Goal: Transaction & Acquisition: Purchase product/service

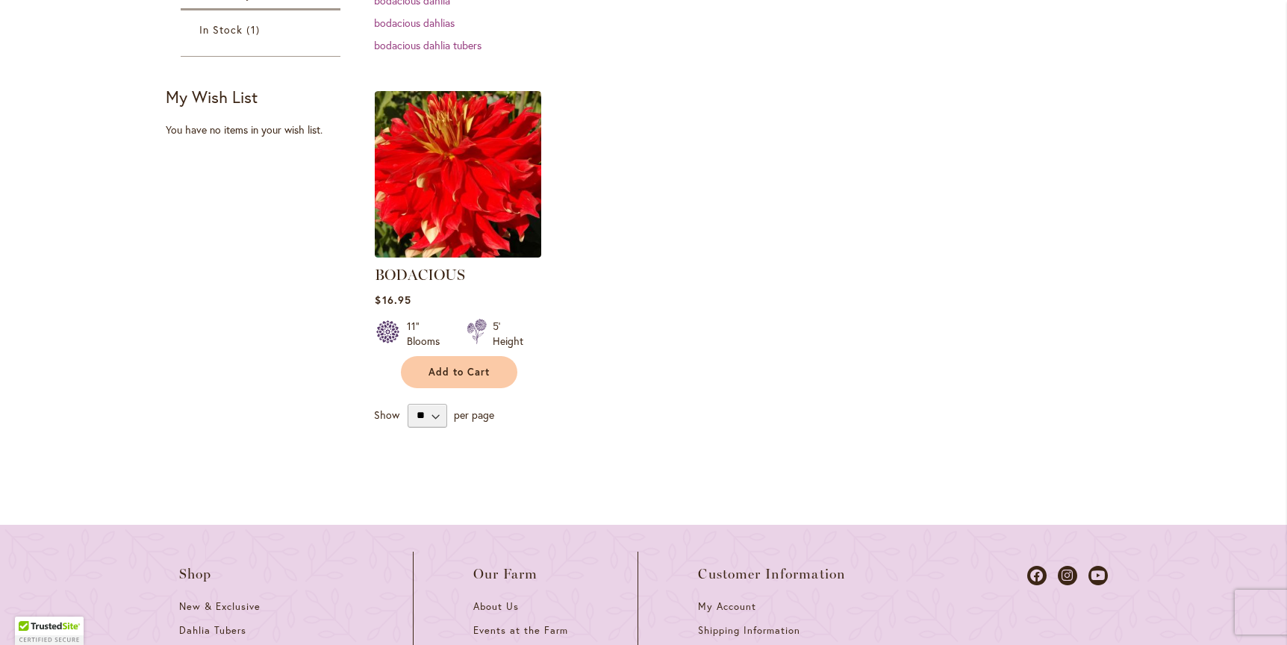
scroll to position [378, 0]
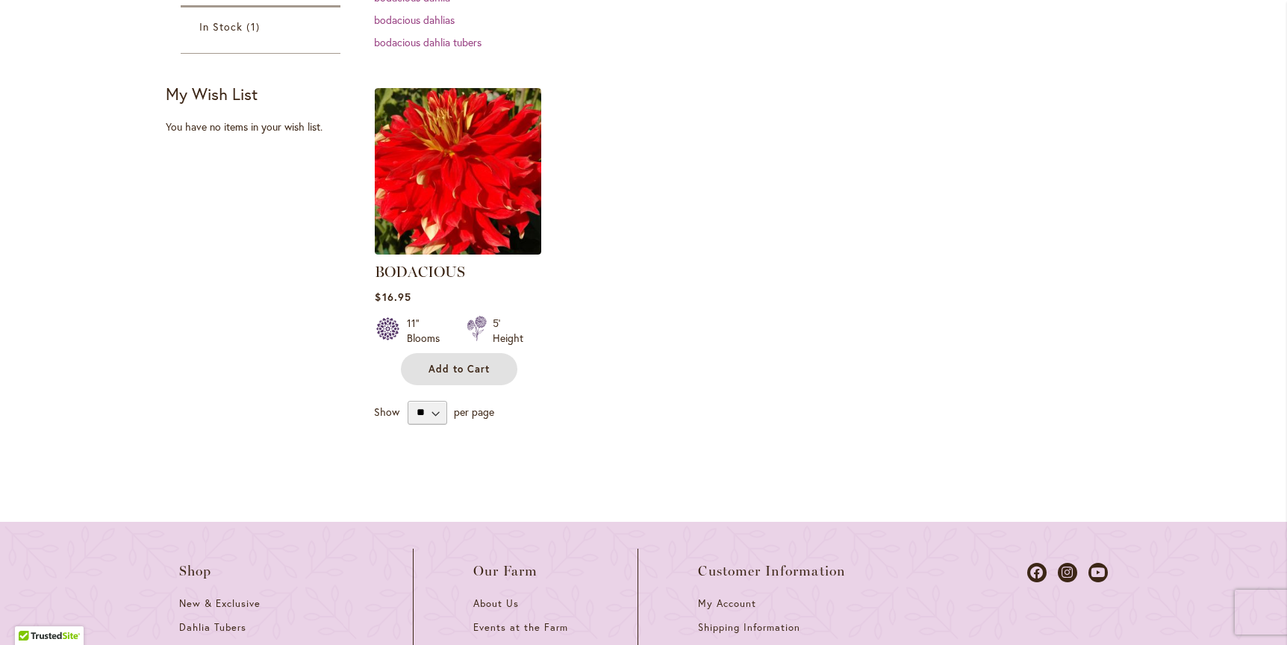
click at [442, 363] on span "Add to Cart" at bounding box center [458, 369] width 61 height 13
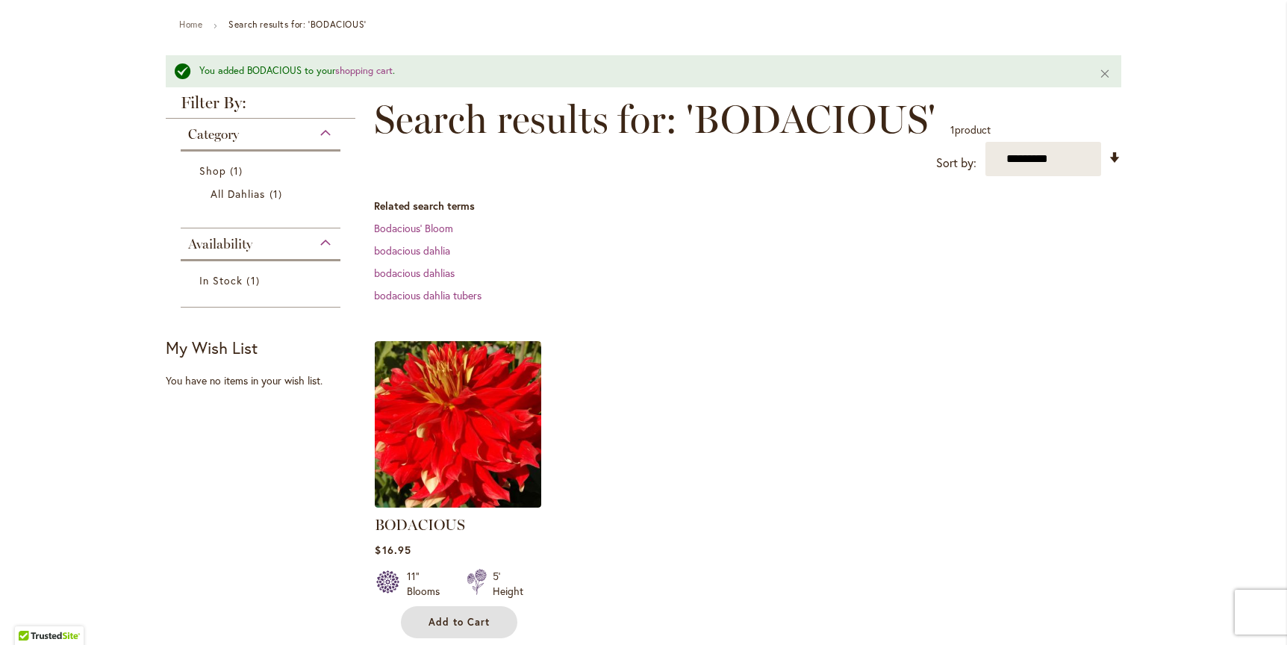
scroll to position [150, 0]
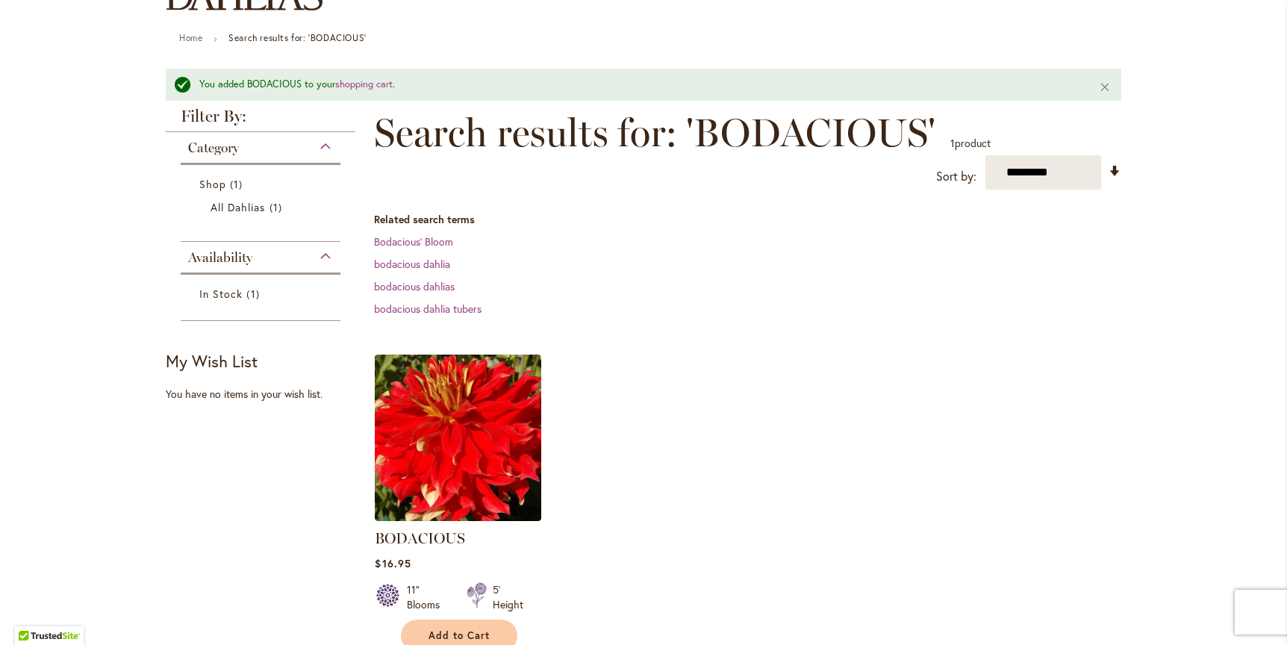
click at [436, 437] on img at bounding box center [458, 438] width 166 height 166
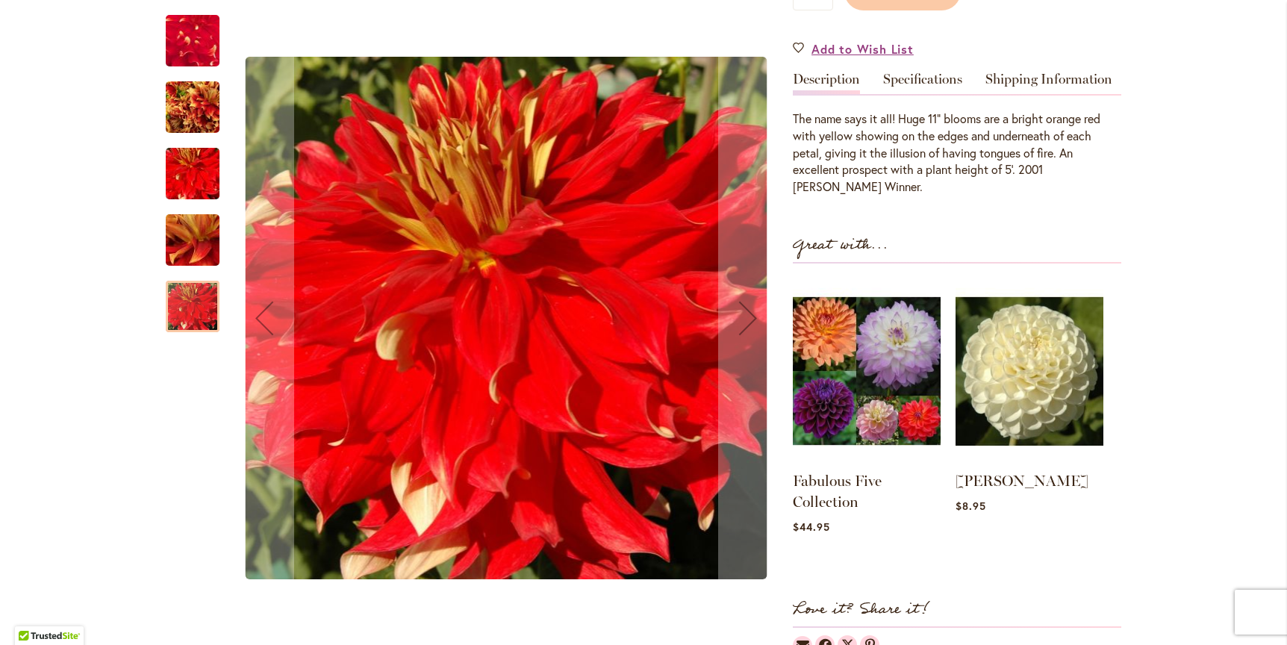
scroll to position [449, 0]
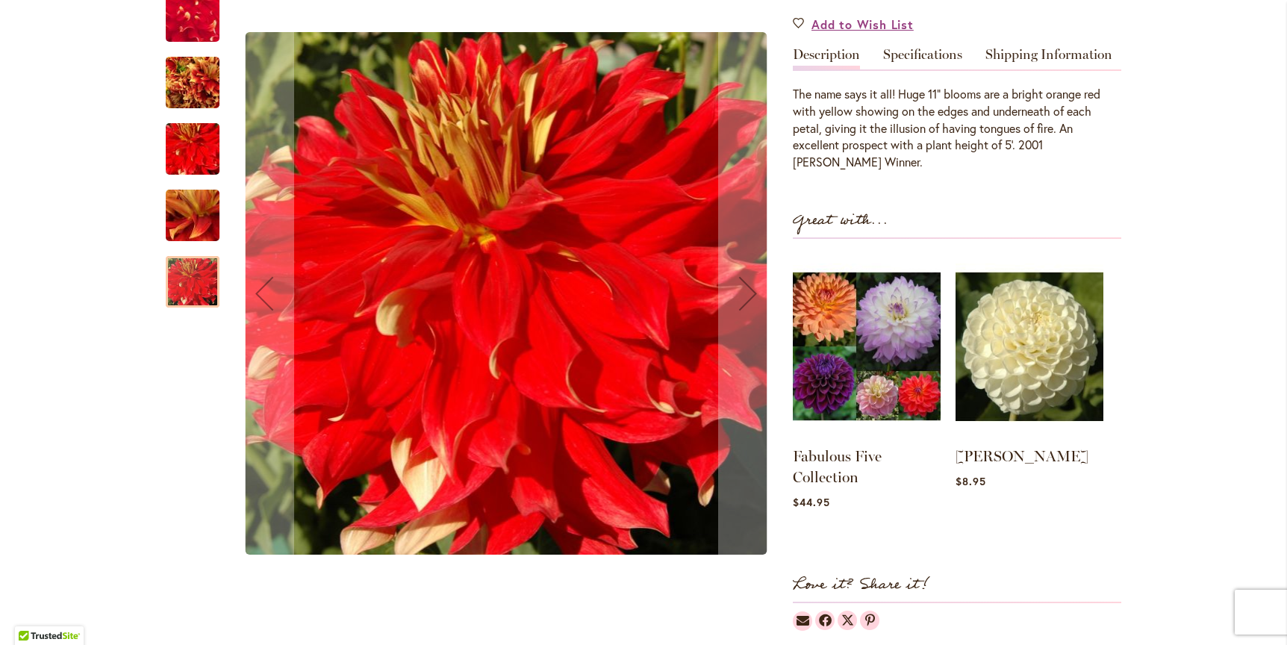
click at [193, 78] on img "BODACIOUS" at bounding box center [193, 83] width 54 height 72
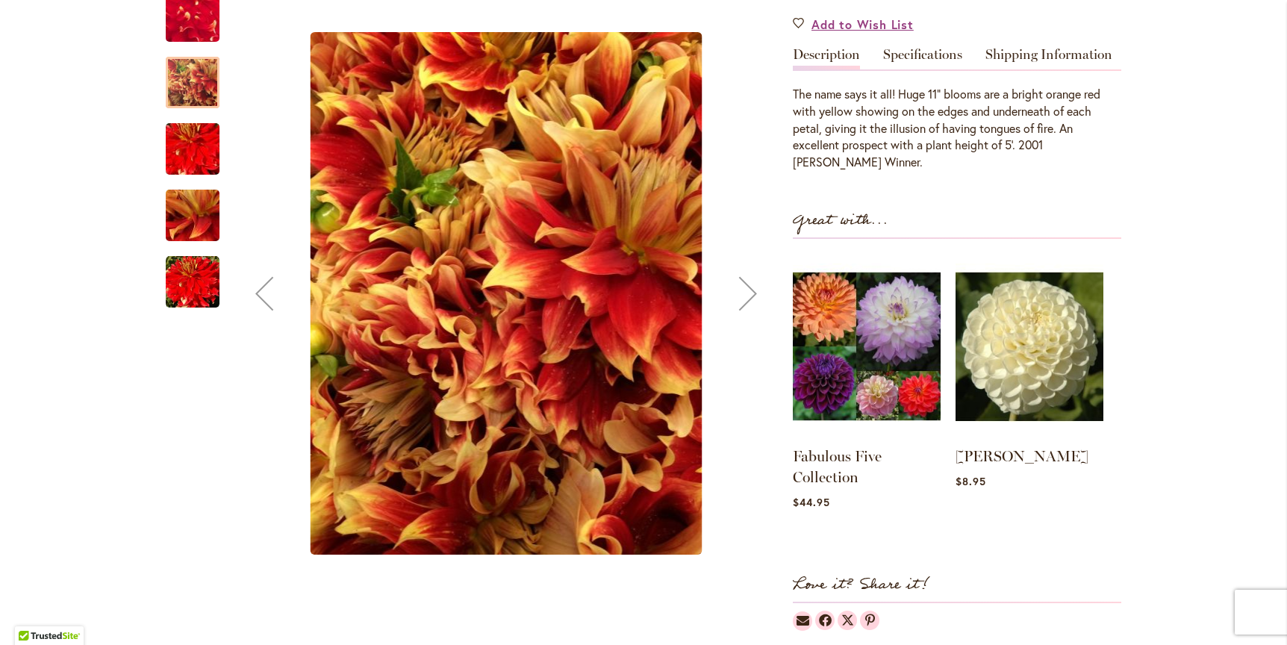
click at [182, 154] on img "BODACIOUS" at bounding box center [192, 149] width 107 height 72
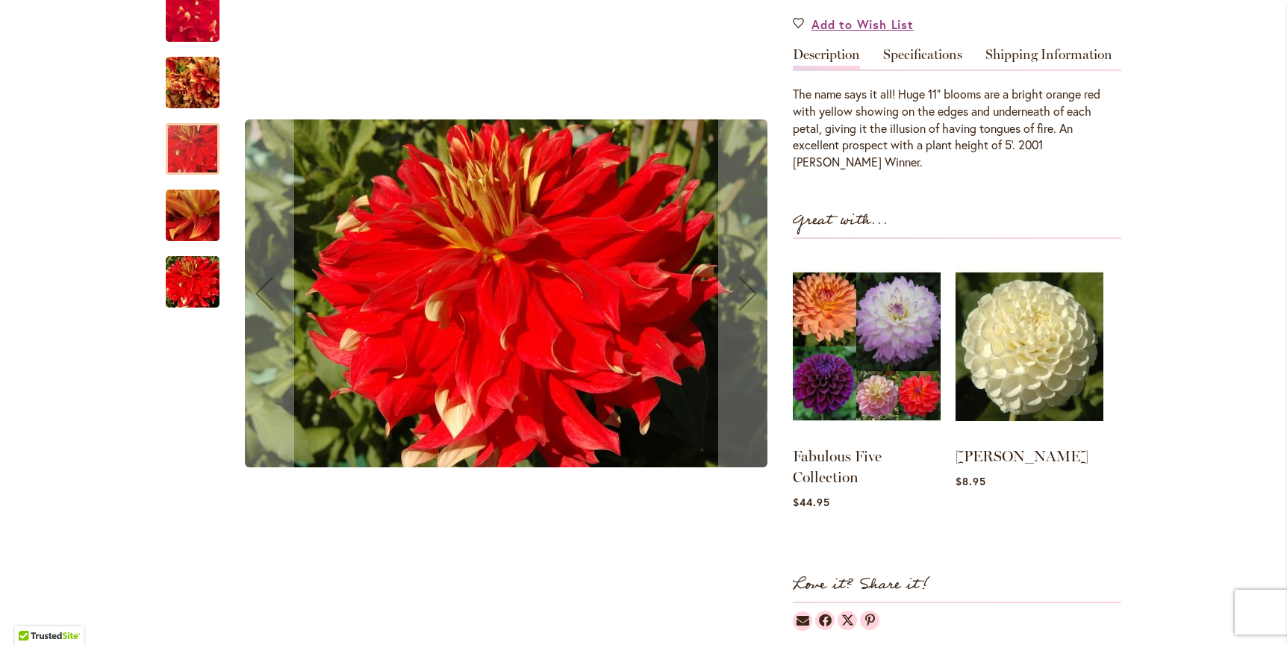
click at [178, 222] on img "BODACIOUS" at bounding box center [192, 215] width 107 height 81
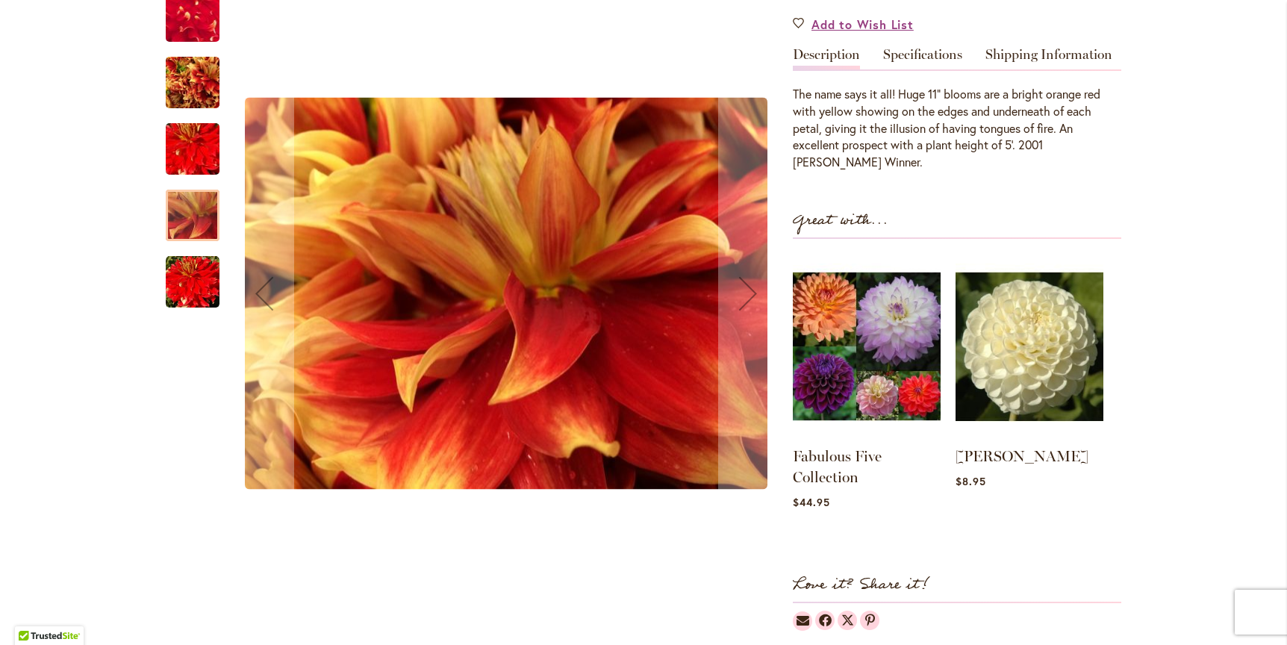
click at [176, 288] on img "BODACIOUS" at bounding box center [193, 282] width 54 height 54
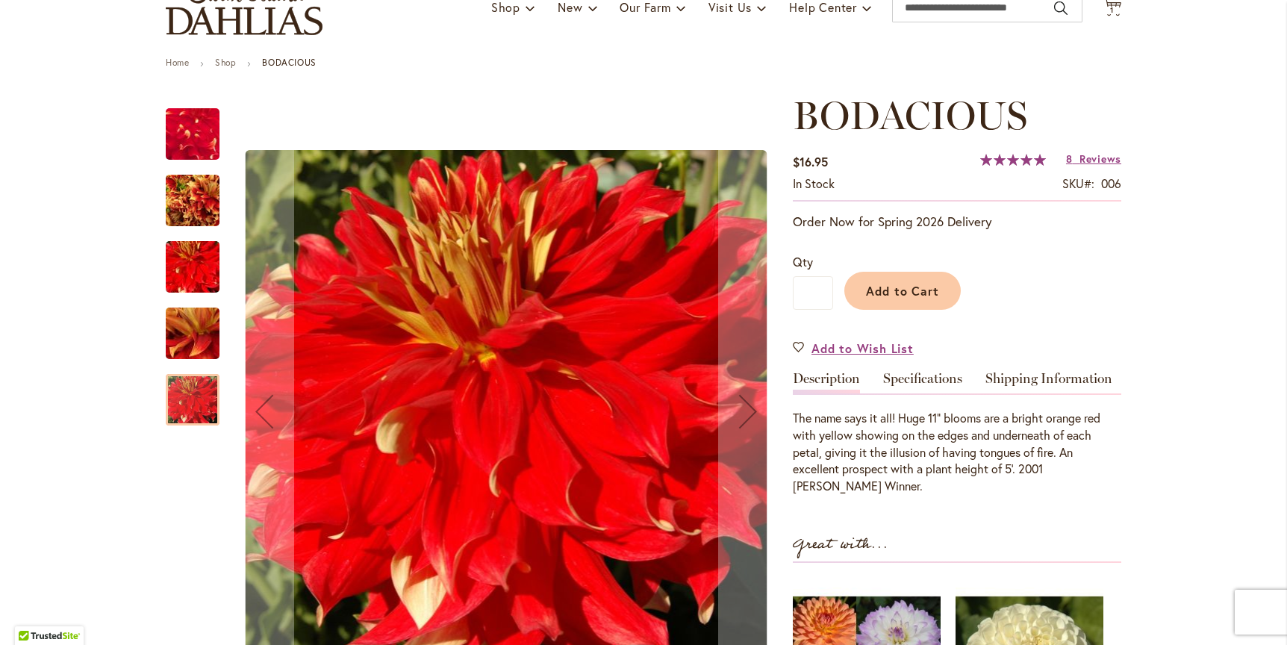
scroll to position [0, 0]
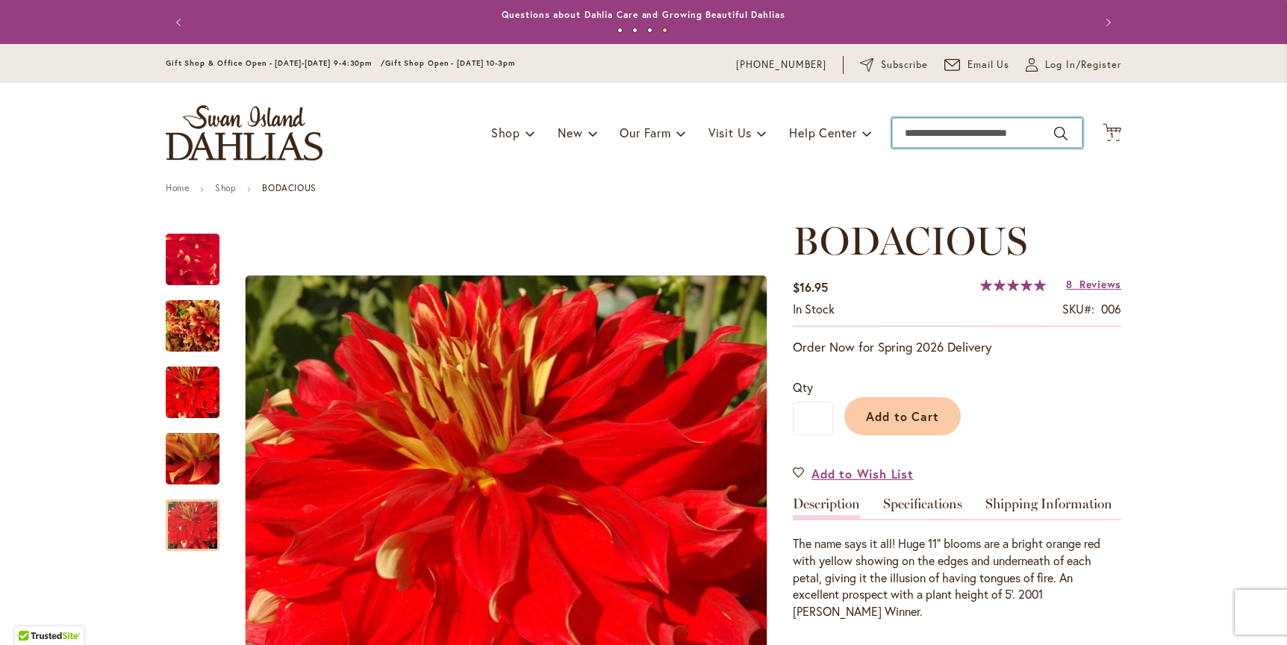
click at [905, 131] on input "Search" at bounding box center [987, 133] width 190 height 30
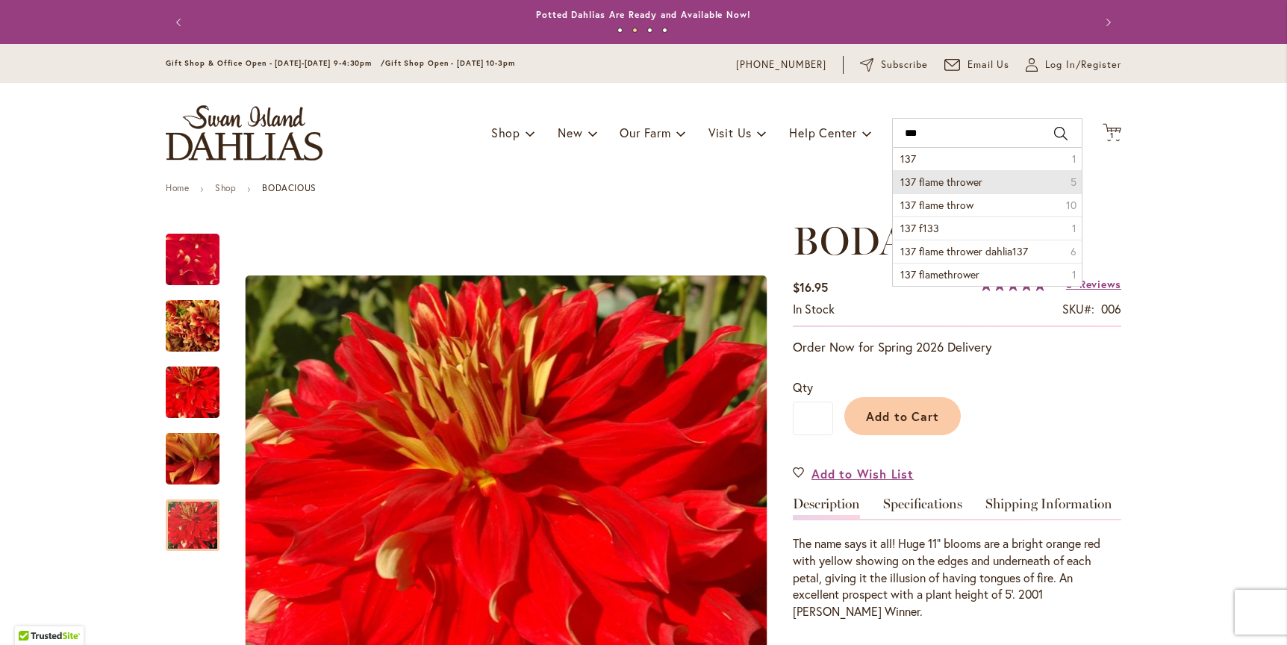
click at [939, 181] on span "137 flame thrower" at bounding box center [941, 182] width 82 height 14
type input "**********"
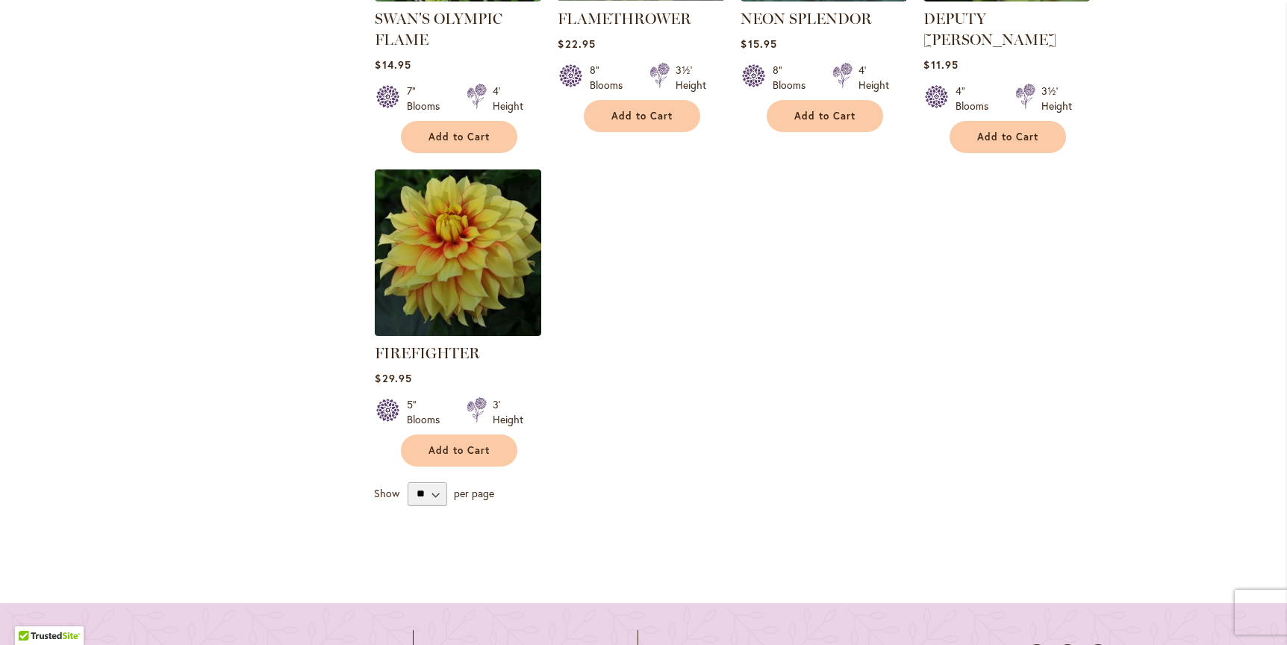
scroll to position [740, 0]
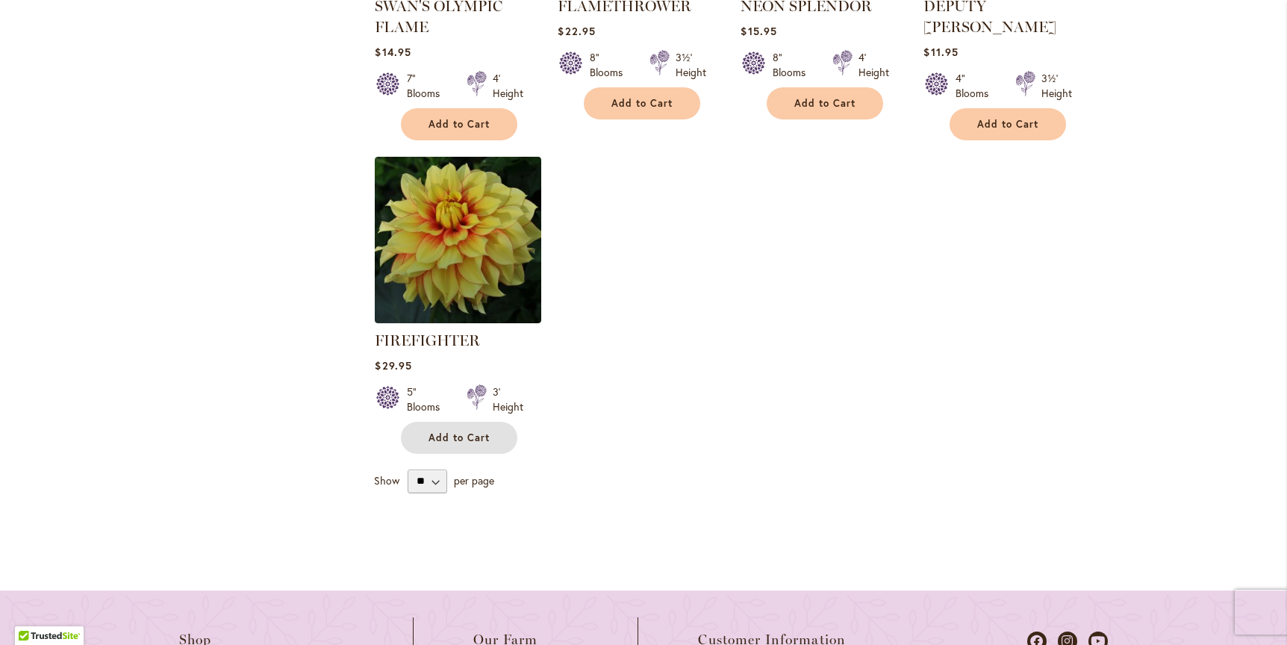
click at [455, 433] on span "Add to Cart" at bounding box center [458, 437] width 61 height 13
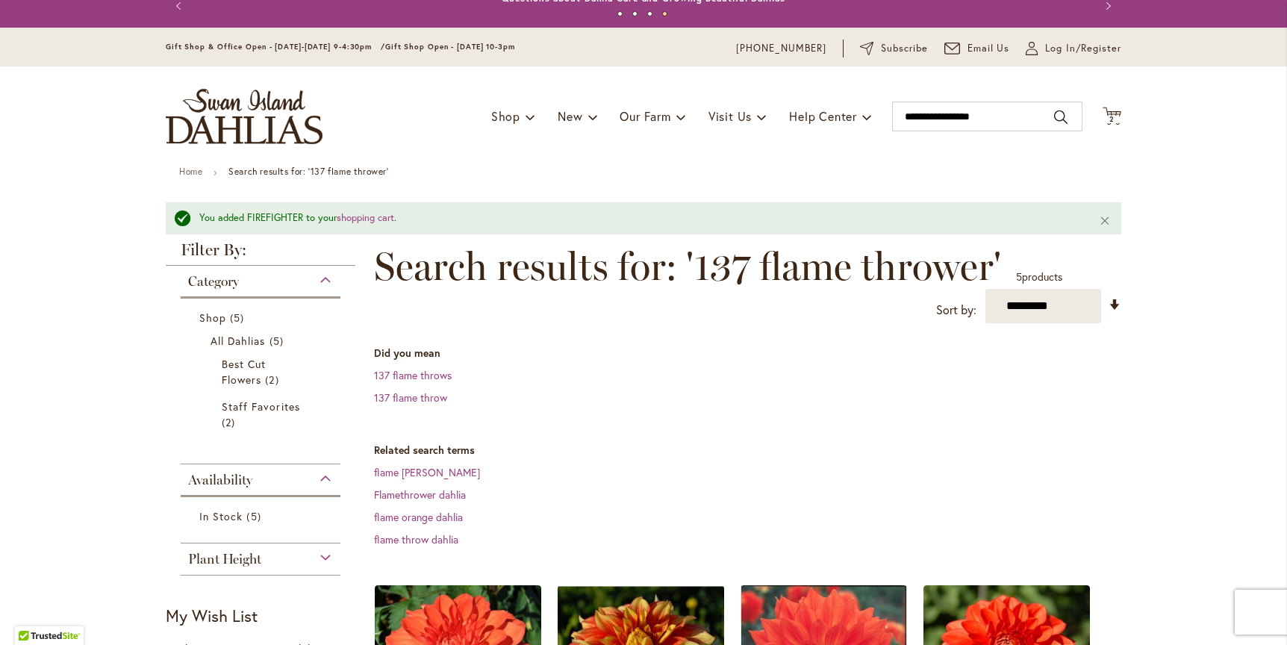
scroll to position [16, 0]
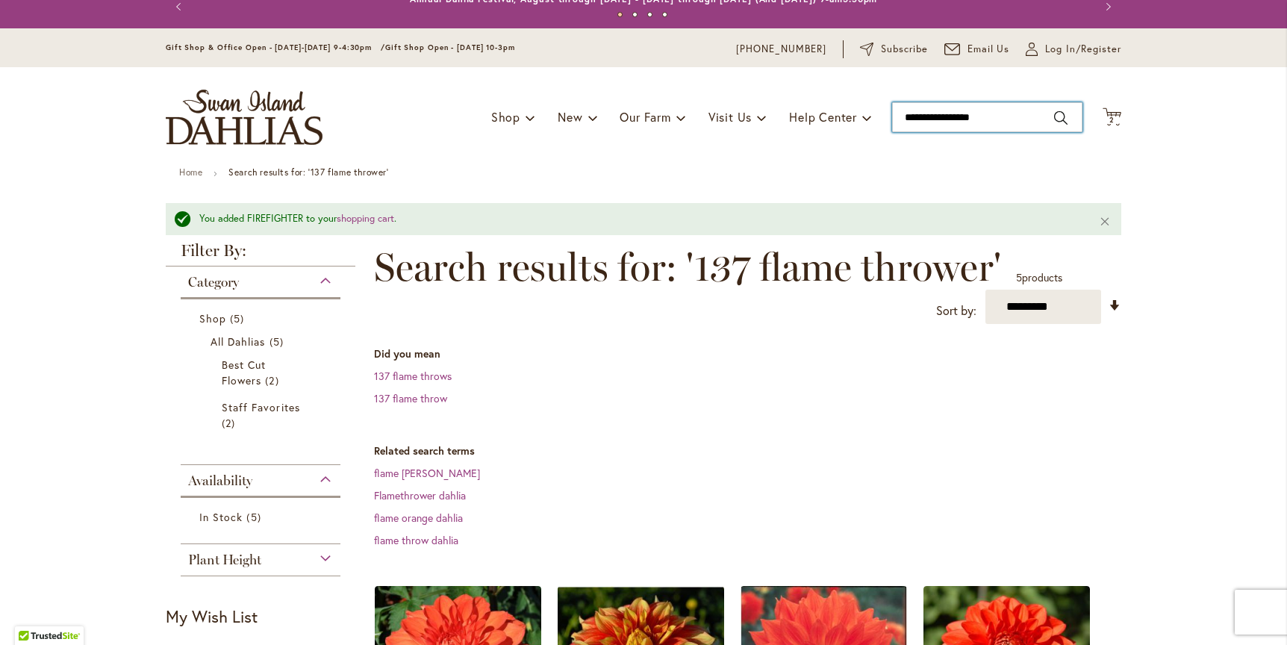
type input "**********"
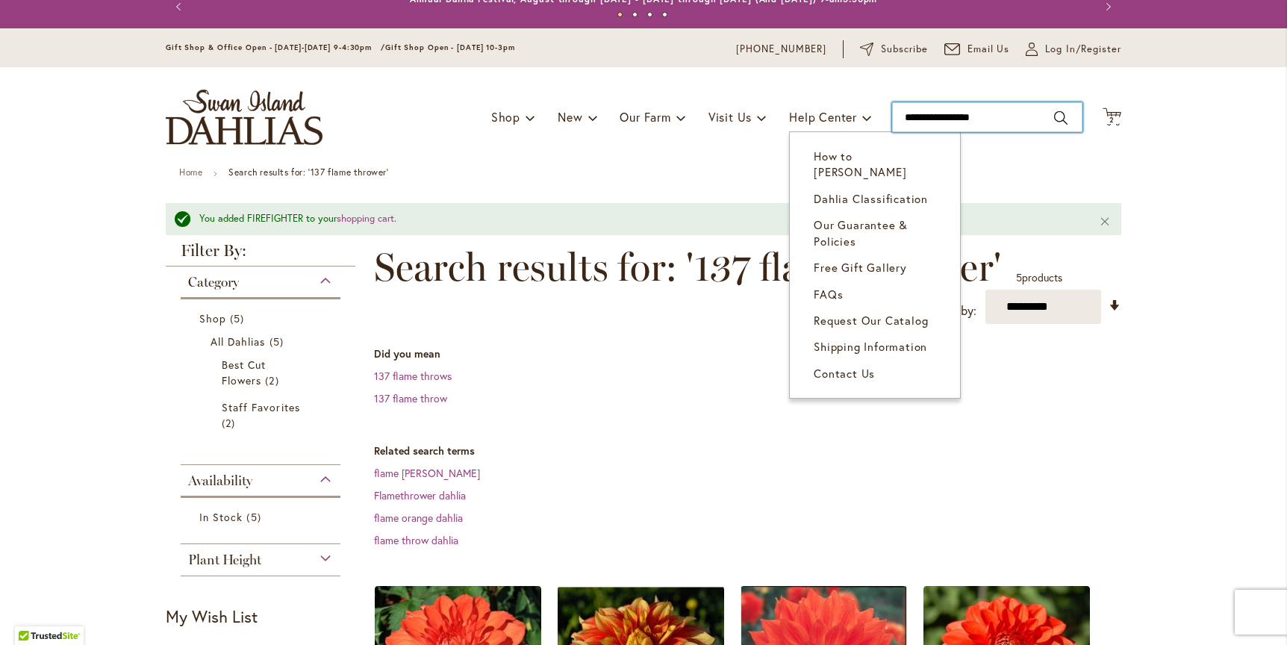
drag, startPoint x: 996, startPoint y: 115, endPoint x: 837, endPoint y: 115, distance: 159.0
click at [837, 115] on div "Toggle Nav Shop Dahlia Tubers Collections Fresh Cut Dahlias Gardening Supplies …" at bounding box center [643, 117] width 985 height 100
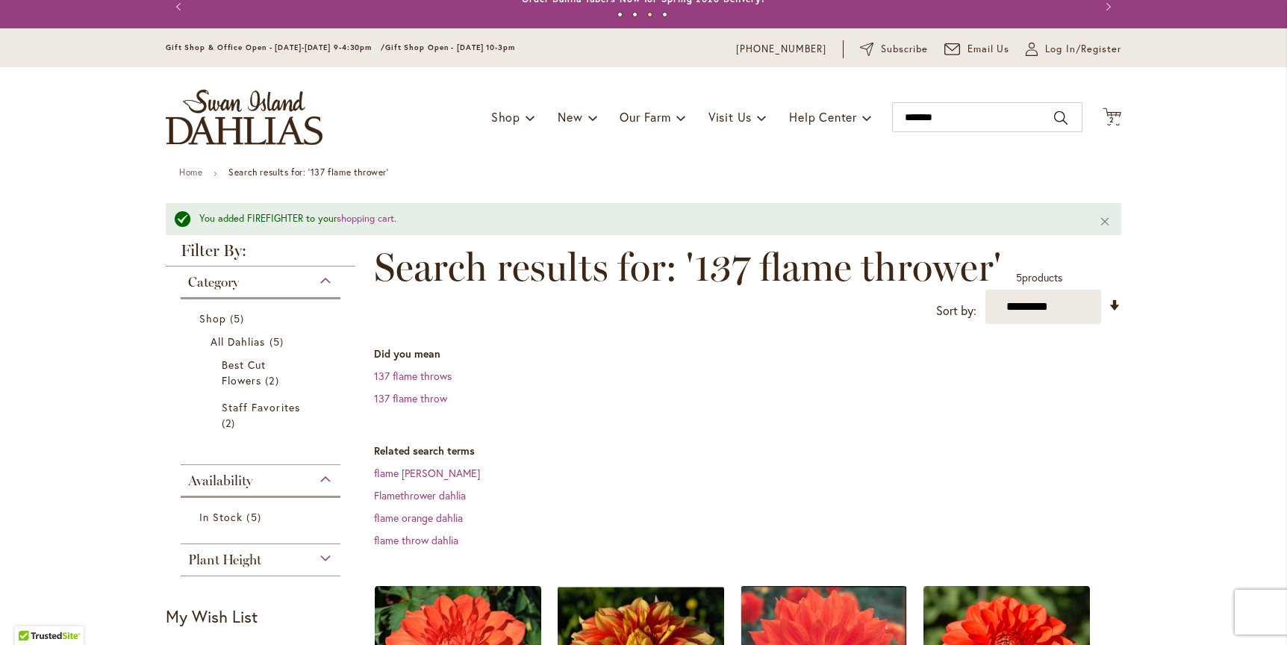
click at [621, 158] on div "Toggle Nav Shop Dahlia Tubers Collections Fresh Cut Dahlias Gardening Supplies …" at bounding box center [643, 117] width 985 height 100
type input "*******"
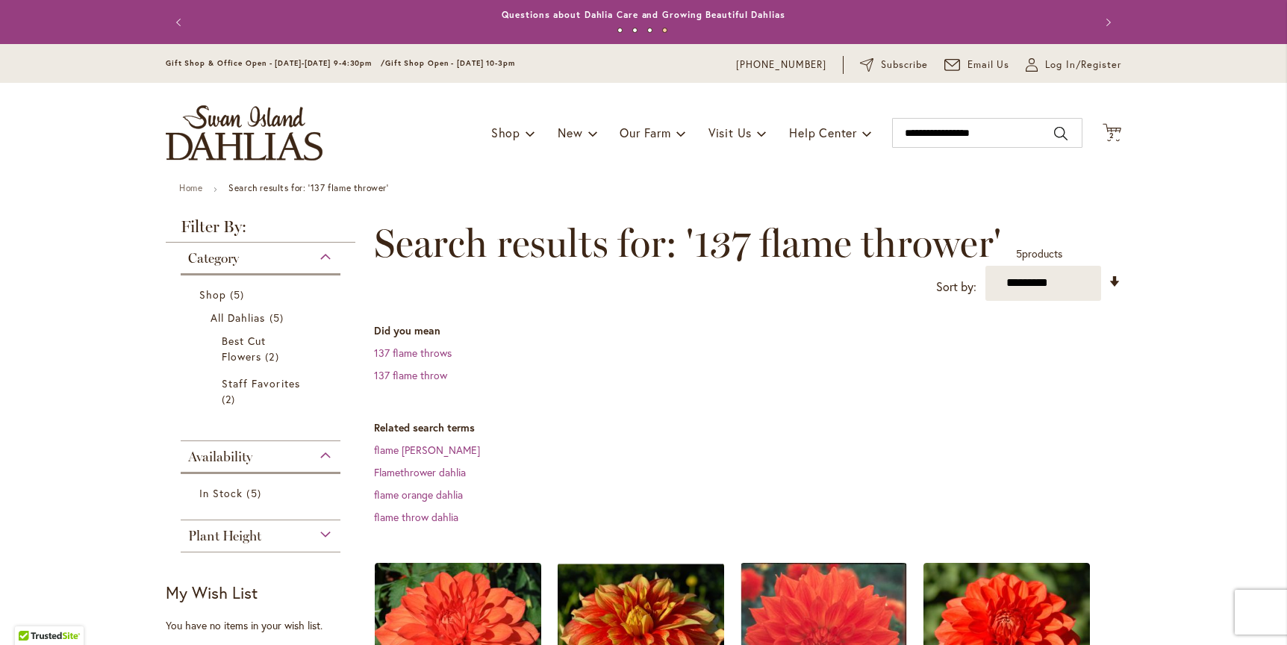
click at [1109, 131] on span "2" at bounding box center [1111, 136] width 5 height 10
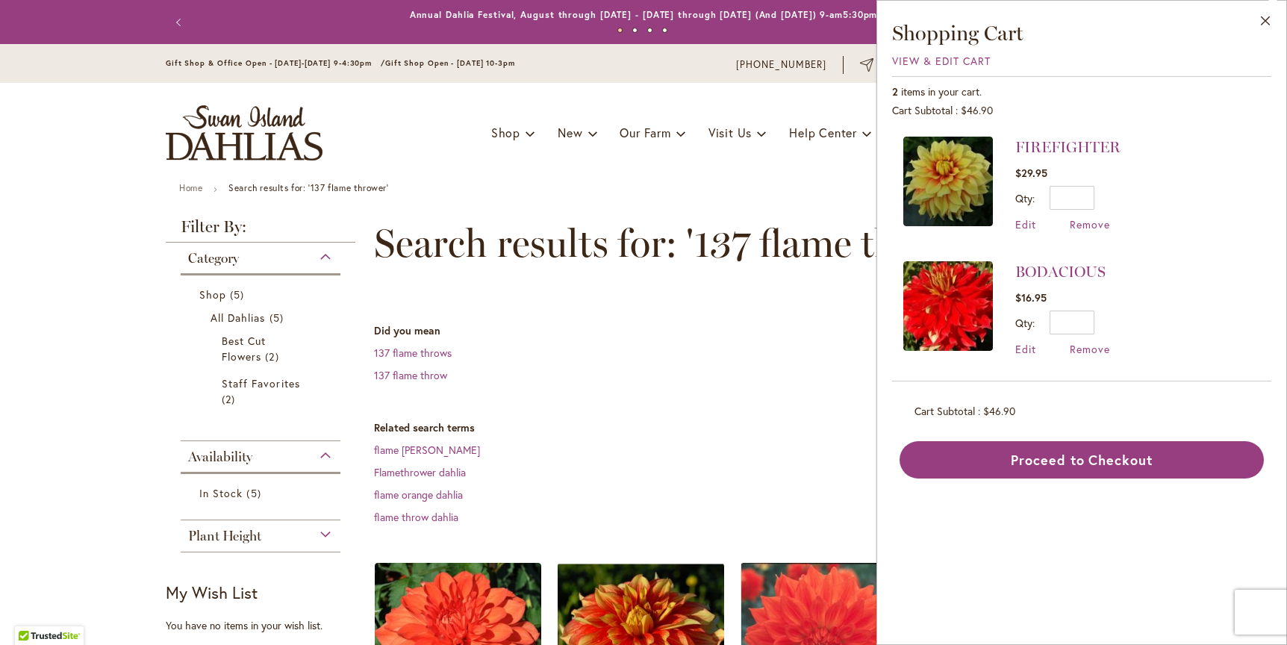
click at [1077, 221] on span "Remove" at bounding box center [1090, 224] width 40 height 14
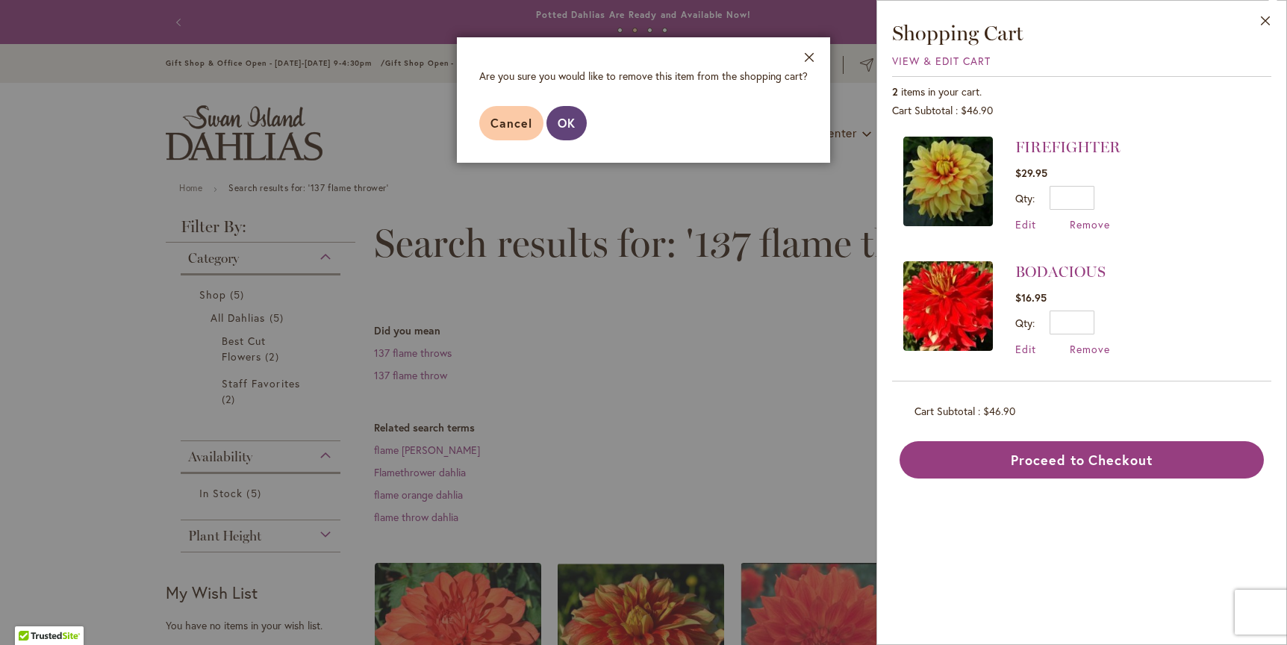
click at [570, 121] on span "OK" at bounding box center [567, 123] width 18 height 16
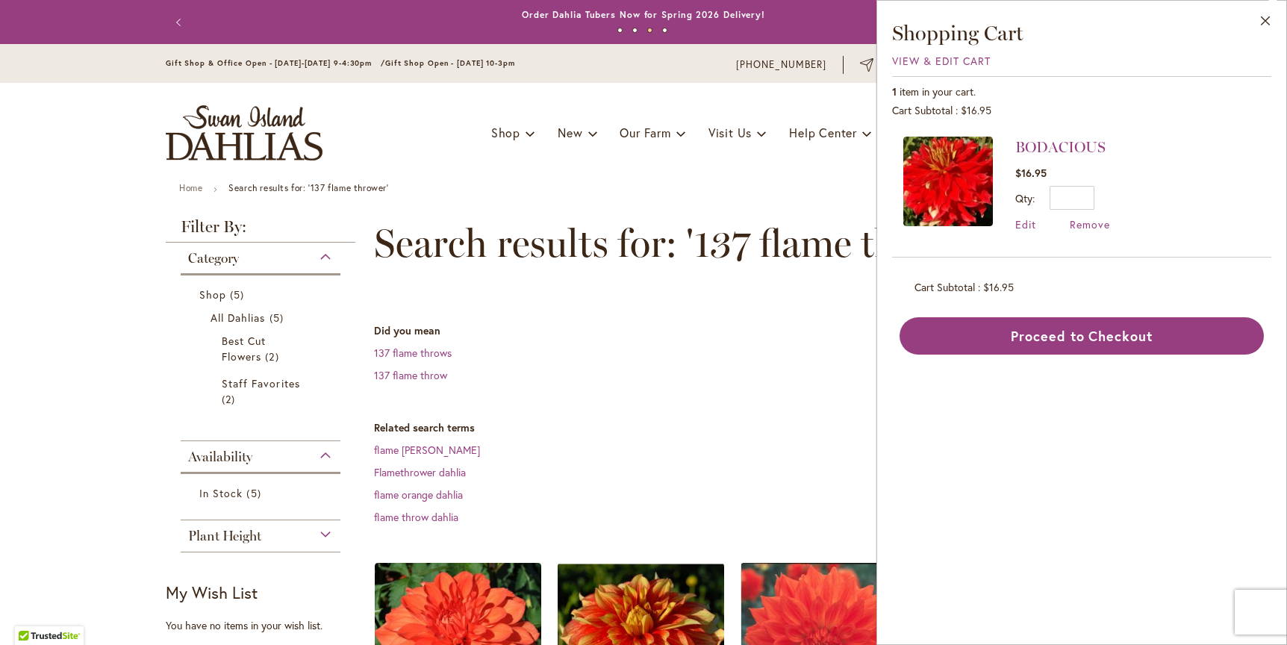
click at [1266, 17] on button "Close" at bounding box center [1265, 24] width 41 height 47
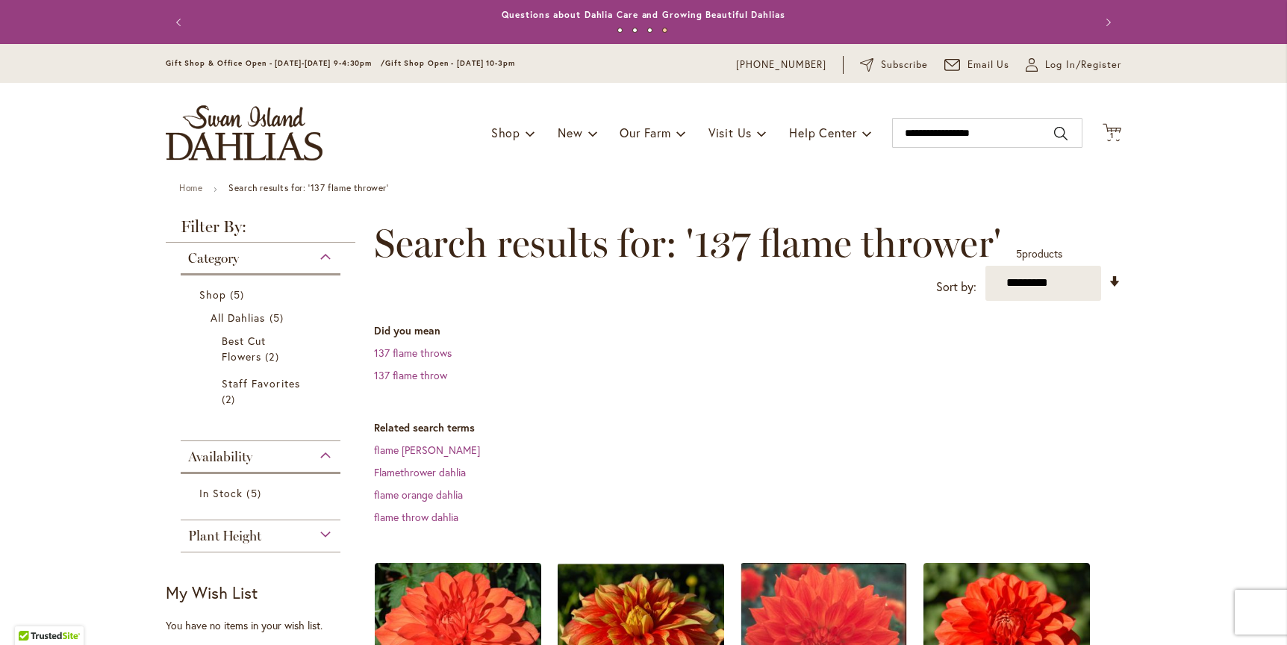
click at [1102, 123] on button "Cart .cls-1 { fill: #231f20; } 1 1 items" at bounding box center [1111, 133] width 19 height 20
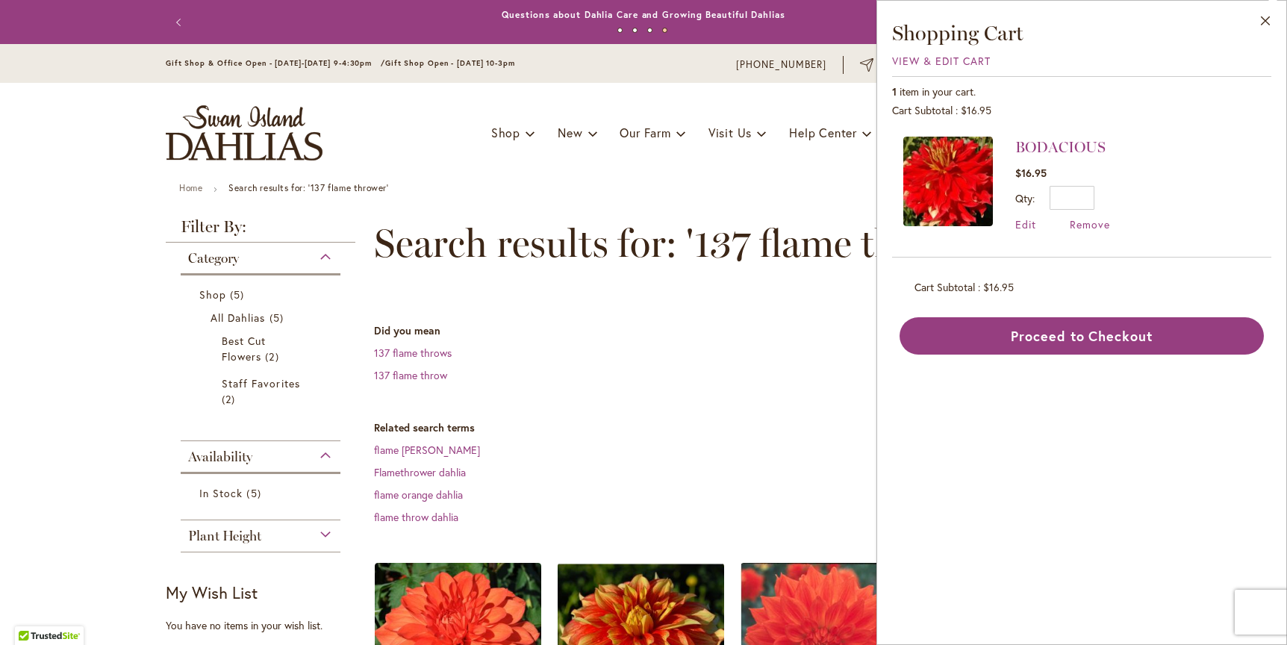
click at [757, 354] on dd "137 flame throws" at bounding box center [747, 353] width 747 height 15
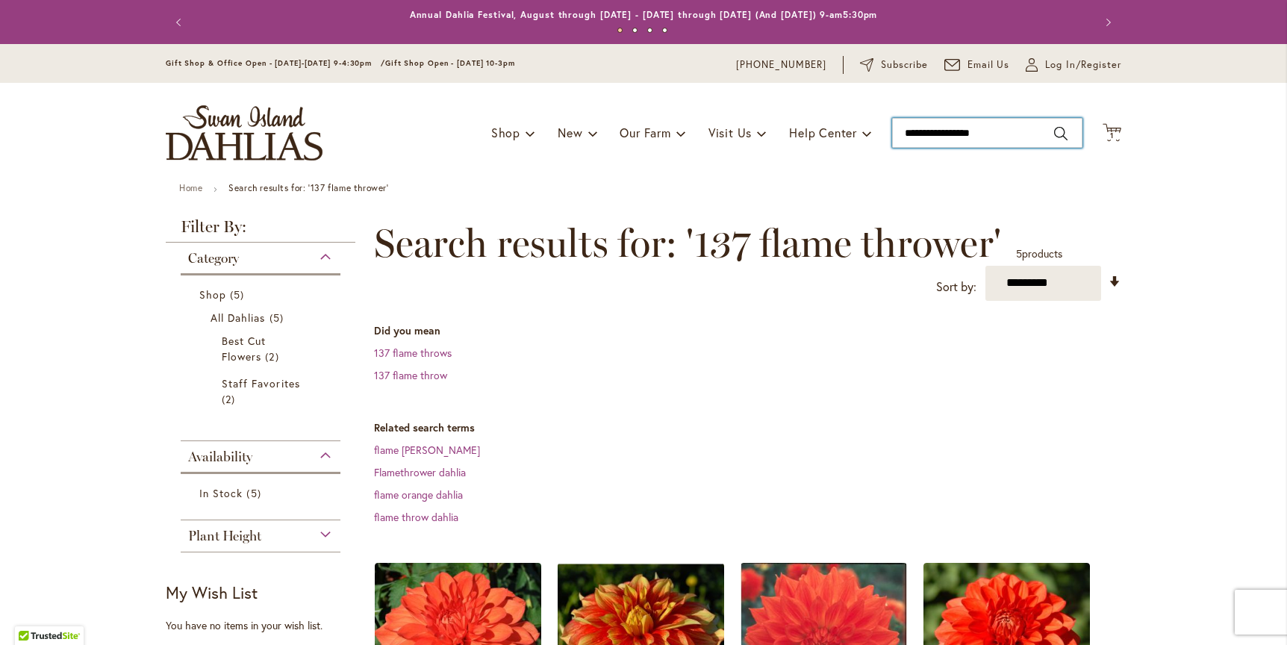
type input "**********"
click at [993, 130] on input "**********" at bounding box center [987, 133] width 190 height 30
click at [1055, 128] on input "**********" at bounding box center [987, 133] width 190 height 30
type input "*"
type input "***"
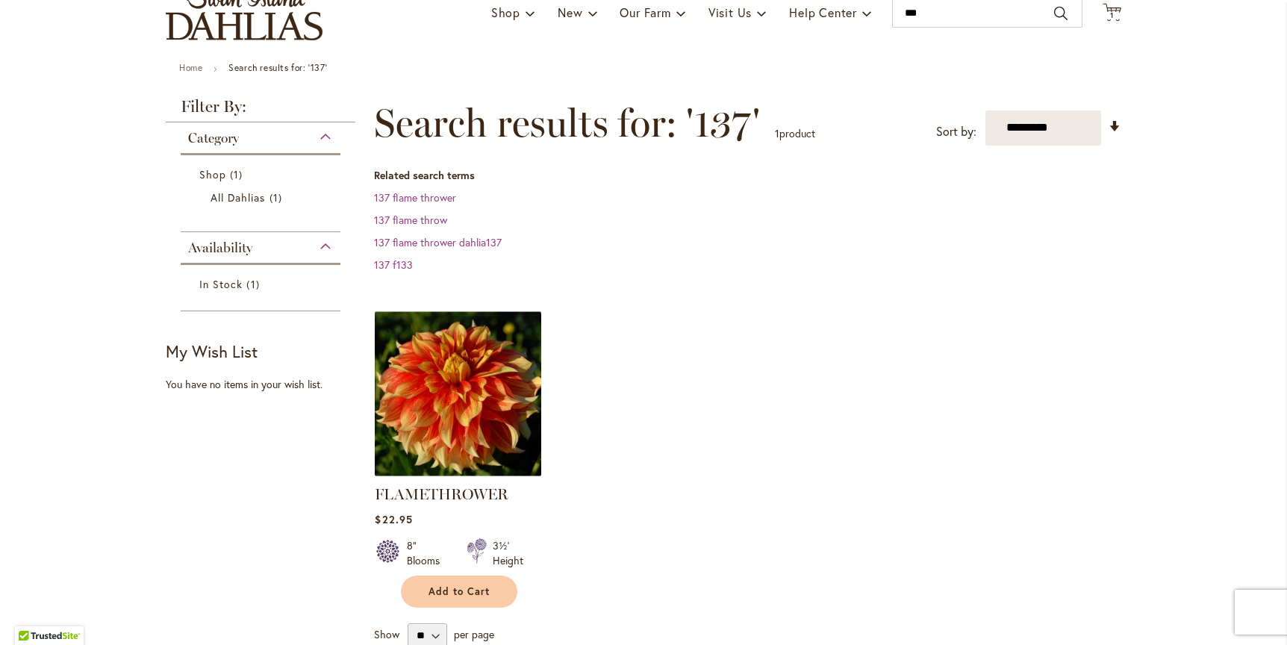
scroll to position [87, 0]
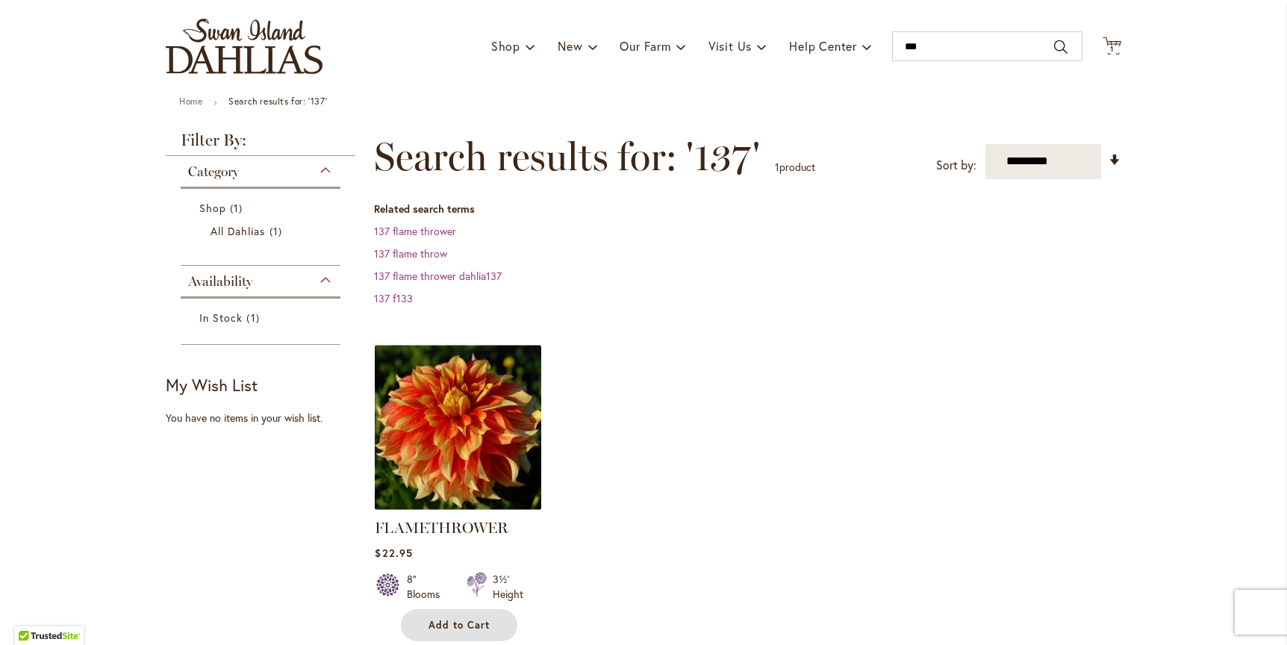
click at [447, 619] on span "Add to Cart" at bounding box center [458, 625] width 61 height 13
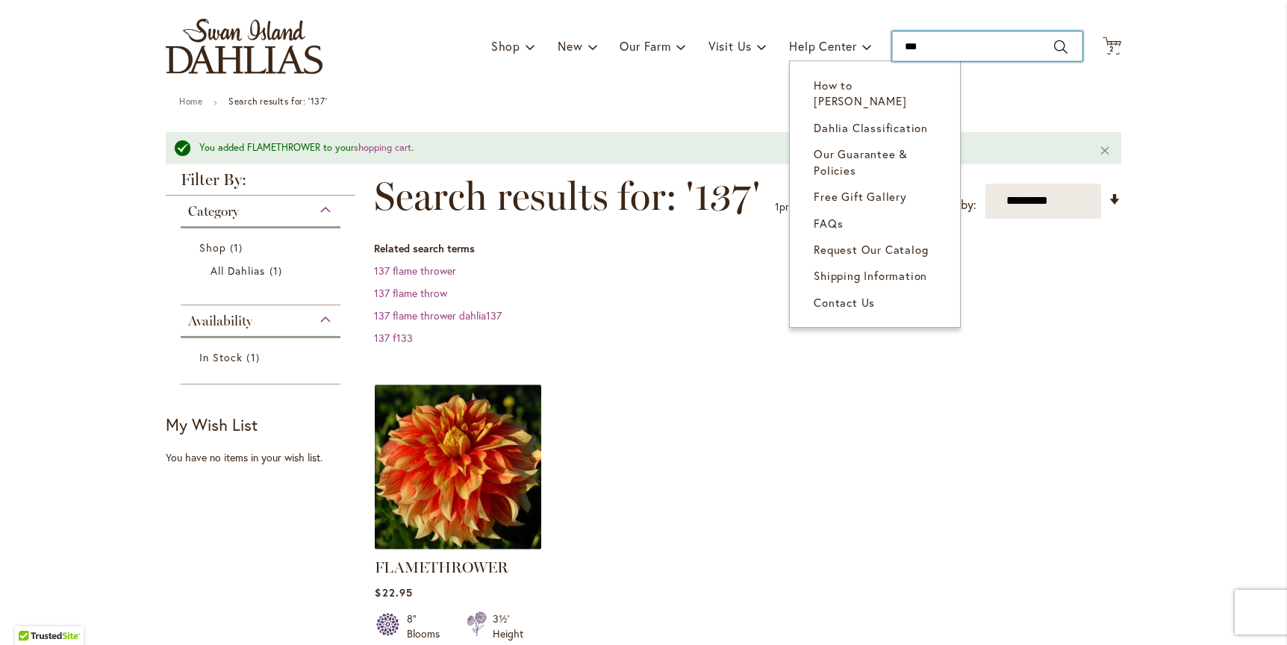
drag, startPoint x: 917, startPoint y: 45, endPoint x: 767, endPoint y: 32, distance: 150.6
click at [767, 32] on div "Toggle Nav Shop Dahlia Tubers Collections Fresh Cut Dahlias Gardening Supplies …" at bounding box center [643, 46] width 985 height 100
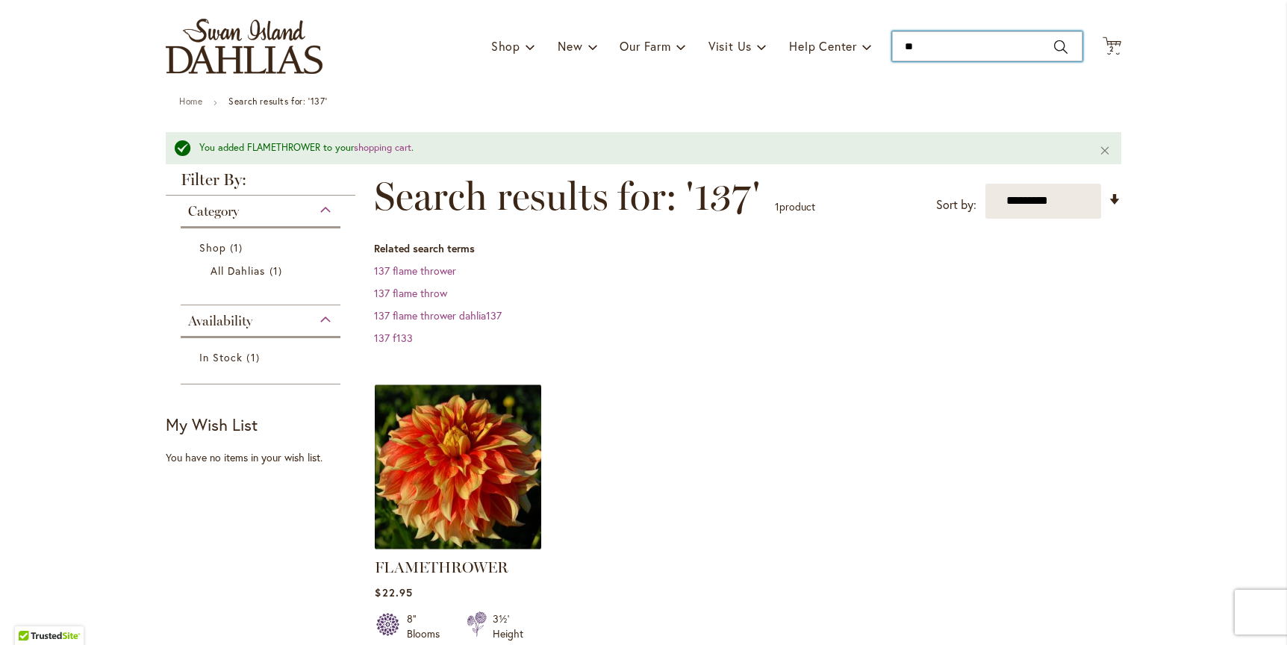
type input "***"
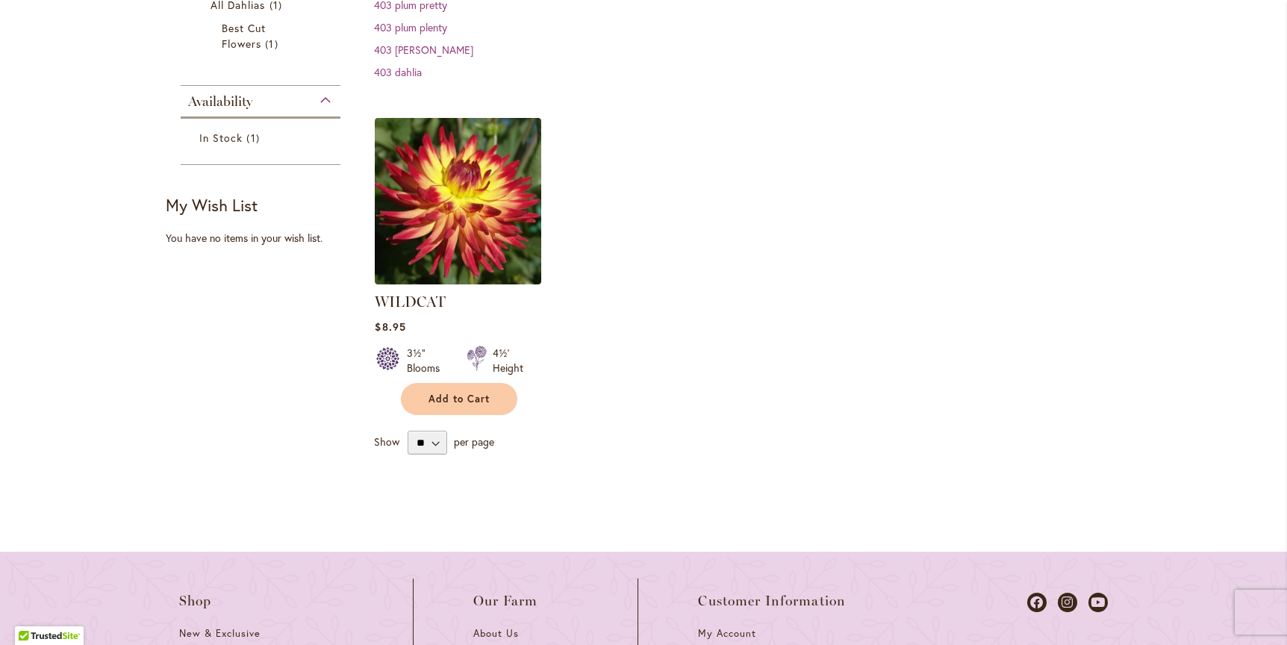
scroll to position [347, 0]
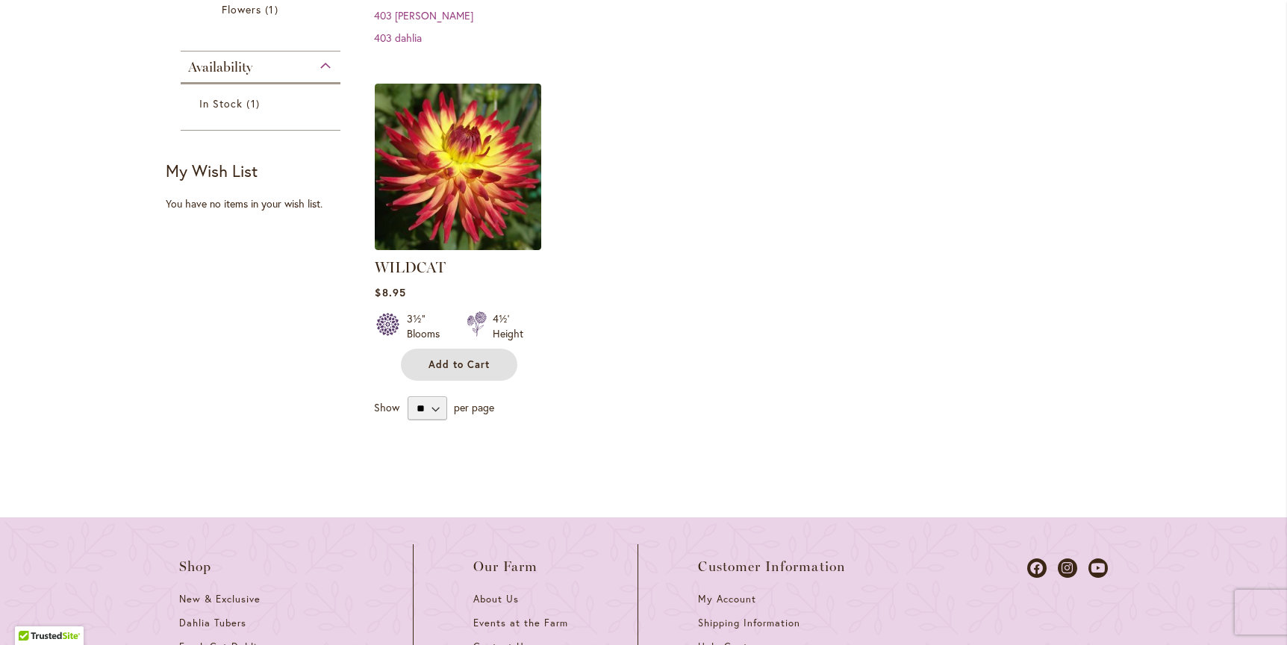
click at [458, 360] on span "Add to Cart" at bounding box center [458, 364] width 61 height 13
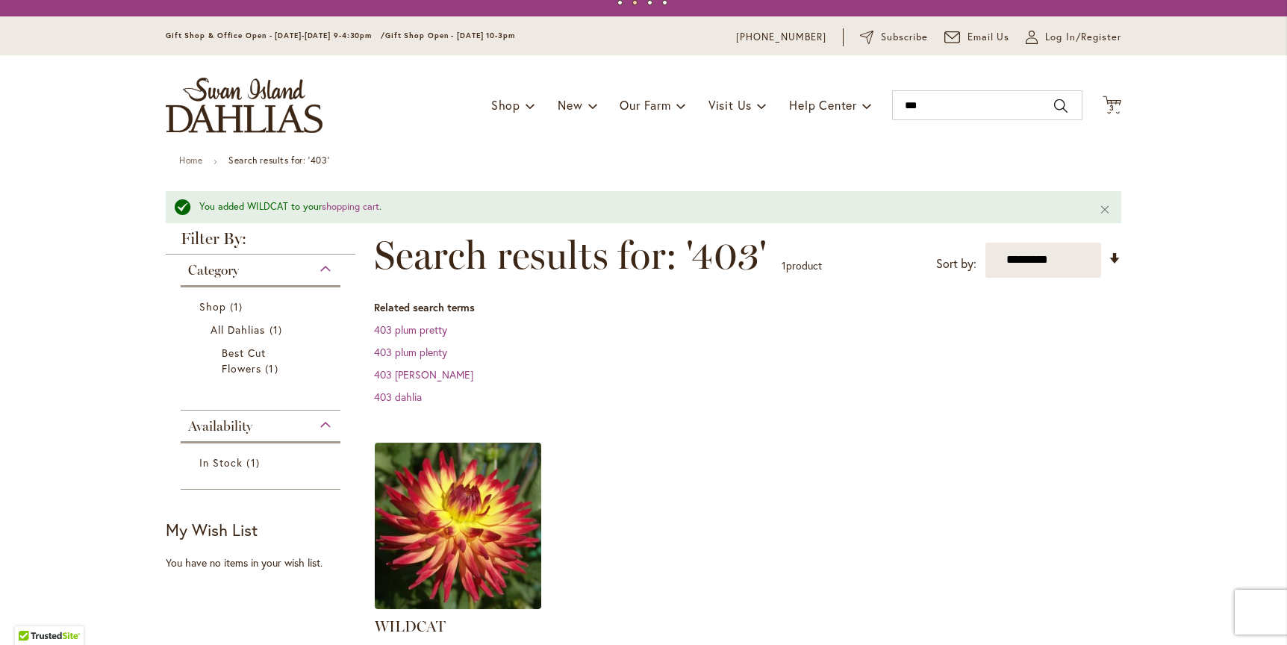
scroll to position [0, 0]
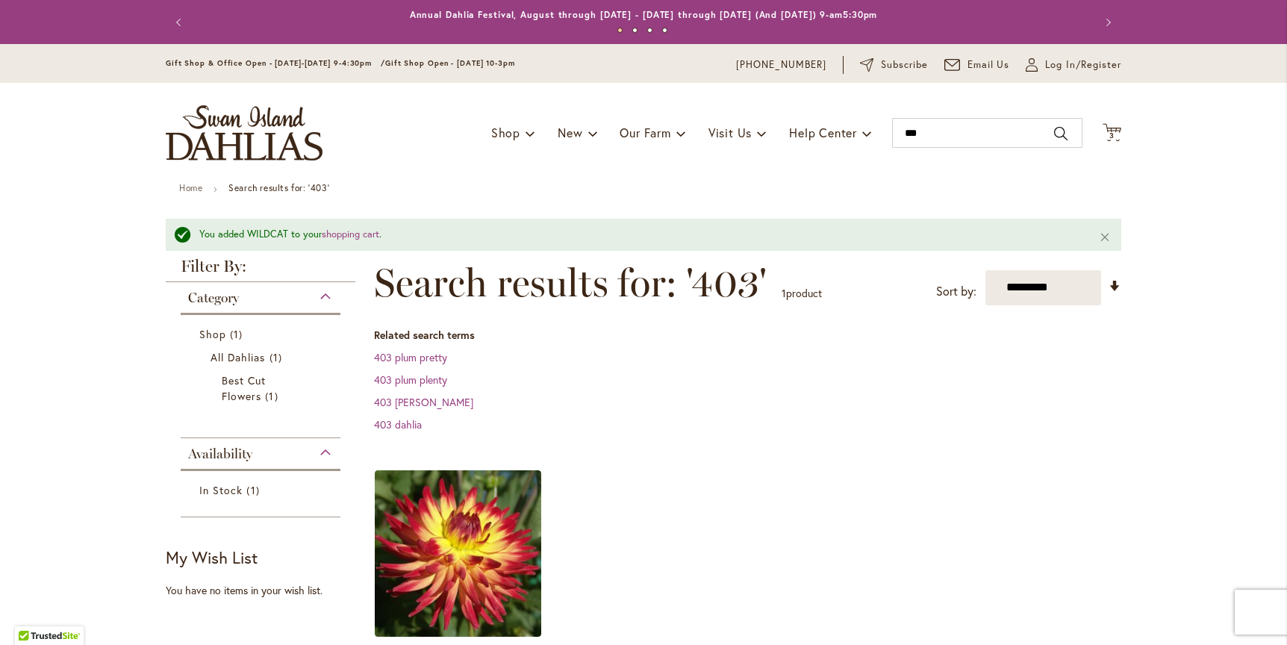
click at [1109, 133] on span "3 3 items" at bounding box center [1112, 135] width 15 height 7
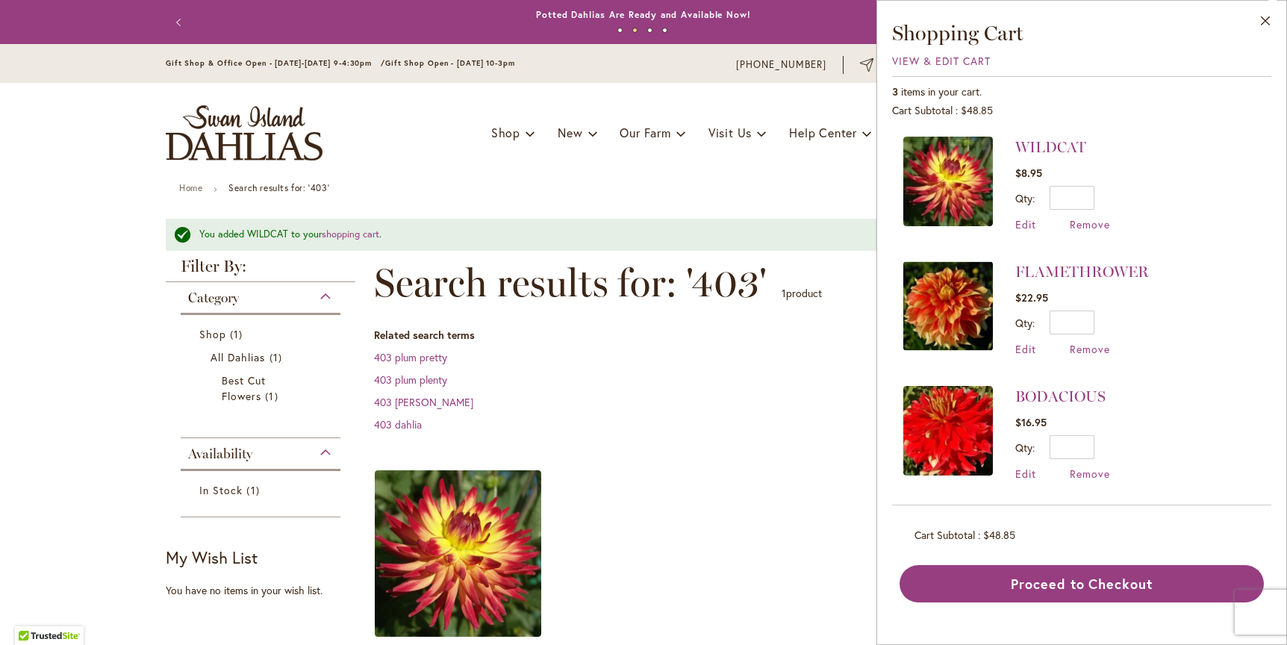
click at [1265, 23] on button "Close" at bounding box center [1265, 24] width 41 height 47
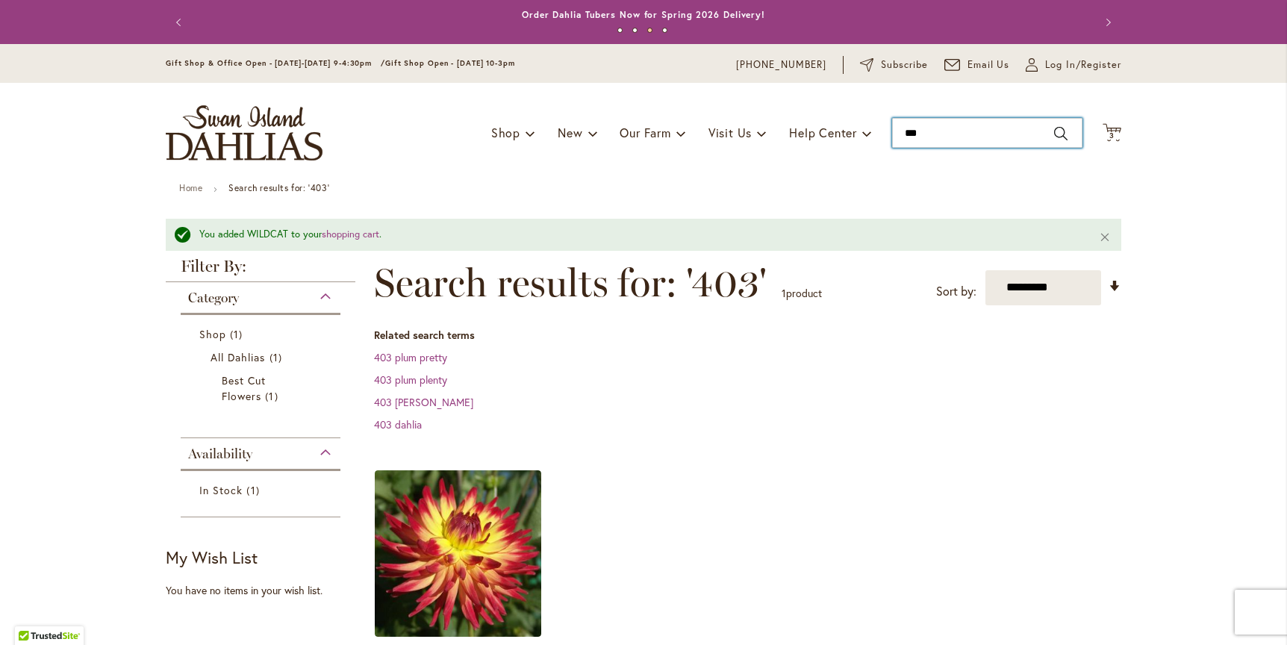
click at [928, 130] on input "***" at bounding box center [987, 133] width 190 height 30
type input "*"
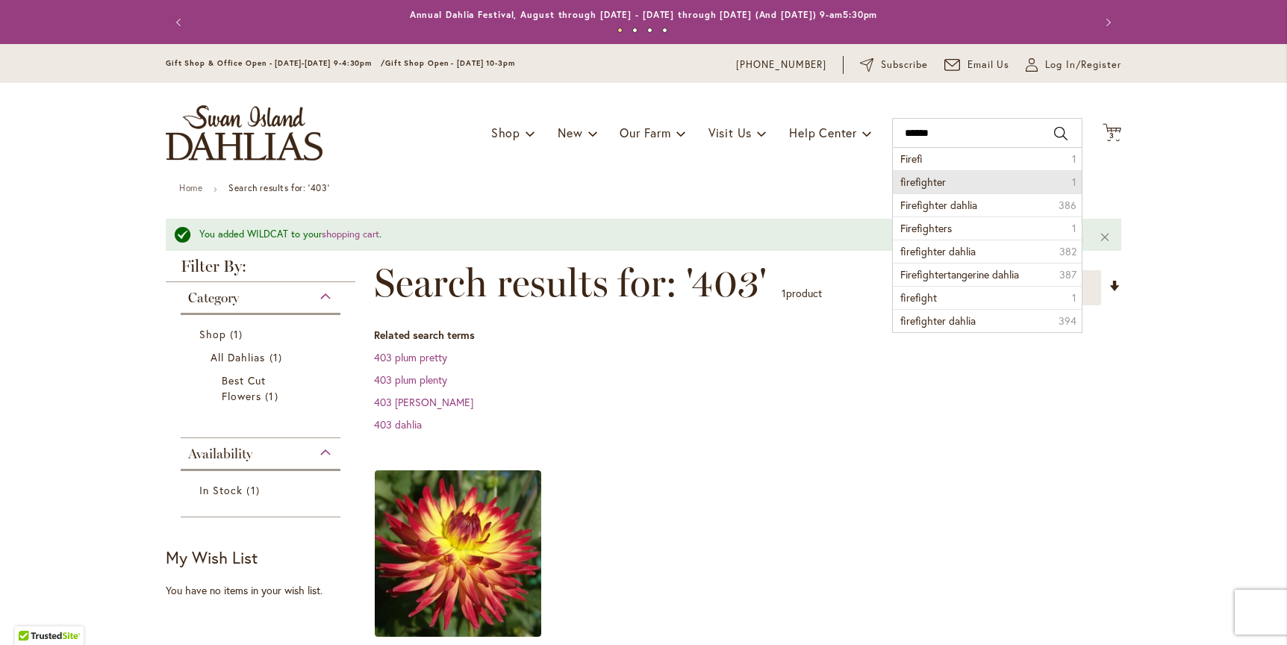
click at [916, 178] on span "firefighter" at bounding box center [923, 182] width 46 height 14
type input "**********"
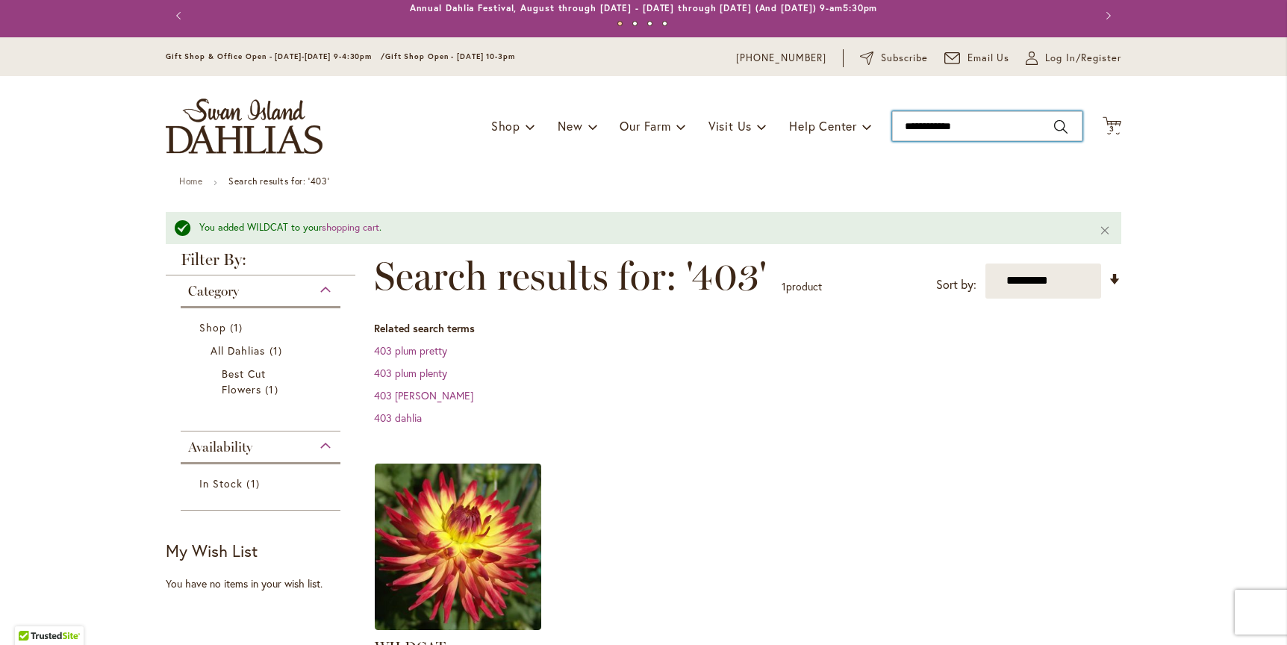
scroll to position [10, 0]
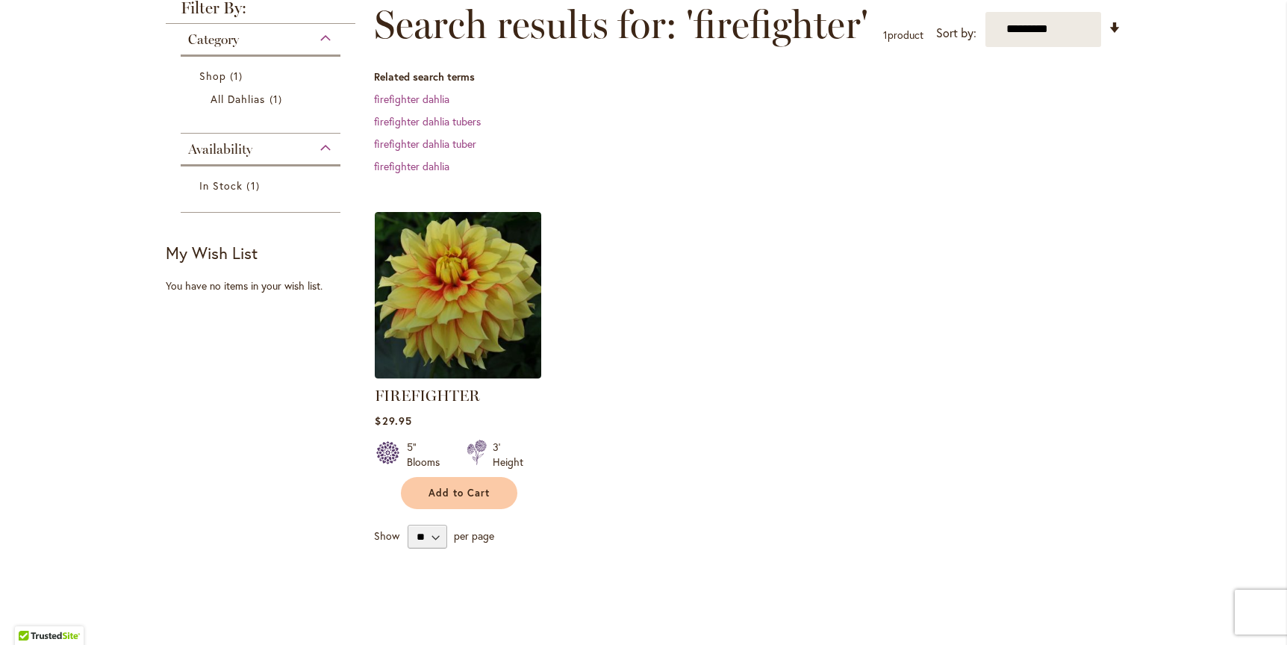
scroll to position [214, 0]
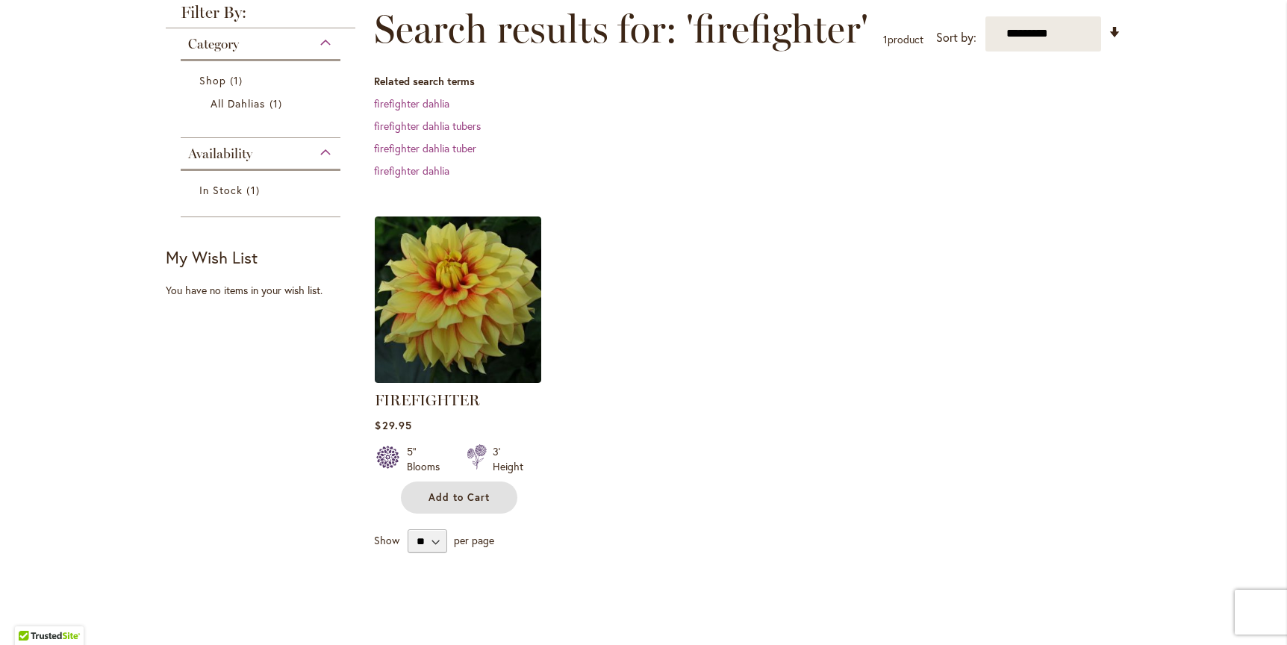
click at [454, 491] on span "Add to Cart" at bounding box center [458, 497] width 61 height 13
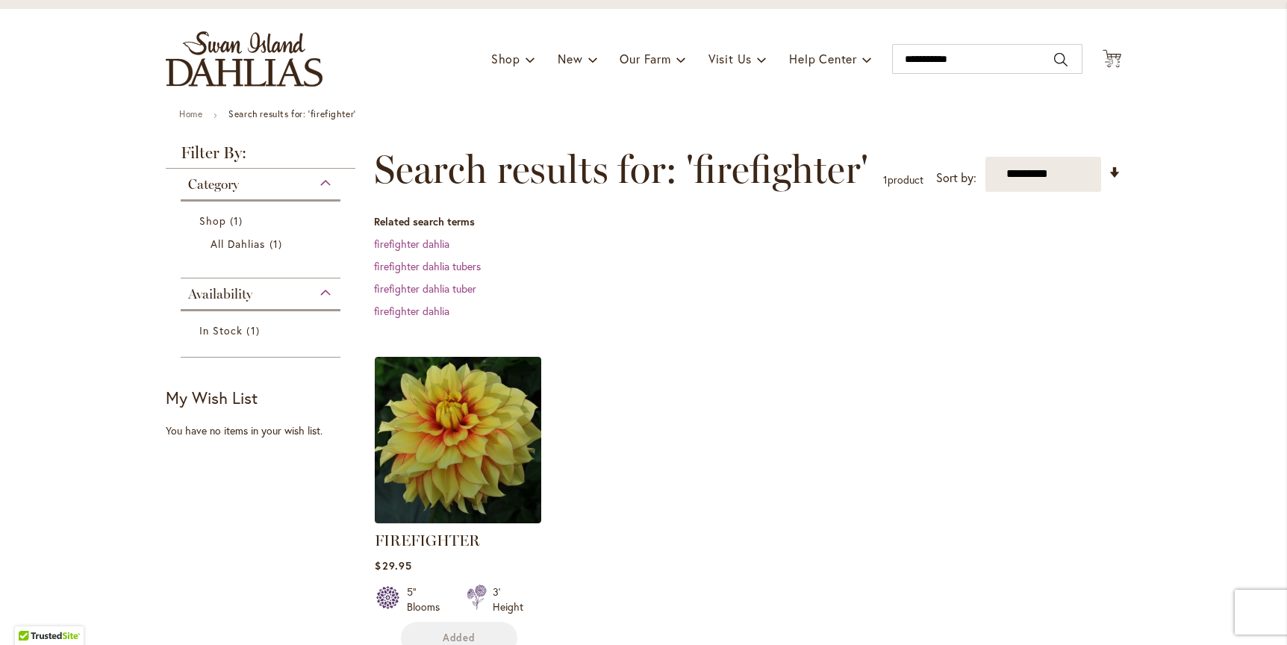
scroll to position [0, 0]
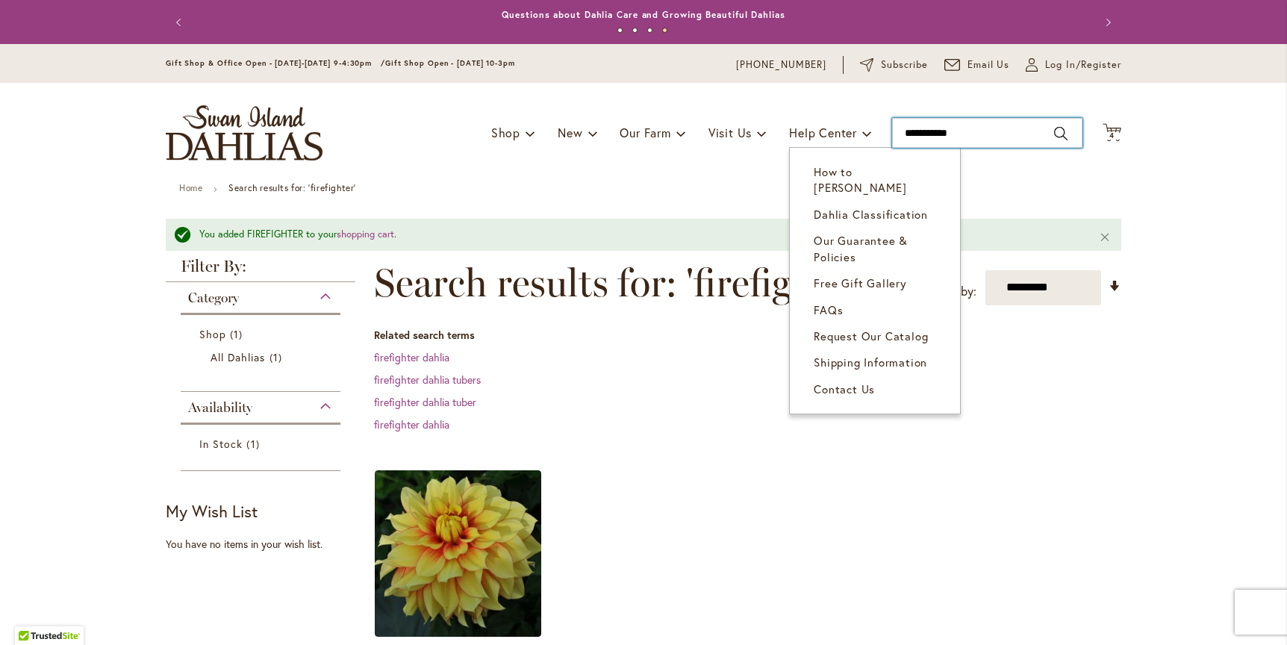
drag, startPoint x: 965, startPoint y: 137, endPoint x: 842, endPoint y: 126, distance: 123.6
click at [842, 126] on div "Toggle Nav Shop Dahlia Tubers Collections Fresh Cut Dahlias Gardening Supplies …" at bounding box center [643, 133] width 985 height 100
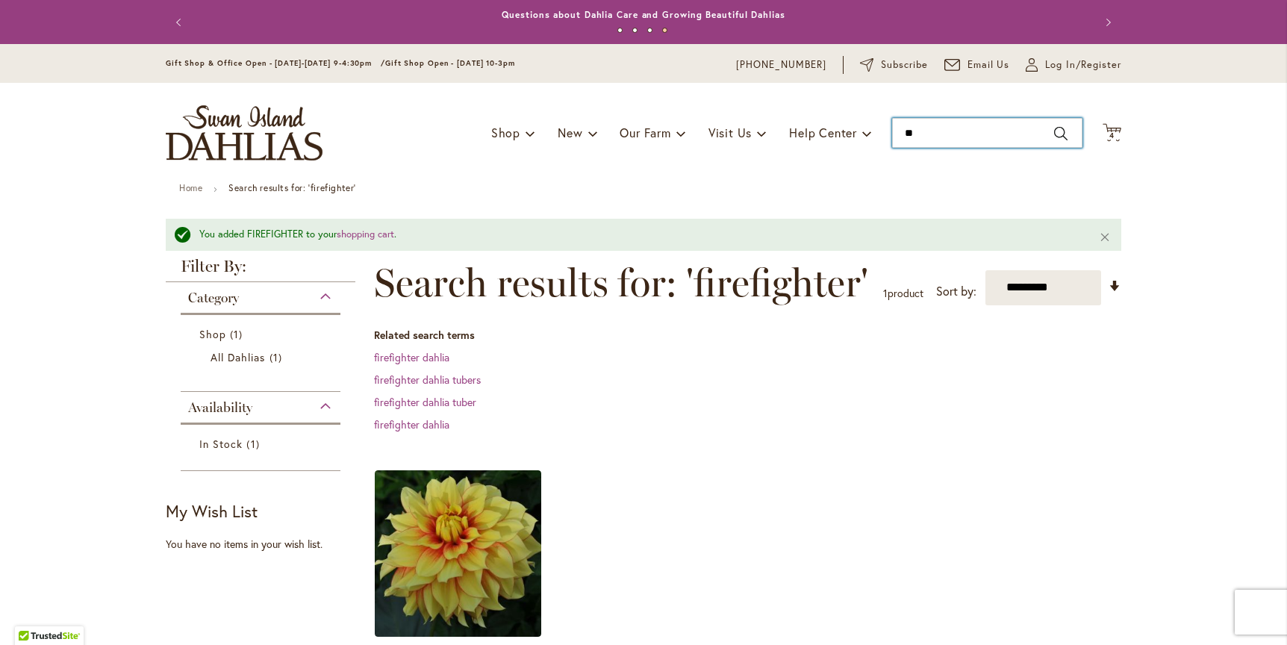
type input "***"
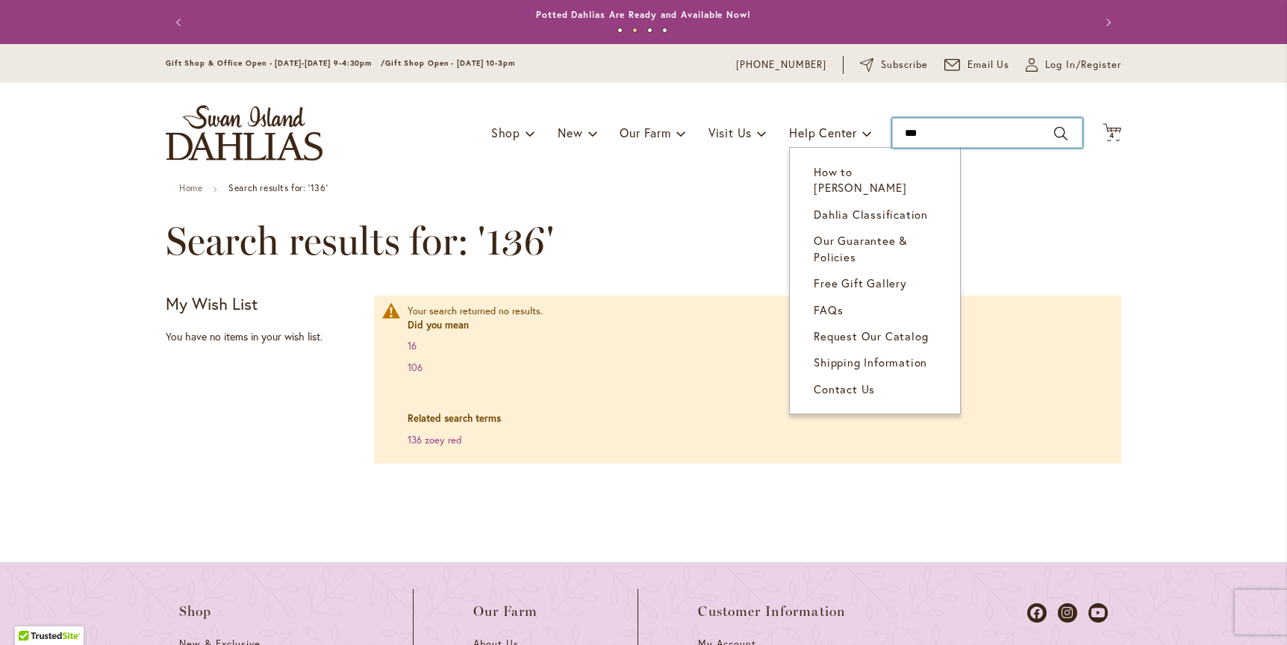
drag, startPoint x: 910, startPoint y: 137, endPoint x: 831, endPoint y: 131, distance: 79.3
click at [831, 131] on div "Toggle Nav Shop Dahlia Tubers Collections Fresh Cut Dahlias Gardening Supplies …" at bounding box center [643, 133] width 985 height 100
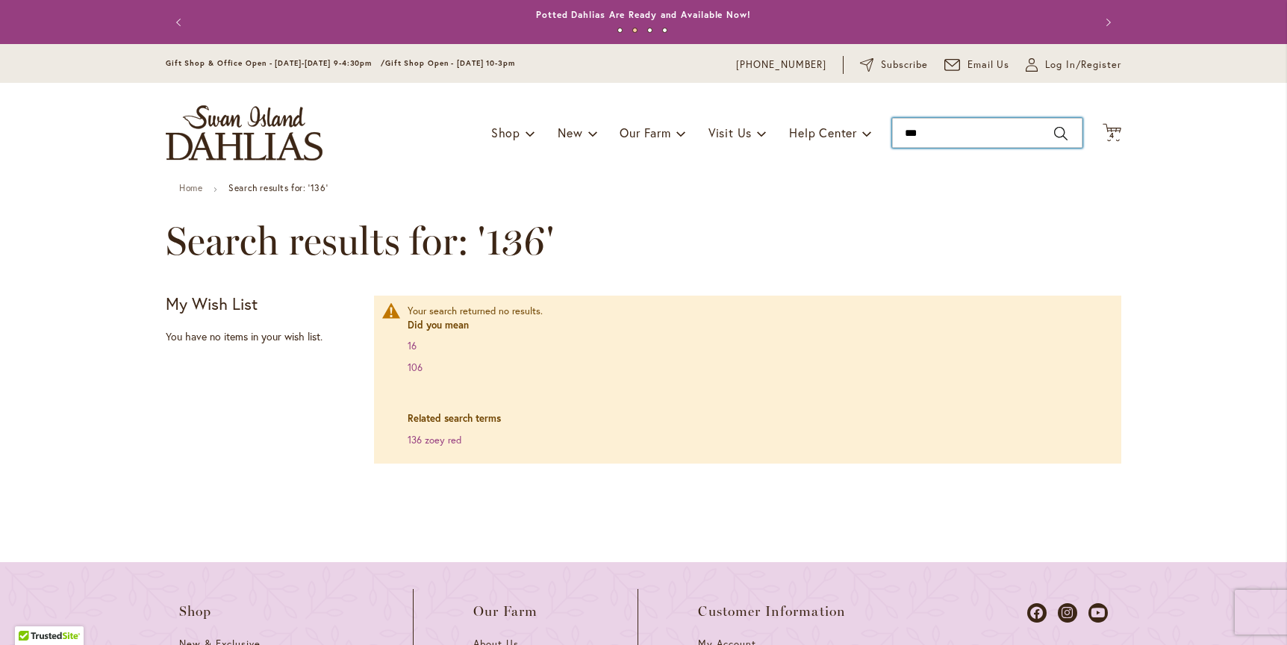
drag, startPoint x: 930, startPoint y: 126, endPoint x: 873, endPoint y: 128, distance: 57.5
click at [873, 128] on div "Toggle Nav Shop Dahlia Tubers Collections Fresh Cut Dahlias Gardening Supplies …" at bounding box center [643, 133] width 985 height 100
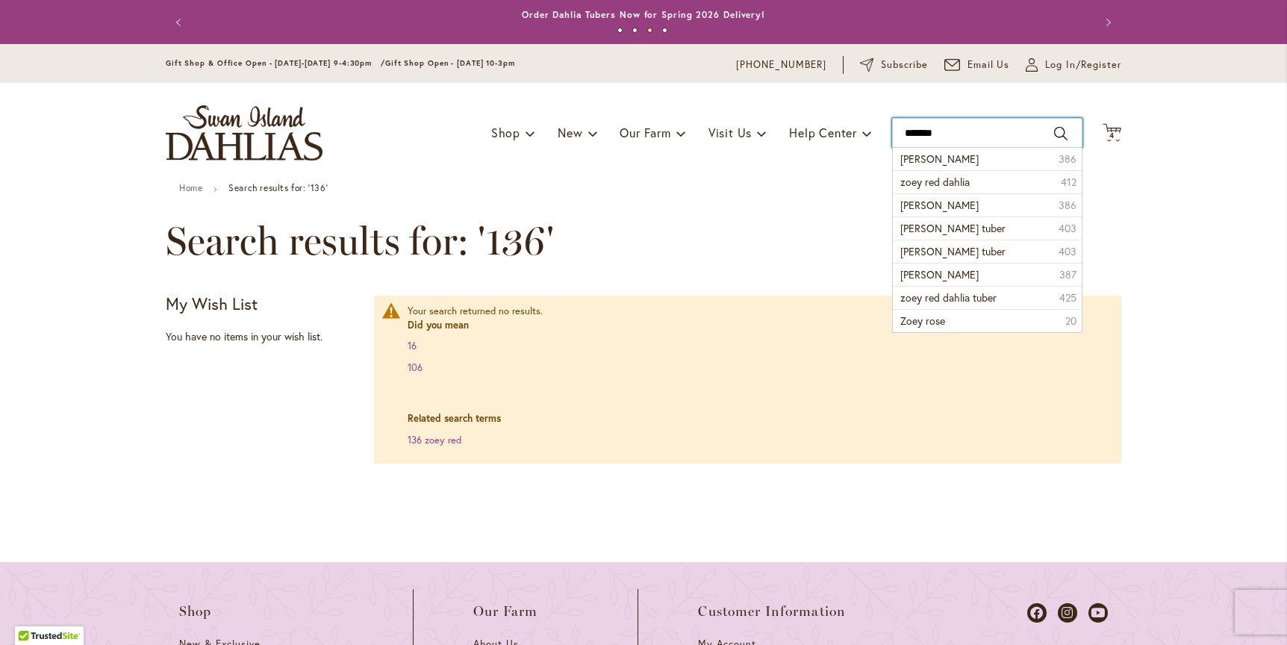
type input "********"
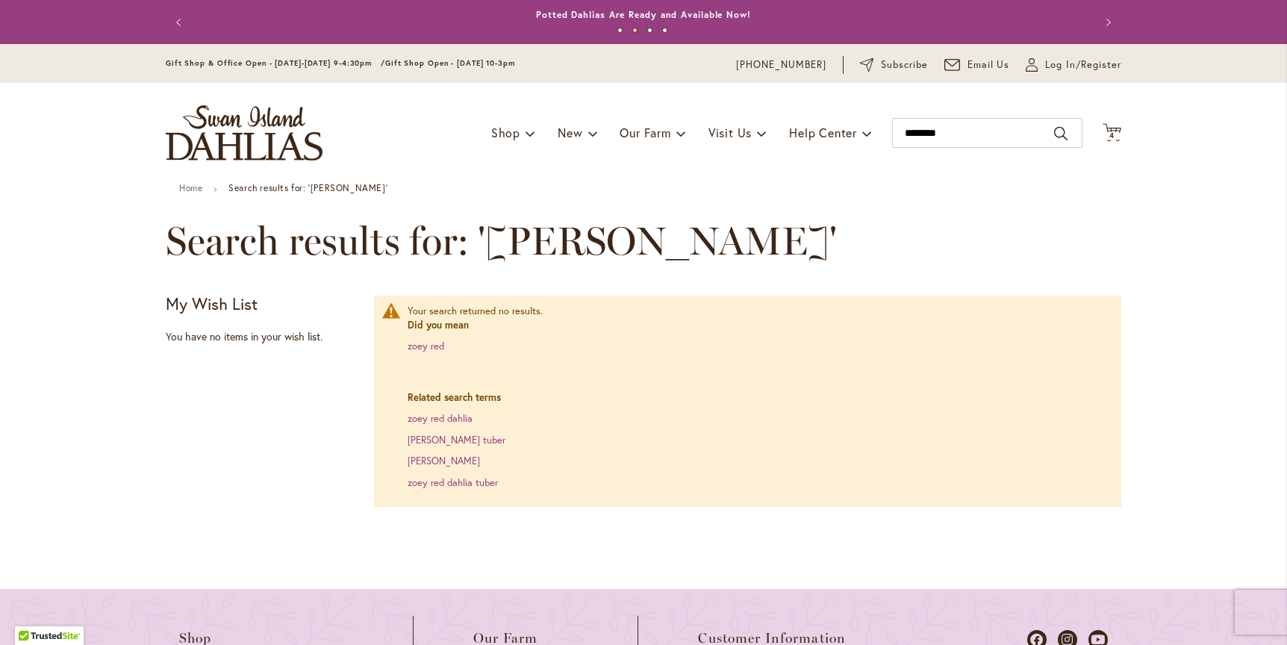
click at [422, 418] on link "zoey red dahlia" at bounding box center [440, 418] width 65 height 13
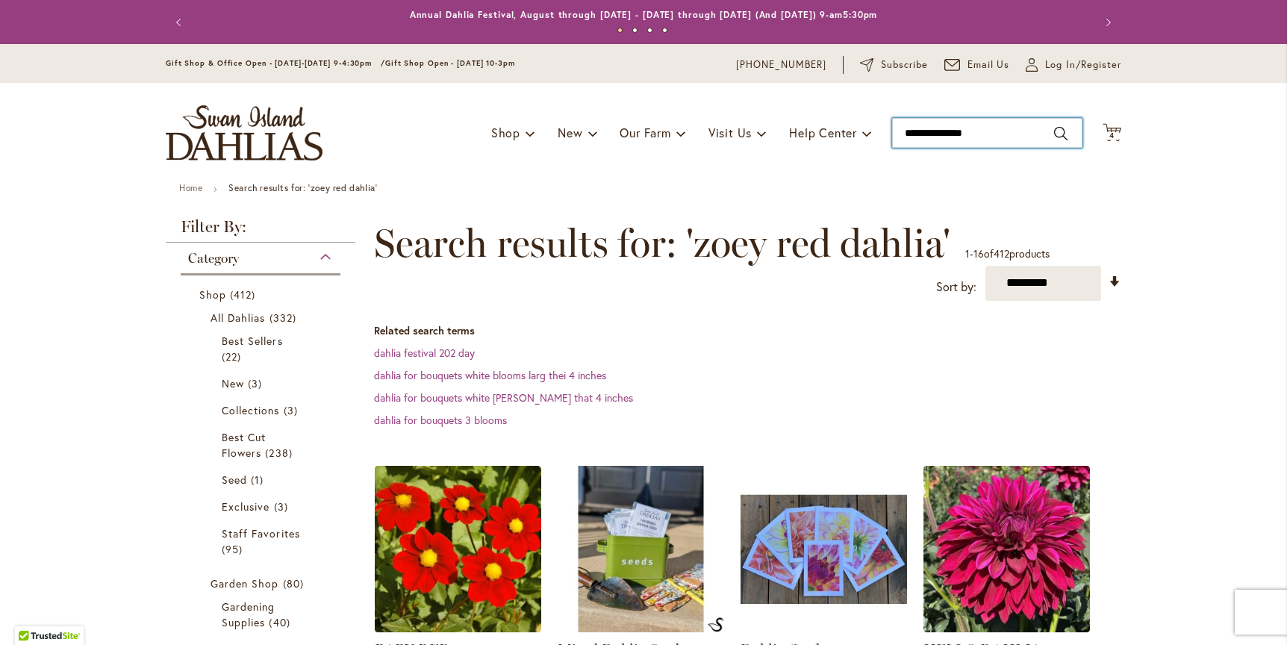
drag, startPoint x: 985, startPoint y: 131, endPoint x: 873, endPoint y: 130, distance: 112.7
click at [873, 130] on div "Toggle Nav Shop Dahlia Tubers Collections Fresh Cut Dahlias Gardening Supplies …" at bounding box center [643, 133] width 985 height 100
type input "***"
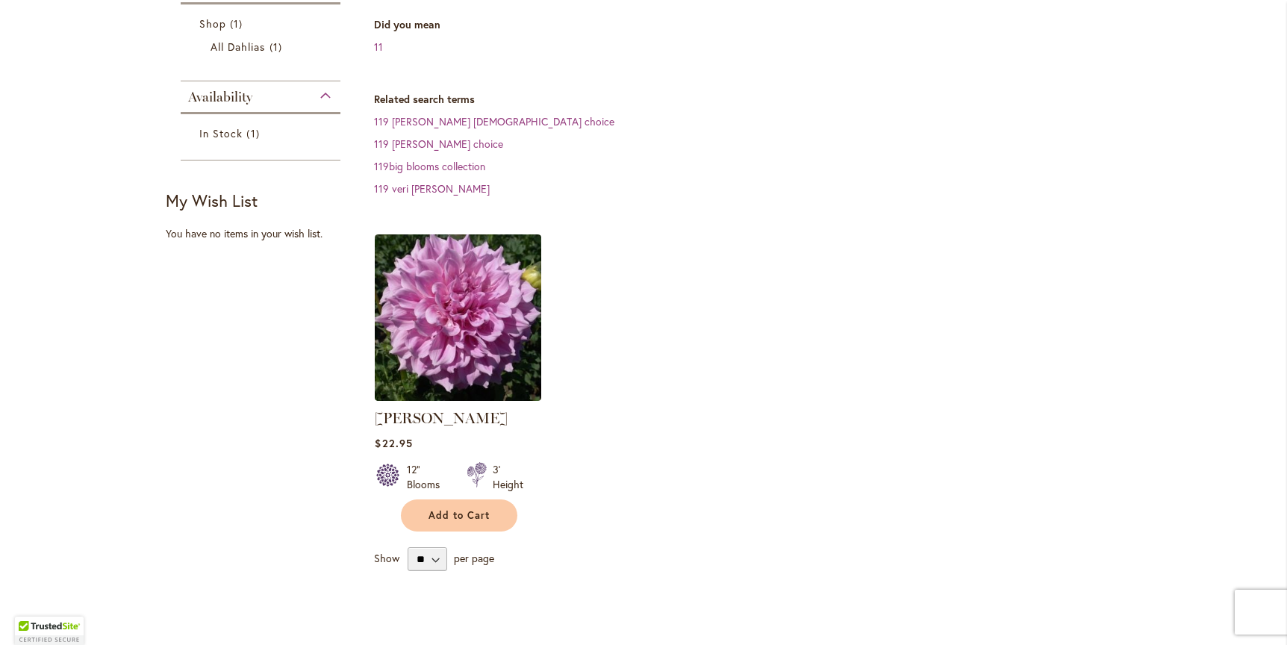
scroll to position [319, 0]
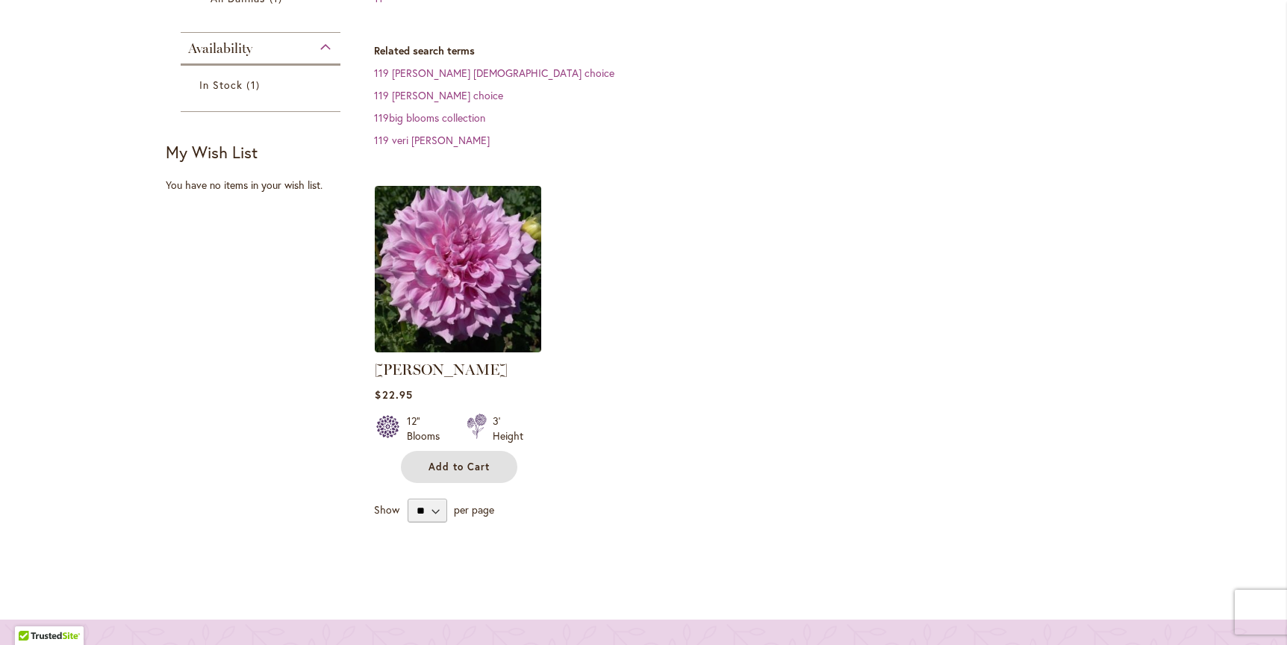
click at [448, 461] on span "Add to Cart" at bounding box center [458, 467] width 61 height 13
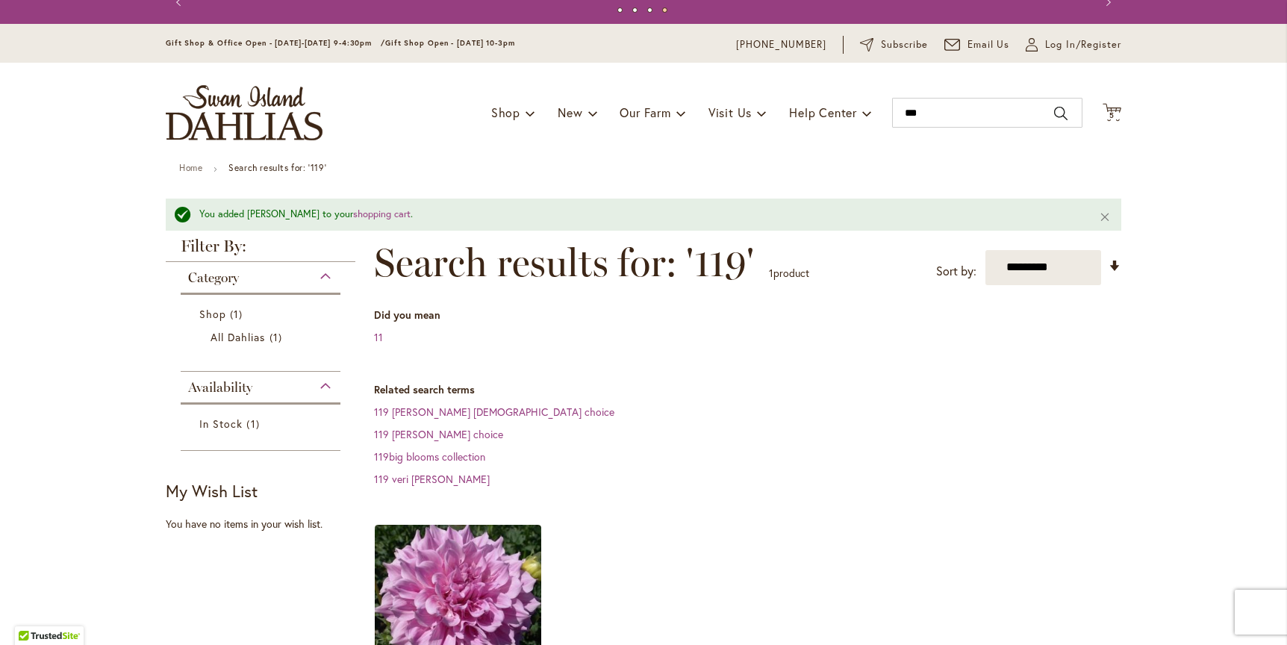
scroll to position [0, 0]
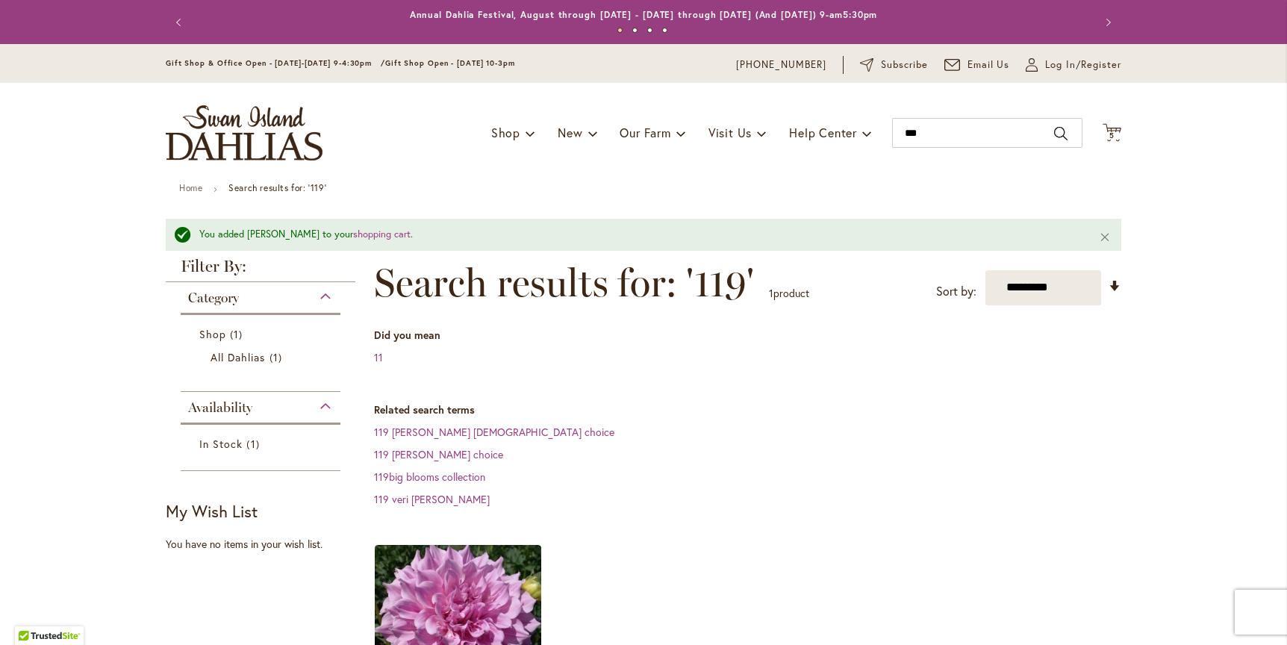
click at [1109, 131] on span "5" at bounding box center [1111, 136] width 5 height 10
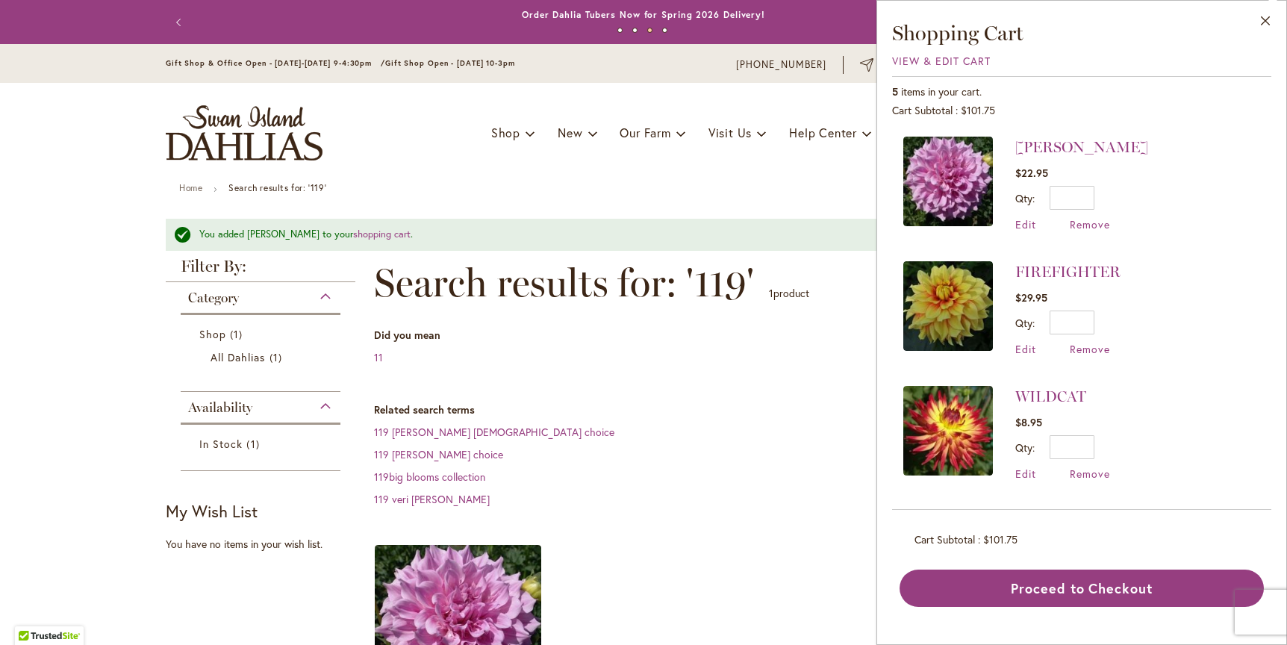
click at [1264, 19] on button "Close" at bounding box center [1265, 24] width 41 height 47
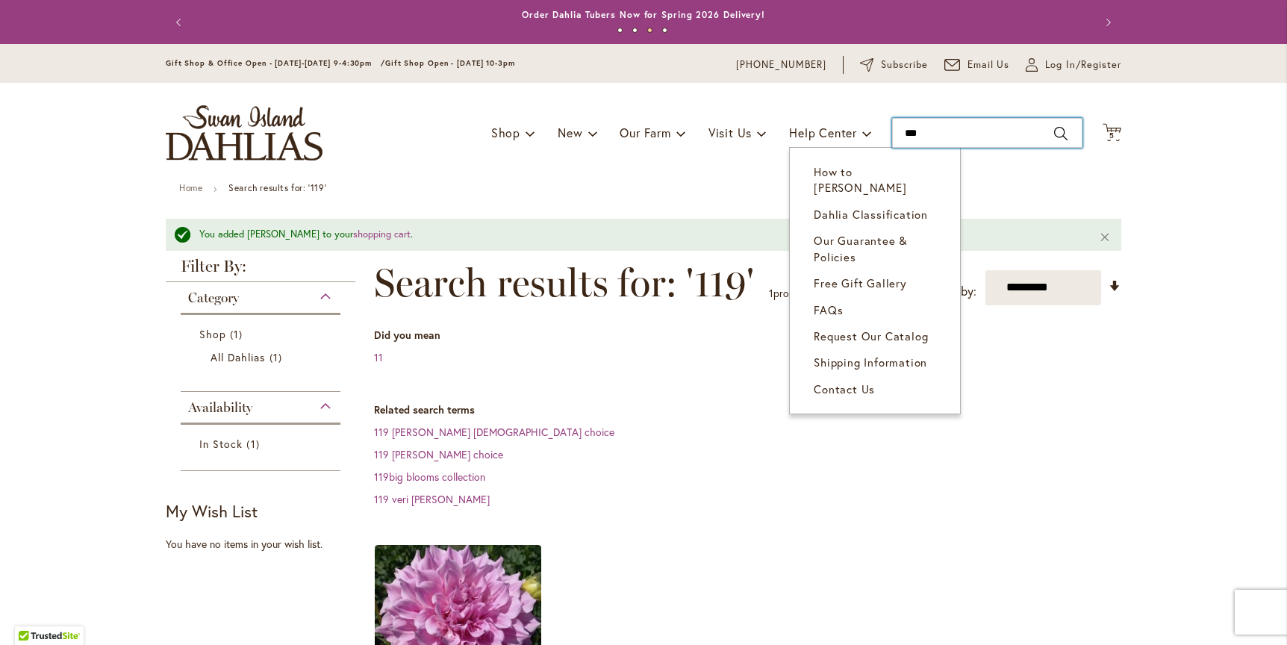
drag, startPoint x: 943, startPoint y: 134, endPoint x: 830, endPoint y: 129, distance: 112.8
click at [830, 129] on div "Toggle Nav Shop Dahlia Tubers Collections Fresh Cut Dahlias Gardening Supplies …" at bounding box center [643, 133] width 985 height 100
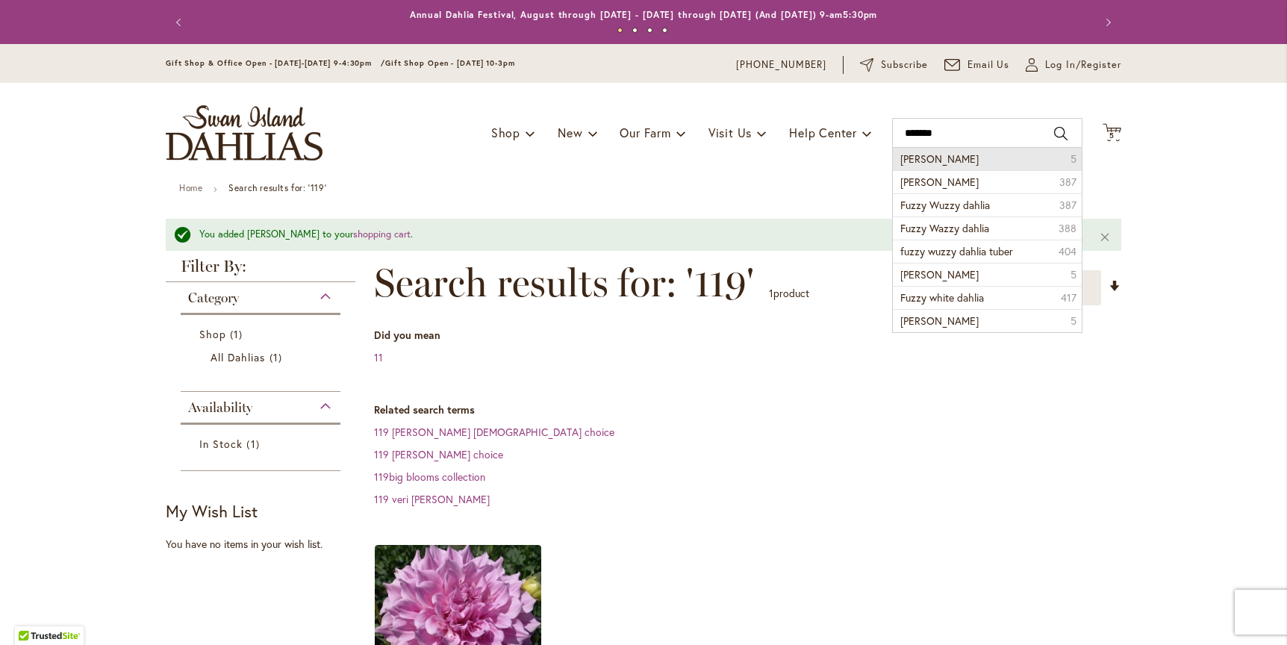
click at [932, 161] on span "Fuzzy wuzzy" at bounding box center [939, 159] width 78 height 14
type input "**********"
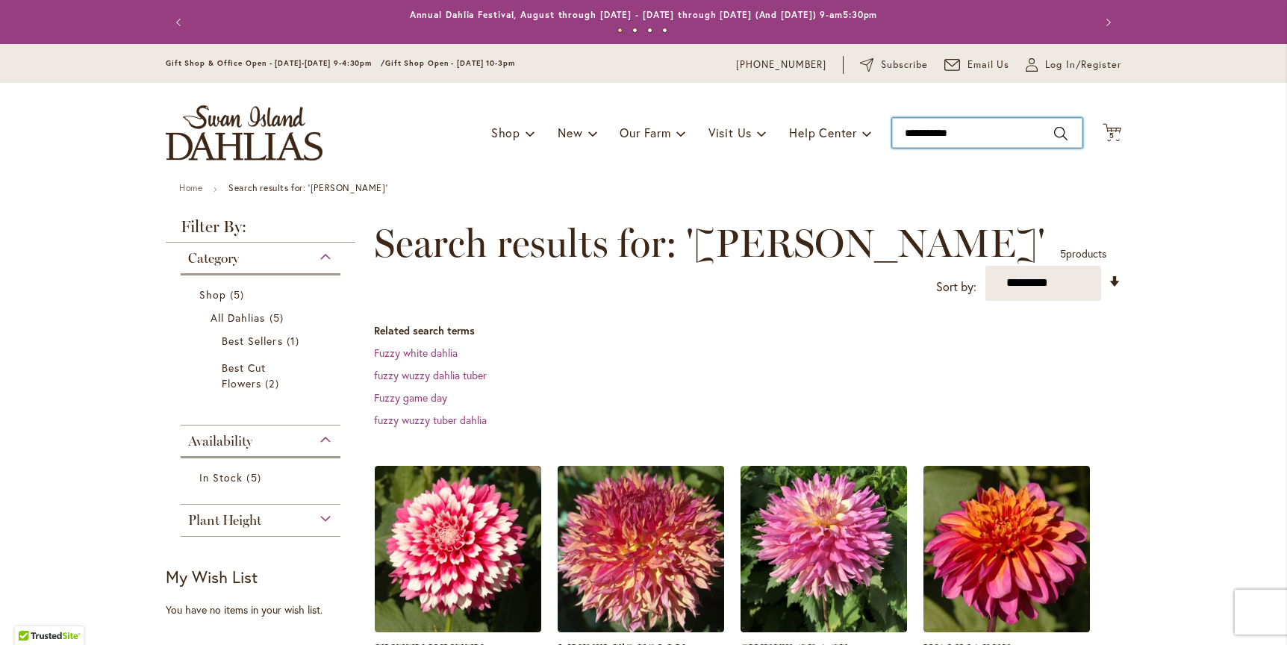
type input "**********"
click at [1052, 131] on input "**********" at bounding box center [987, 133] width 190 height 30
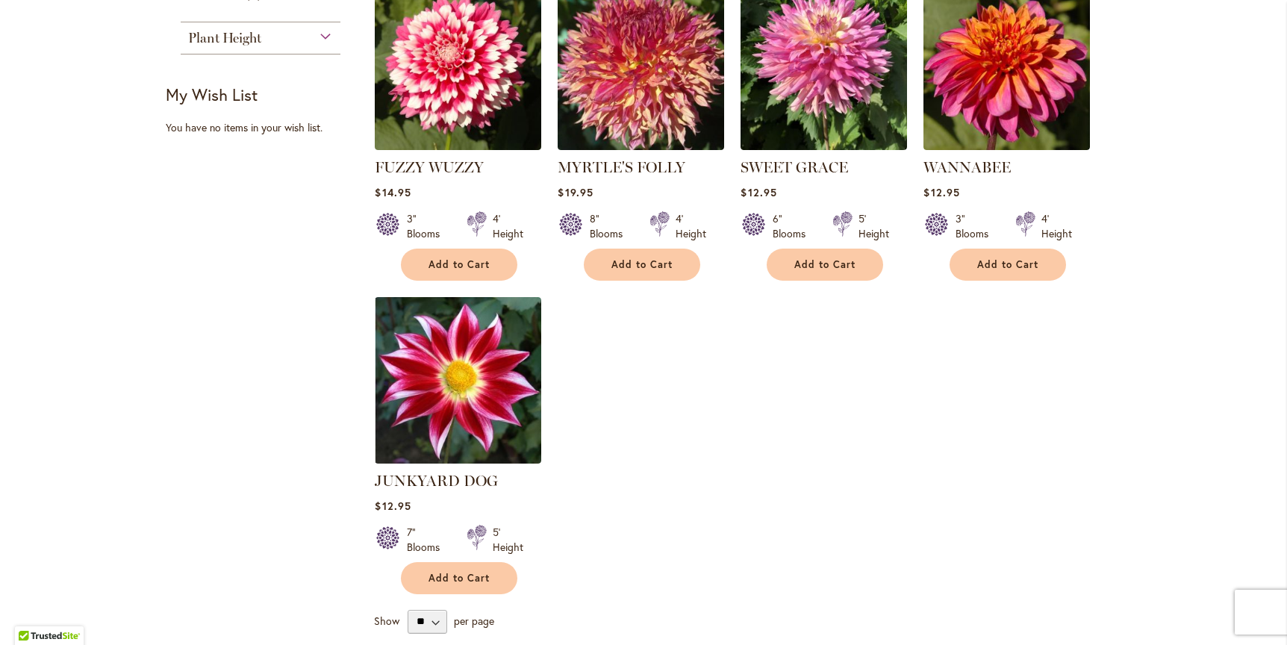
scroll to position [484, 0]
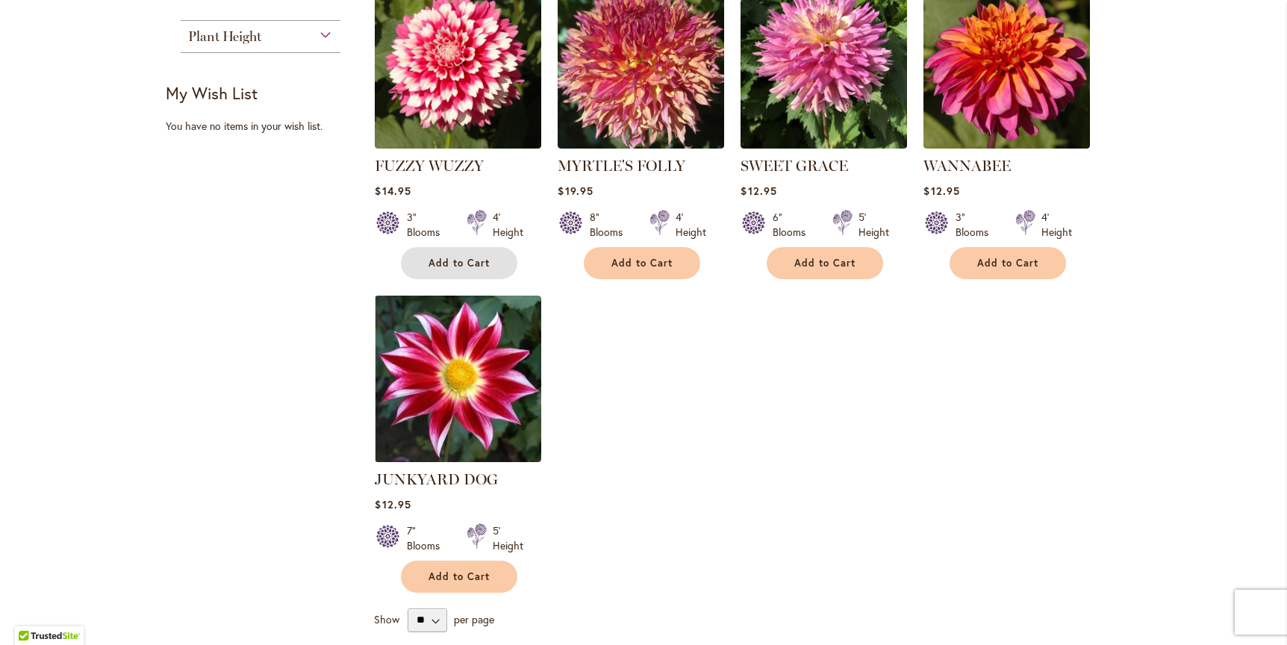
click at [452, 257] on span "Add to Cart" at bounding box center [458, 263] width 61 height 13
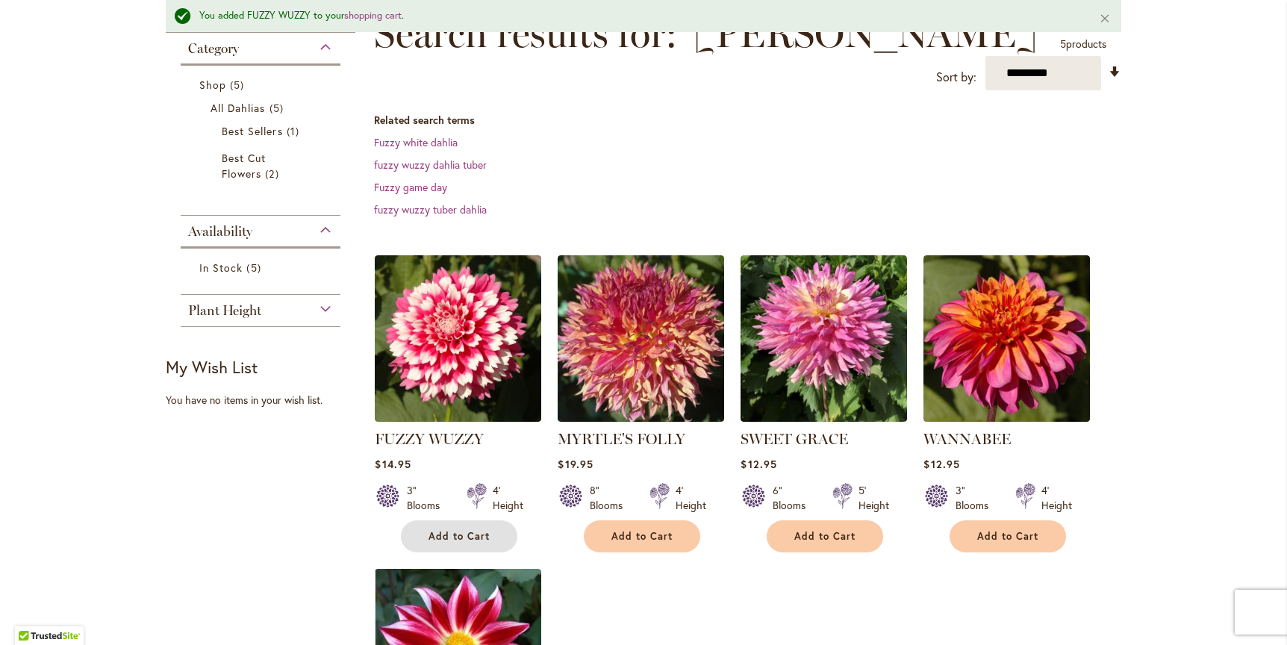
scroll to position [188, 0]
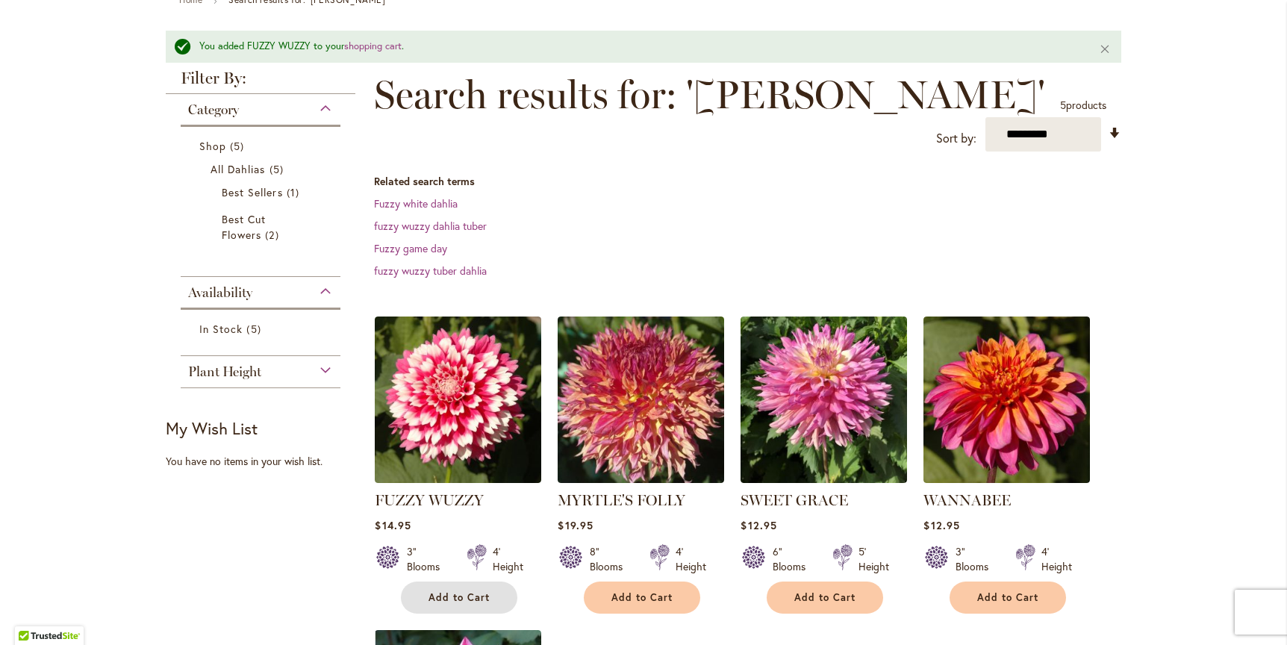
click at [449, 591] on span "Add to Cart" at bounding box center [458, 597] width 61 height 13
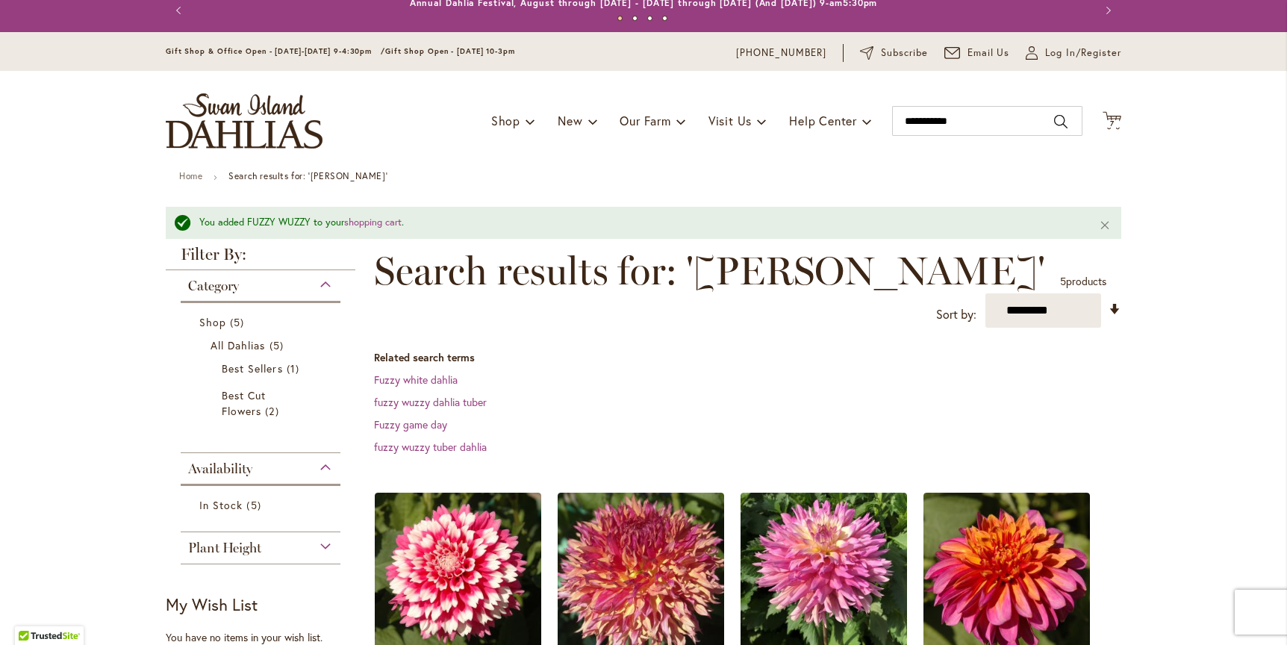
scroll to position [0, 0]
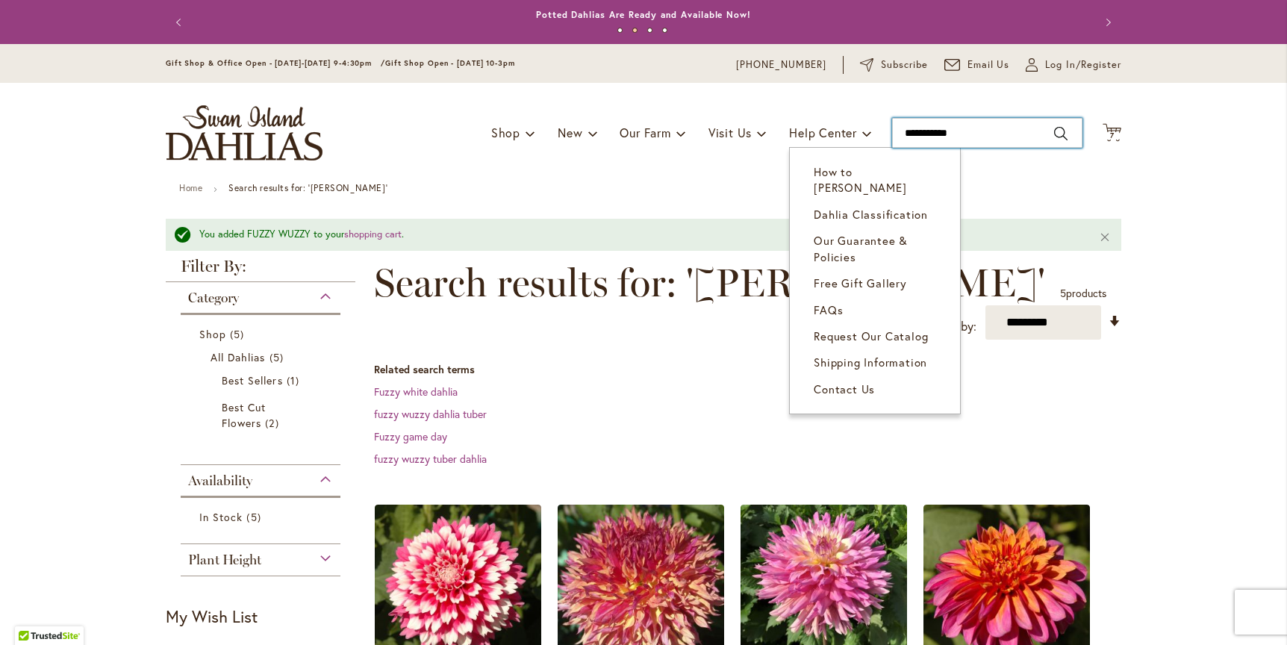
drag, startPoint x: 971, startPoint y: 131, endPoint x: 835, endPoint y: 130, distance: 136.6
click at [835, 130] on div "Toggle Nav Shop Dahlia Tubers Collections Fresh Cut Dahlias Gardening Supplies …" at bounding box center [643, 133] width 985 height 100
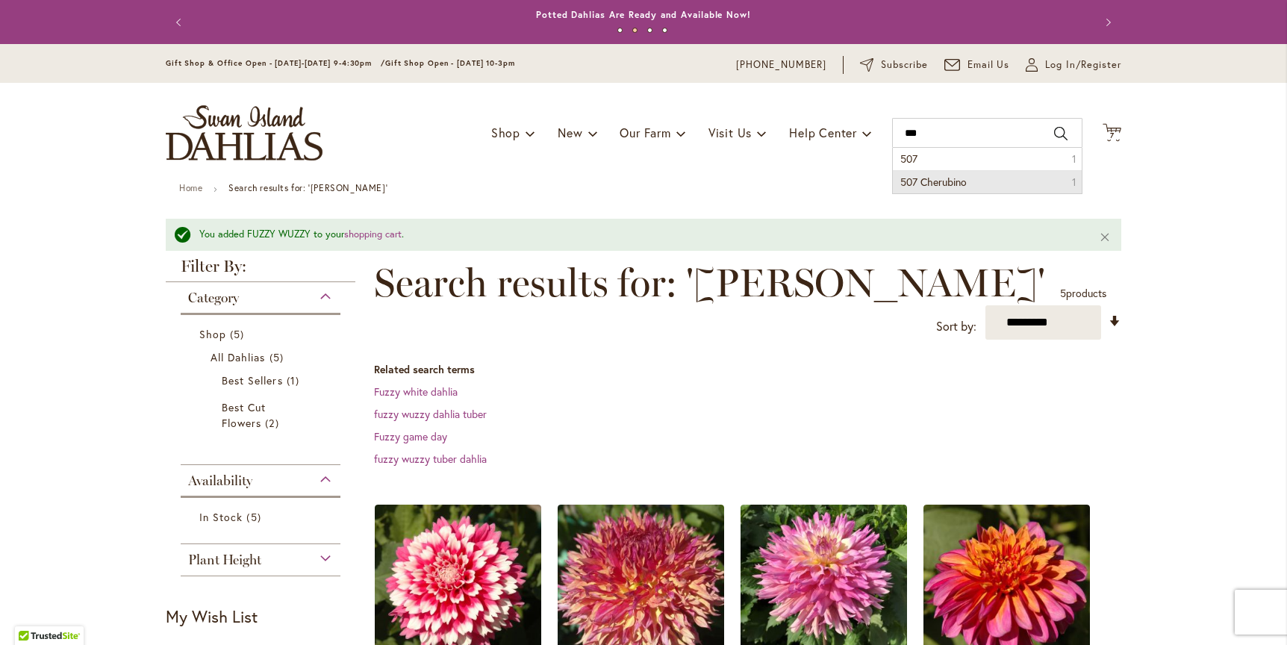
click at [950, 178] on span "507 Cherubino" at bounding box center [933, 182] width 66 height 14
type input "**********"
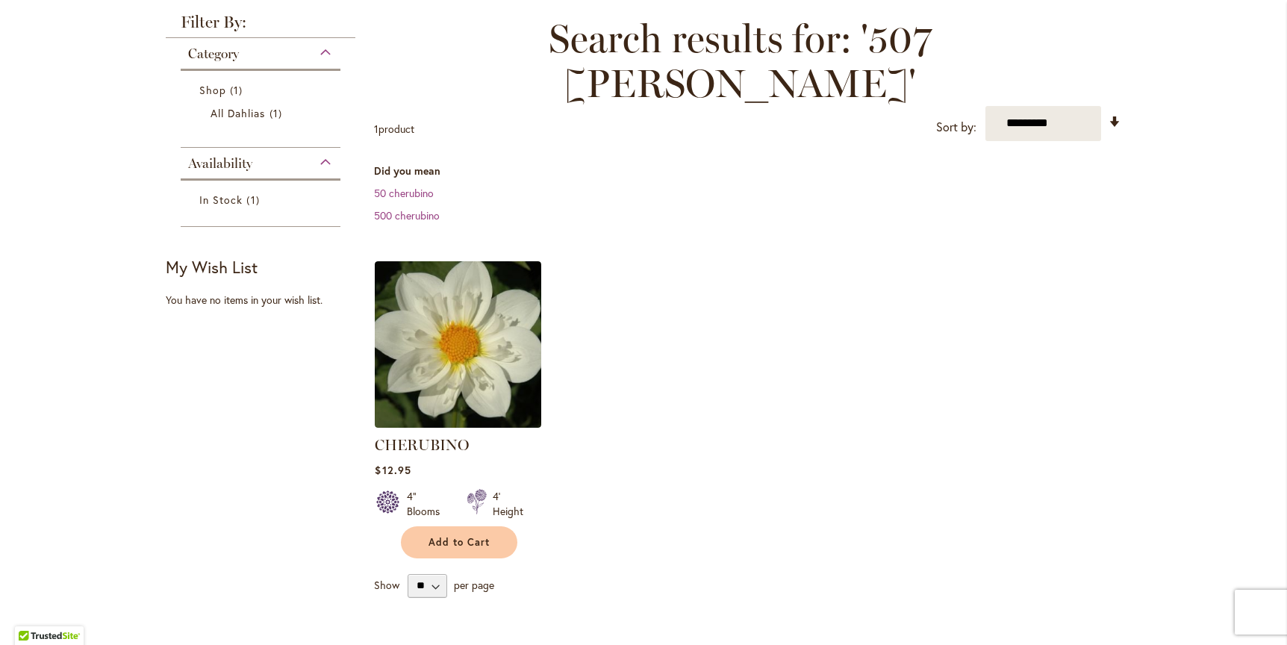
scroll to position [205, 0]
click at [455, 535] on span "Add to Cart" at bounding box center [458, 541] width 61 height 13
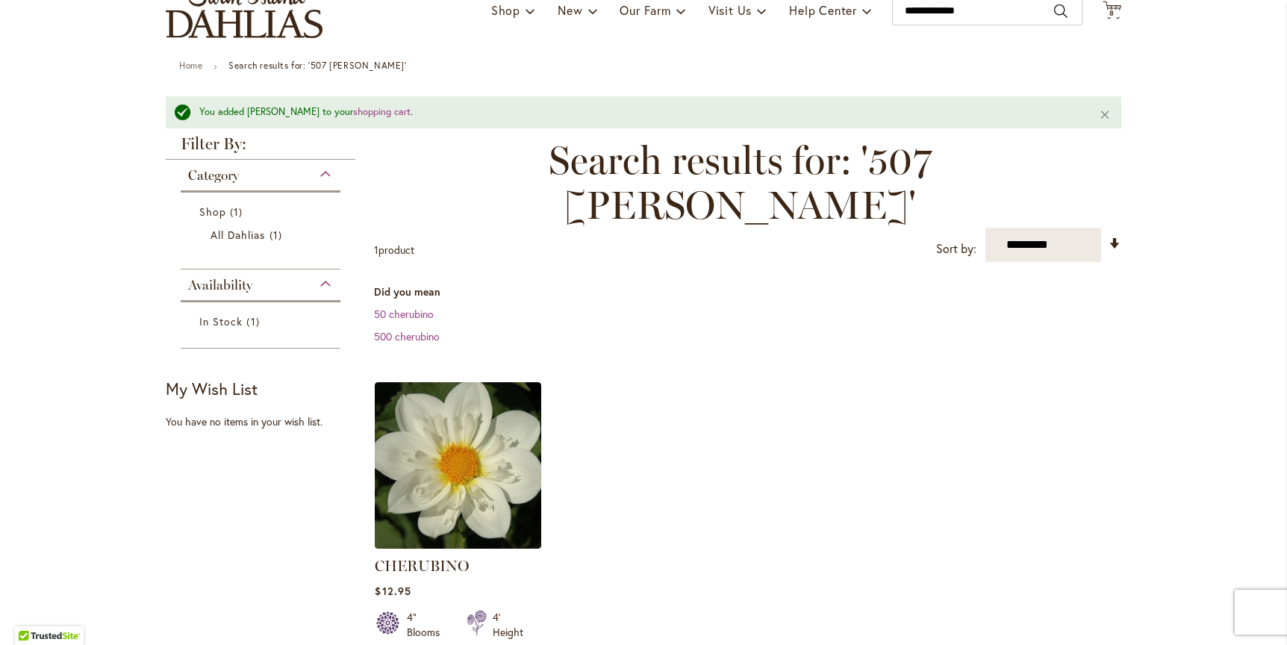
scroll to position [0, 0]
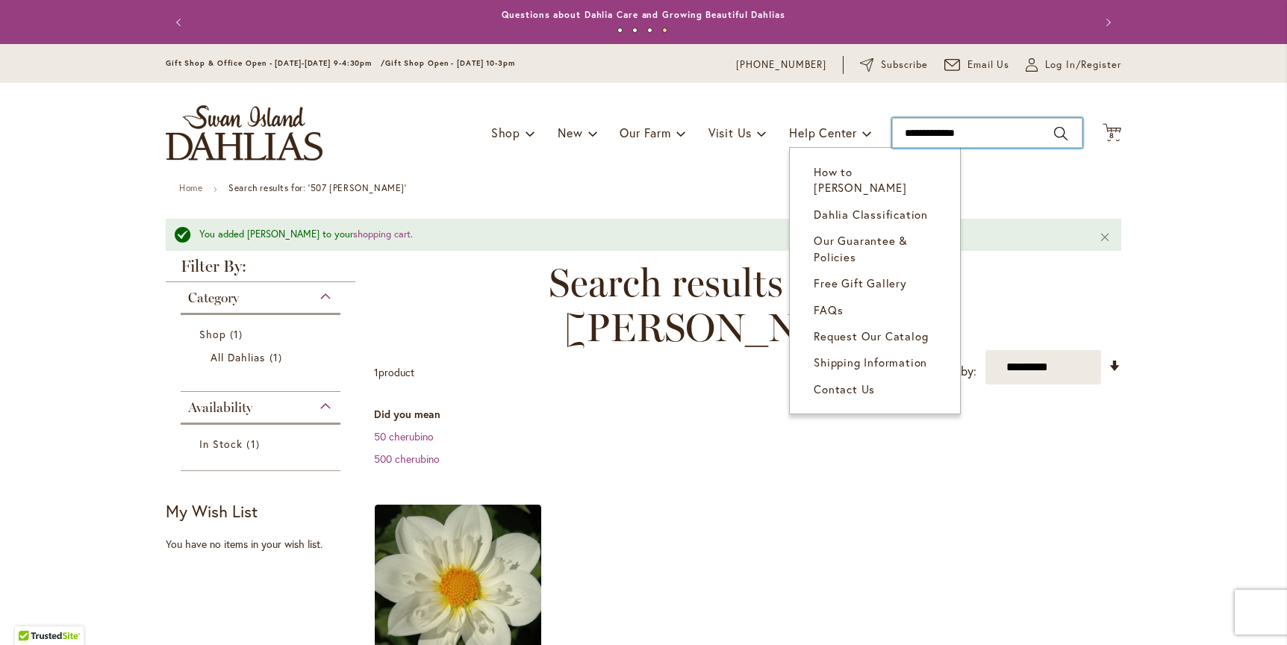
drag, startPoint x: 993, startPoint y: 133, endPoint x: 847, endPoint y: 125, distance: 145.7
click at [847, 125] on div "Toggle Nav Shop Dahlia Tubers Collections Fresh Cut Dahlias Gardening Supplies …" at bounding box center [643, 133] width 985 height 100
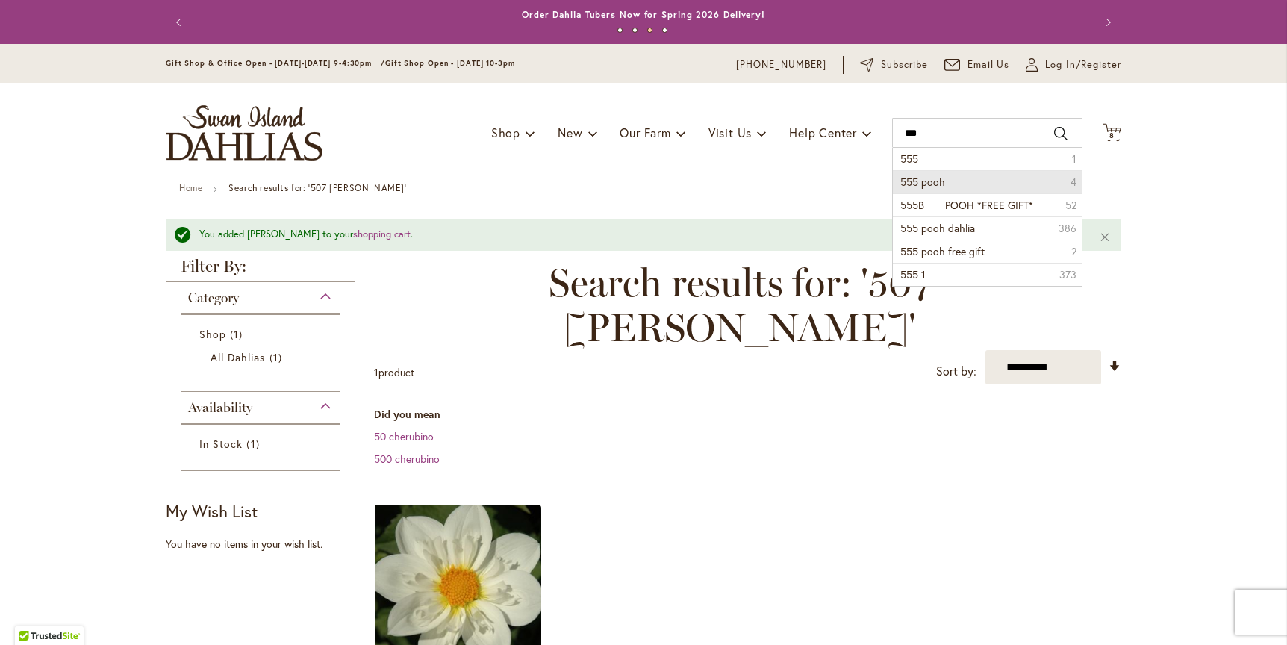
click at [911, 181] on span "555 pooh" at bounding box center [922, 182] width 45 height 14
type input "********"
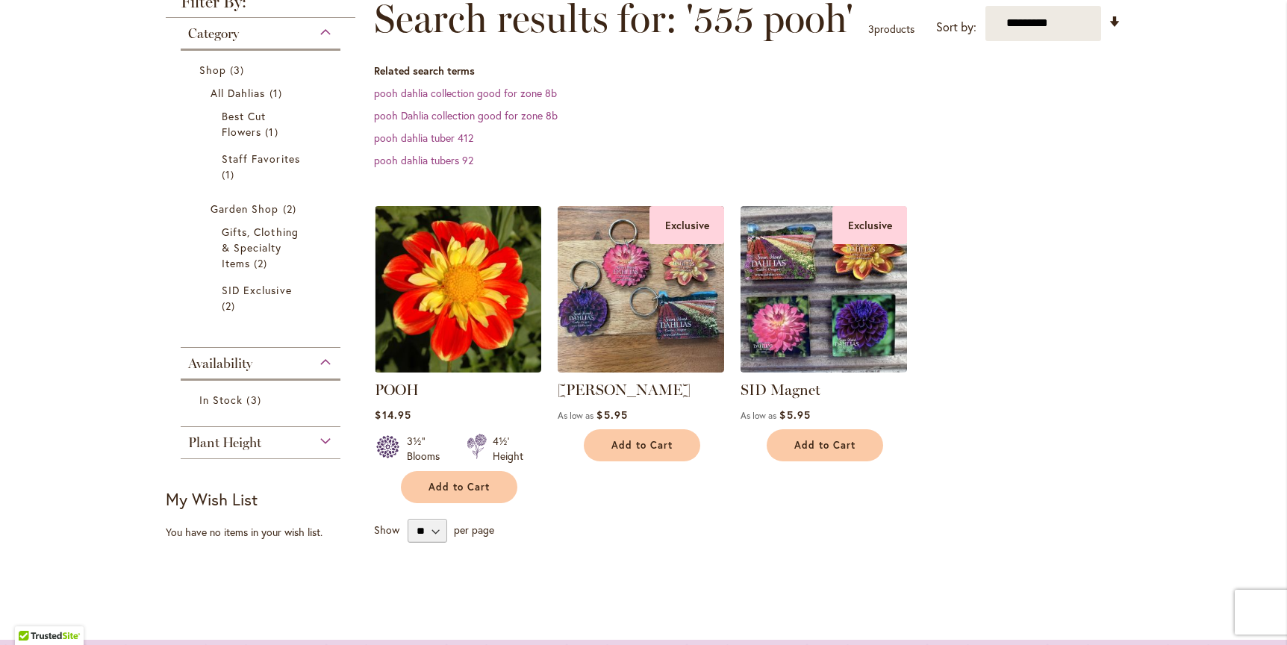
scroll to position [259, 0]
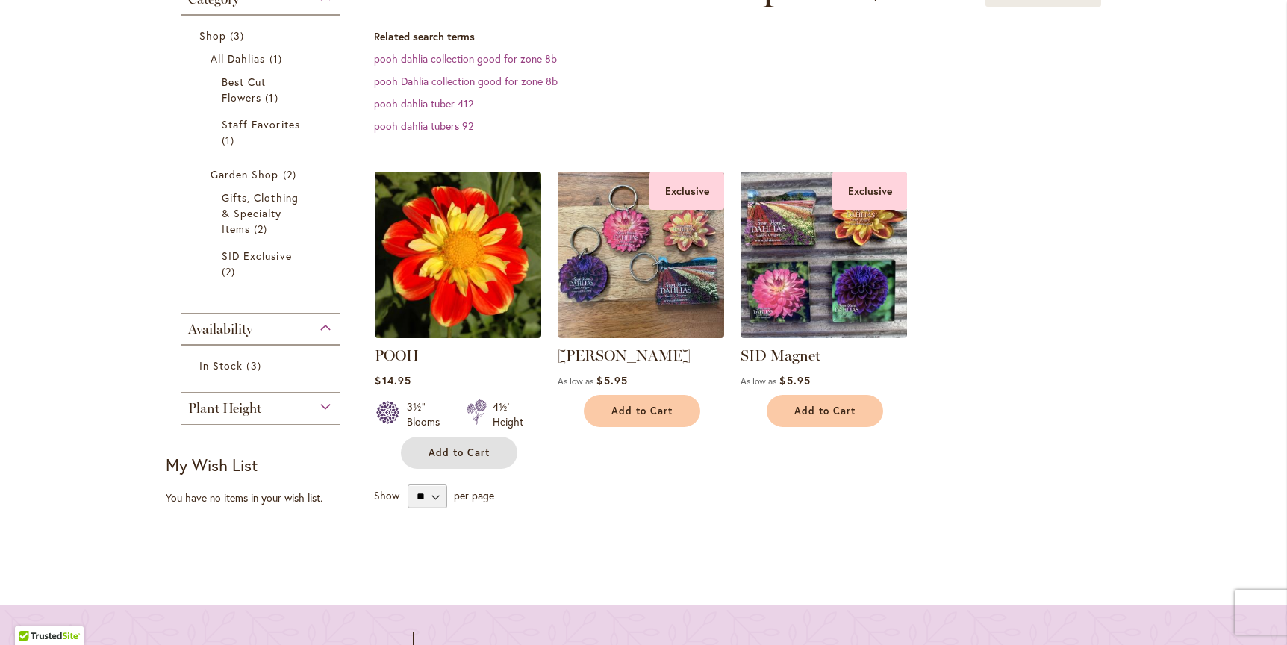
click at [449, 451] on span "Add to Cart" at bounding box center [458, 452] width 61 height 13
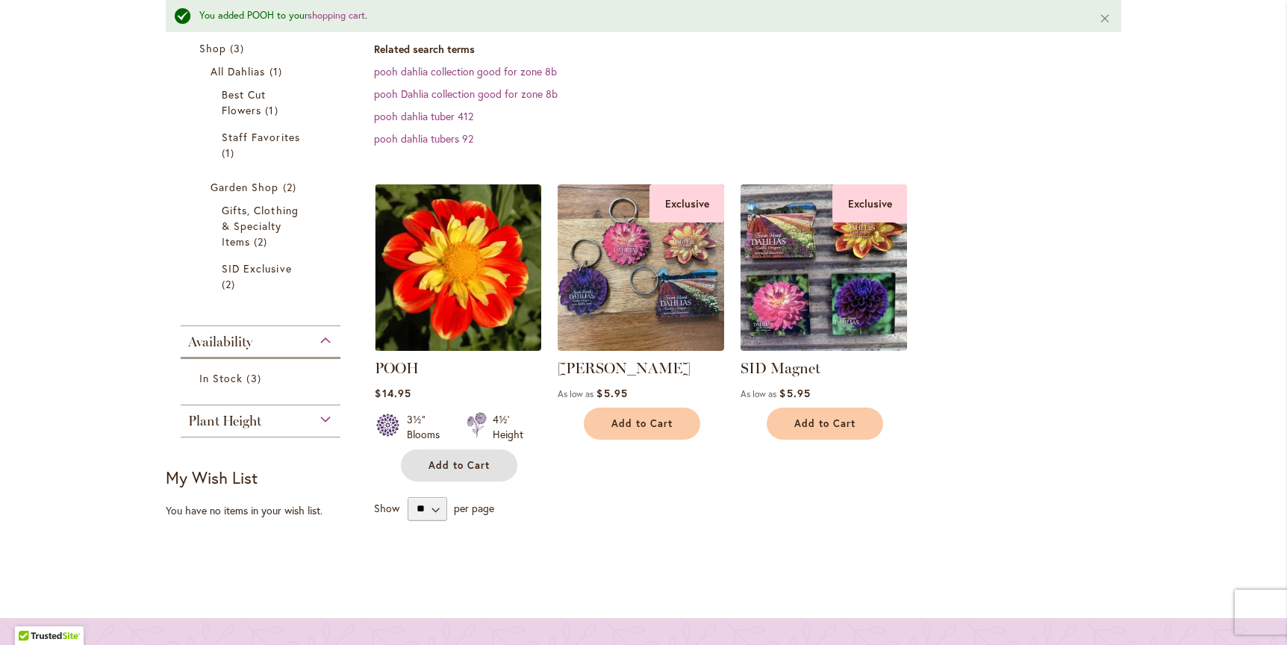
scroll to position [291, 0]
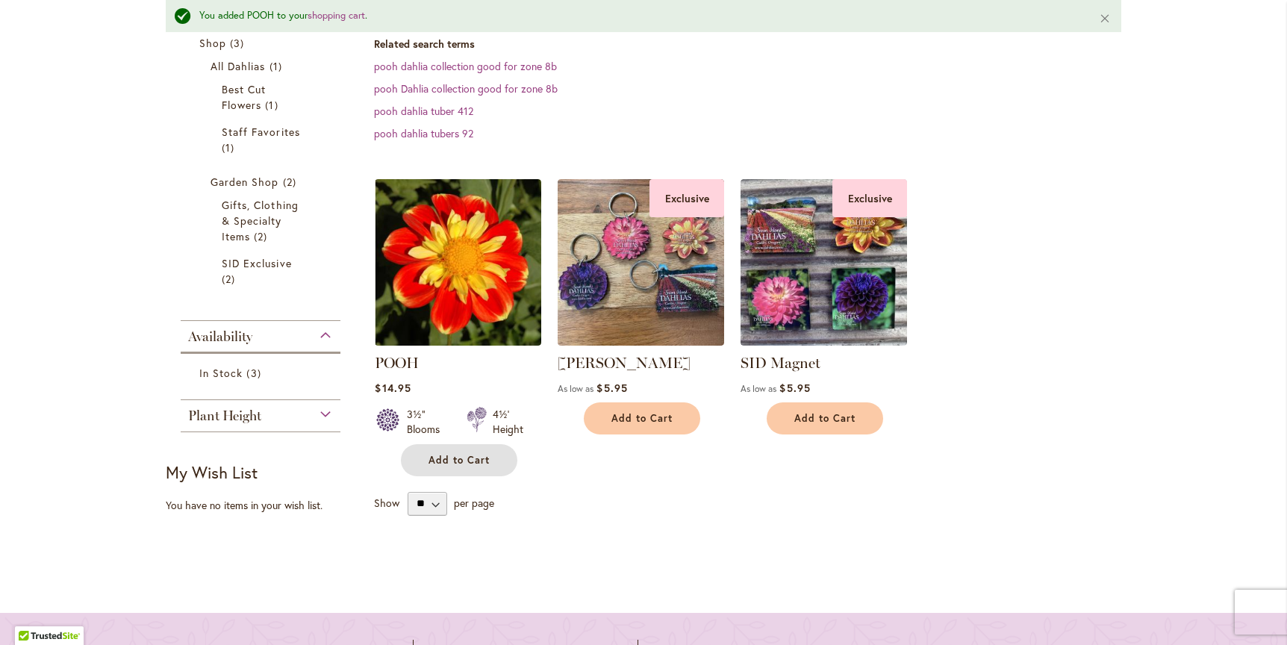
click at [456, 454] on span "Add to Cart" at bounding box center [458, 460] width 61 height 13
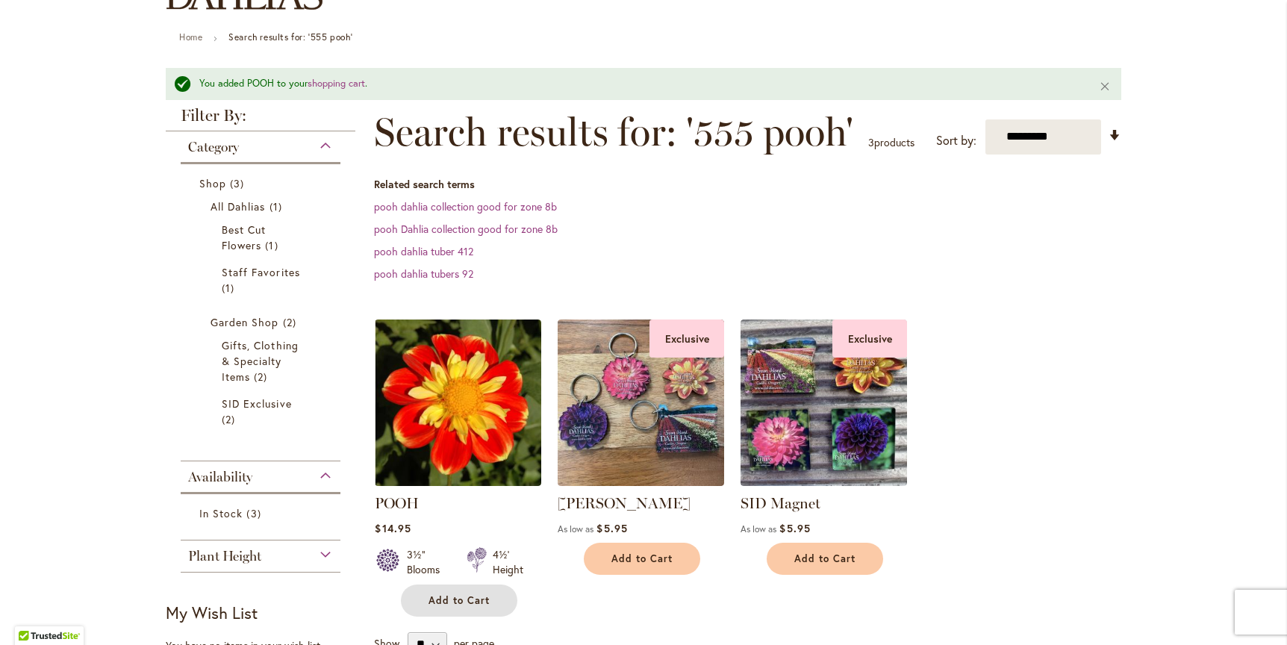
scroll to position [0, 0]
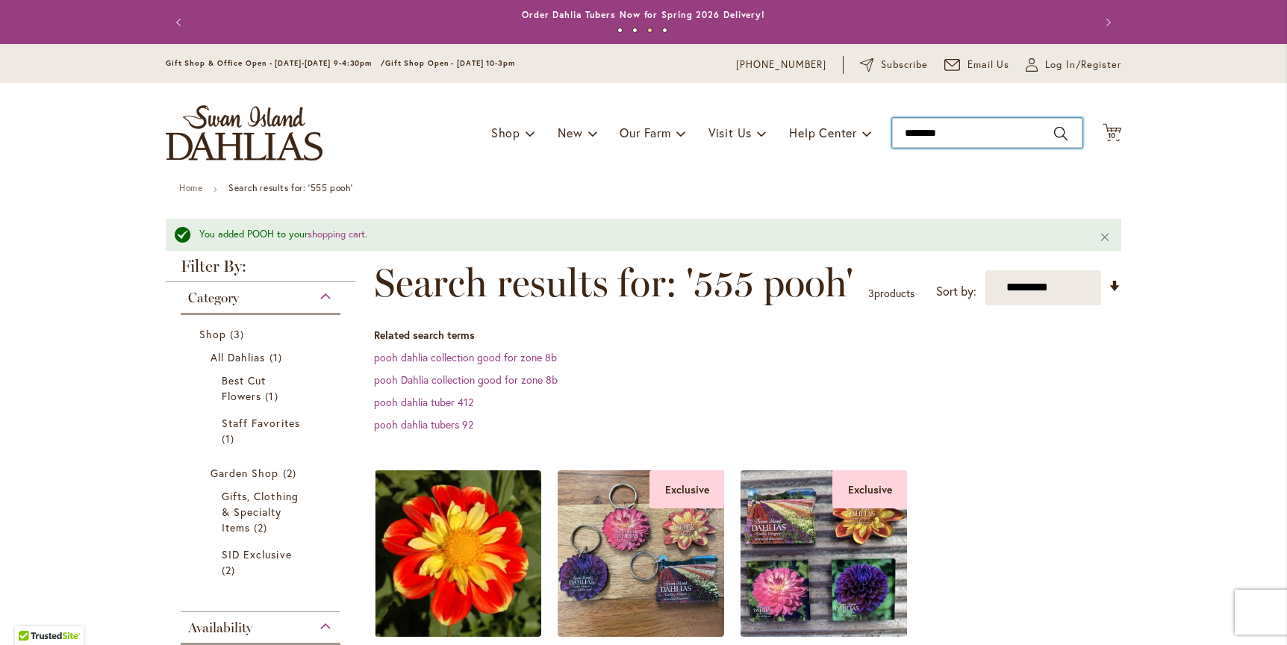
drag, startPoint x: 954, startPoint y: 131, endPoint x: 885, endPoint y: 131, distance: 68.7
click at [885, 131] on div "Toggle Nav Shop Dahlia Tubers Collections Fresh Cut Dahlias Gardening Supplies …" at bounding box center [643, 133] width 985 height 100
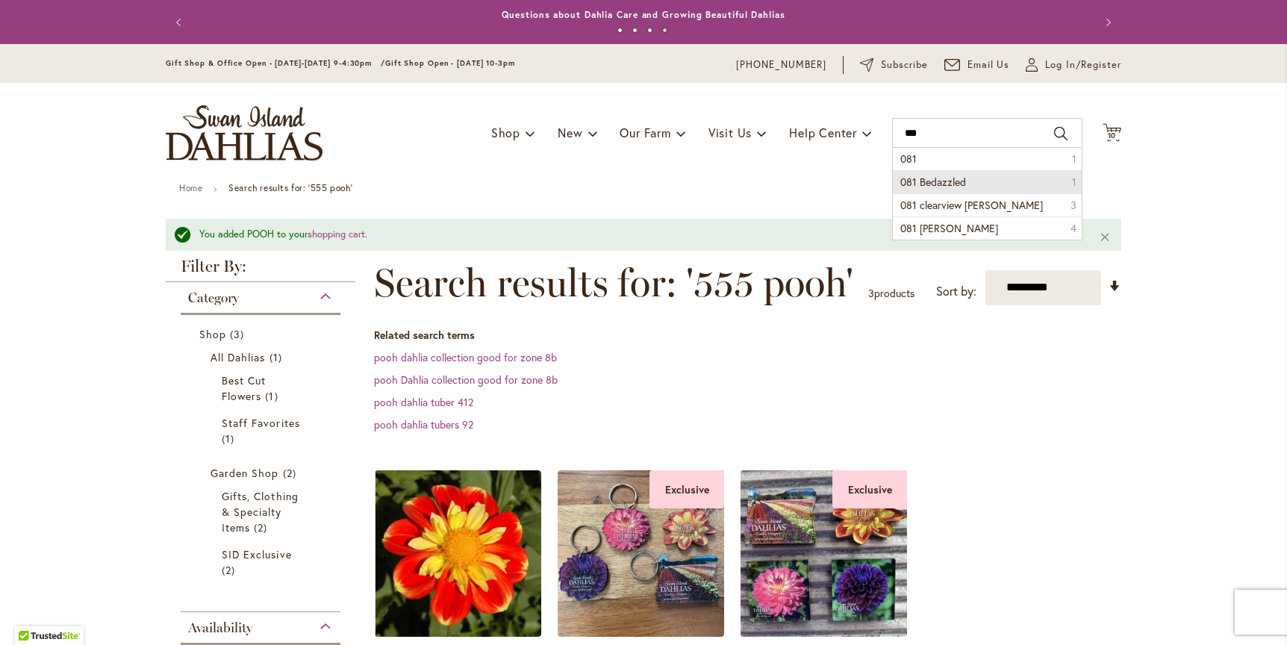
click at [920, 181] on span "081 Bedazzled" at bounding box center [933, 182] width 66 height 14
type input "**********"
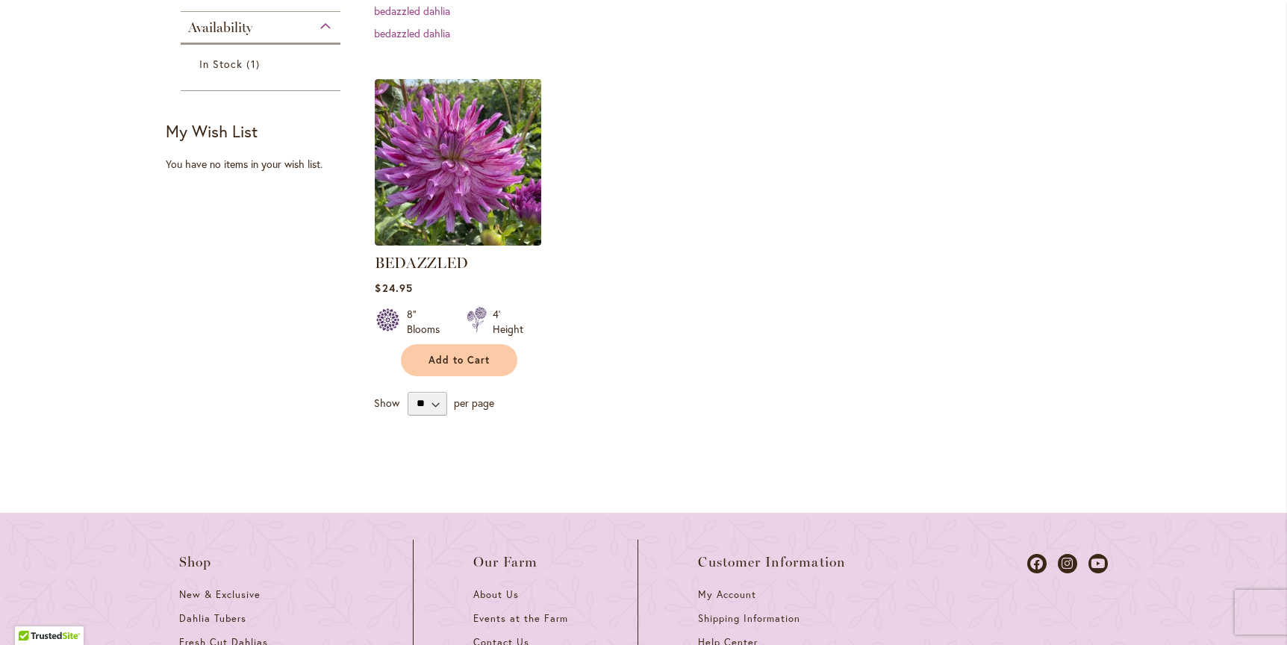
scroll to position [406, 0]
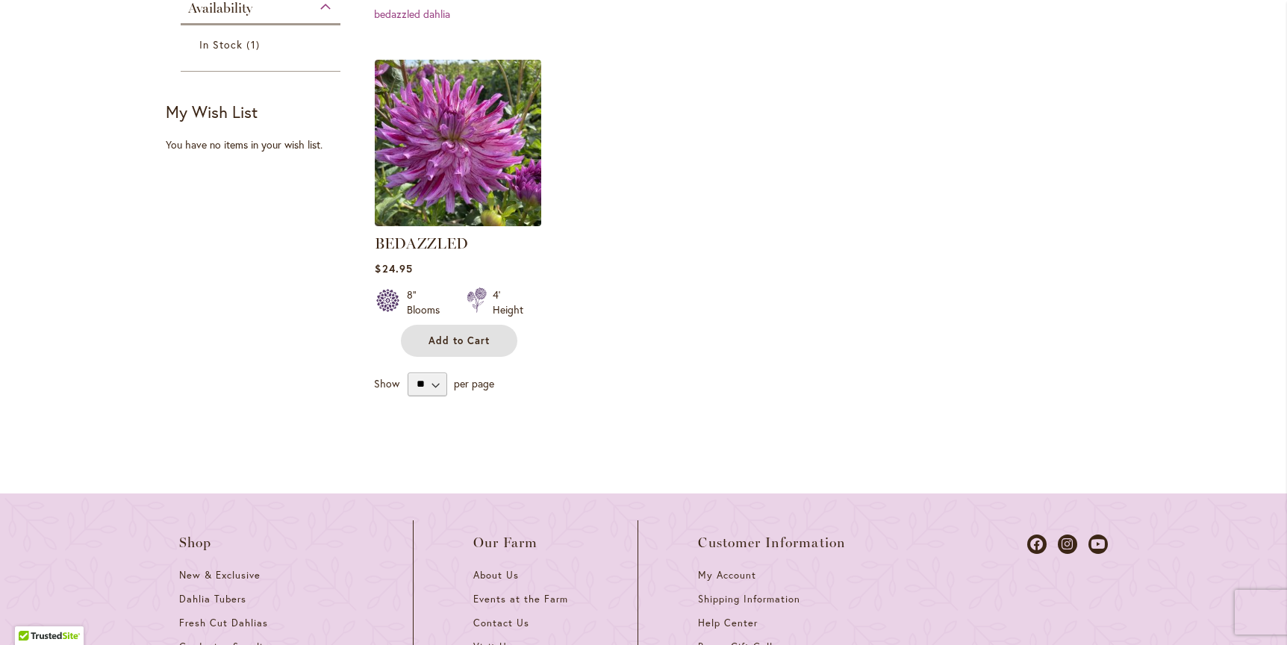
drag, startPoint x: 457, startPoint y: 334, endPoint x: 470, endPoint y: 337, distance: 13.0
click at [461, 334] on span "Add to Cart" at bounding box center [458, 340] width 61 height 13
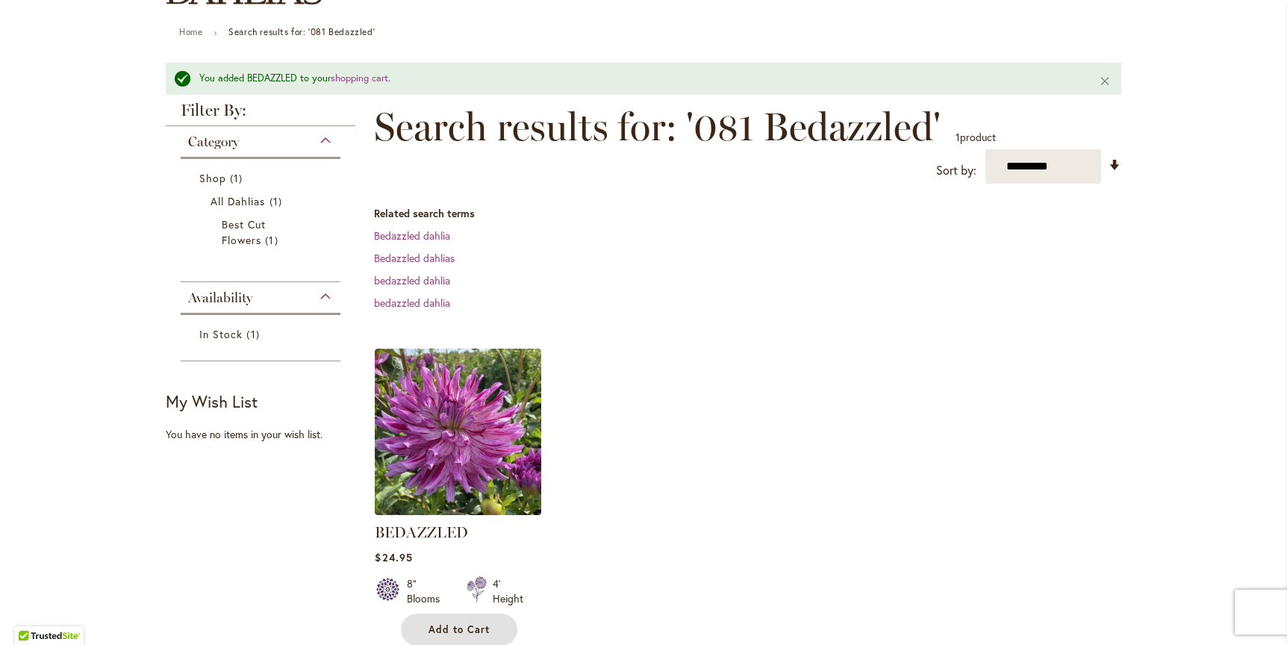
scroll to position [246, 0]
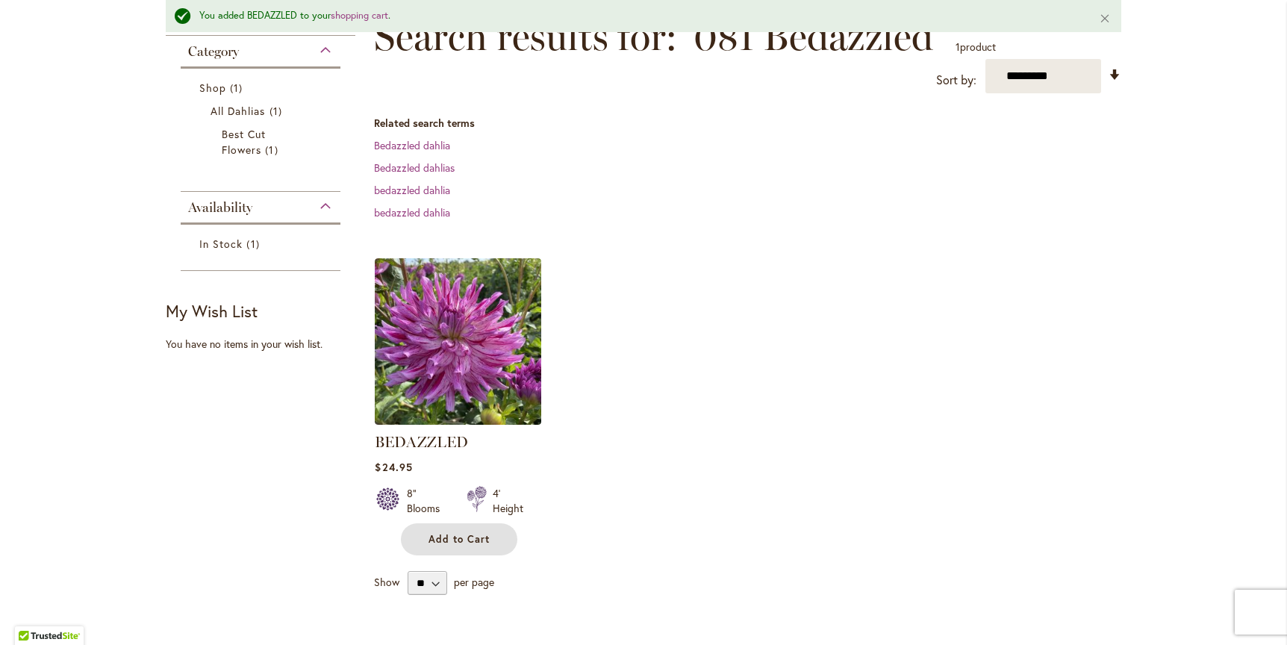
click at [447, 535] on span "Add to Cart" at bounding box center [458, 539] width 61 height 13
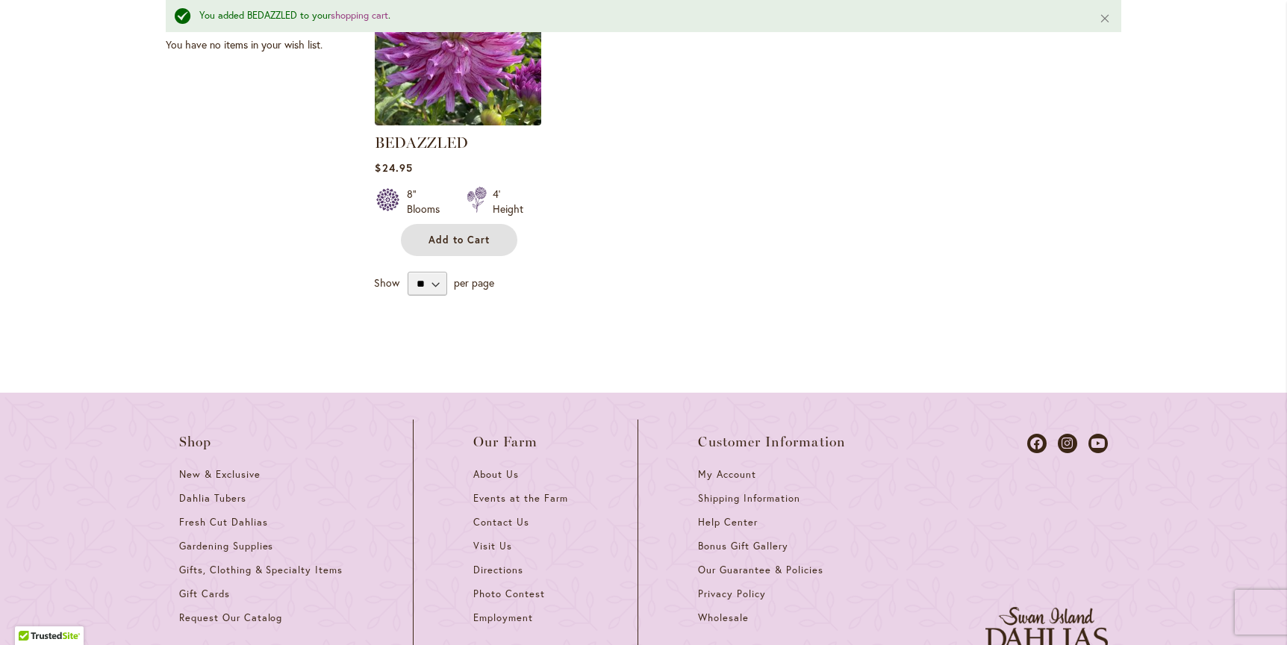
scroll to position [505, 0]
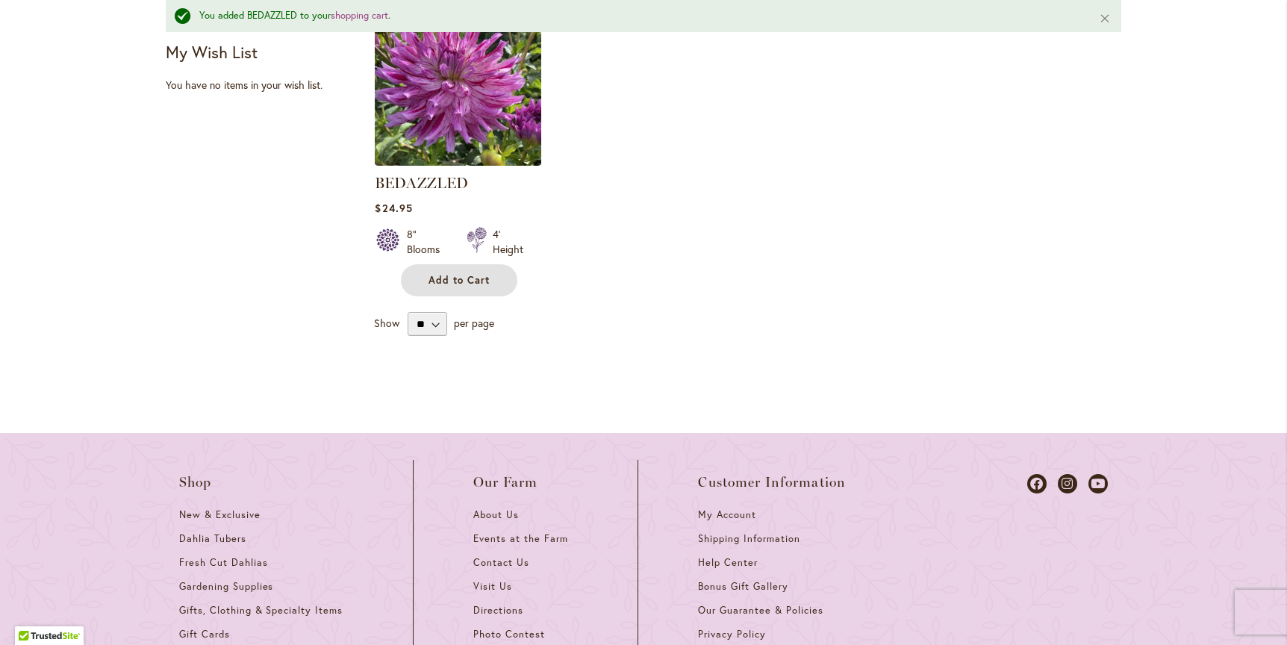
click at [444, 274] on span "Add to Cart" at bounding box center [458, 280] width 61 height 13
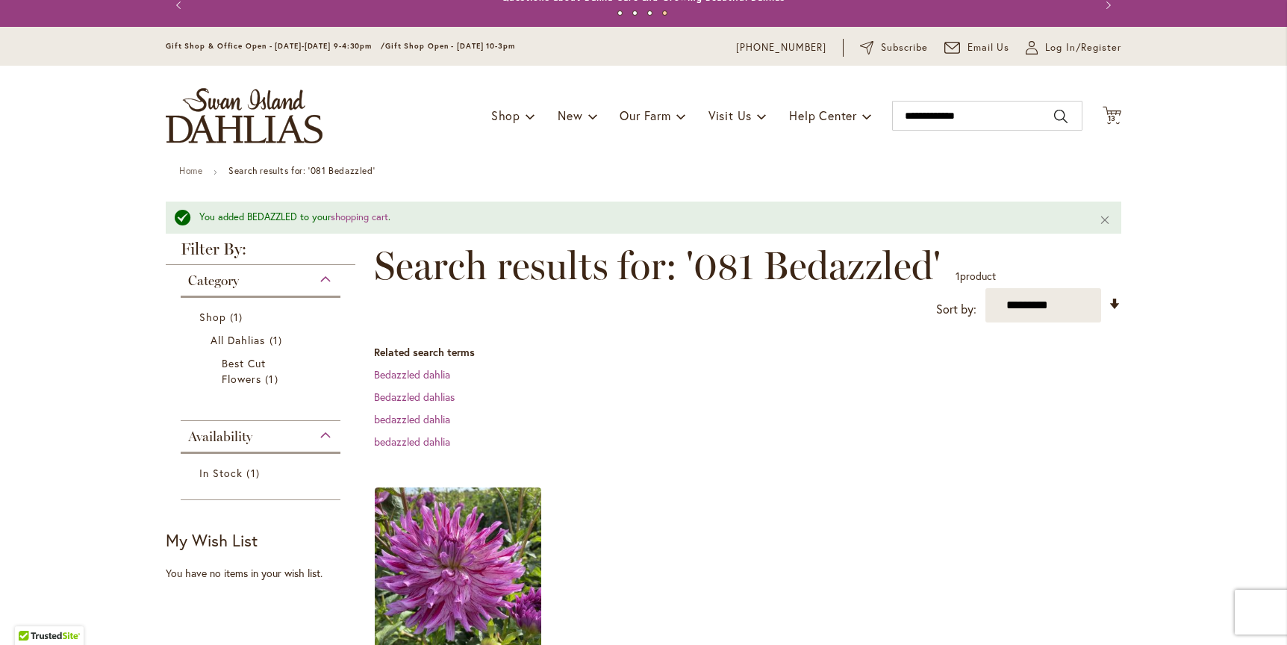
scroll to position [0, 0]
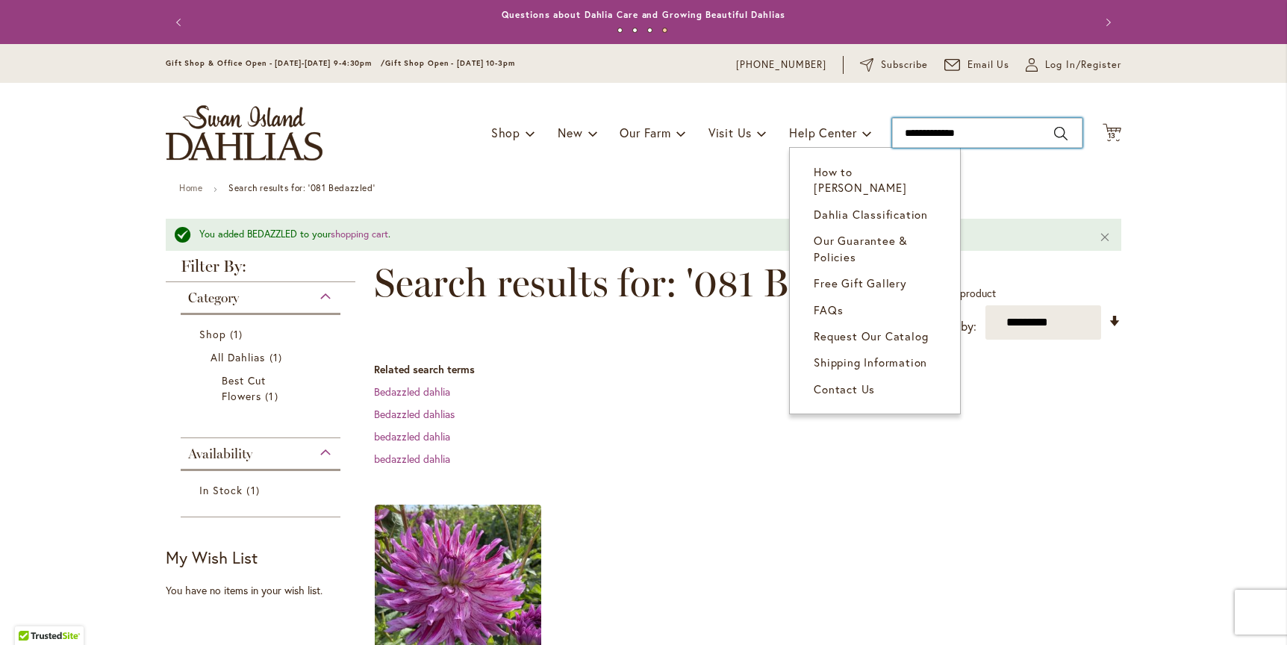
drag, startPoint x: 994, startPoint y: 131, endPoint x: 777, endPoint y: 132, distance: 217.2
click at [779, 131] on div "Toggle Nav Shop Dahlia Tubers Collections Fresh Cut Dahlias Gardening Supplies …" at bounding box center [643, 133] width 985 height 100
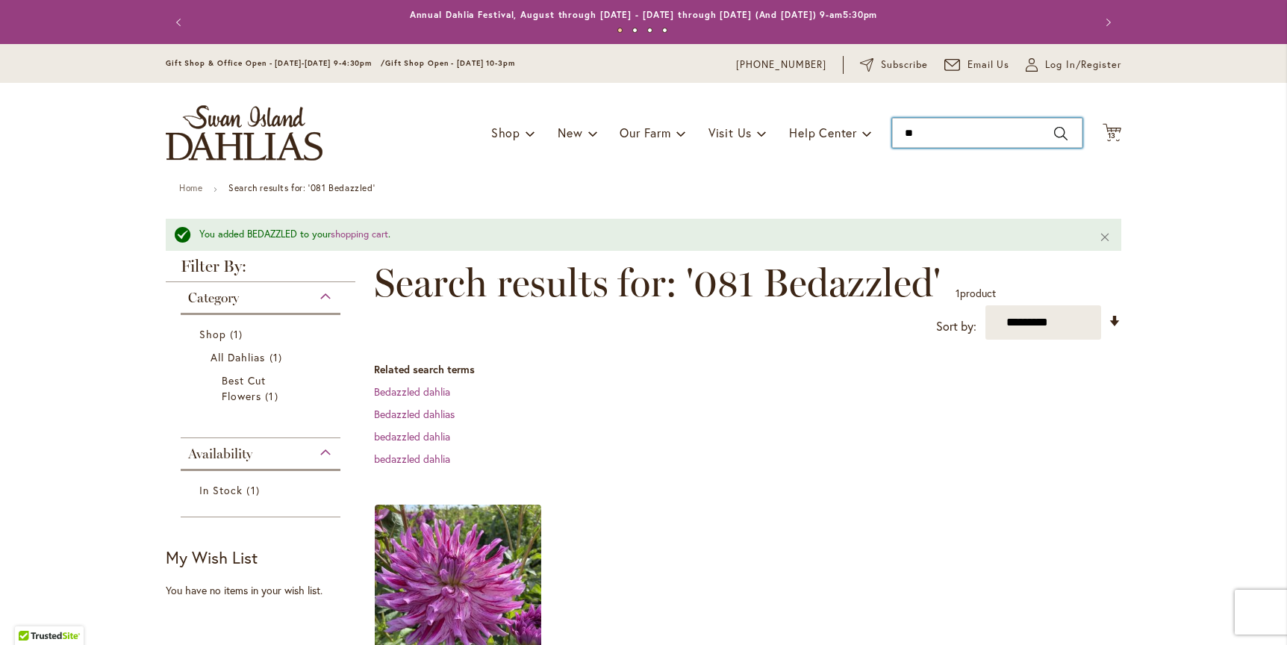
type input "***"
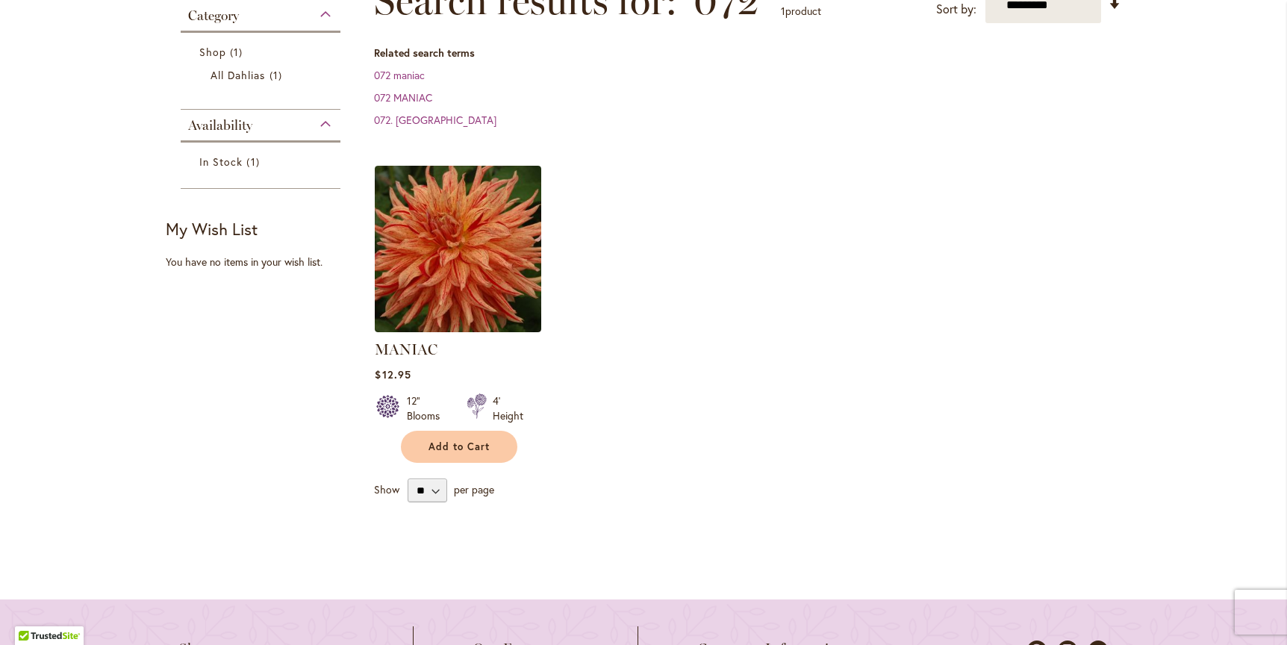
scroll to position [255, 0]
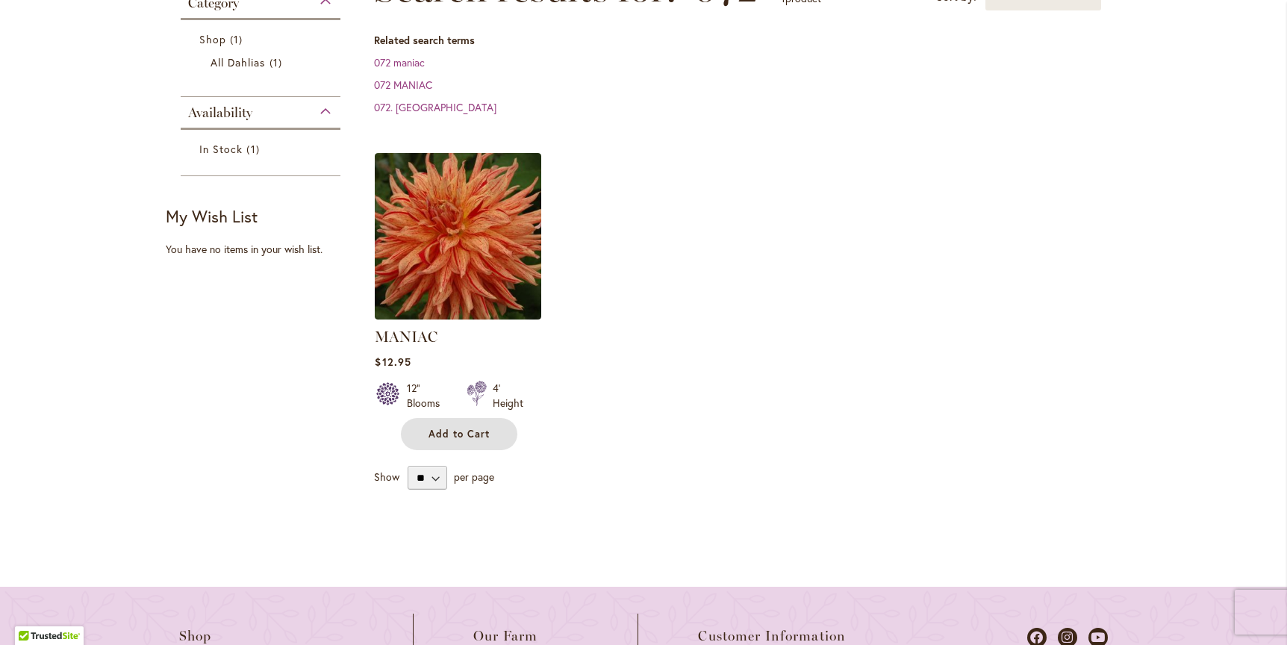
click at [466, 428] on span "Add to Cart" at bounding box center [458, 434] width 61 height 13
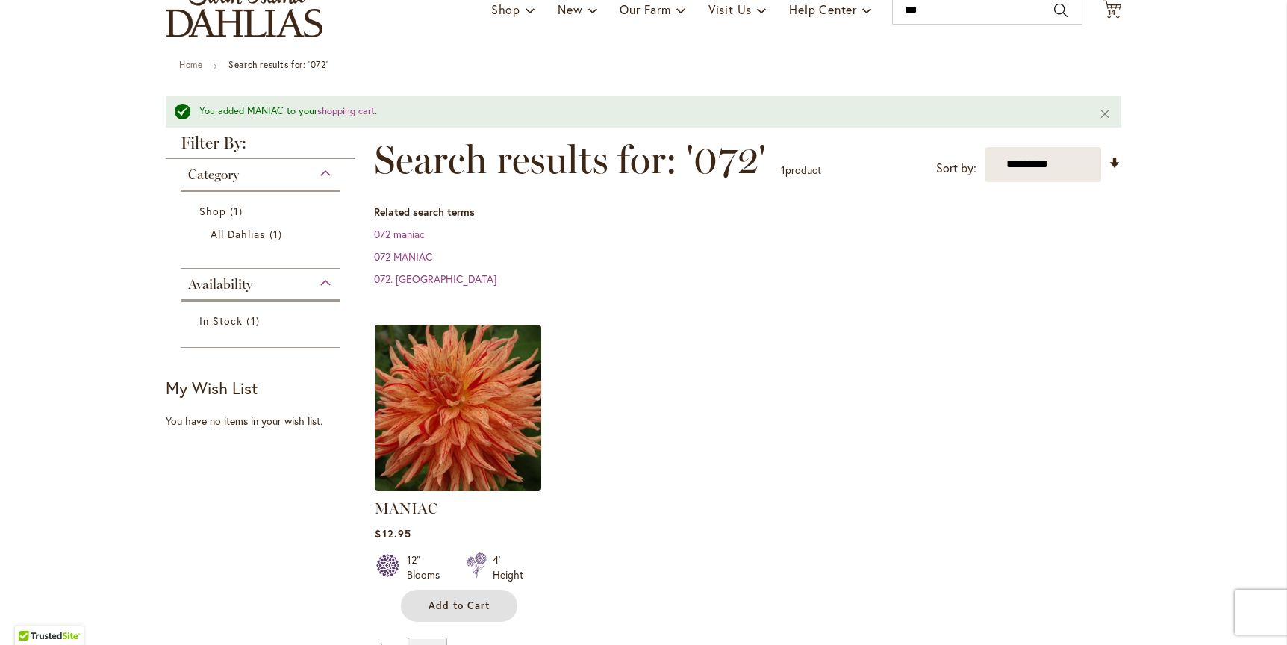
scroll to position [0, 0]
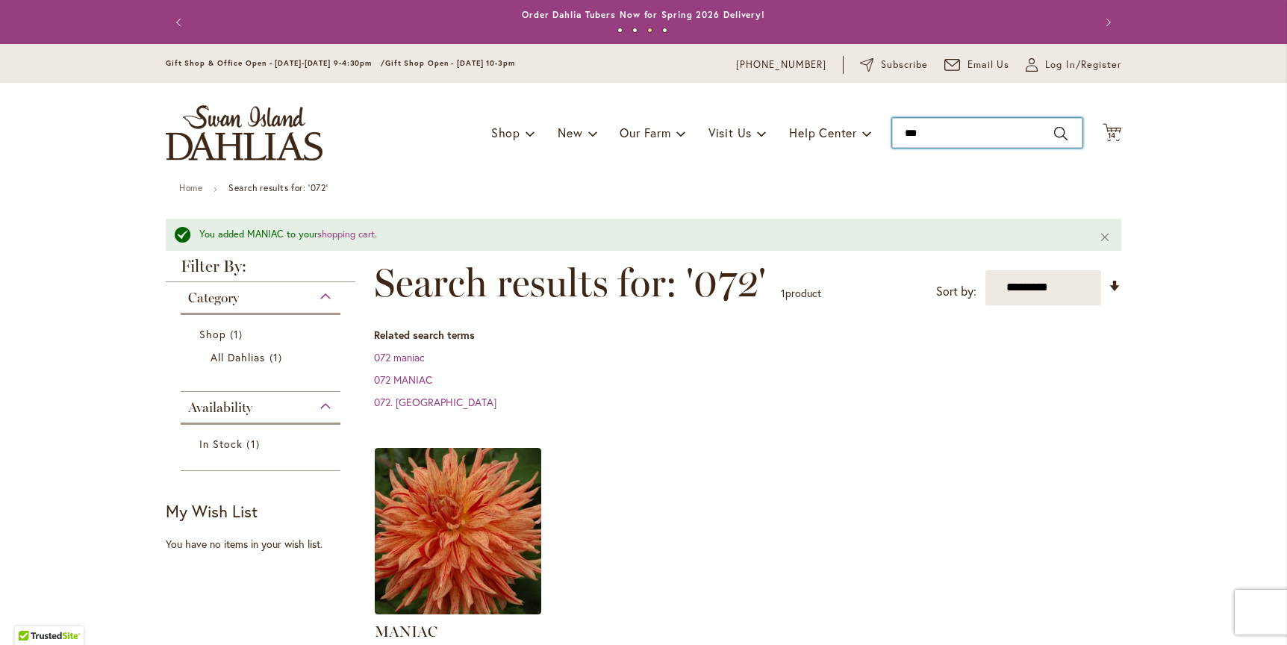
drag, startPoint x: 920, startPoint y: 133, endPoint x: 825, endPoint y: 126, distance: 95.8
click at [825, 126] on div "Toggle Nav Shop Dahlia Tubers Collections Fresh Cut Dahlias Gardening Supplies …" at bounding box center [643, 133] width 985 height 100
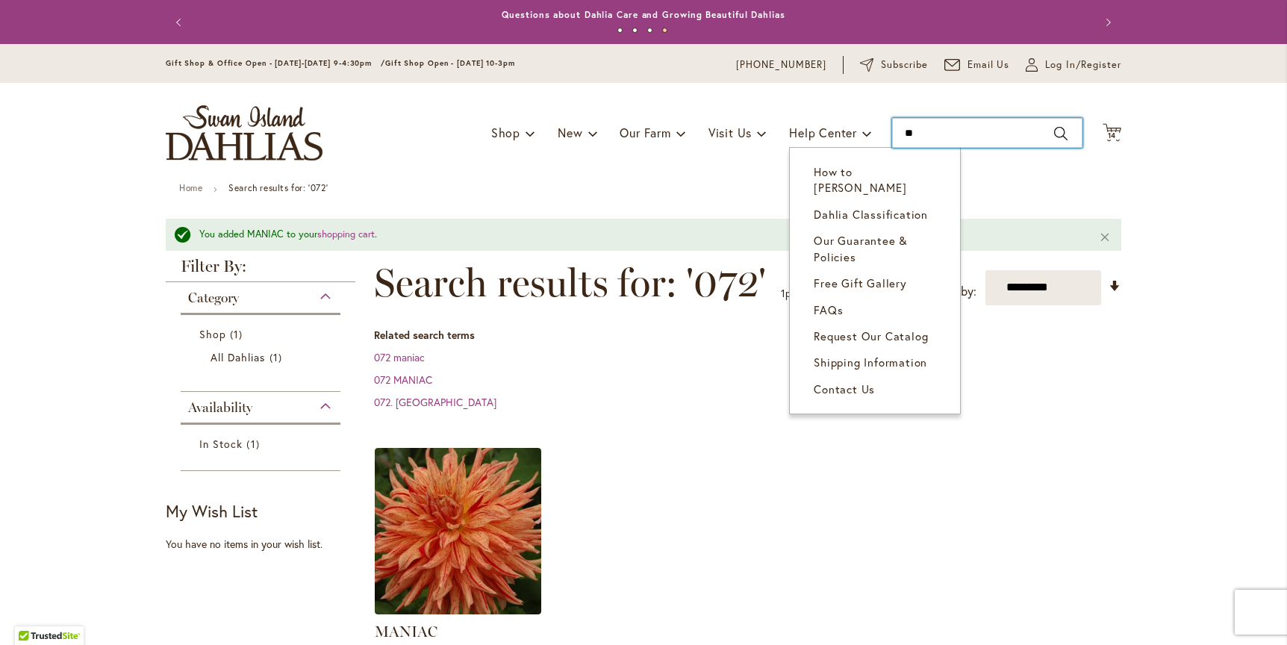
type input "***"
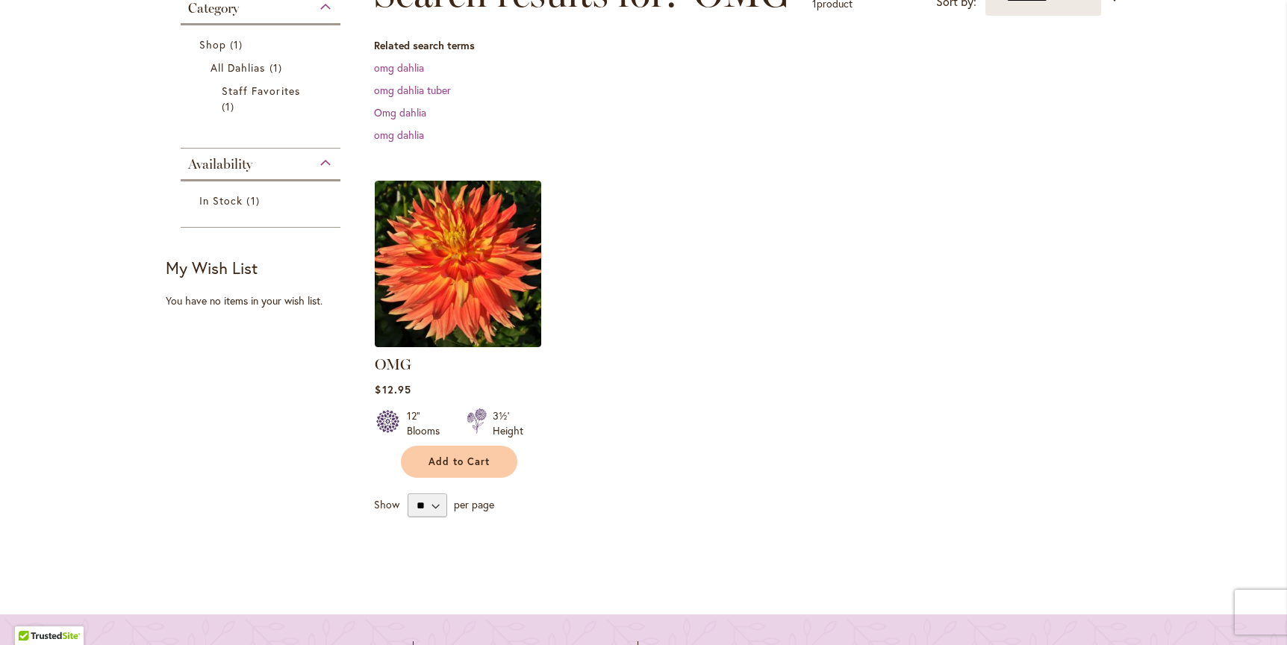
scroll to position [254, 0]
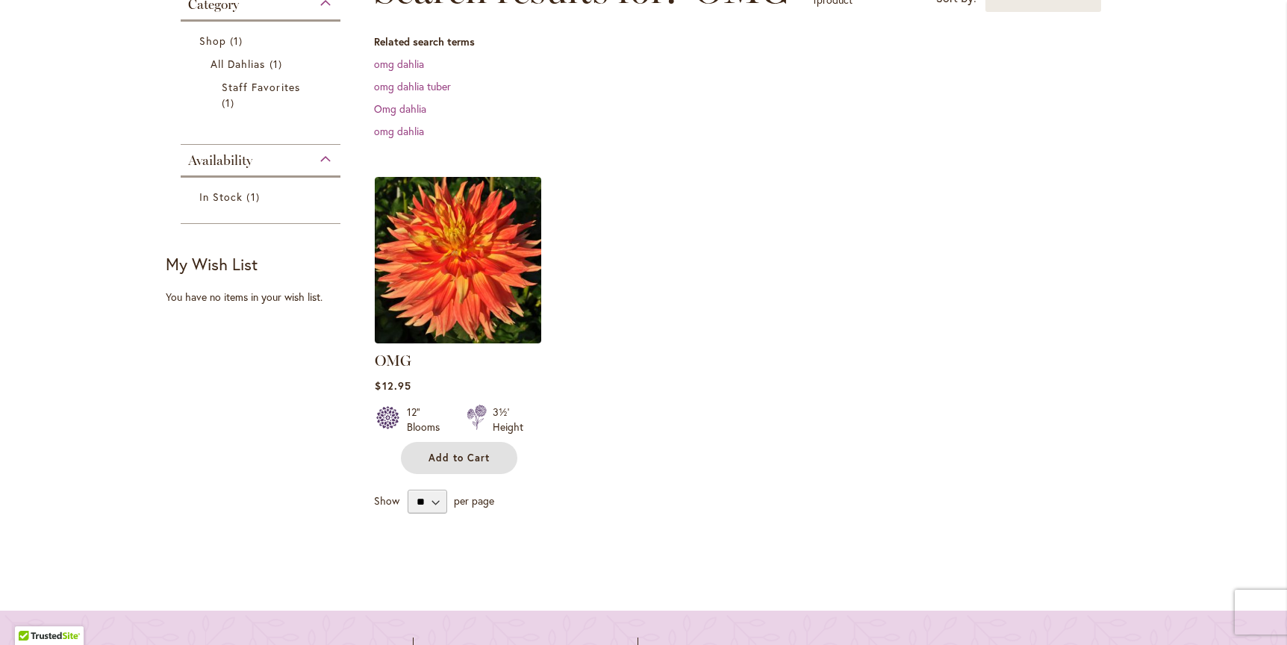
click at [446, 454] on span "Add to Cart" at bounding box center [458, 458] width 61 height 13
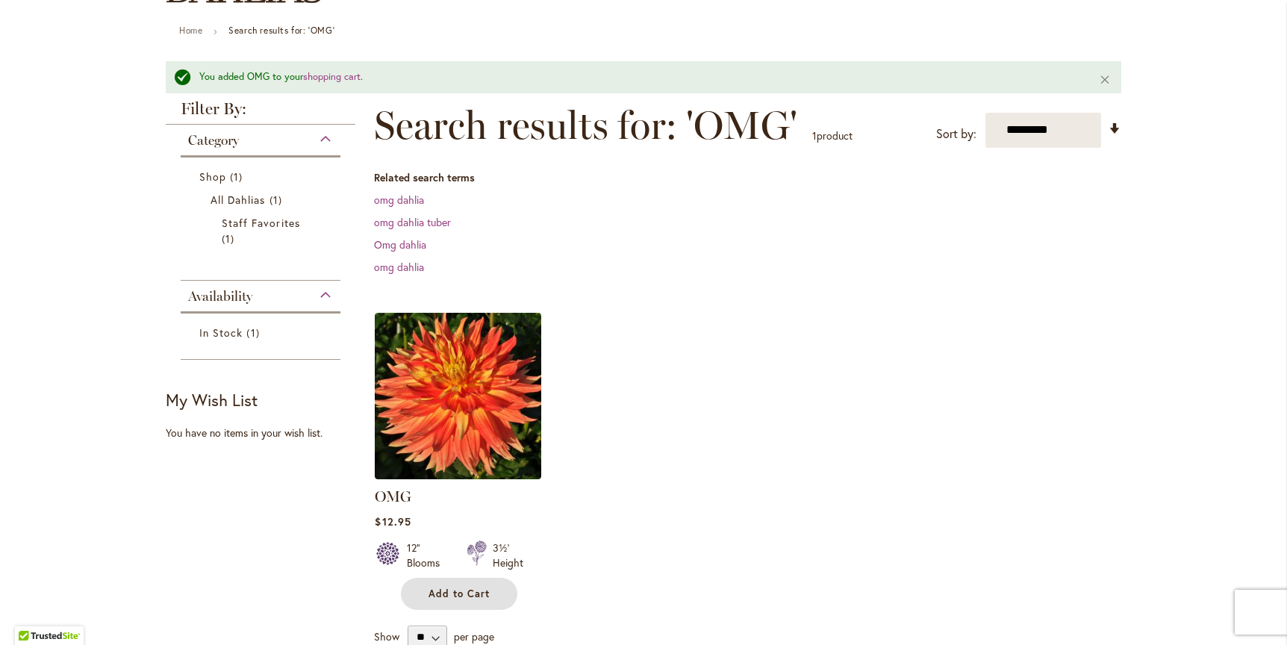
scroll to position [0, 0]
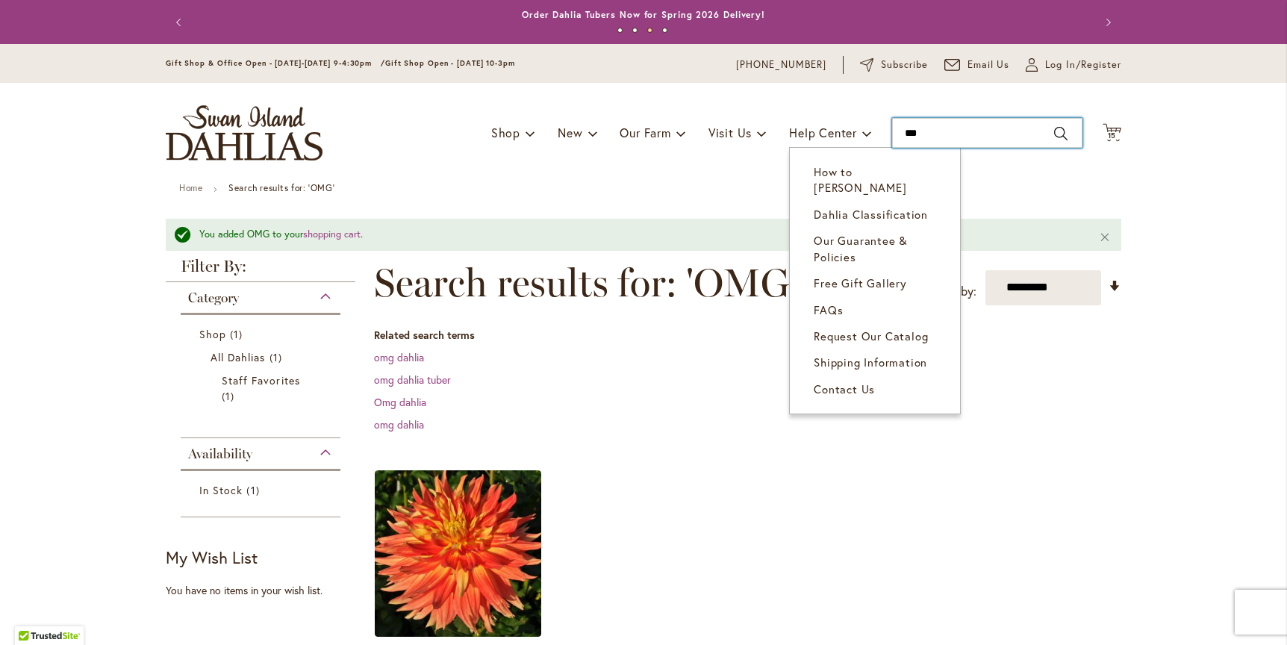
drag, startPoint x: 928, startPoint y: 132, endPoint x: 805, endPoint y: 125, distance: 123.4
click at [805, 125] on div "Toggle Nav Shop Dahlia Tubers Collections Fresh Cut Dahlias Gardening Supplies …" at bounding box center [643, 133] width 985 height 100
type input "***"
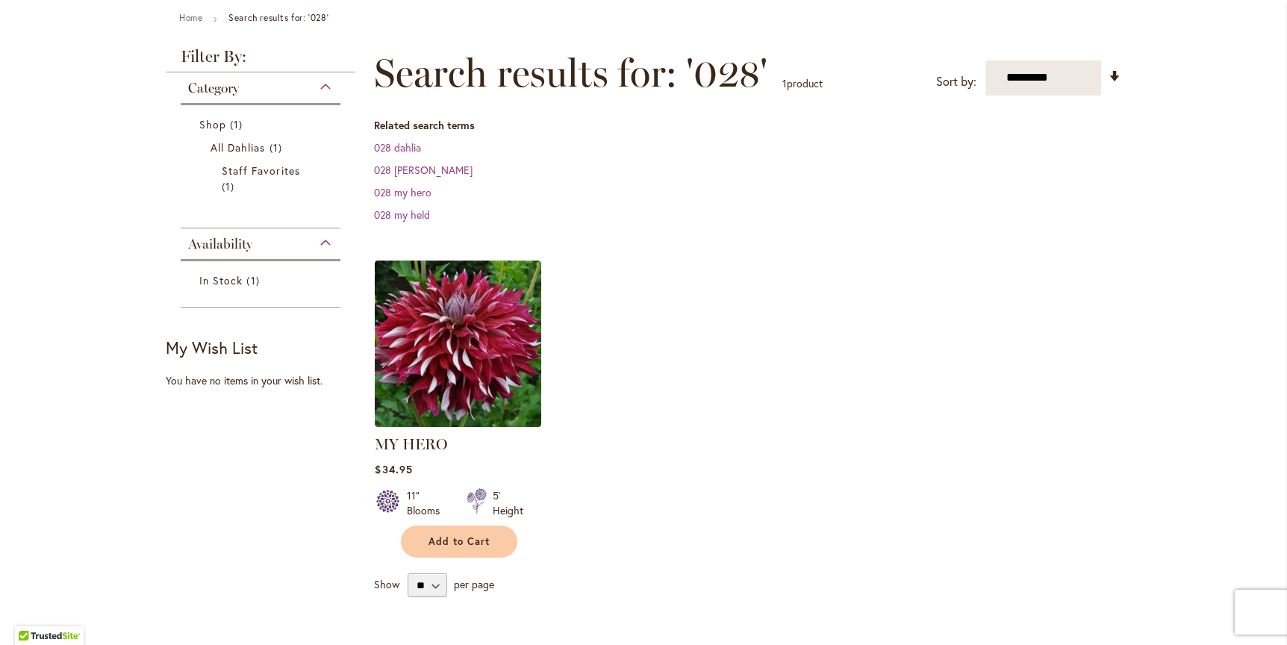
scroll to position [181, 0]
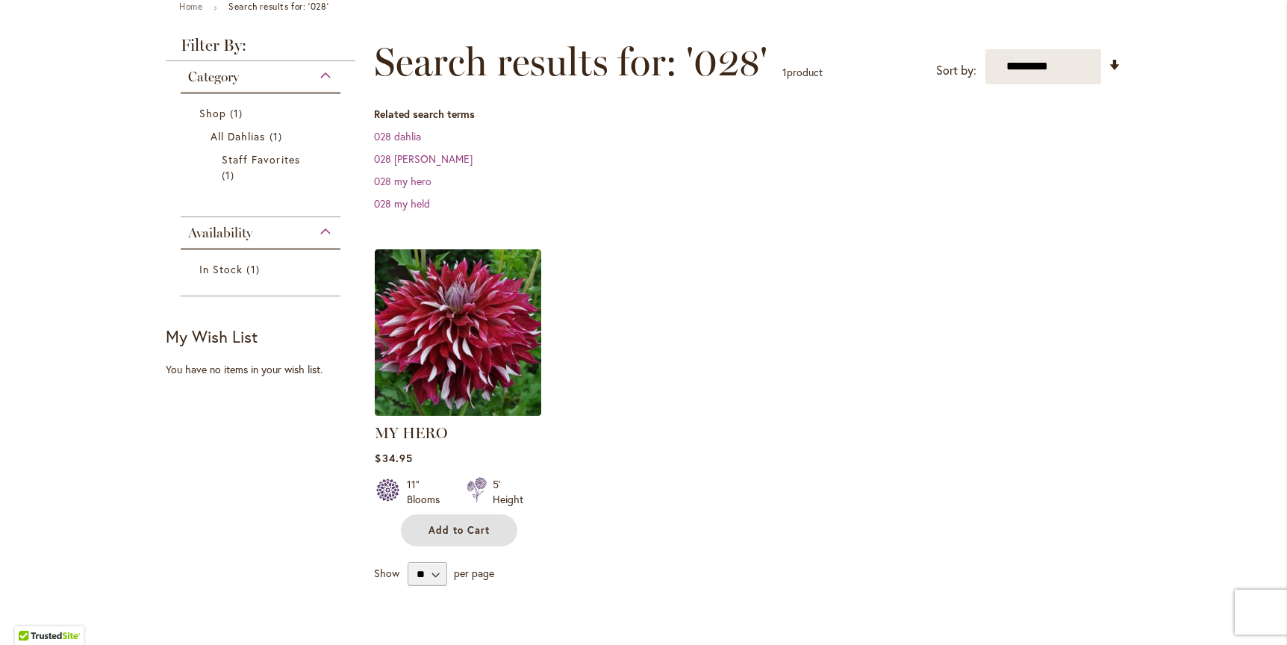
click at [446, 525] on span "Add to Cart" at bounding box center [458, 530] width 61 height 13
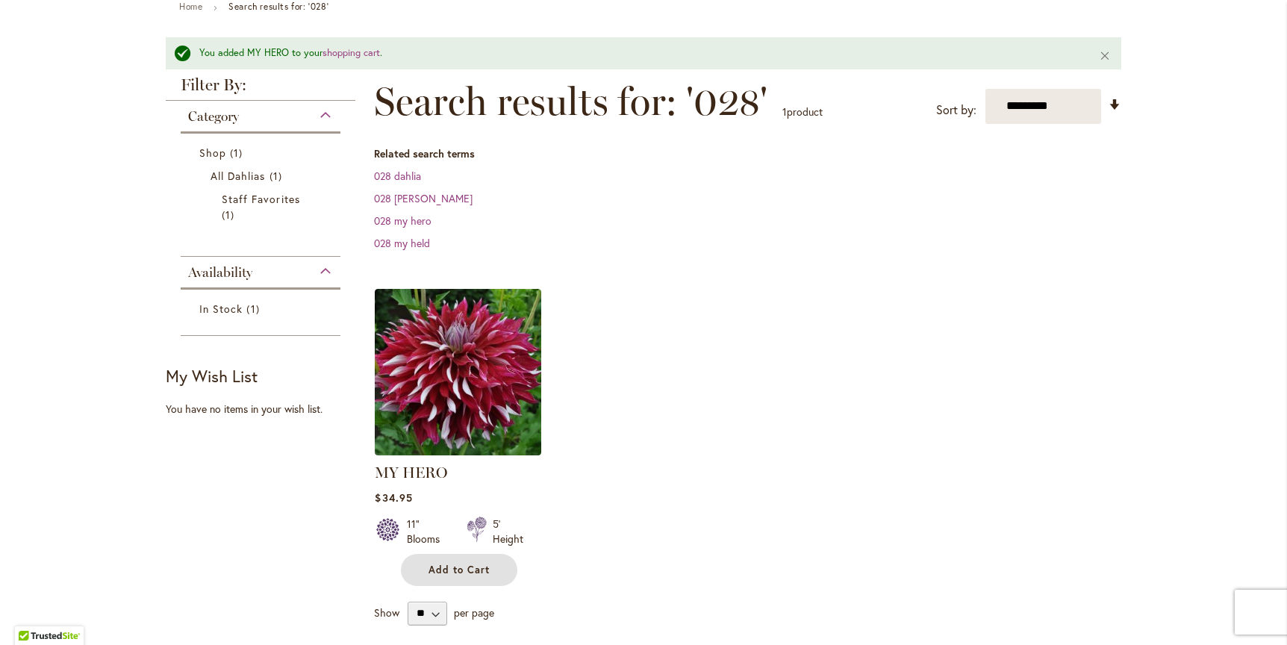
click at [464, 555] on button "Add to Cart" at bounding box center [459, 570] width 116 height 32
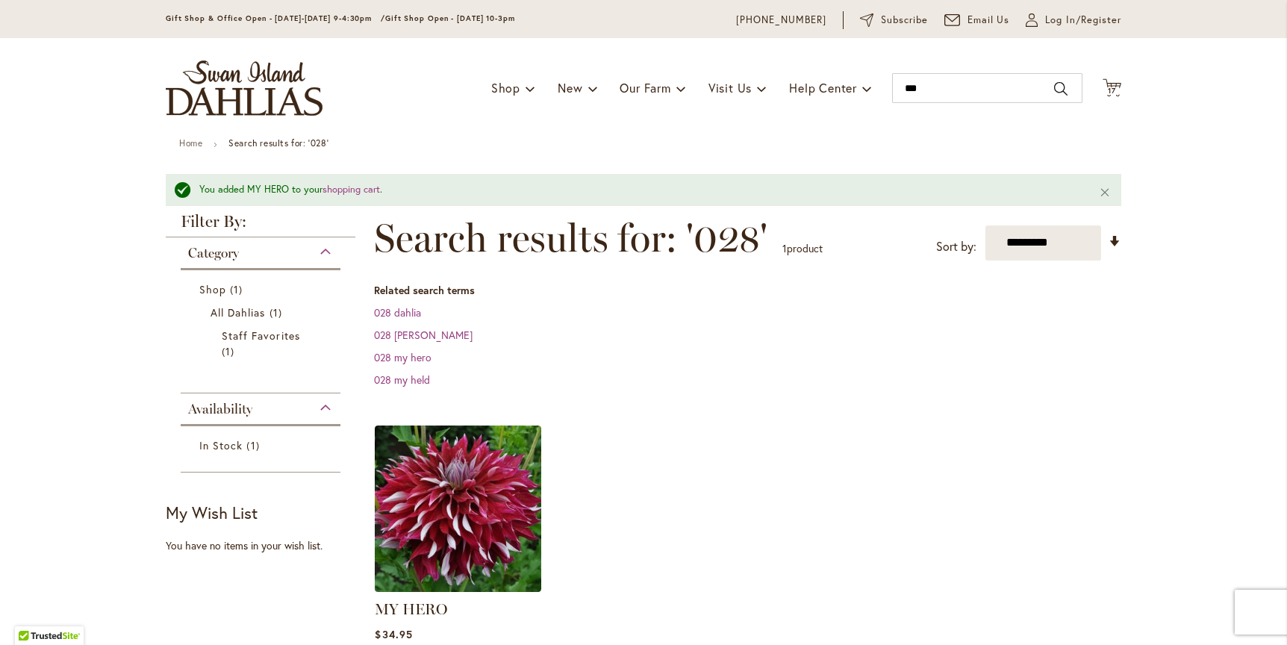
scroll to position [0, 0]
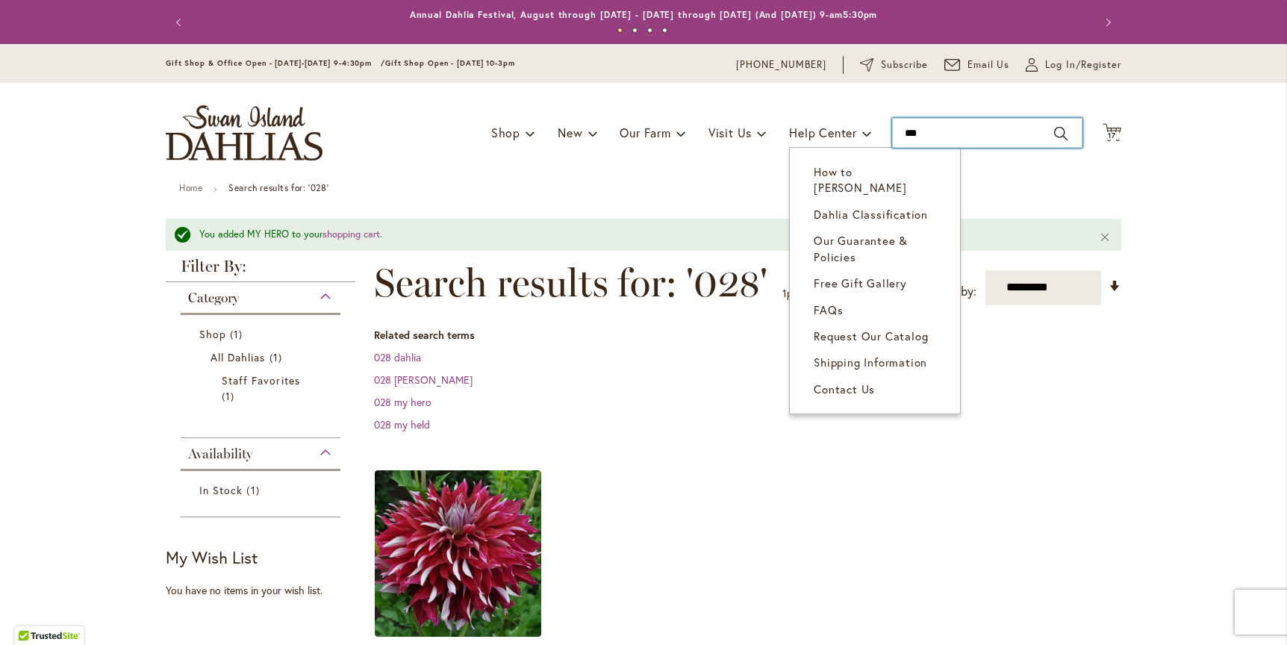
drag, startPoint x: 929, startPoint y: 135, endPoint x: 808, endPoint y: 128, distance: 120.4
click at [808, 128] on div "Toggle Nav Shop Dahlia Tubers Collections Fresh Cut Dahlias Gardening Supplies …" at bounding box center [643, 133] width 985 height 100
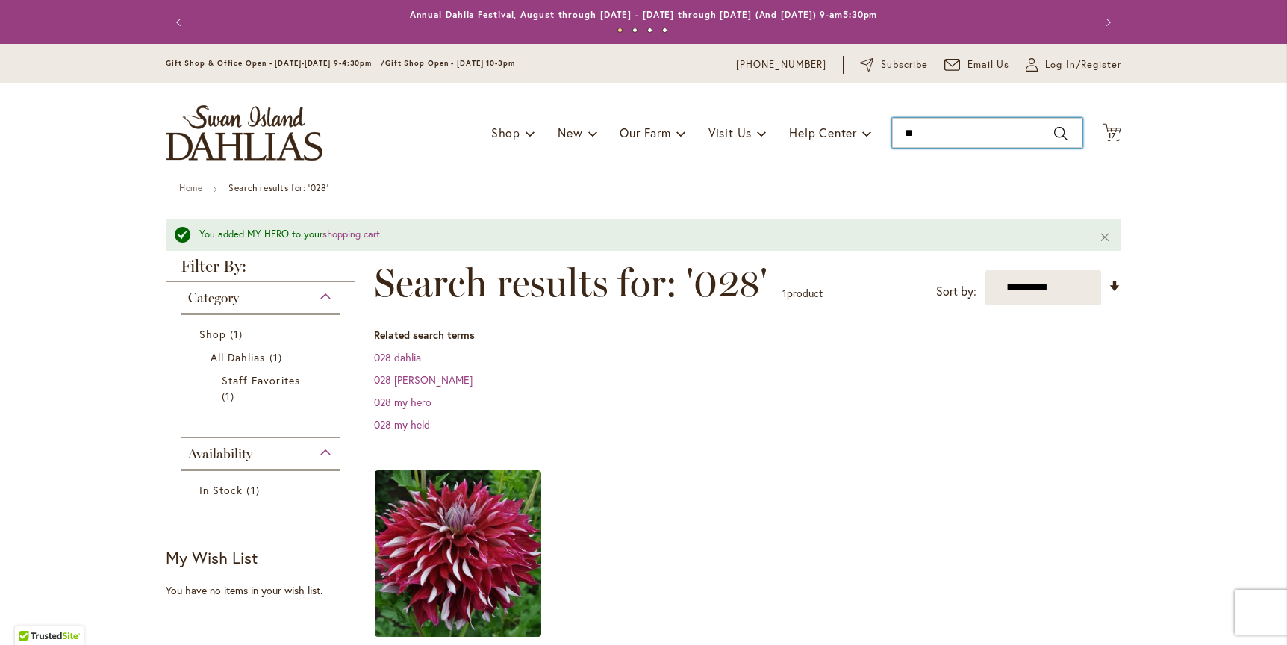
type input "***"
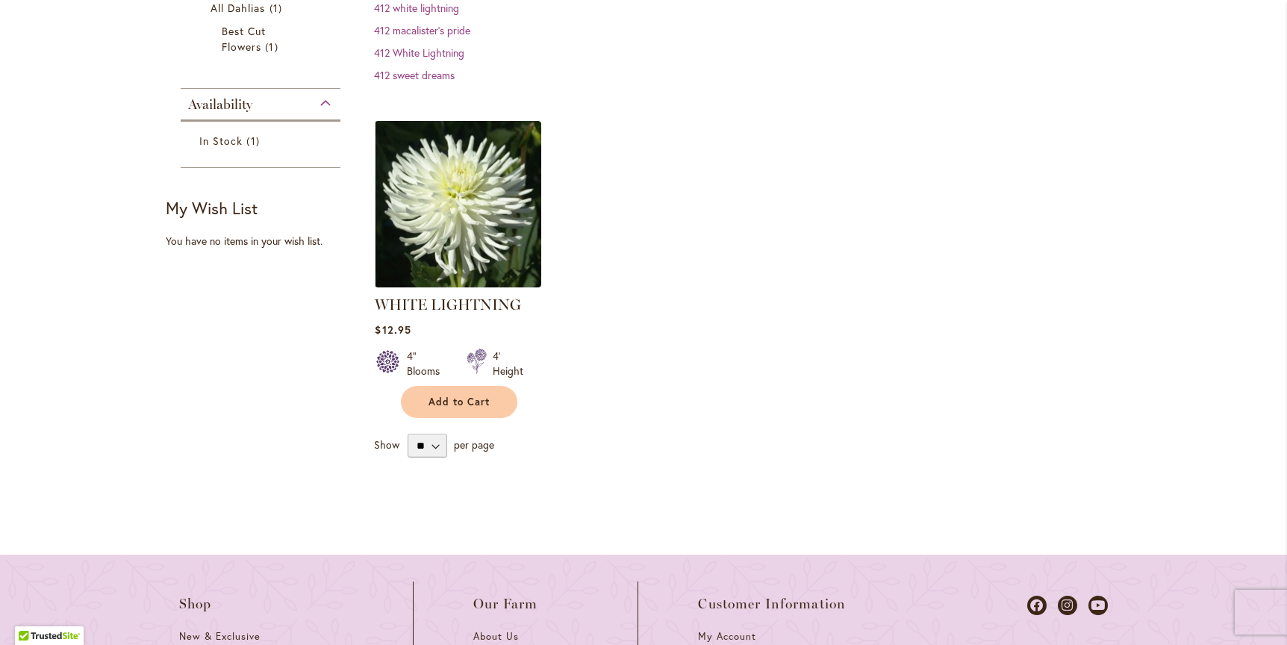
scroll to position [372, 0]
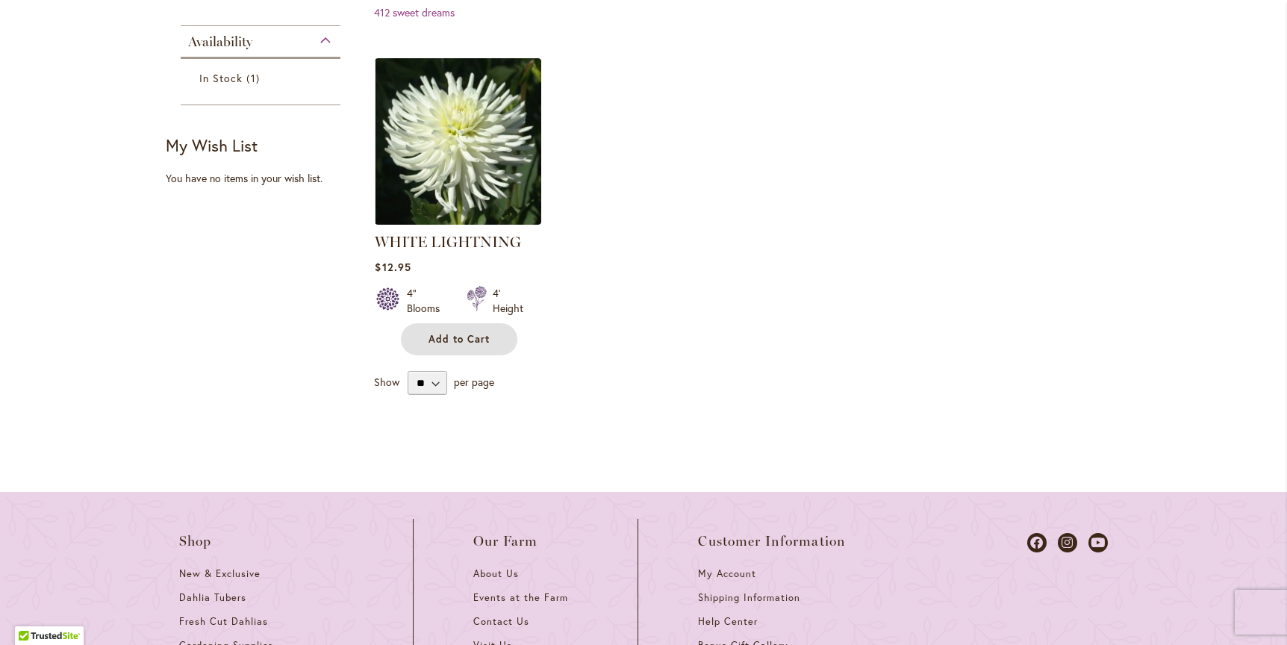
click at [460, 334] on span "Add to Cart" at bounding box center [458, 339] width 61 height 13
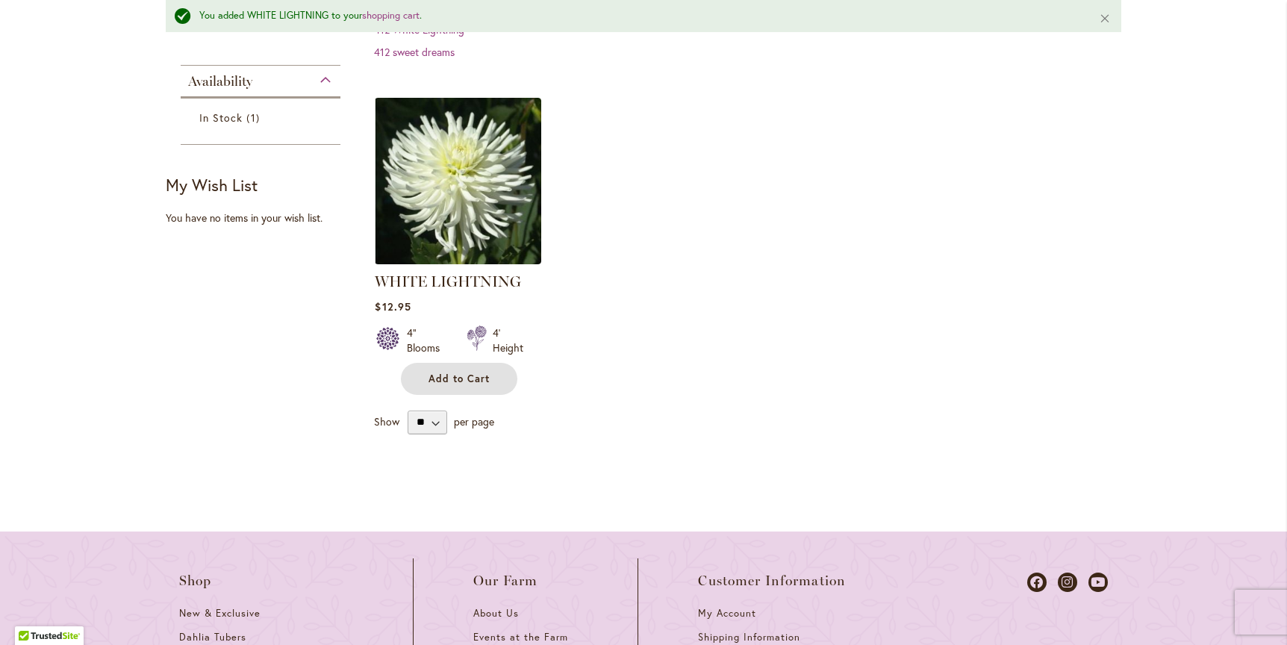
scroll to position [412, 0]
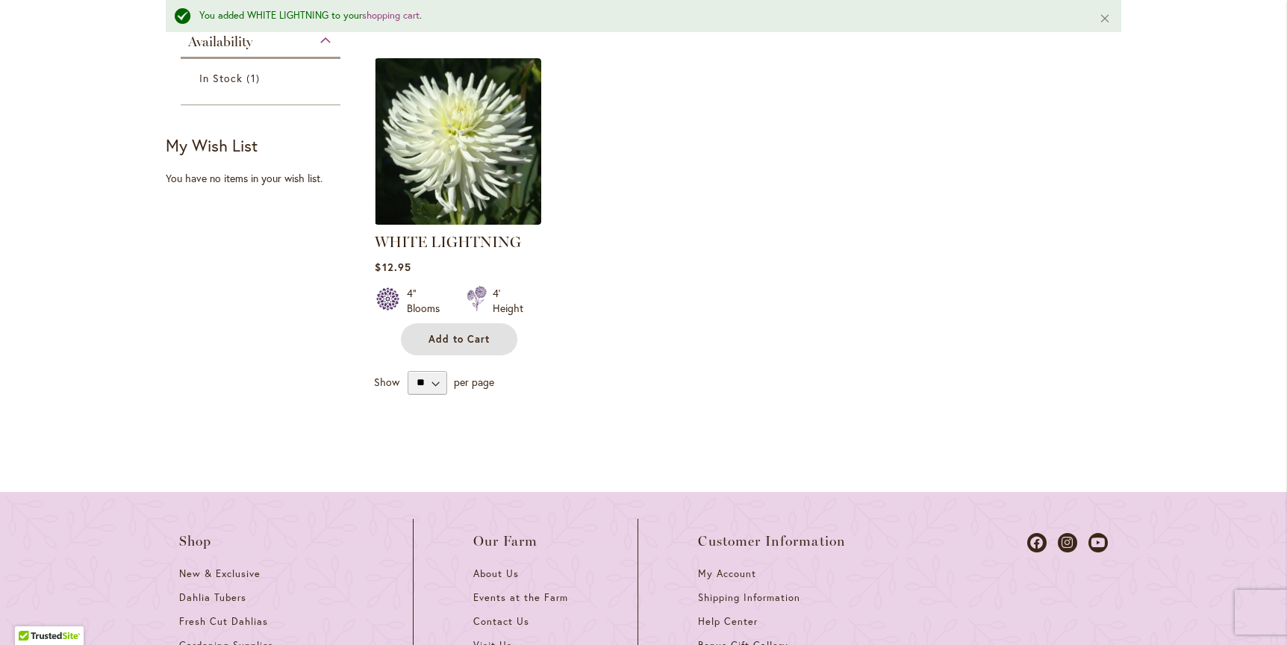
click at [437, 334] on span "Add to Cart" at bounding box center [458, 339] width 61 height 13
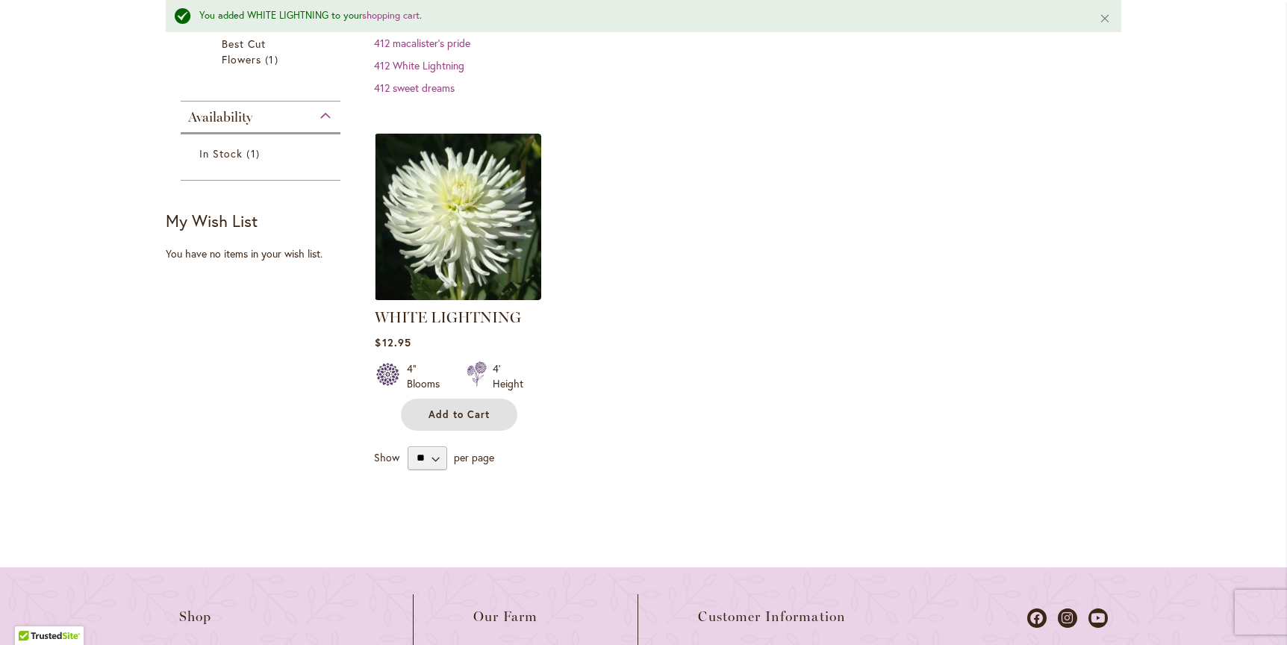
scroll to position [0, 0]
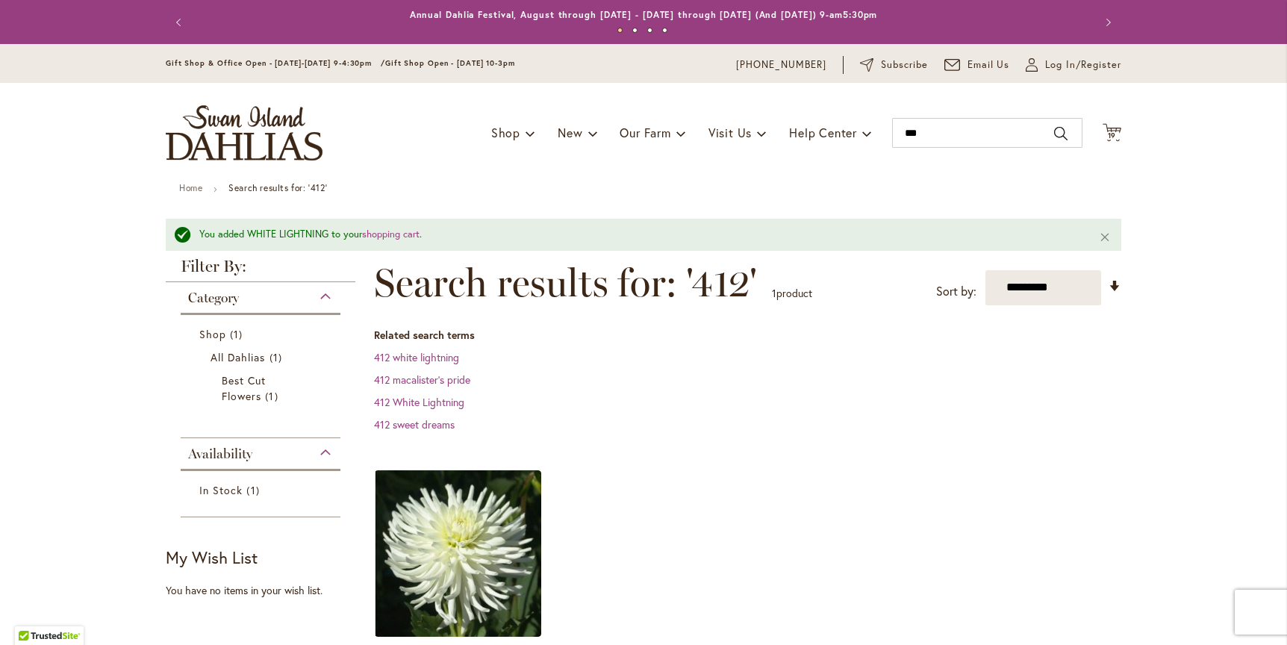
click at [1108, 128] on icon "Cart .cls-1 { fill: #231f20; }" at bounding box center [1111, 132] width 19 height 19
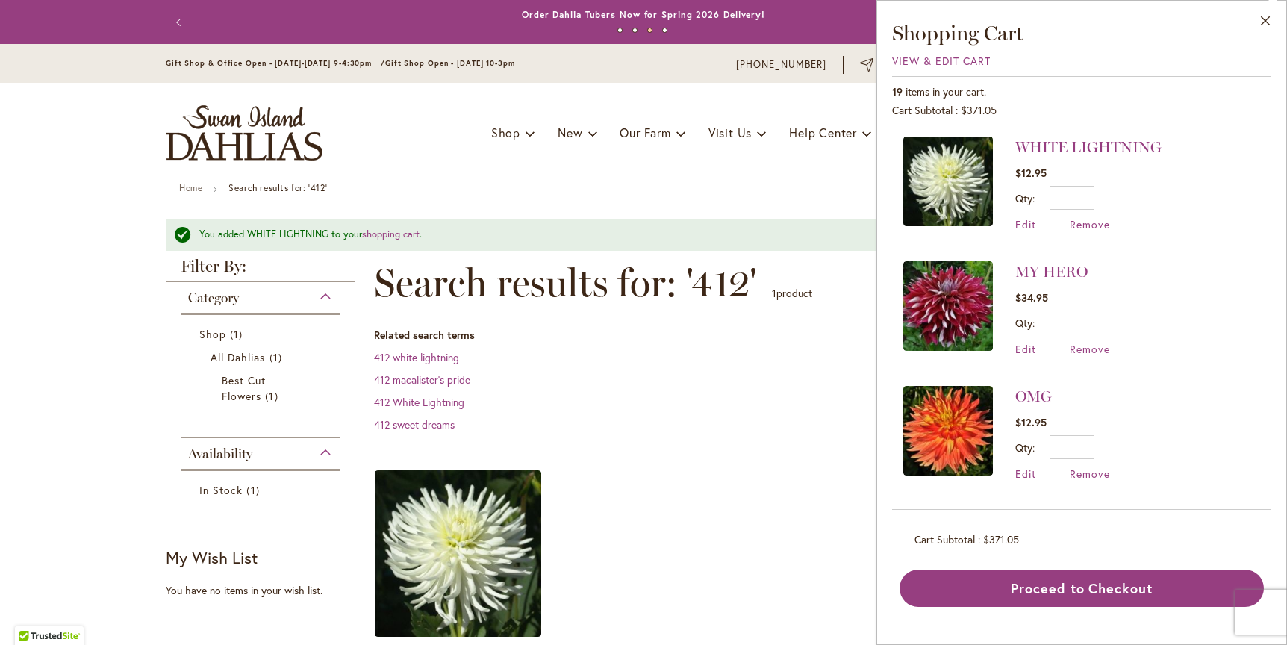
click at [1026, 228] on span "Edit" at bounding box center [1025, 224] width 21 height 14
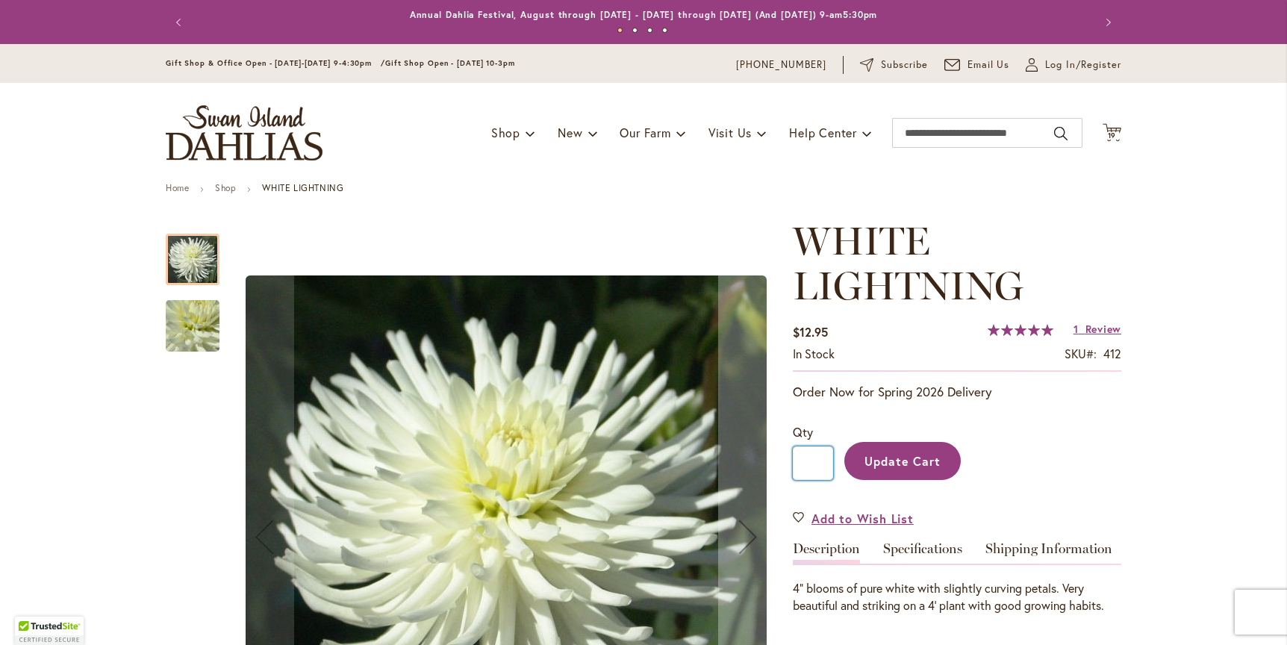
drag, startPoint x: 811, startPoint y: 458, endPoint x: 790, endPoint y: 458, distance: 20.9
click at [793, 458] on input "*" at bounding box center [813, 463] width 40 height 34
type input "*"
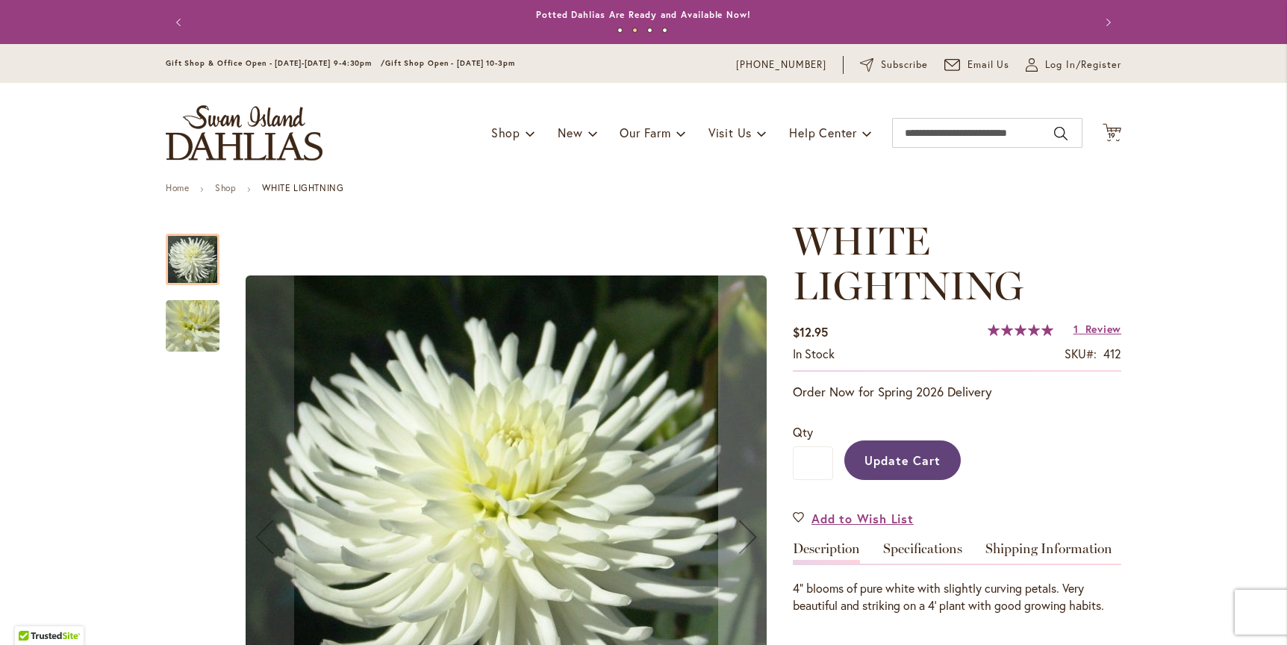
click at [904, 456] on span "Update Cart" at bounding box center [902, 460] width 77 height 16
click at [178, 311] on img "WHITE LIGHTNING" at bounding box center [192, 326] width 107 height 81
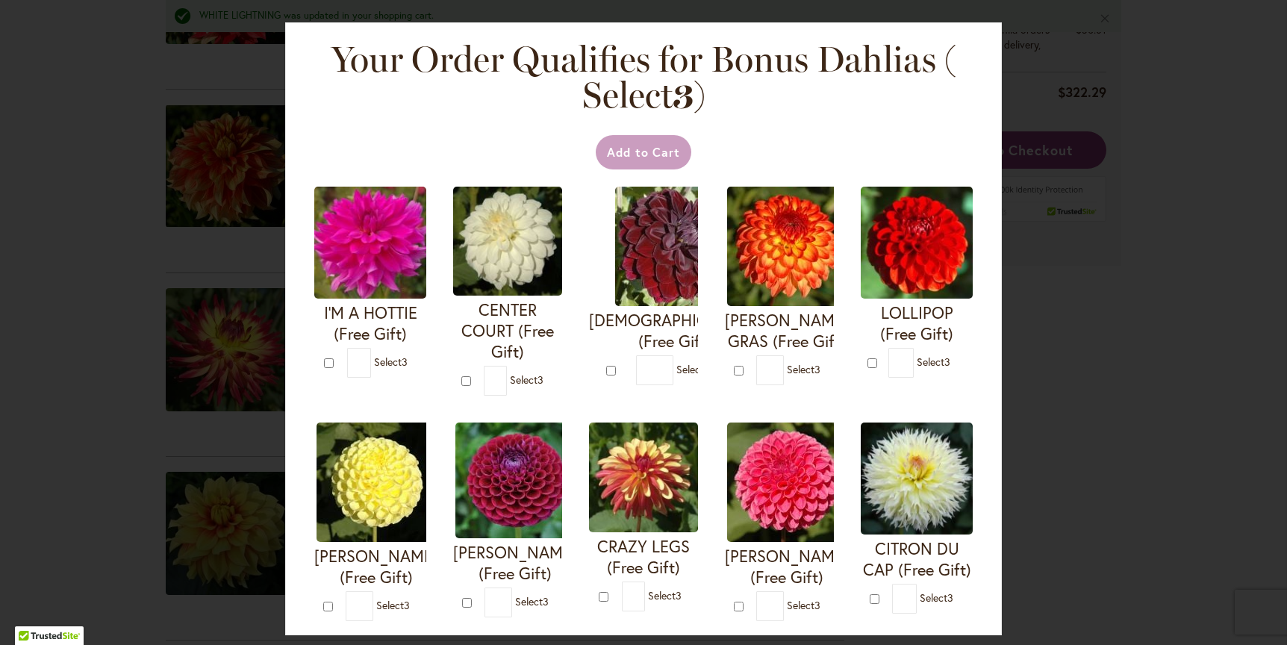
click at [1125, 55] on div "Your Order Qualifies for Bonus Dahlias ( Select 3 ) Add to Cart I'M A HOTTIE (F…" at bounding box center [643, 322] width 1287 height 645
drag, startPoint x: 983, startPoint y: 48, endPoint x: 982, endPoint y: 70, distance: 22.4
click at [983, 63] on div "Your Order Qualifies for Bonus Dahlias ( Select 3 ) Add to Cart I'M A HOTTIE (F…" at bounding box center [643, 328] width 717 height 613
type input "*"
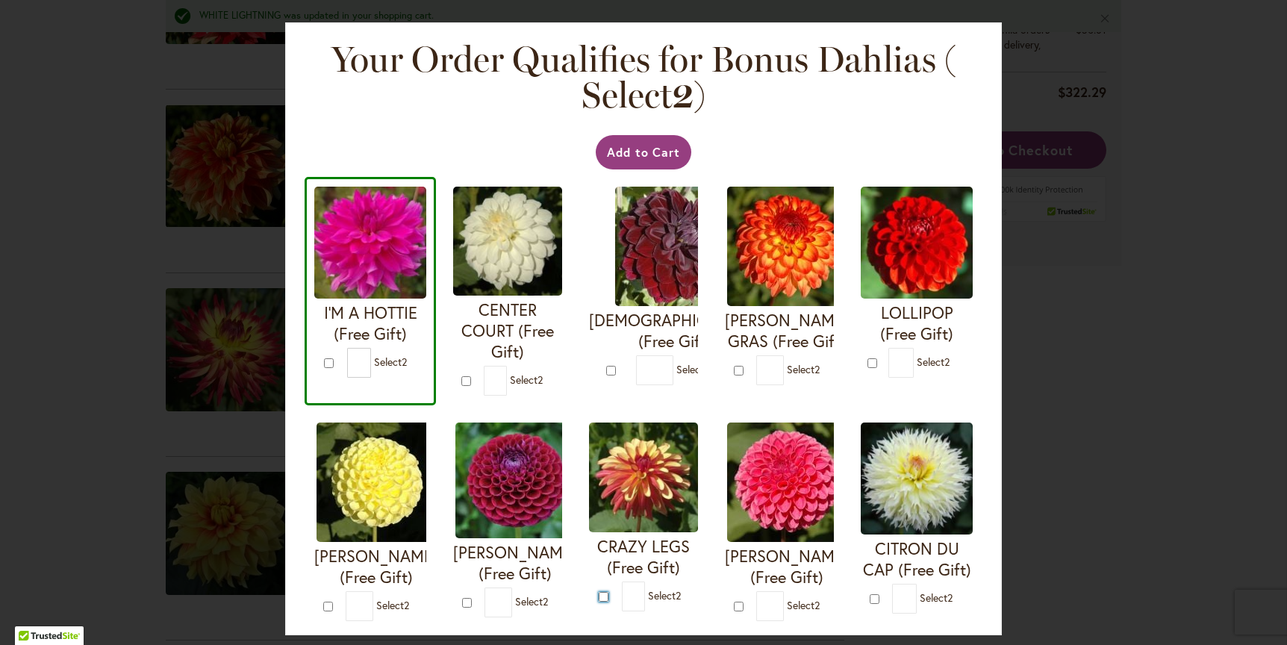
type input "*"
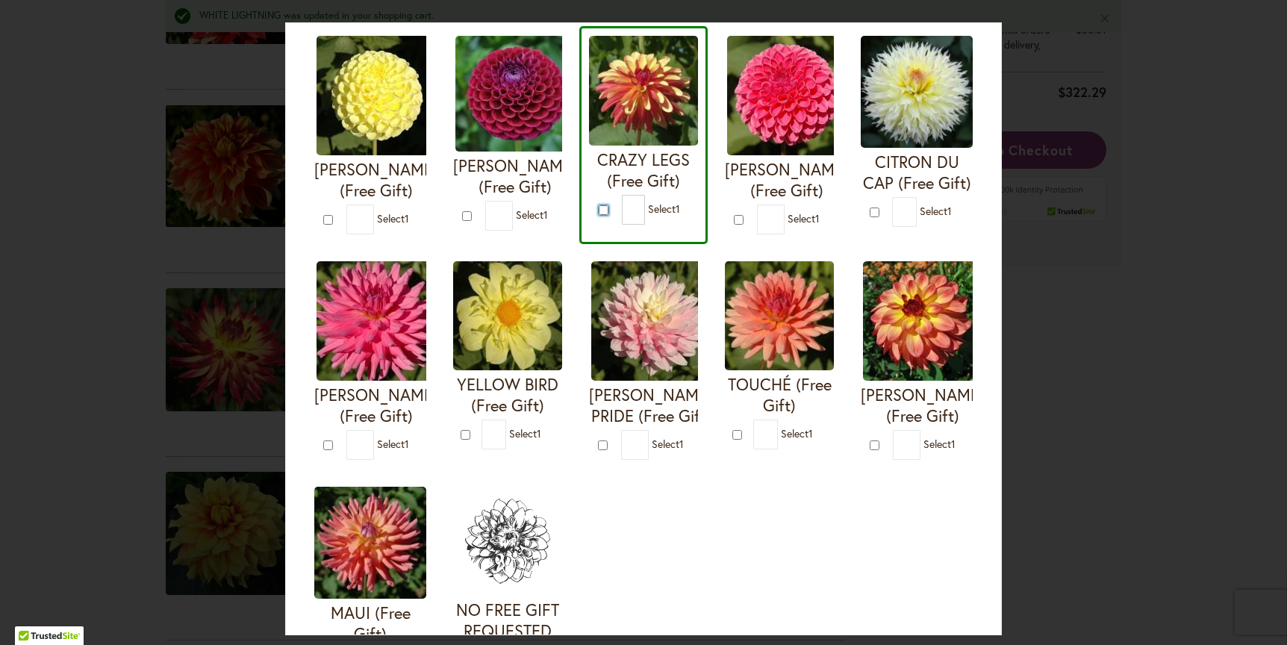
scroll to position [380, 0]
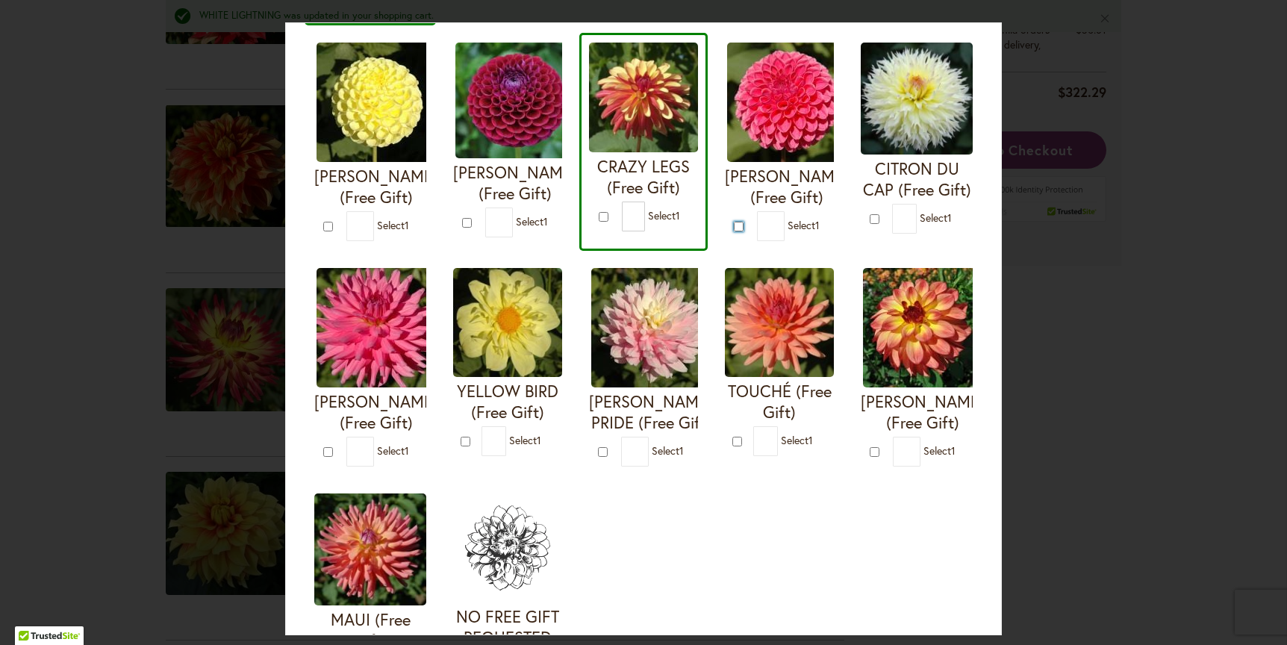
type input "*"
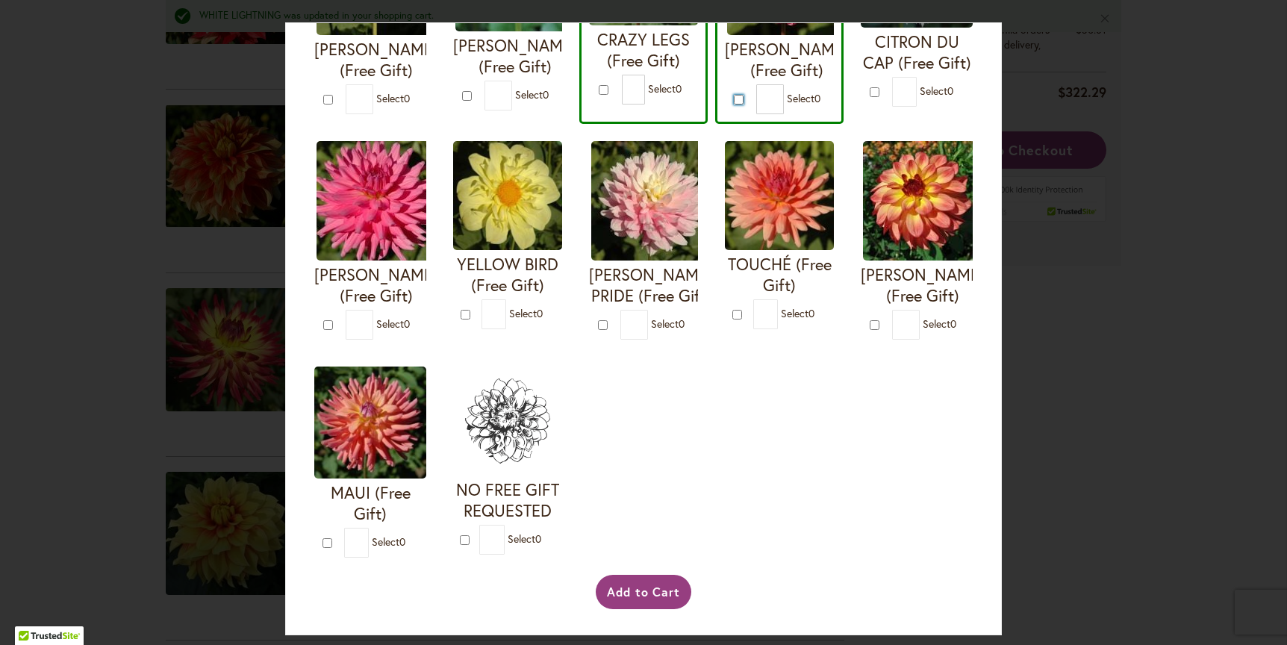
scroll to position [730, 0]
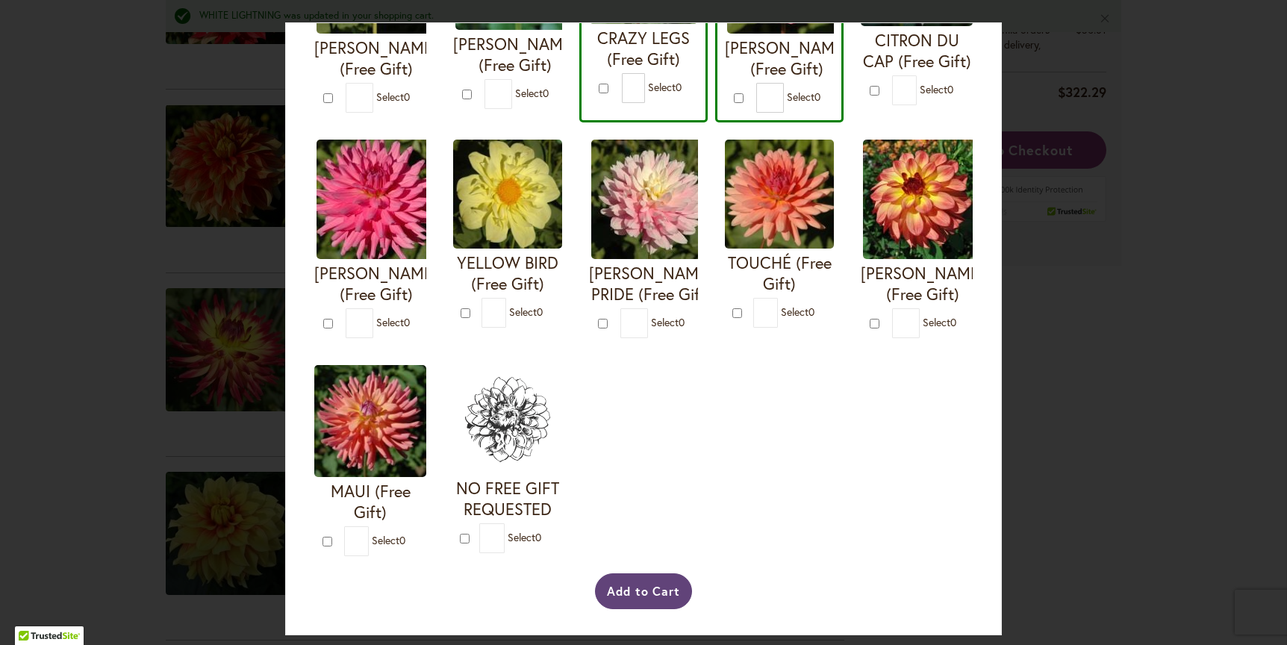
click at [632, 591] on button "Add to Cart" at bounding box center [644, 591] width 98 height 36
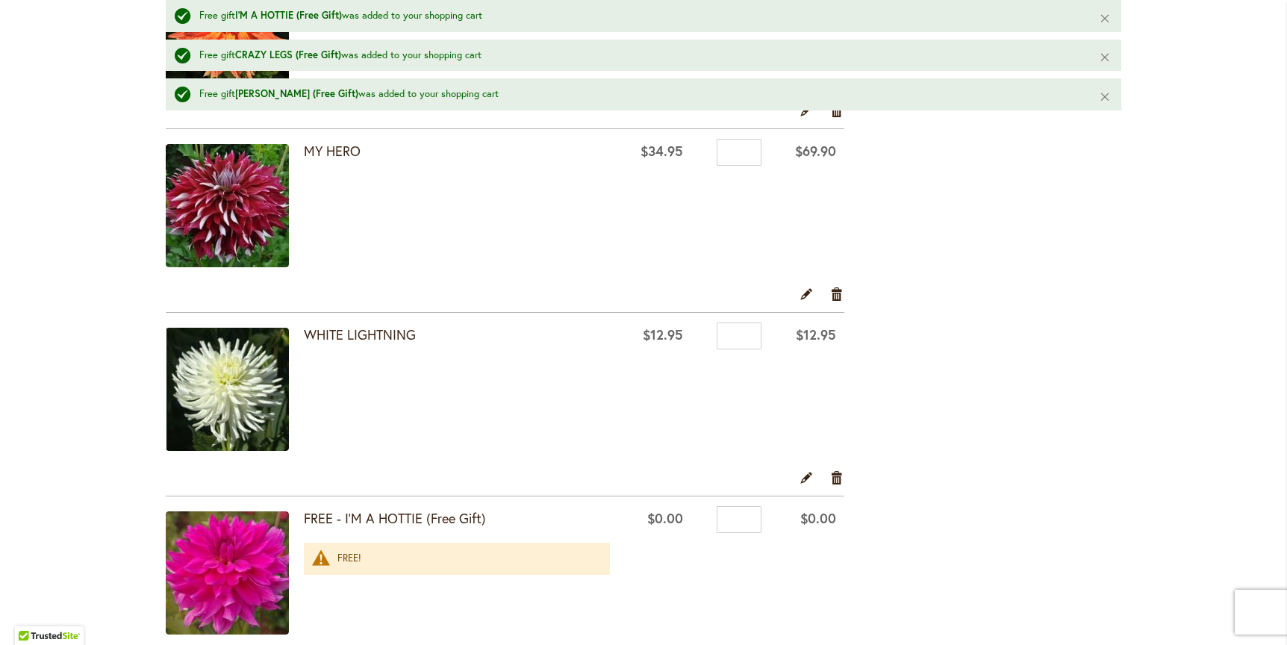
scroll to position [2300, 0]
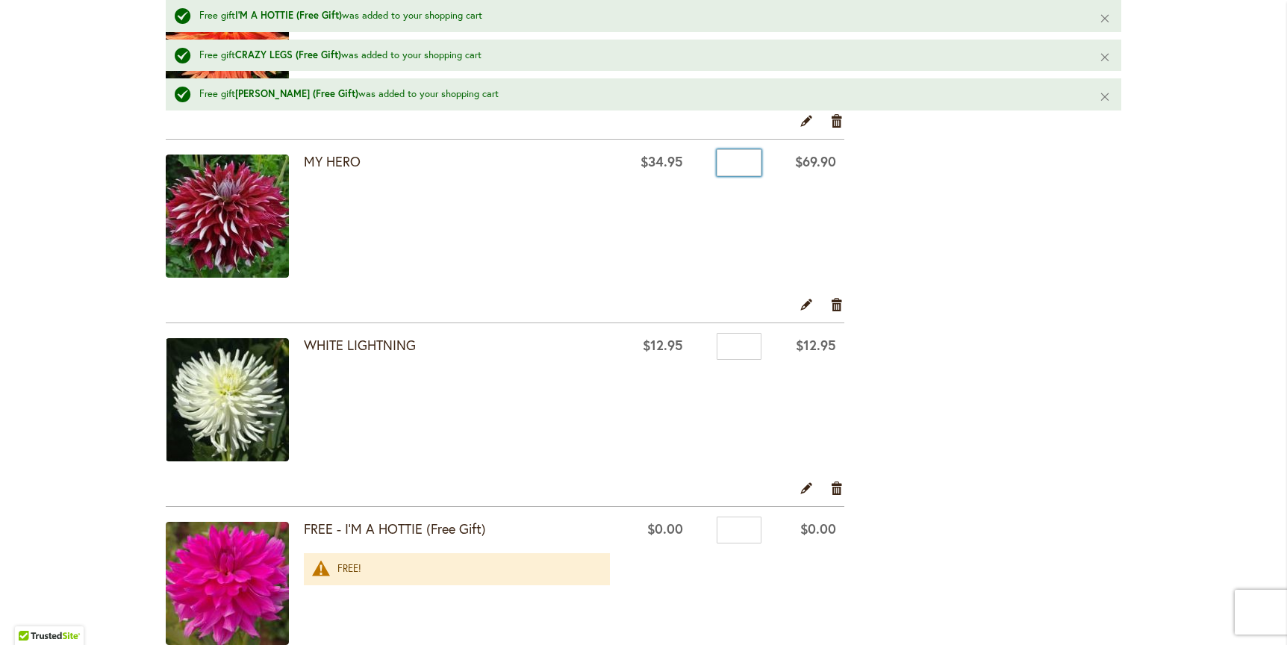
drag, startPoint x: 739, startPoint y: 164, endPoint x: 716, endPoint y: 164, distance: 23.1
click at [717, 164] on input "*" at bounding box center [739, 162] width 45 height 27
type input "*"
click at [972, 213] on div "**********" at bounding box center [643, 34] width 955 height 3919
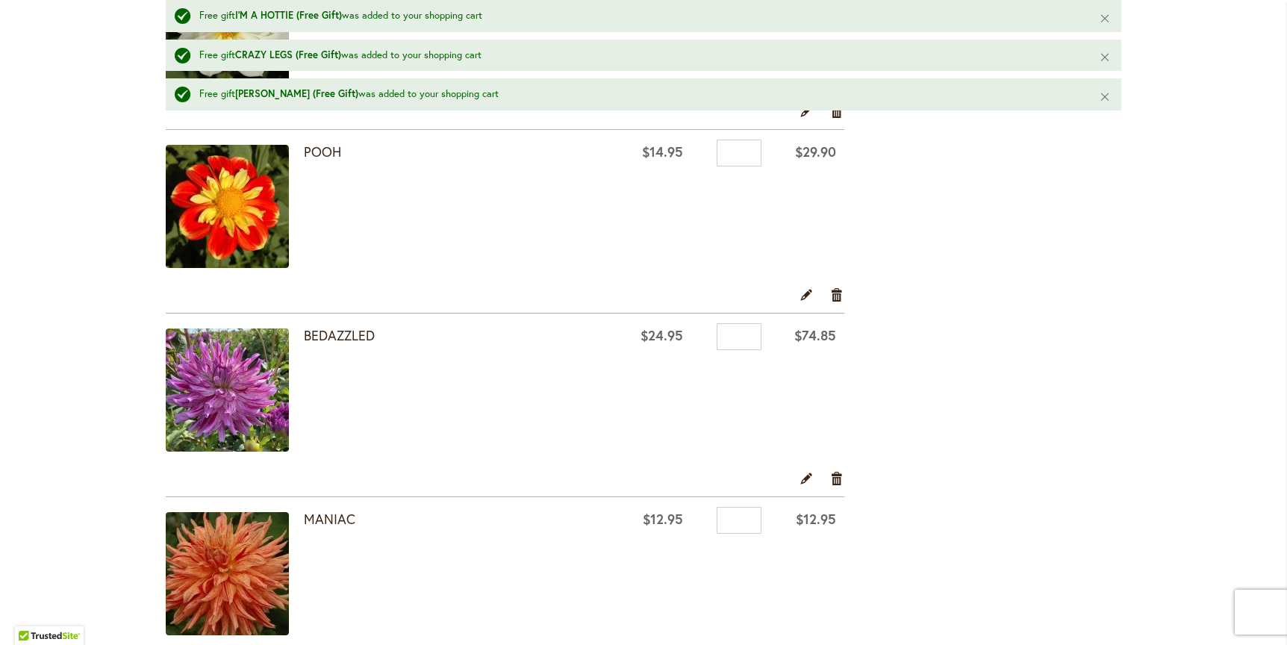
scroll to position [1547, 0]
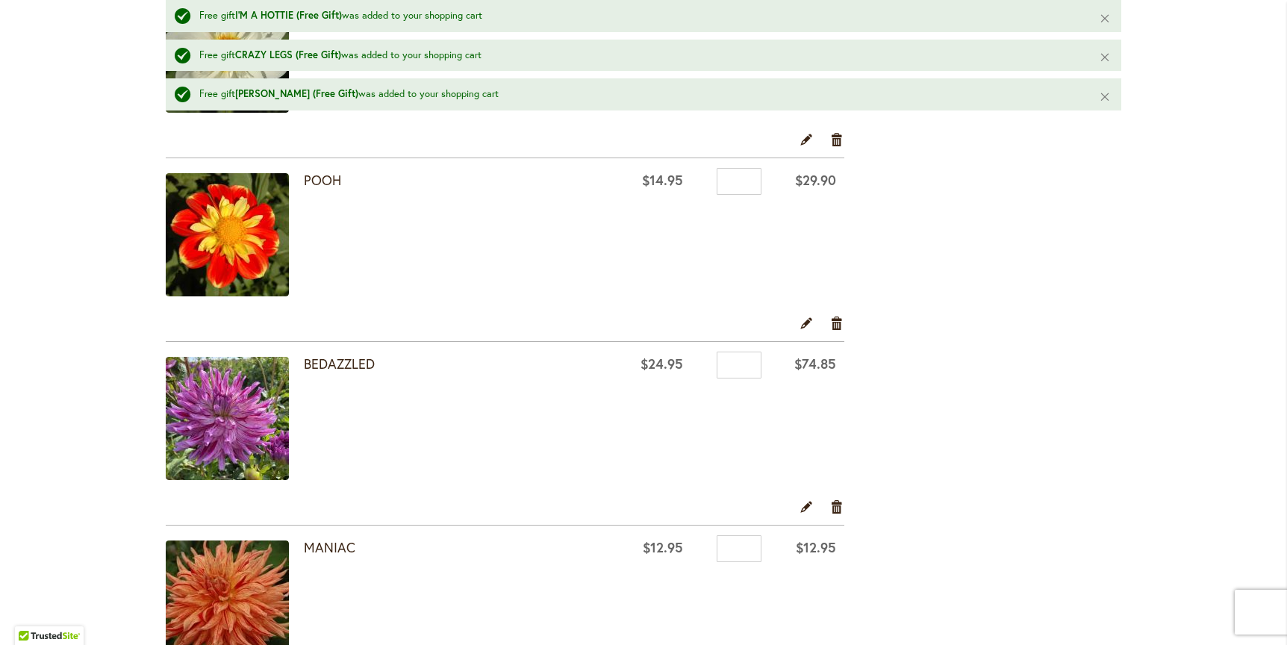
click at [799, 320] on link "Edit" at bounding box center [806, 323] width 14 height 16
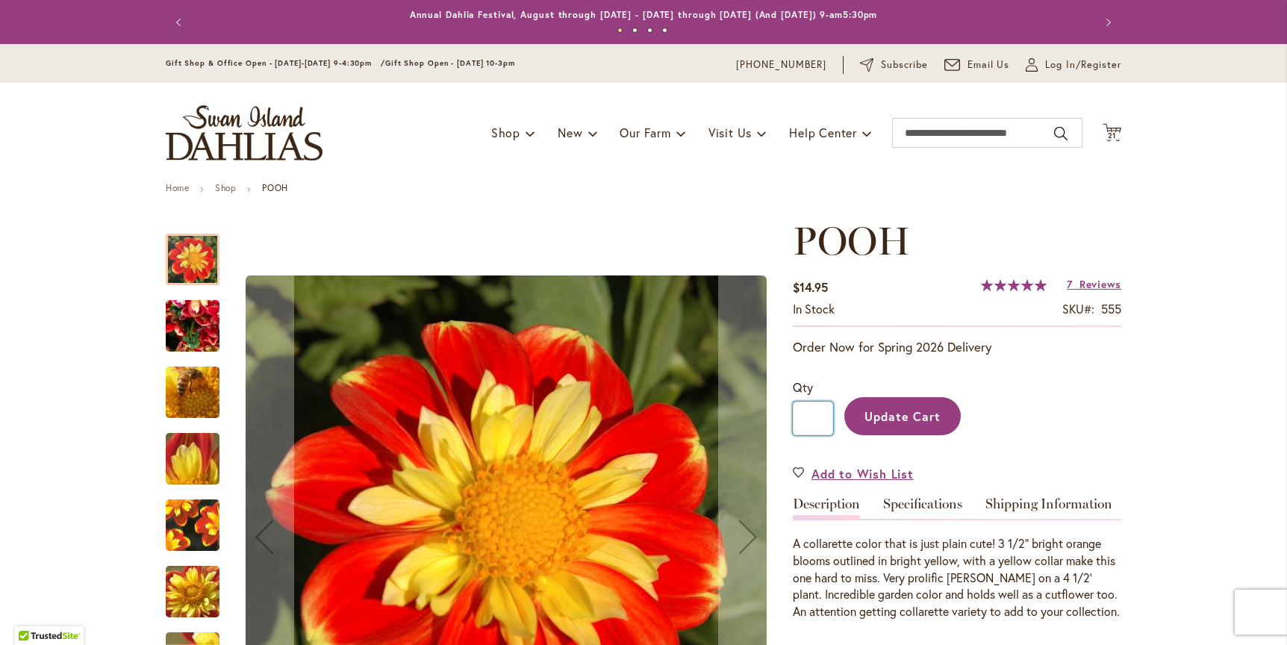
drag, startPoint x: 813, startPoint y: 414, endPoint x: 779, endPoint y: 414, distance: 34.3
type input "*"
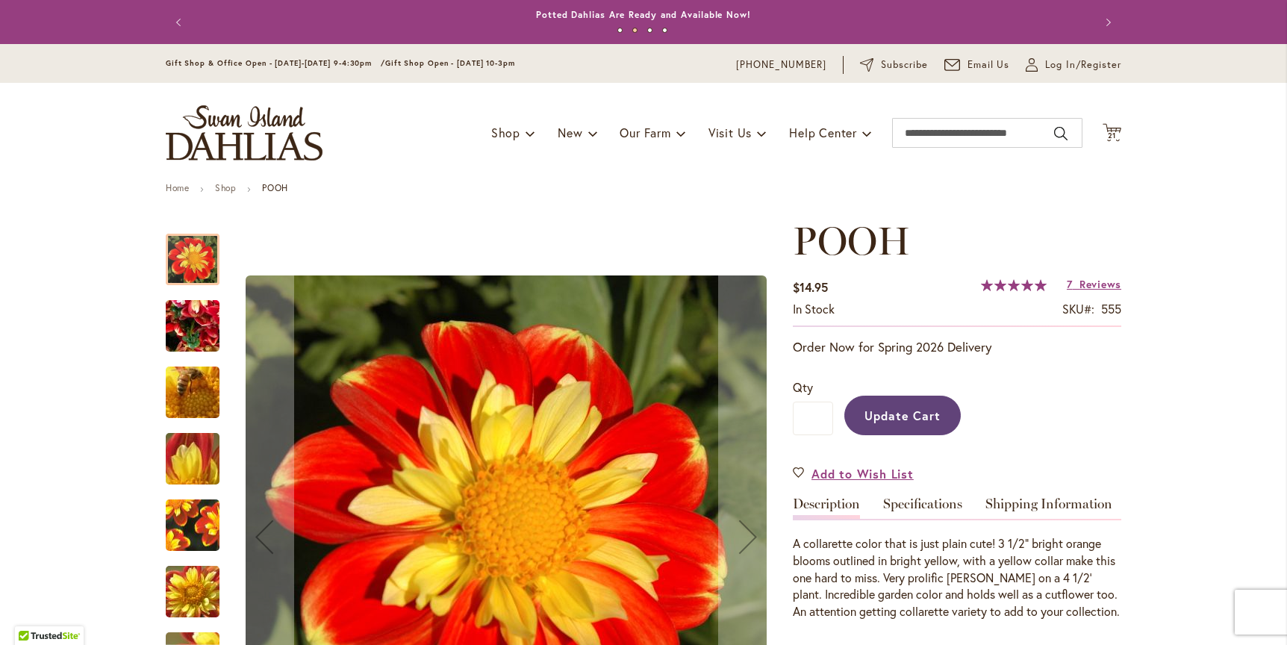
click at [933, 417] on span "Update Cart" at bounding box center [902, 416] width 77 height 16
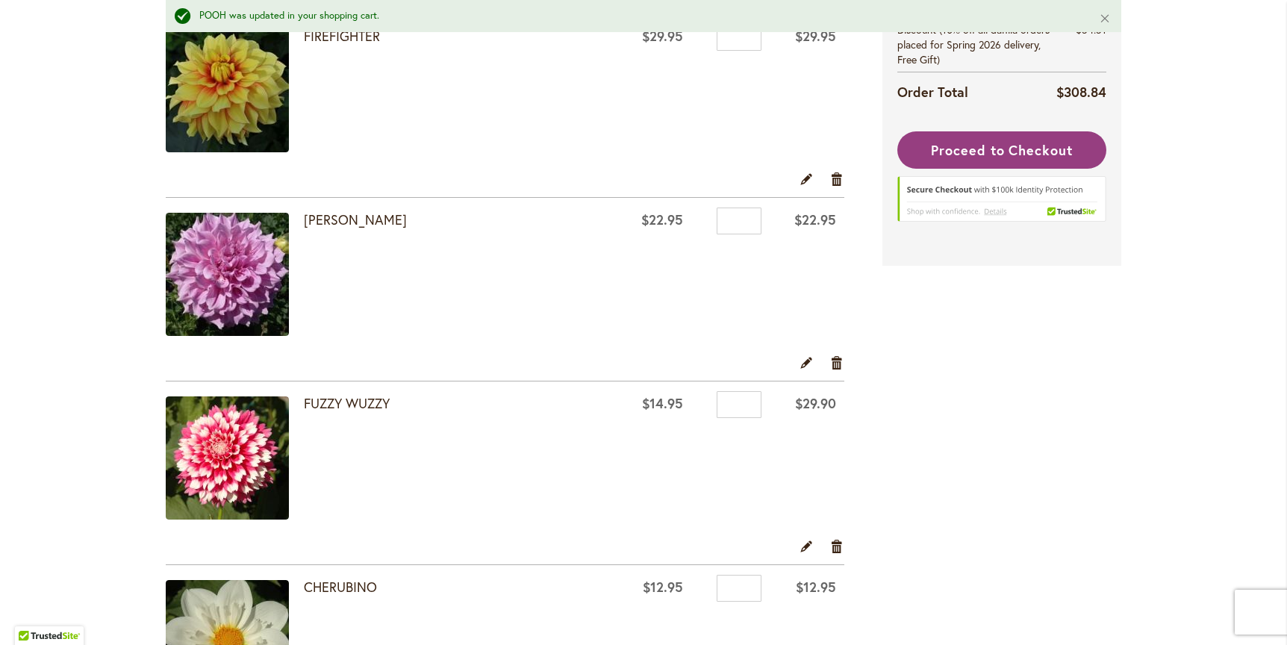
scroll to position [911, 0]
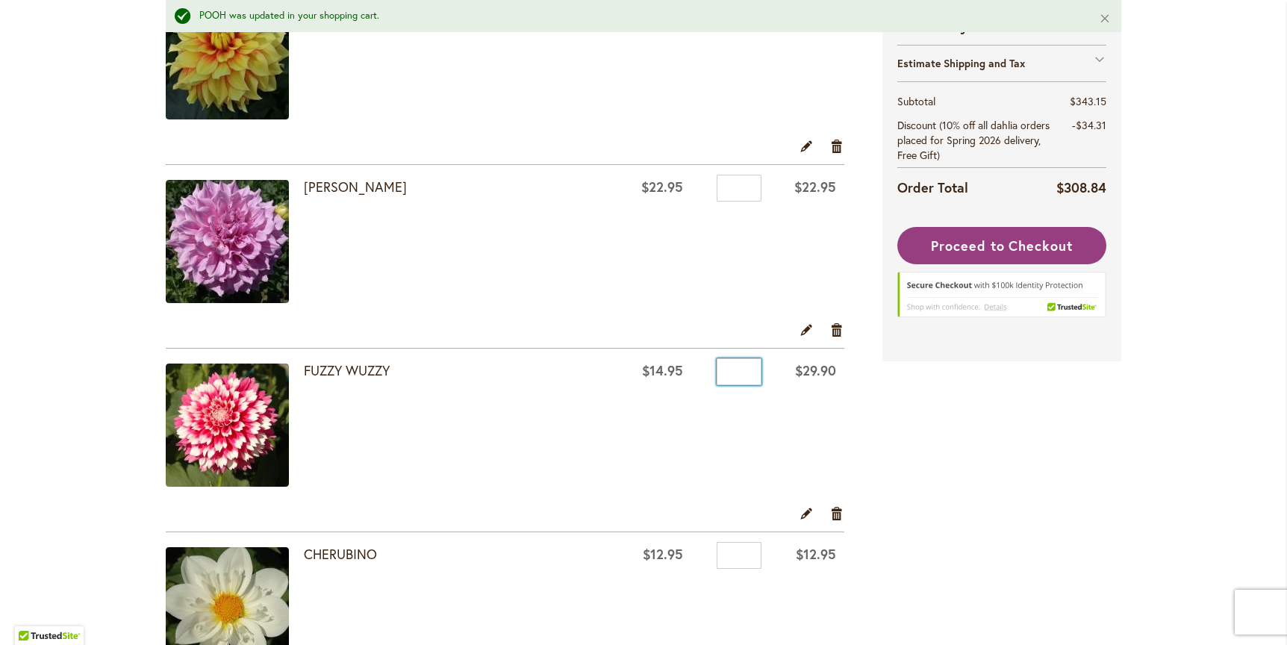
drag, startPoint x: 734, startPoint y: 367, endPoint x: 720, endPoint y: 367, distance: 14.9
click at [720, 367] on input "*" at bounding box center [739, 371] width 45 height 27
type input "*"
click at [799, 511] on link "Edit" at bounding box center [806, 513] width 14 height 16
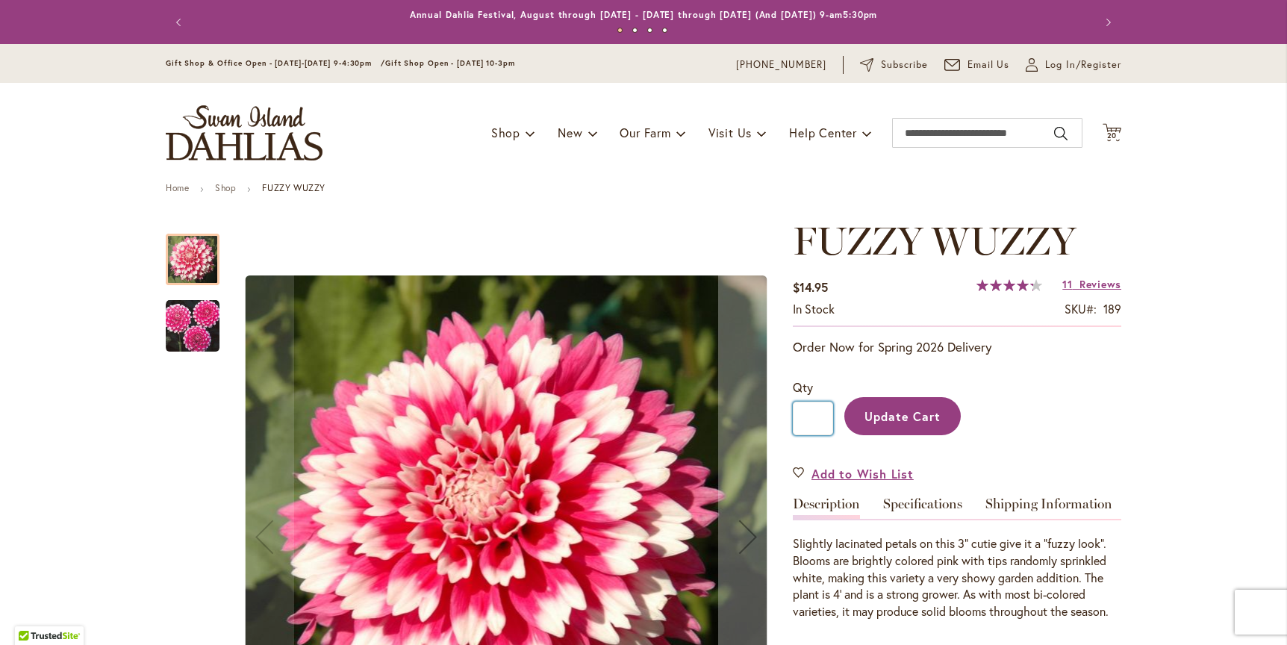
drag, startPoint x: 807, startPoint y: 415, endPoint x: 796, endPoint y: 414, distance: 10.5
click at [796, 414] on input "*" at bounding box center [813, 419] width 40 height 34
type input "*"
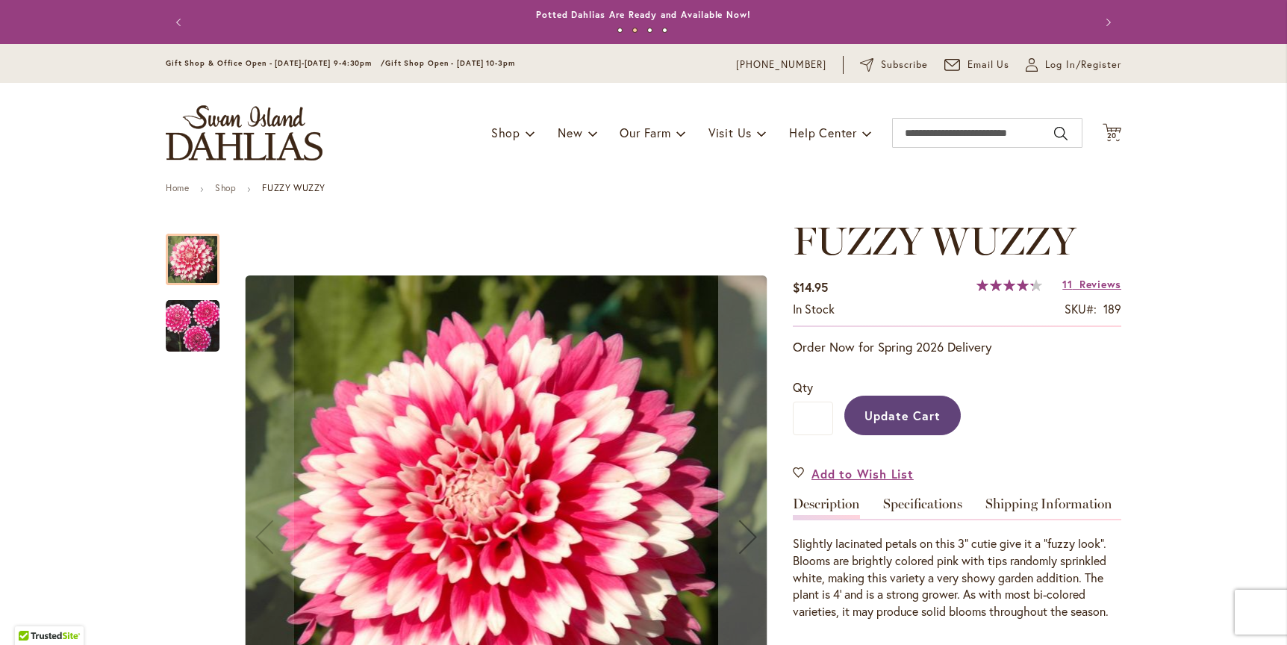
click at [896, 415] on span "Update Cart" at bounding box center [902, 416] width 77 height 16
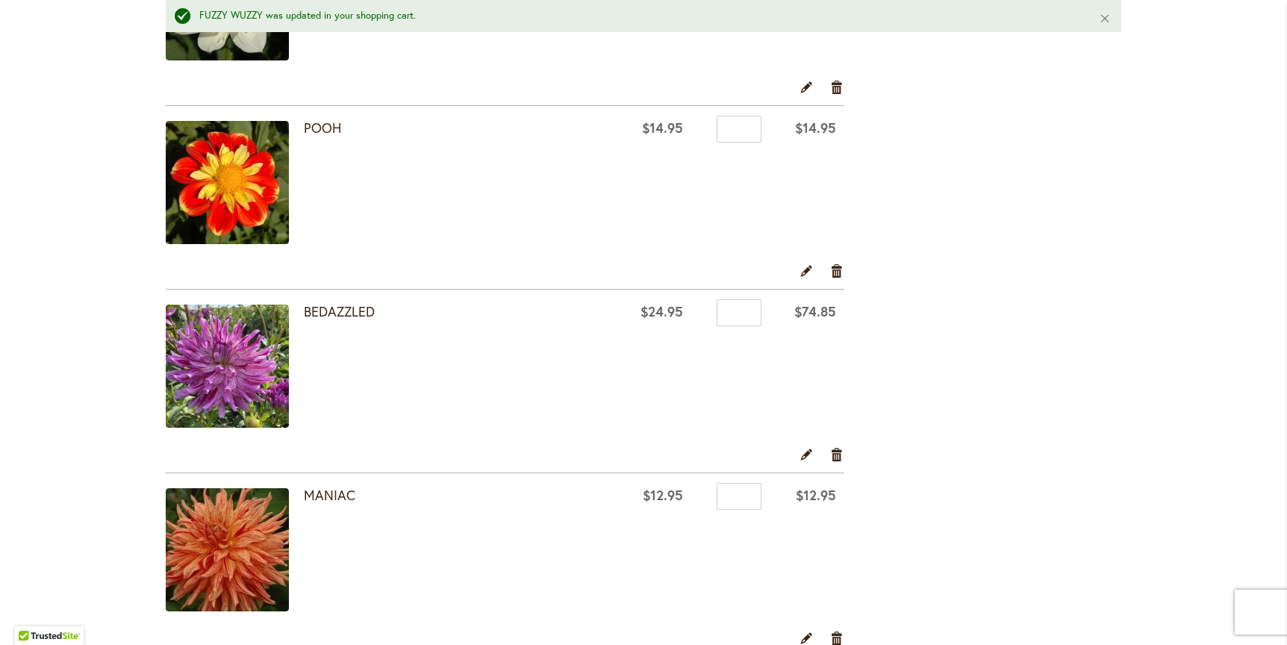
scroll to position [1533, 0]
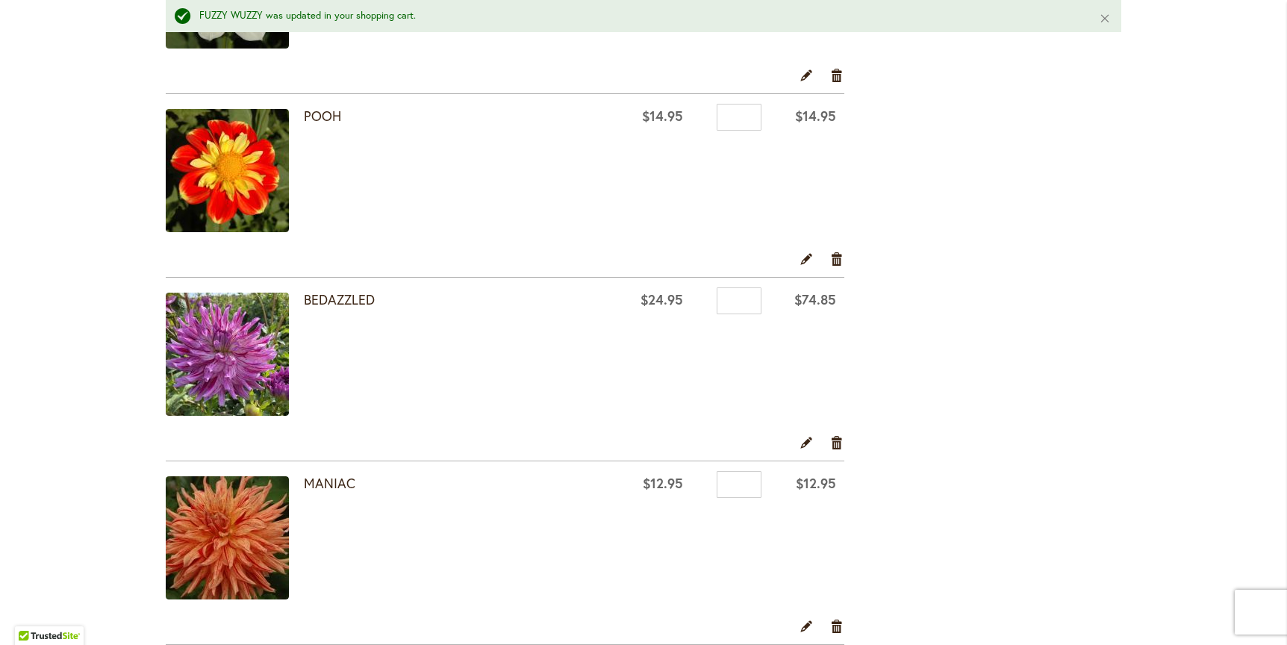
click at [801, 442] on link "Edit" at bounding box center [806, 442] width 14 height 16
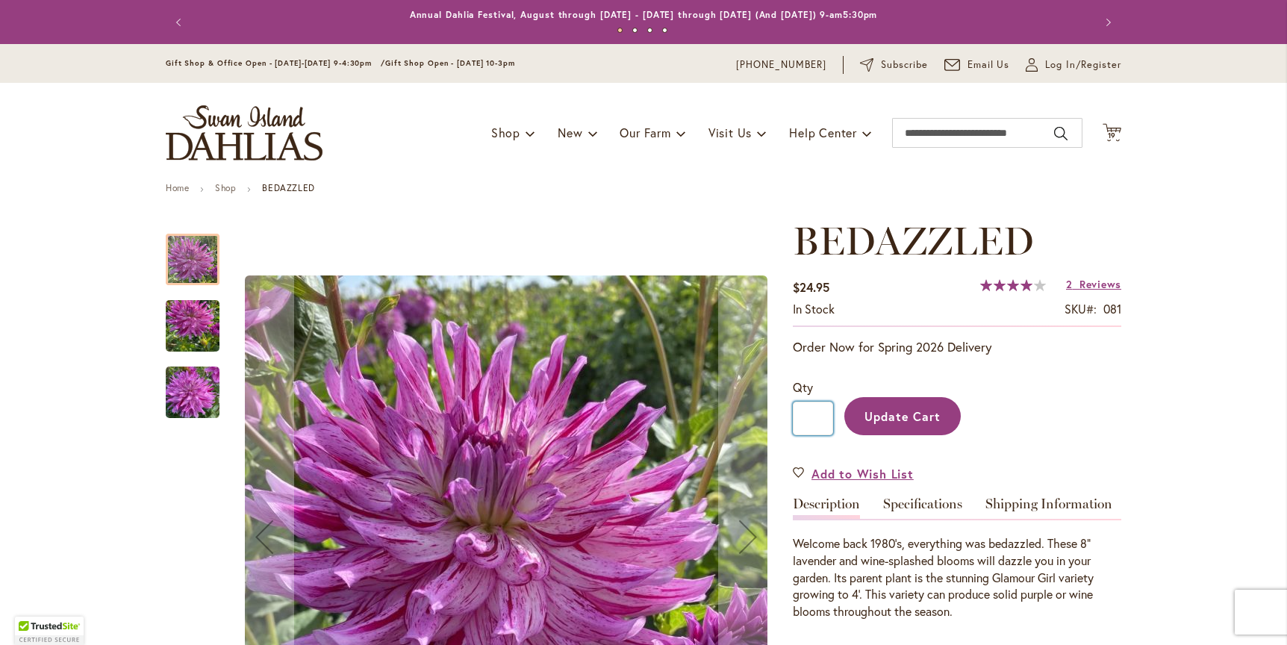
drag, startPoint x: 812, startPoint y: 419, endPoint x: 790, endPoint y: 417, distance: 22.5
click at [793, 417] on input "*" at bounding box center [813, 419] width 40 height 34
type input "*"
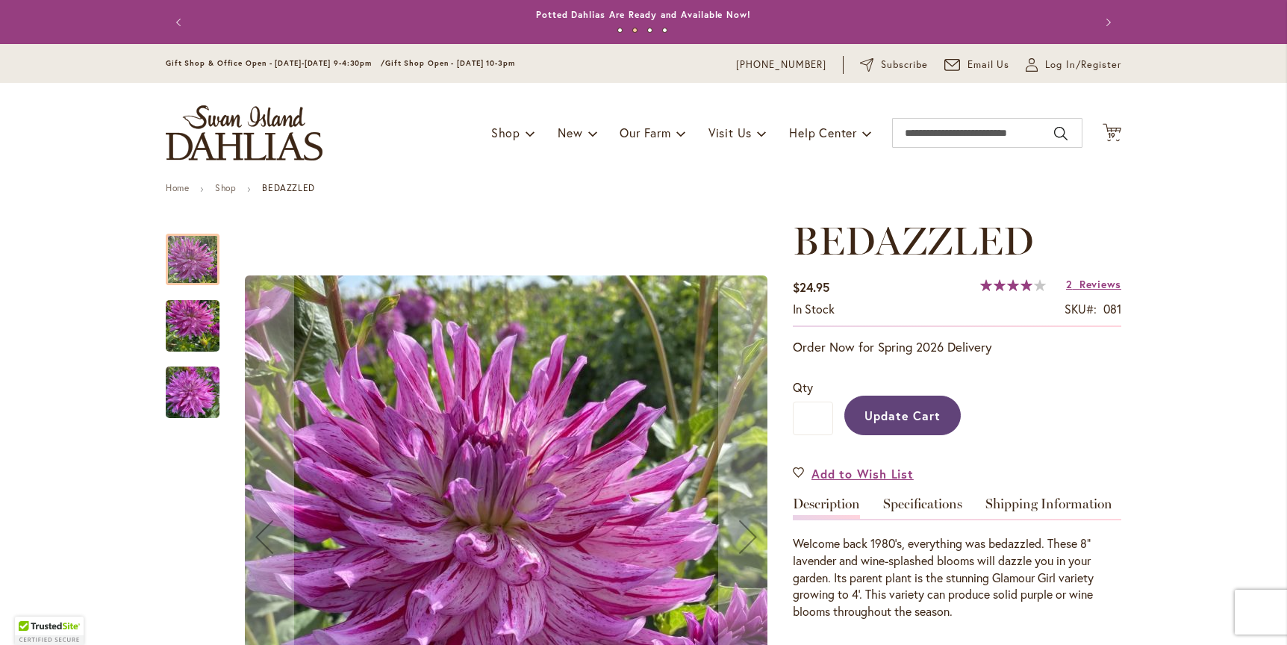
click at [912, 414] on span "Update Cart" at bounding box center [902, 416] width 77 height 16
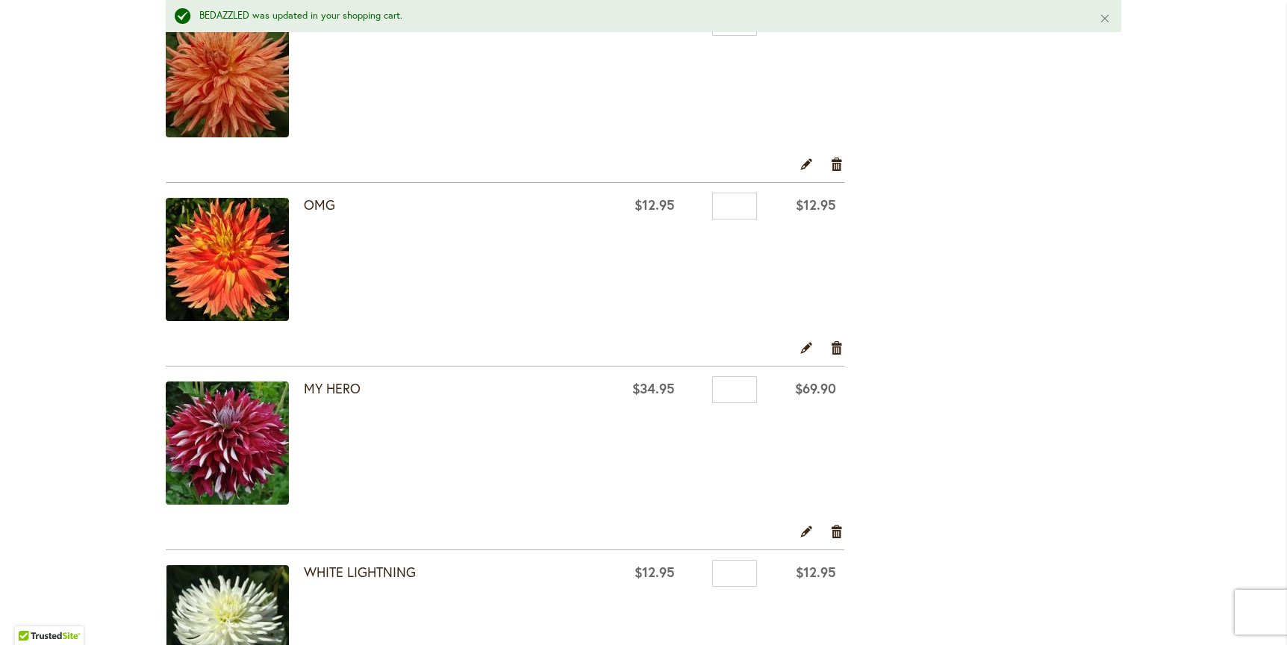
scroll to position [2000, 0]
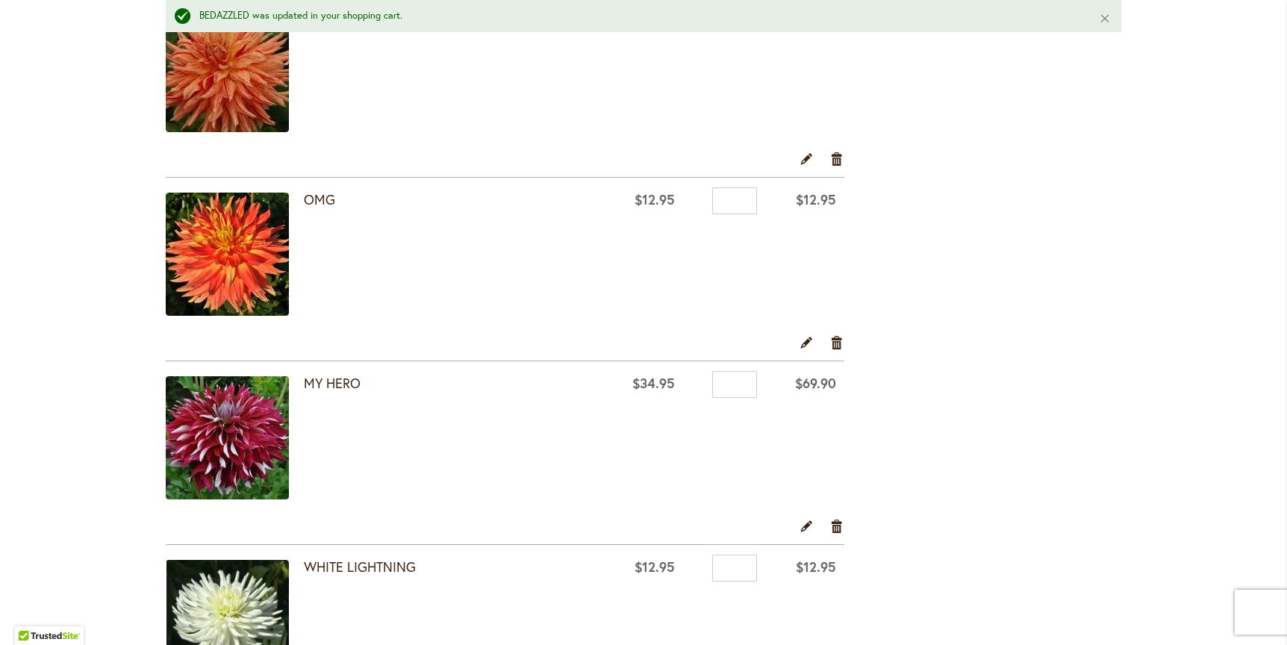
click at [802, 522] on link "Edit" at bounding box center [806, 526] width 14 height 16
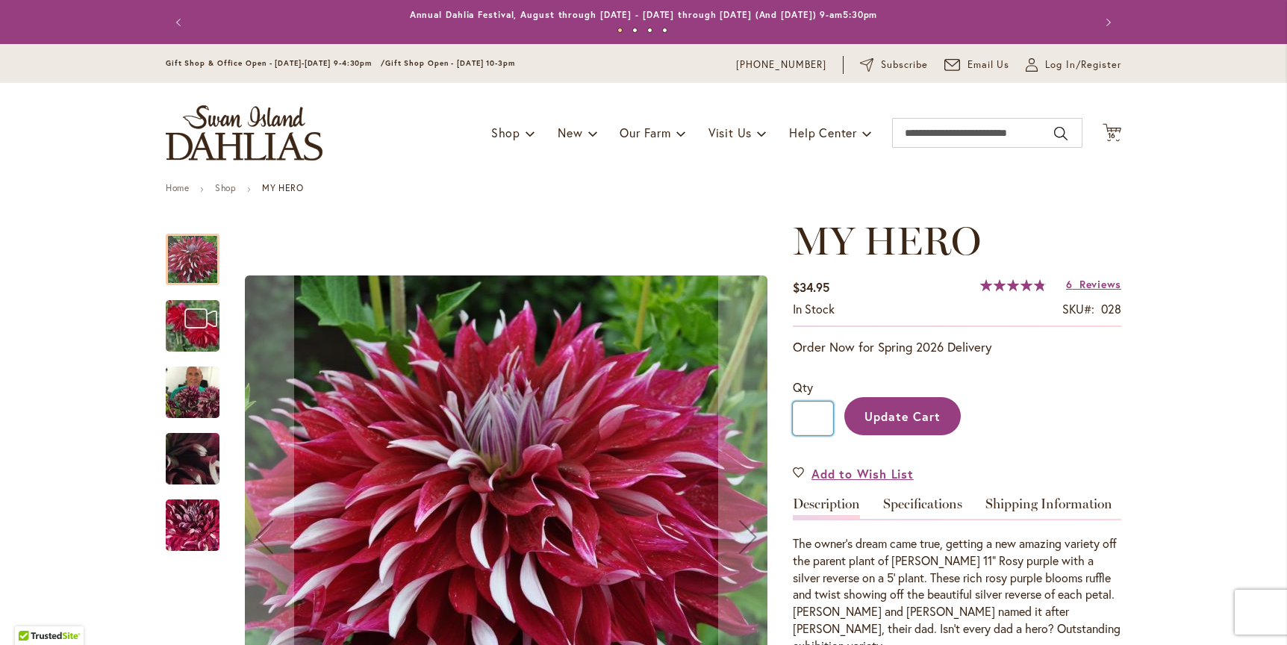
drag, startPoint x: 810, startPoint y: 414, endPoint x: 787, endPoint y: 414, distance: 23.1
click at [793, 414] on input "*" at bounding box center [813, 419] width 40 height 34
type input "*"
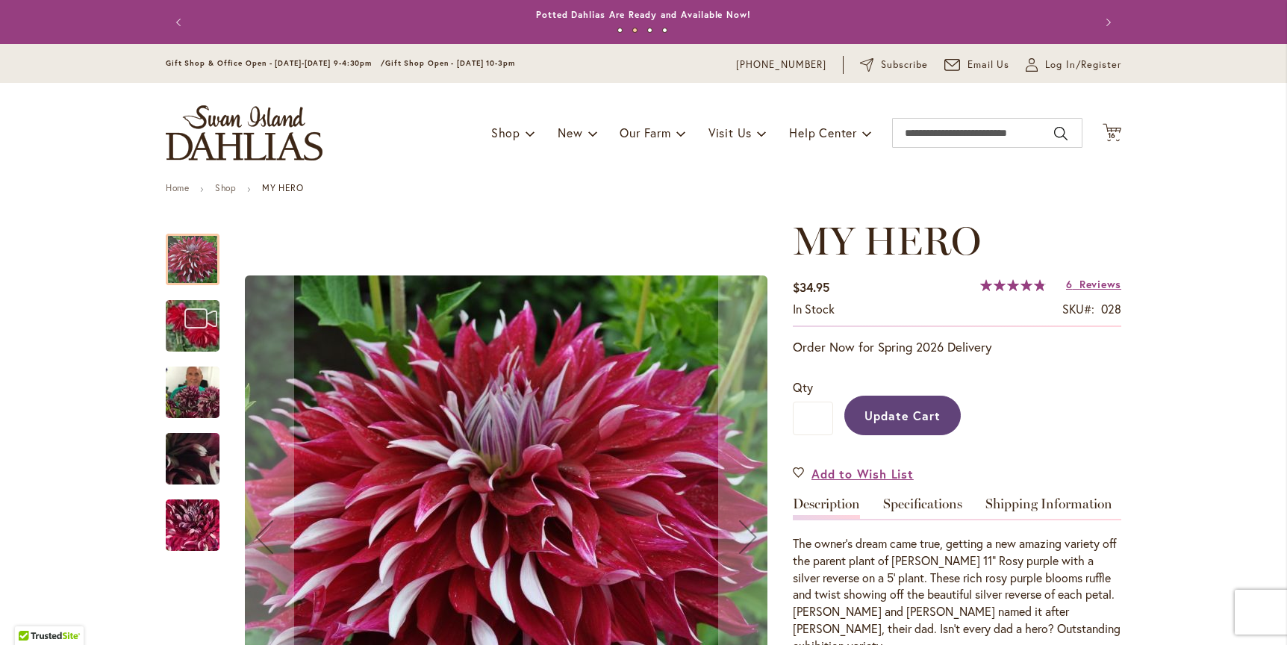
click at [904, 417] on span "Update Cart" at bounding box center [902, 416] width 77 height 16
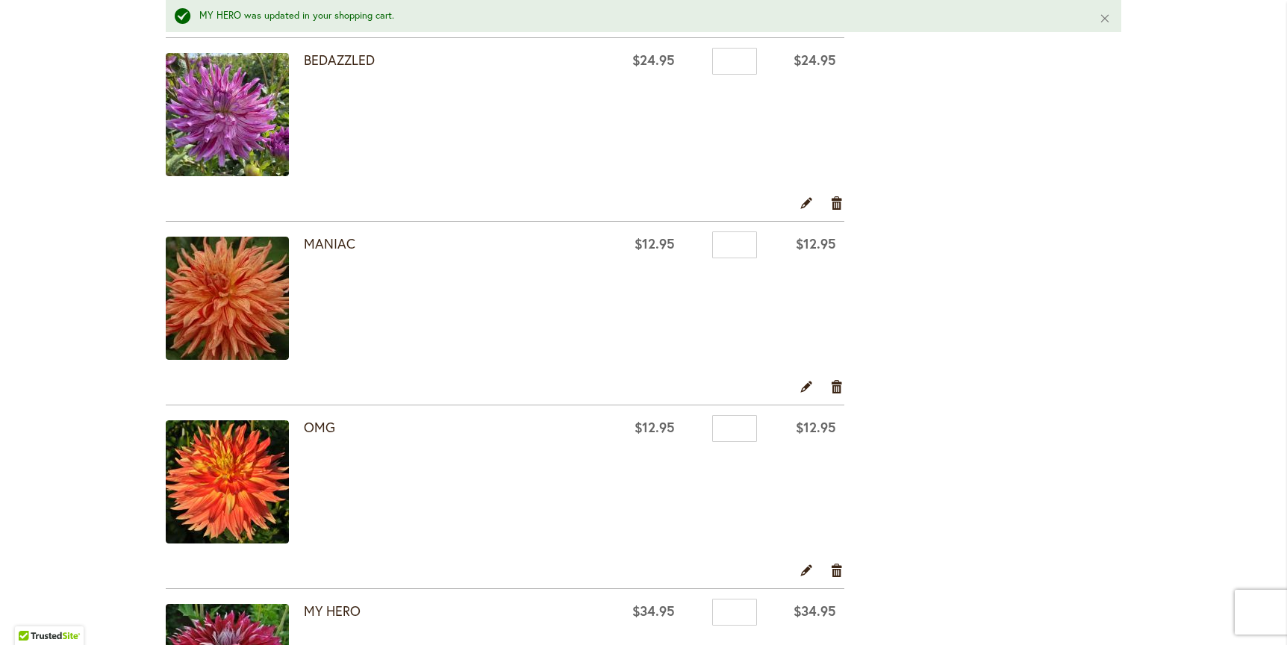
scroll to position [1757, 0]
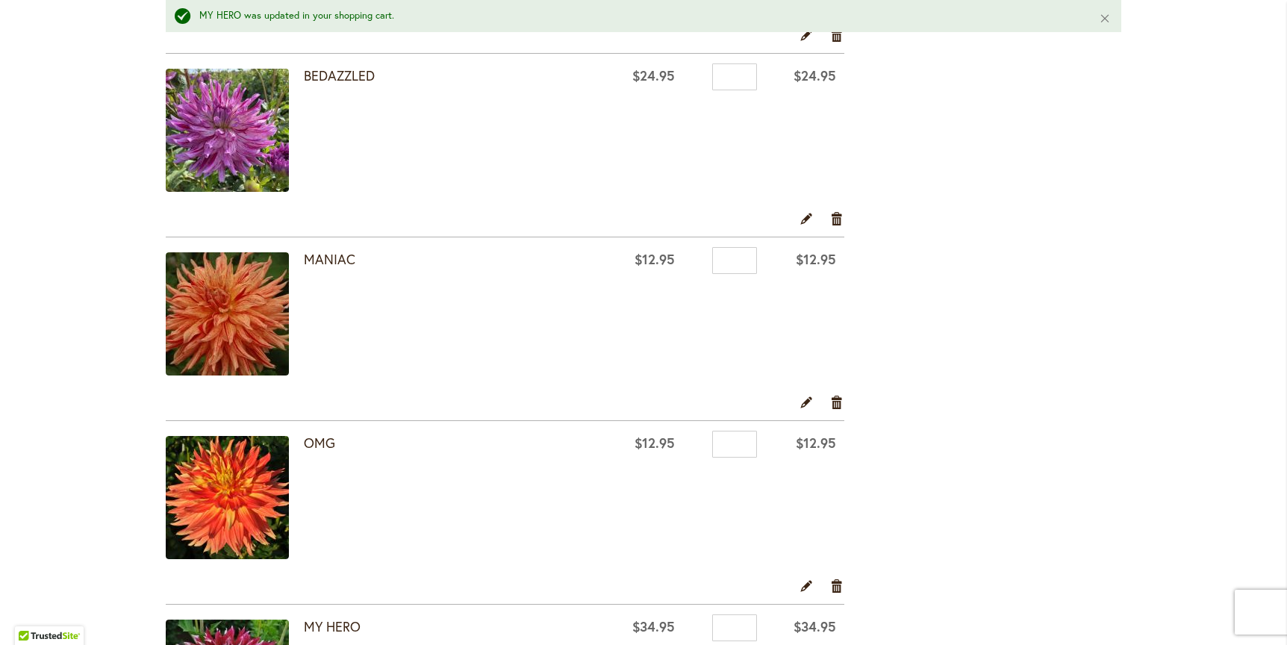
click at [830, 400] on link "Remove item" at bounding box center [837, 402] width 14 height 16
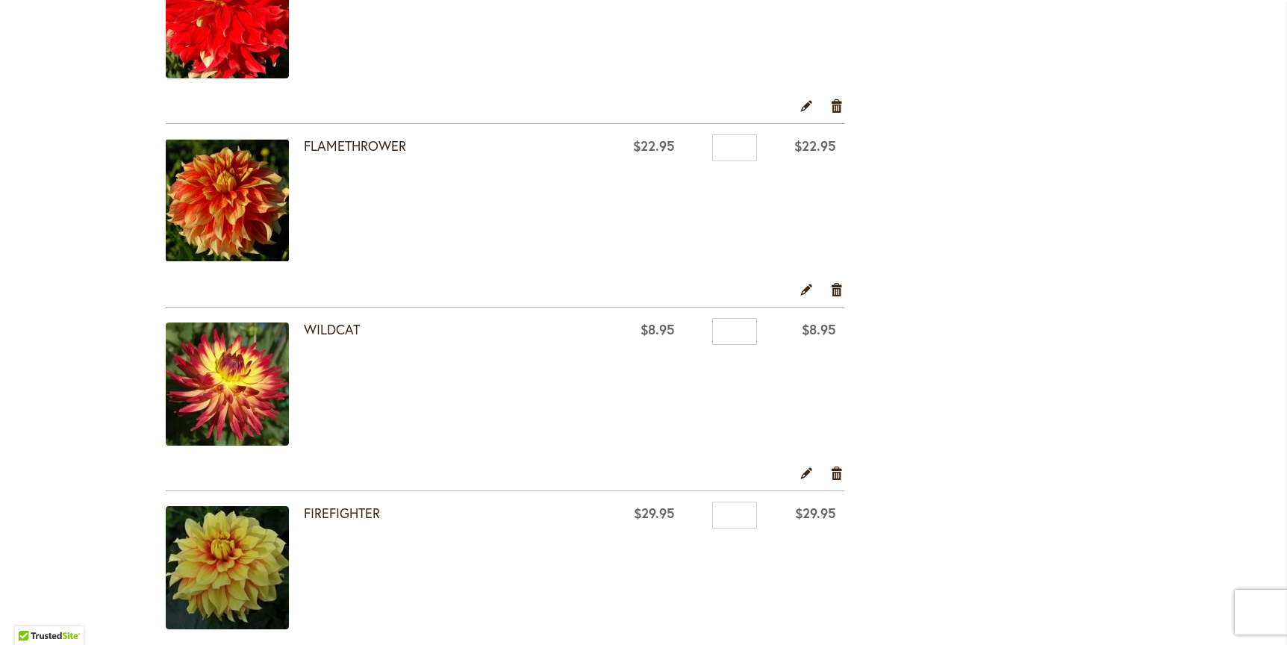
scroll to position [422, 0]
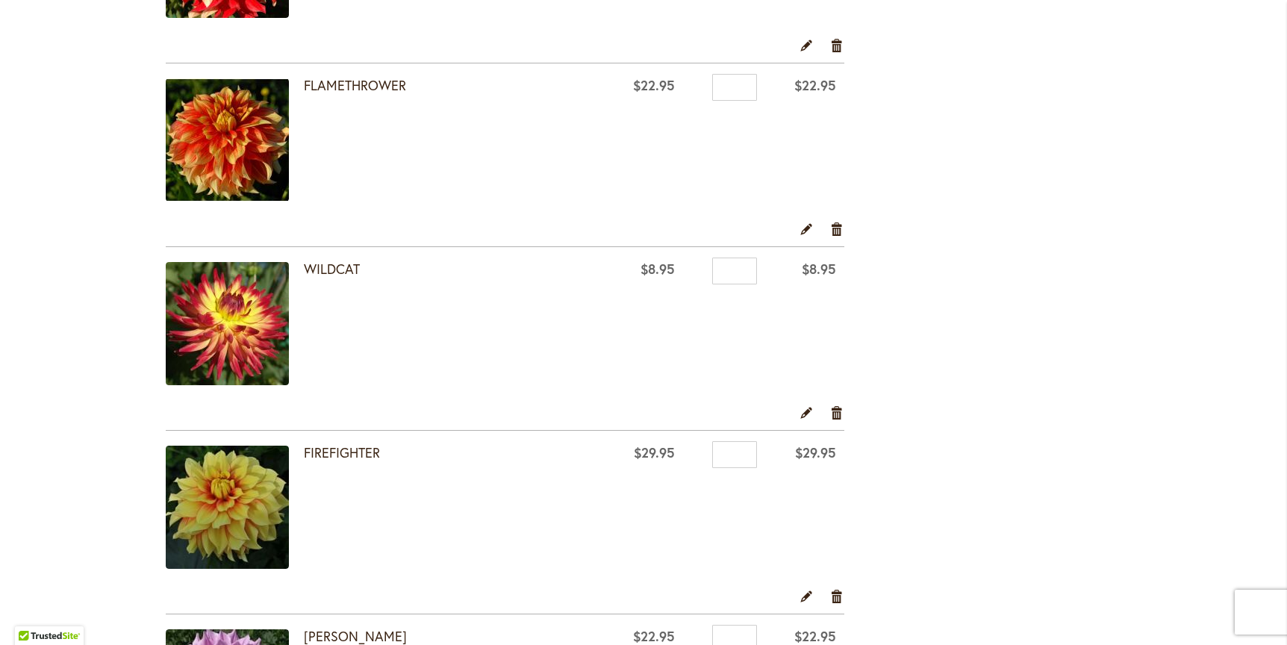
click at [830, 224] on link "Remove item" at bounding box center [837, 228] width 14 height 16
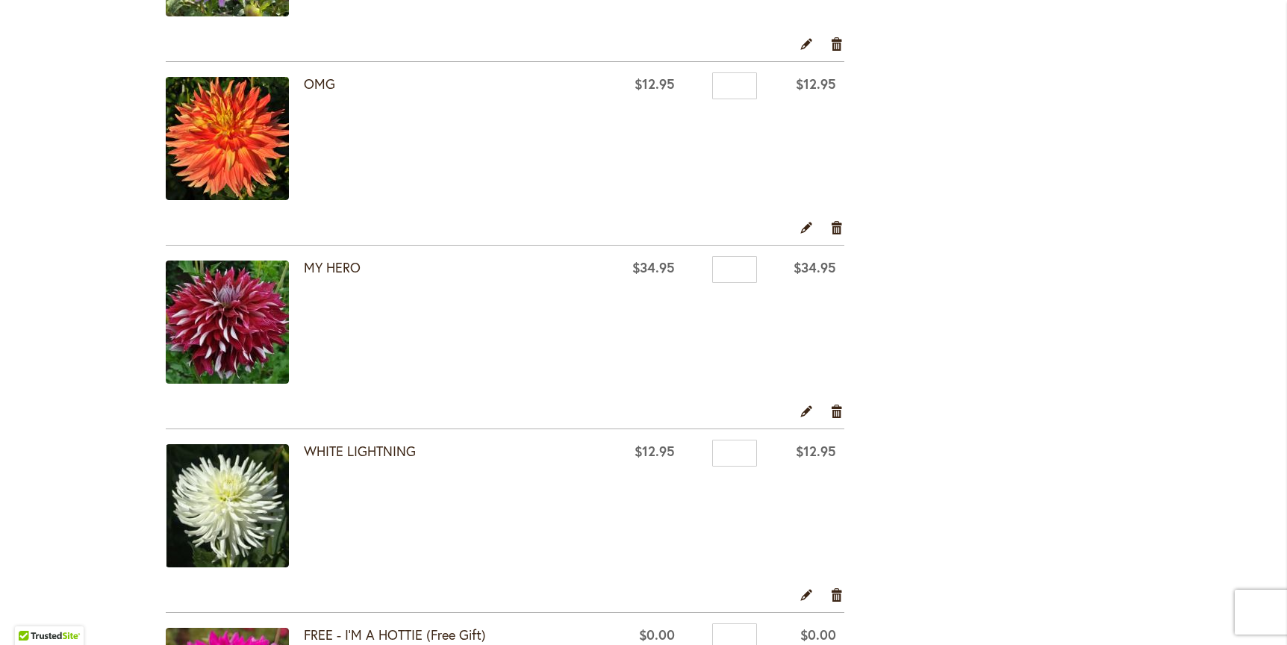
scroll to position [1711, 0]
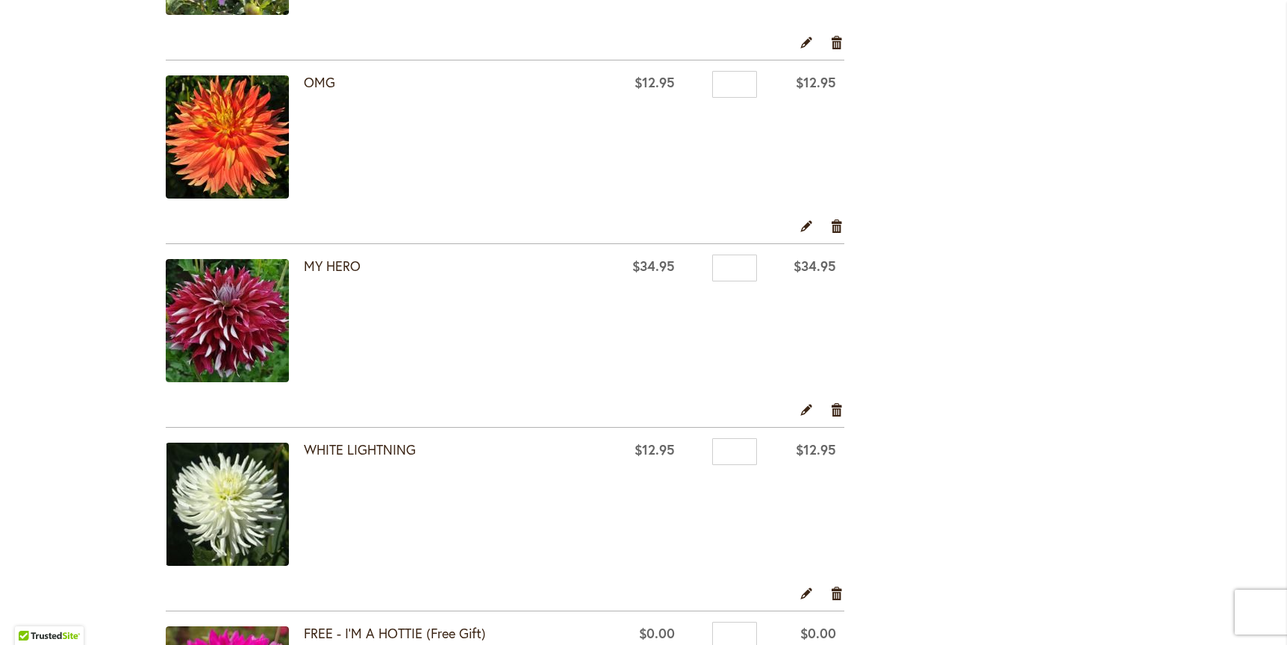
click at [830, 405] on link "Remove item" at bounding box center [837, 409] width 14 height 16
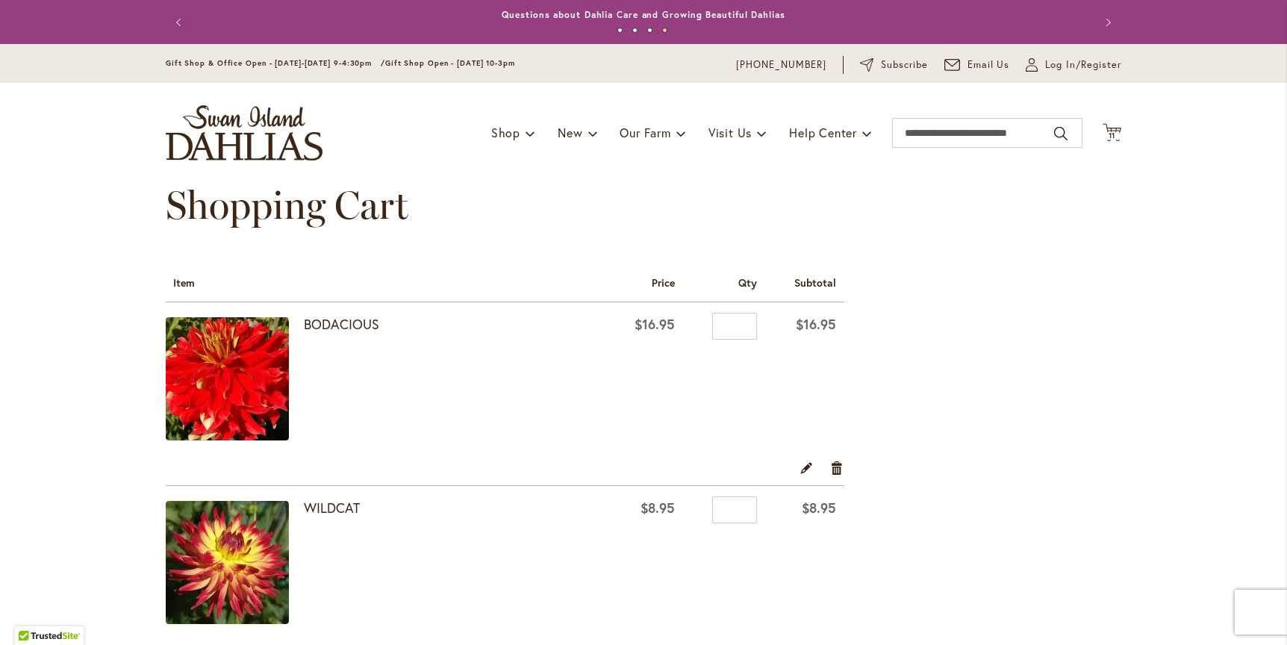
scroll to position [4, 0]
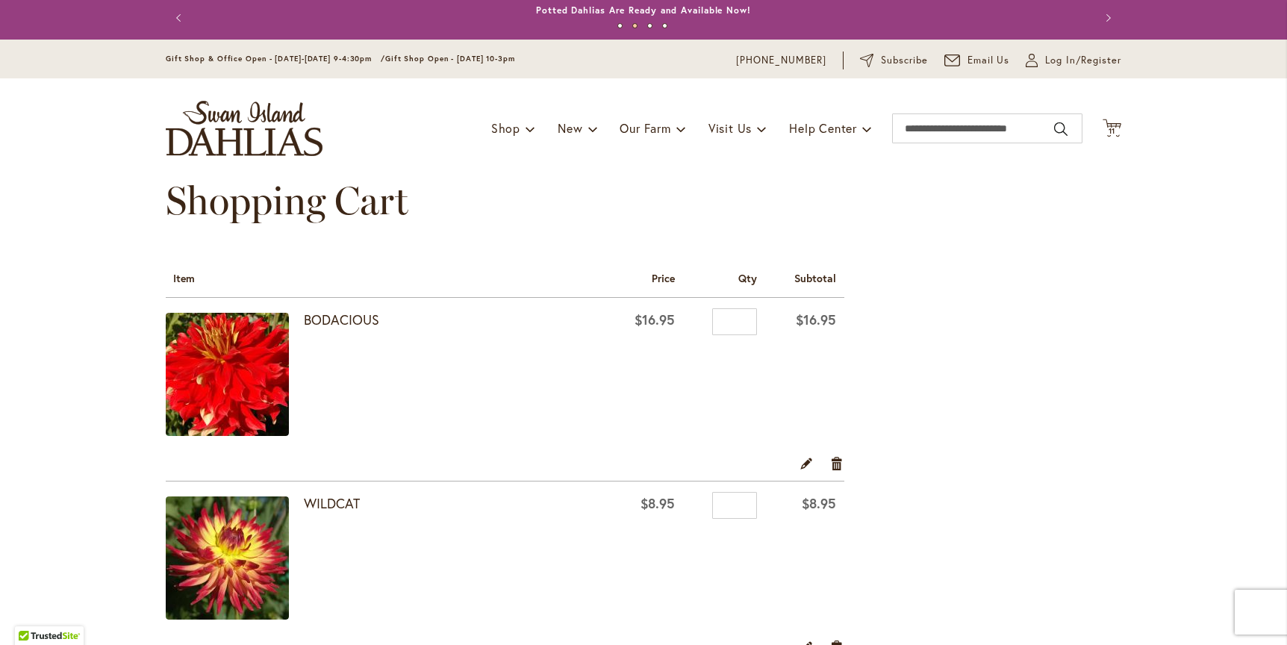
click at [1052, 59] on span "Log In/Register" at bounding box center [1083, 60] width 76 height 15
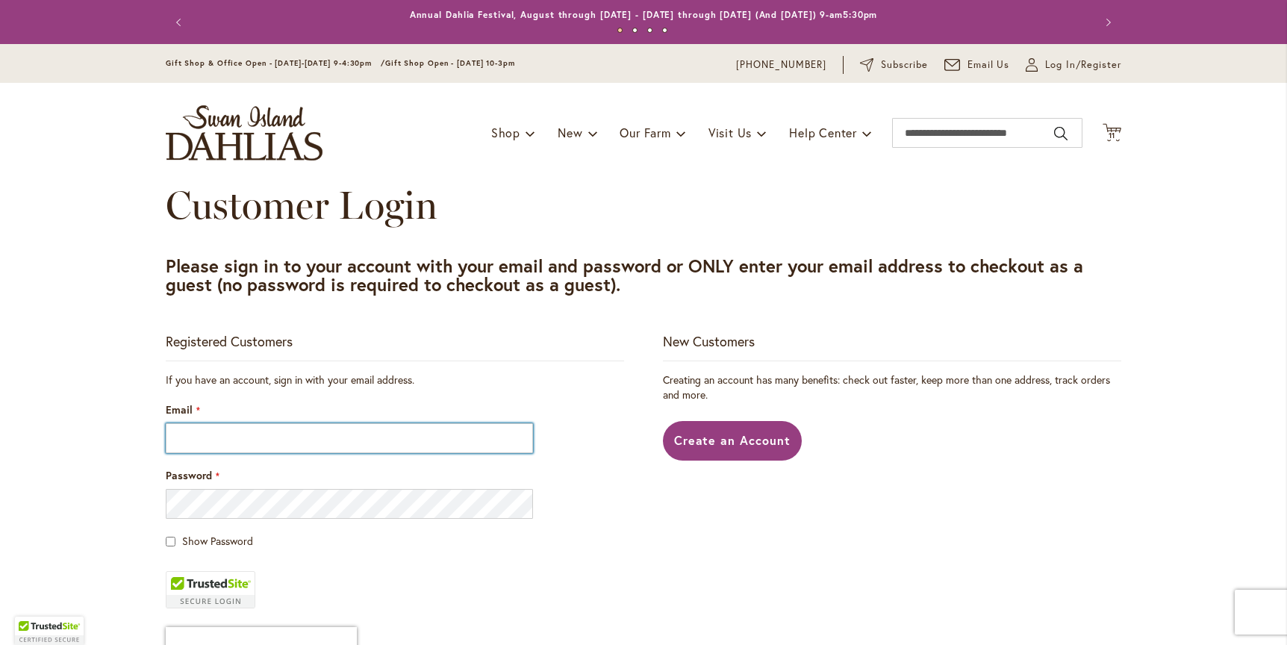
click at [172, 437] on input "Email" at bounding box center [349, 438] width 367 height 30
type input "**********"
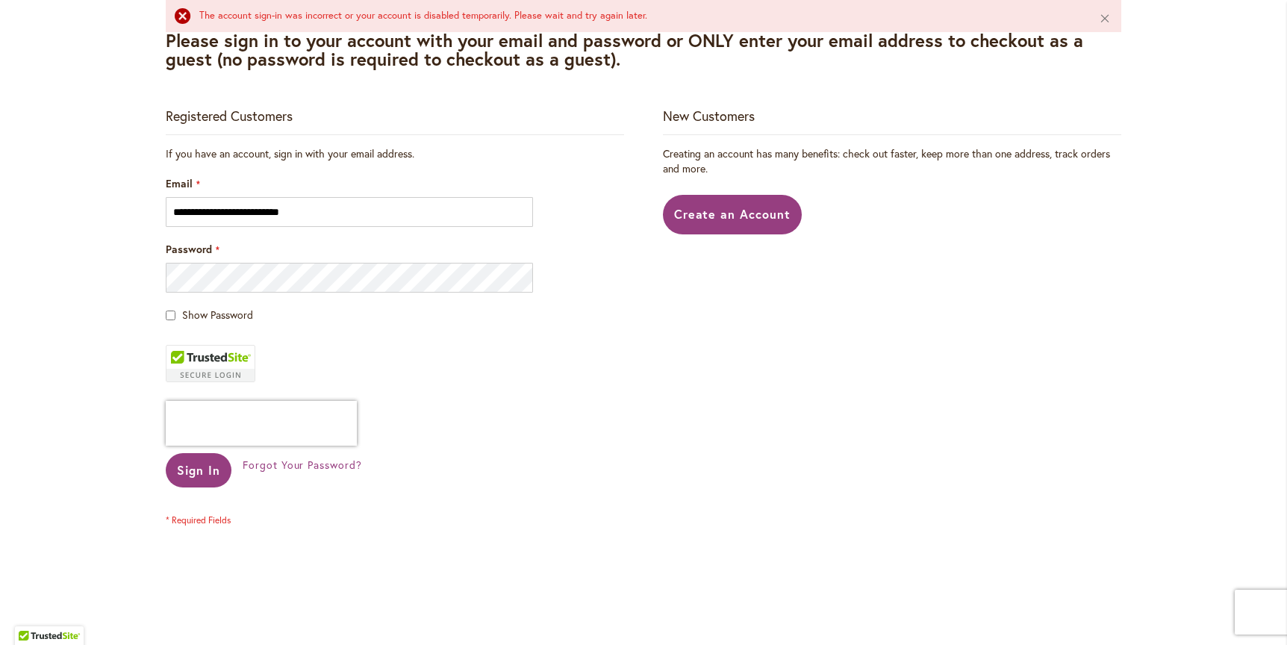
scroll to position [270, 0]
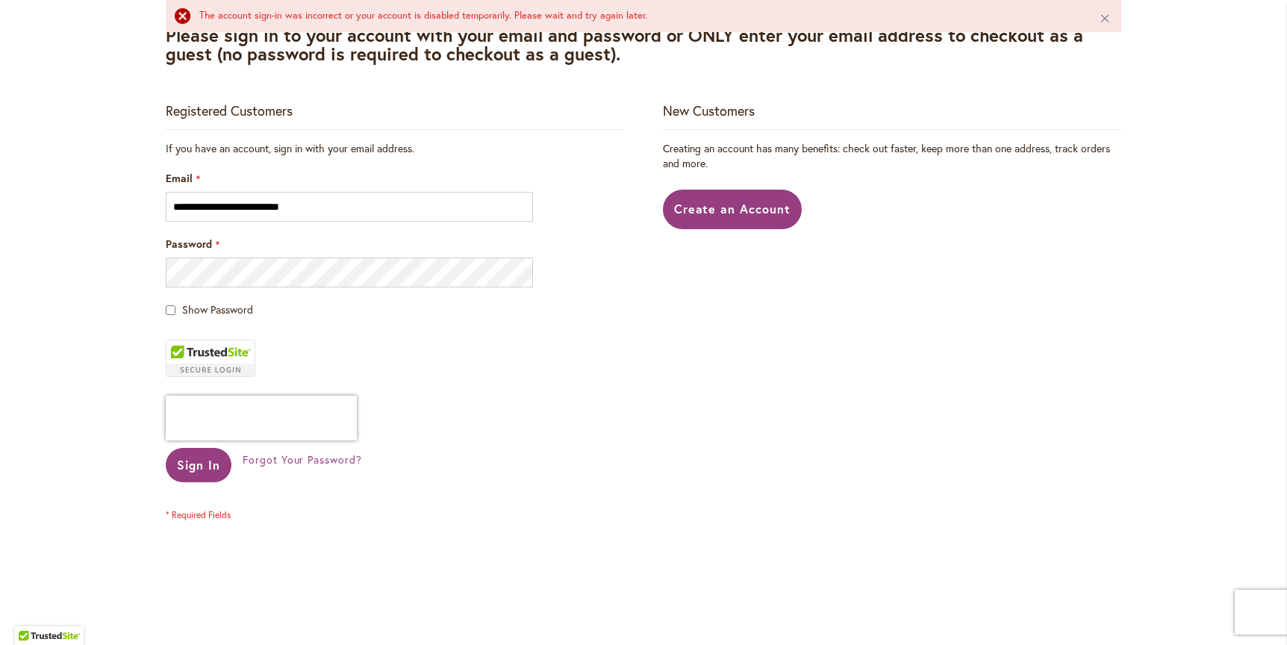
click at [297, 460] on span "Forgot Your Password?" at bounding box center [302, 459] width 119 height 14
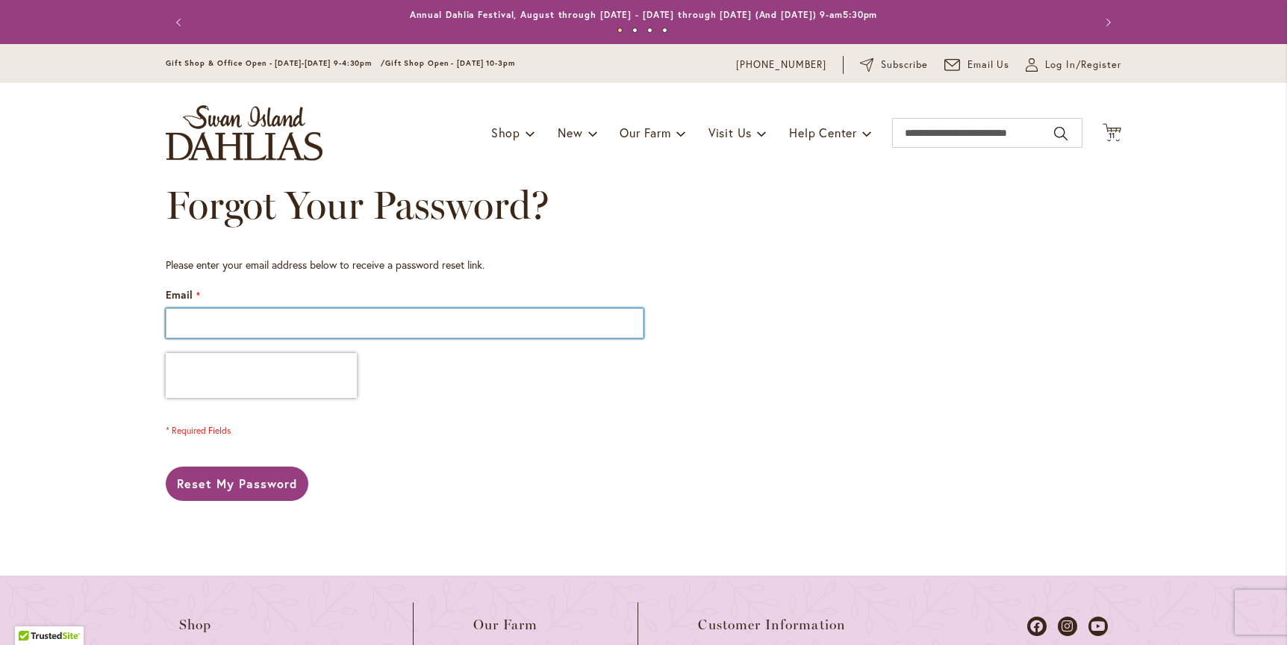
click at [190, 319] on input "Email" at bounding box center [405, 323] width 478 height 30
type input "**********"
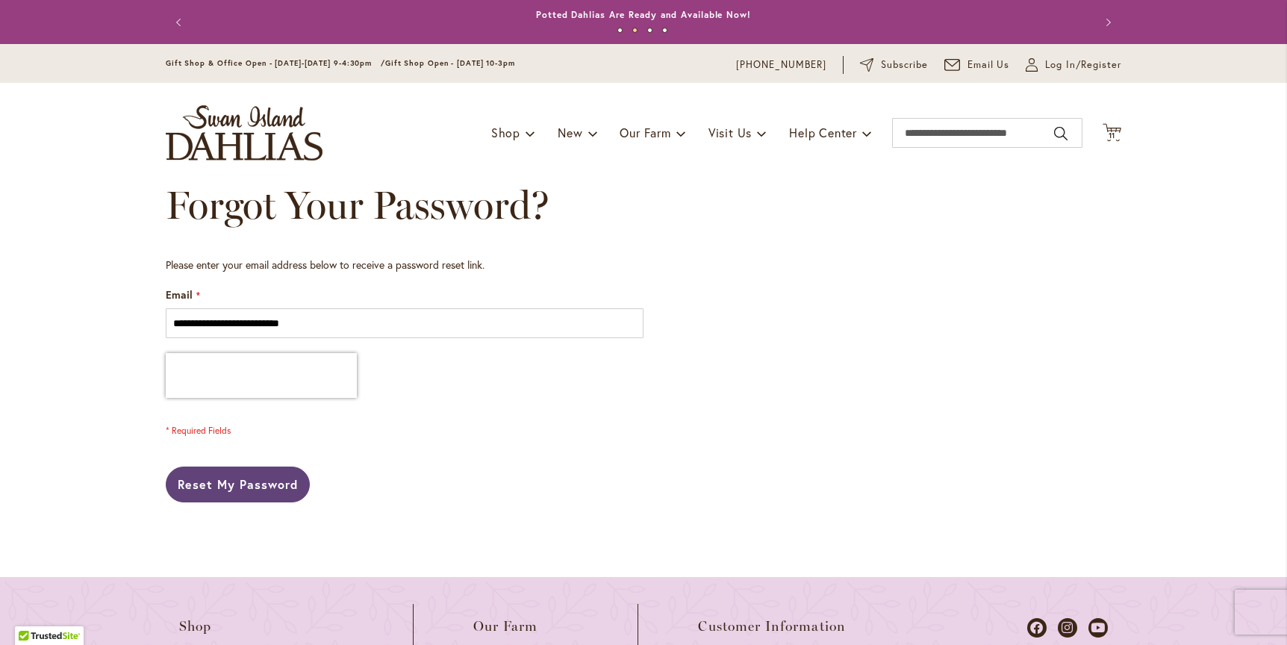
click at [222, 478] on span "Reset My Password" at bounding box center [238, 484] width 120 height 16
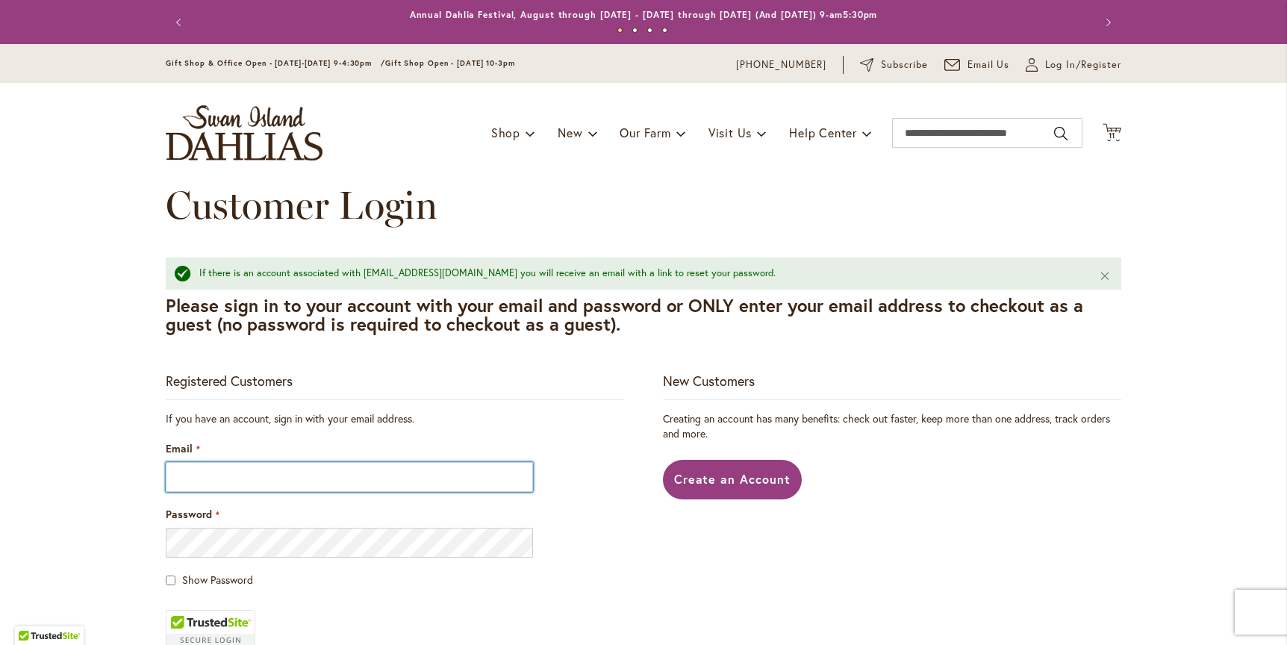
click at [175, 479] on input "Email" at bounding box center [349, 477] width 367 height 30
type input "**********"
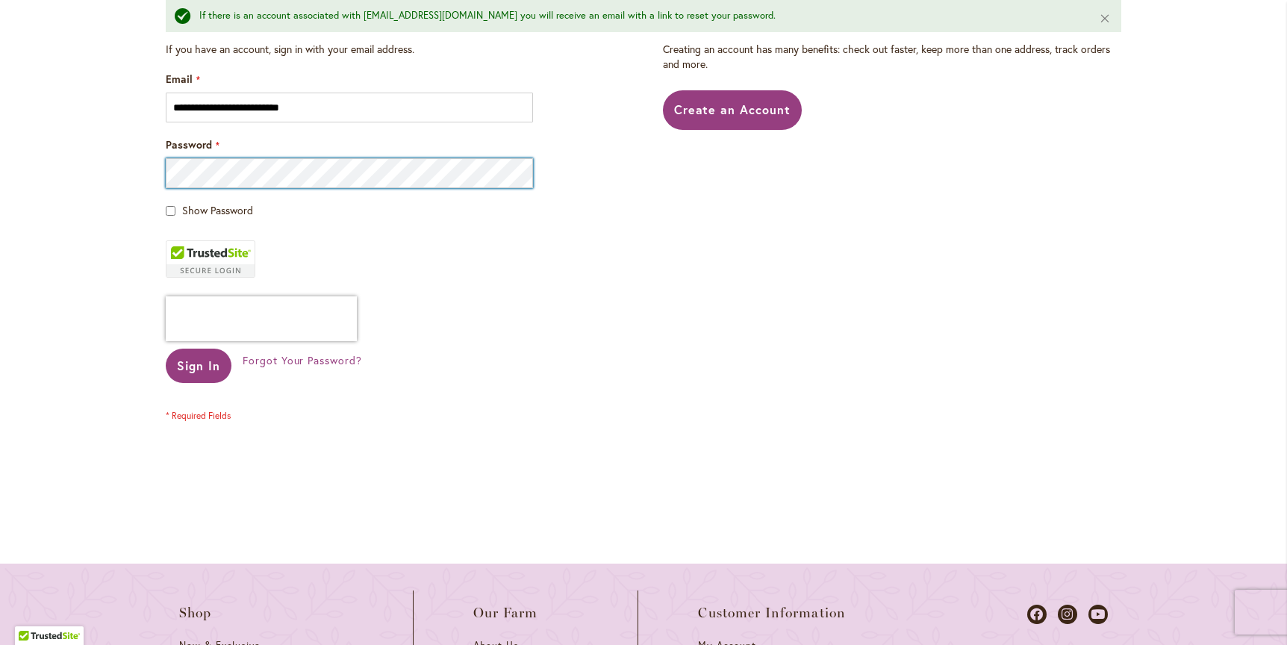
scroll to position [371, 0]
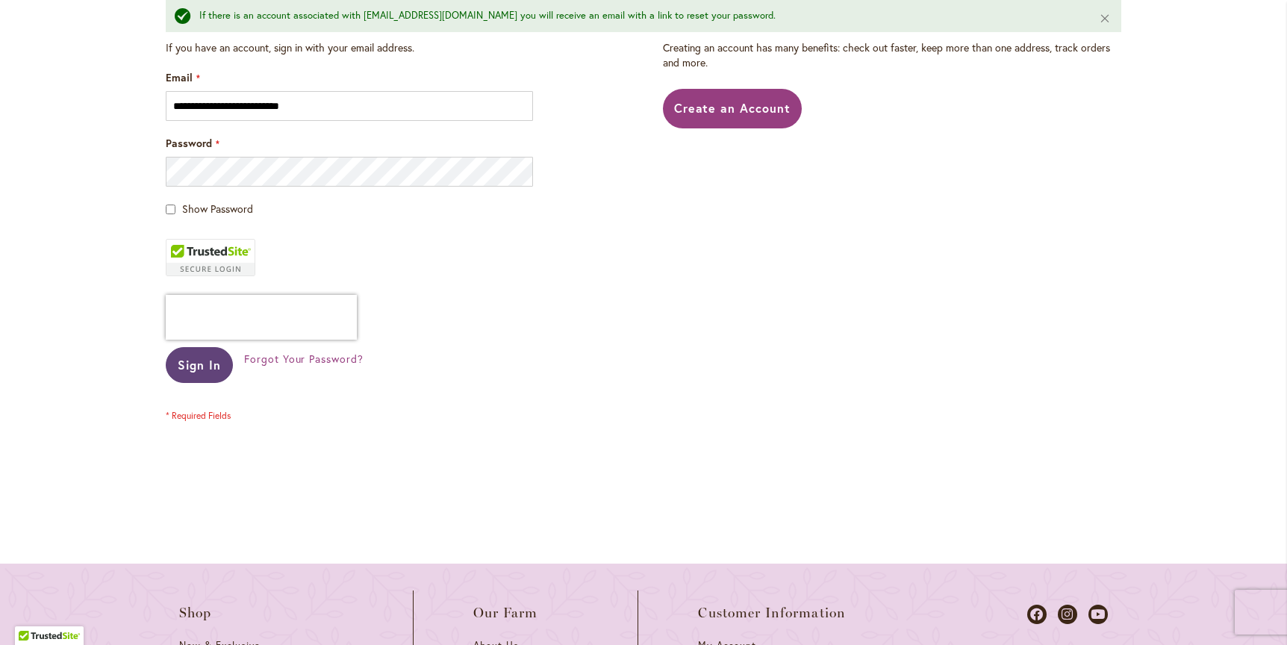
click at [195, 360] on span "Sign In" at bounding box center [199, 365] width 43 height 16
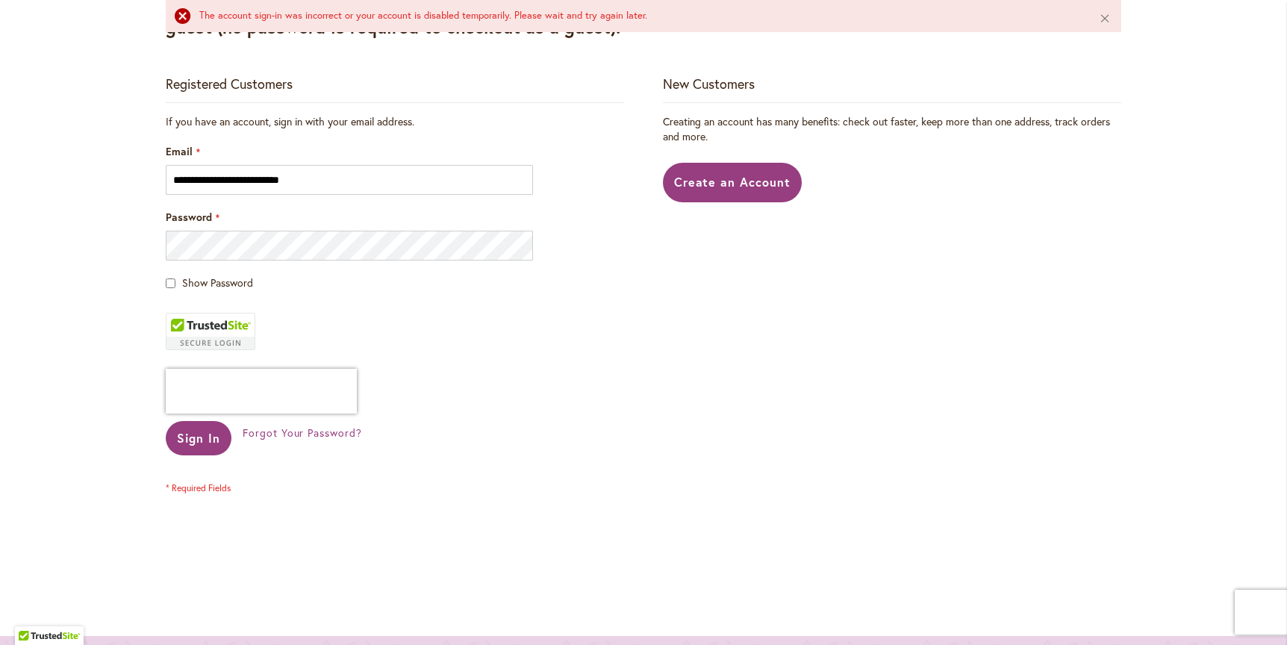
scroll to position [338, 0]
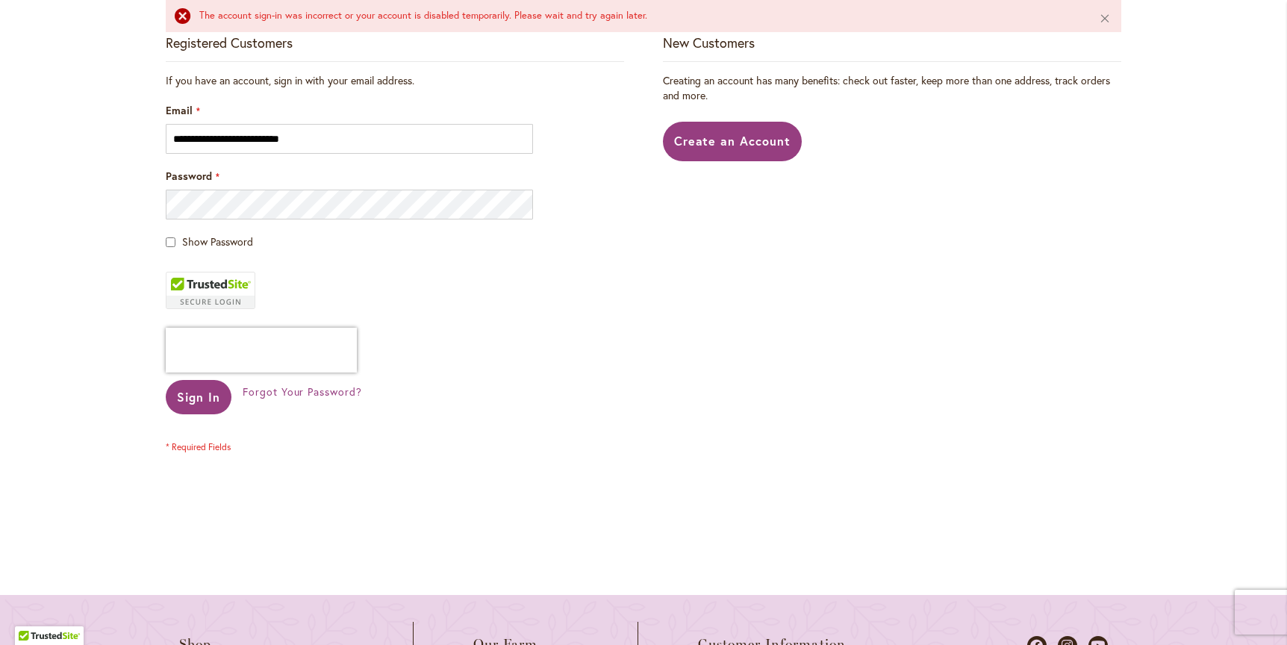
click at [299, 390] on span "Forgot Your Password?" at bounding box center [302, 391] width 119 height 14
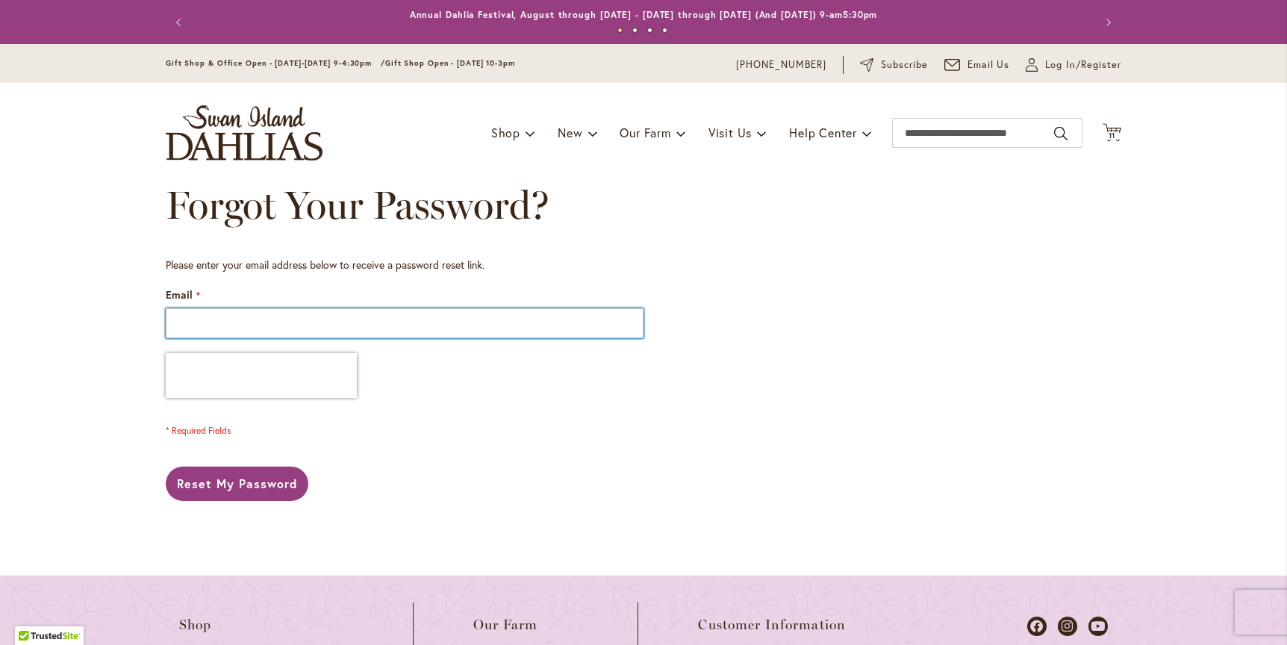
click at [174, 320] on input "Email" at bounding box center [405, 323] width 478 height 30
type input "**********"
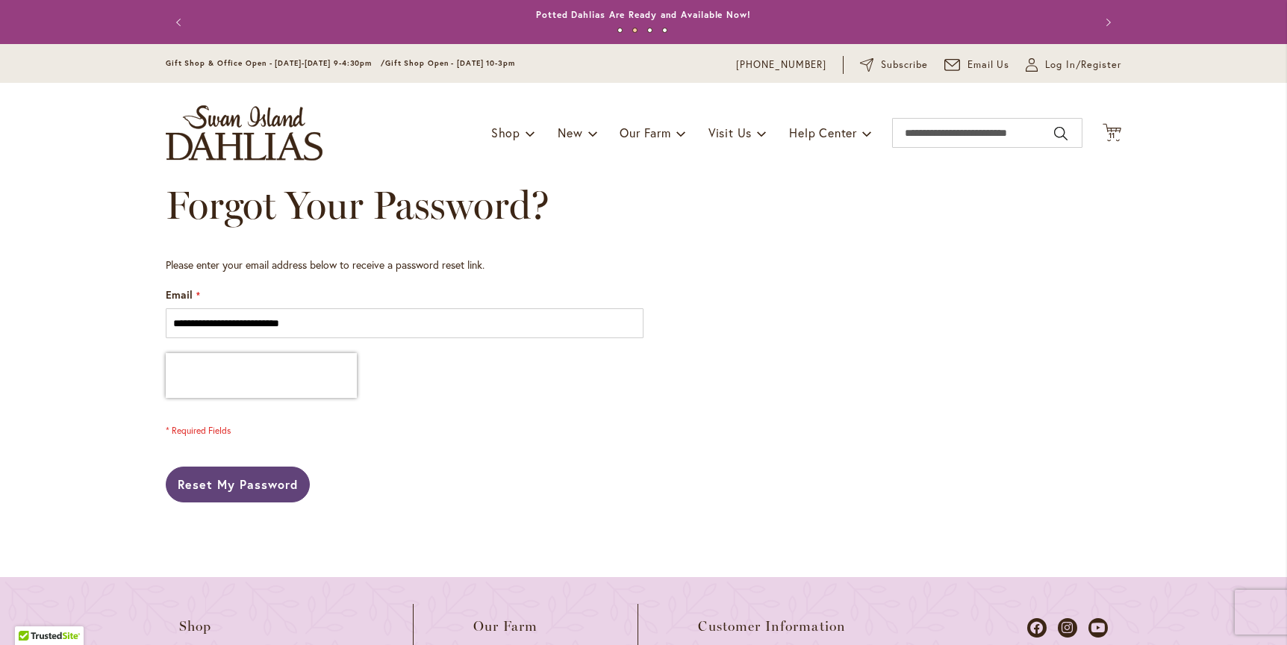
drag, startPoint x: 203, startPoint y: 475, endPoint x: 262, endPoint y: 477, distance: 59.0
click at [203, 476] on span "Reset My Password" at bounding box center [238, 484] width 120 height 16
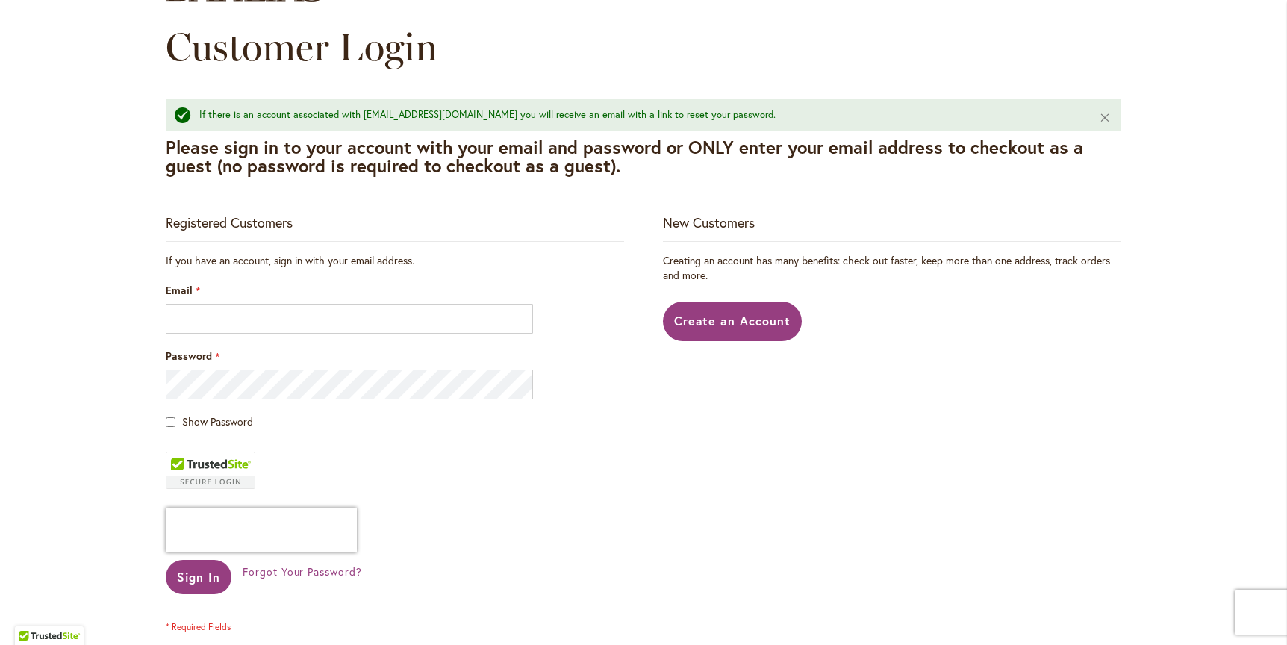
scroll to position [271, 0]
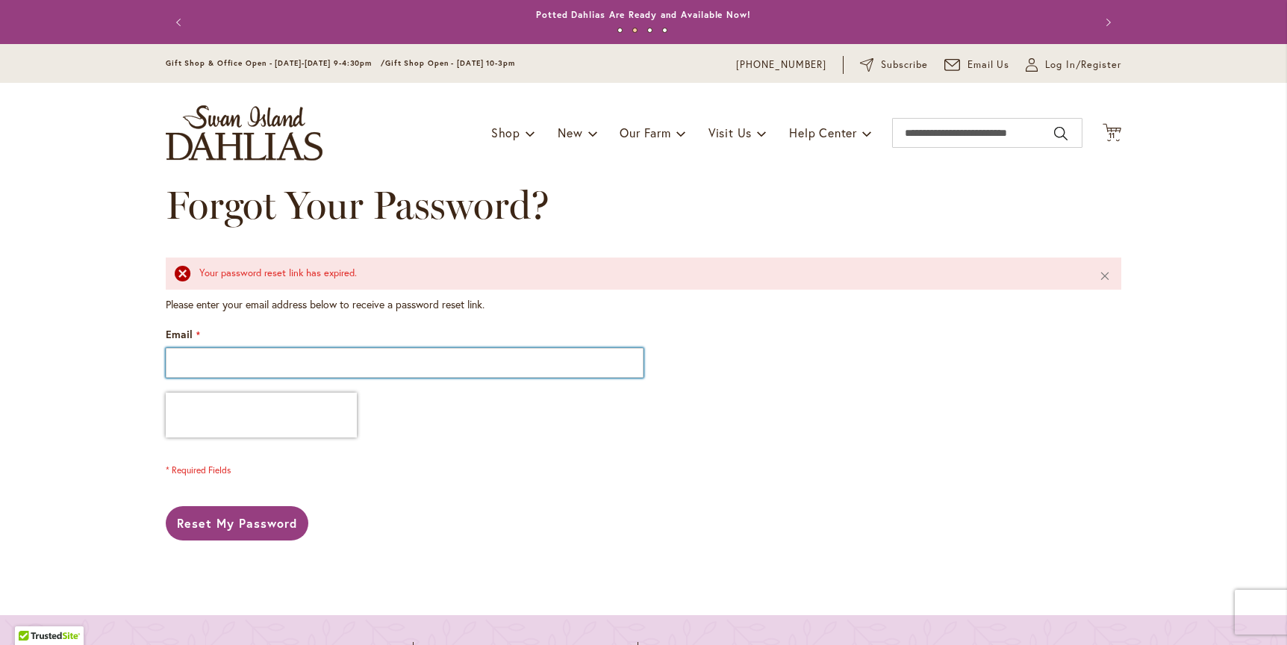
click at [176, 358] on input "Email" at bounding box center [405, 363] width 478 height 30
type input "**********"
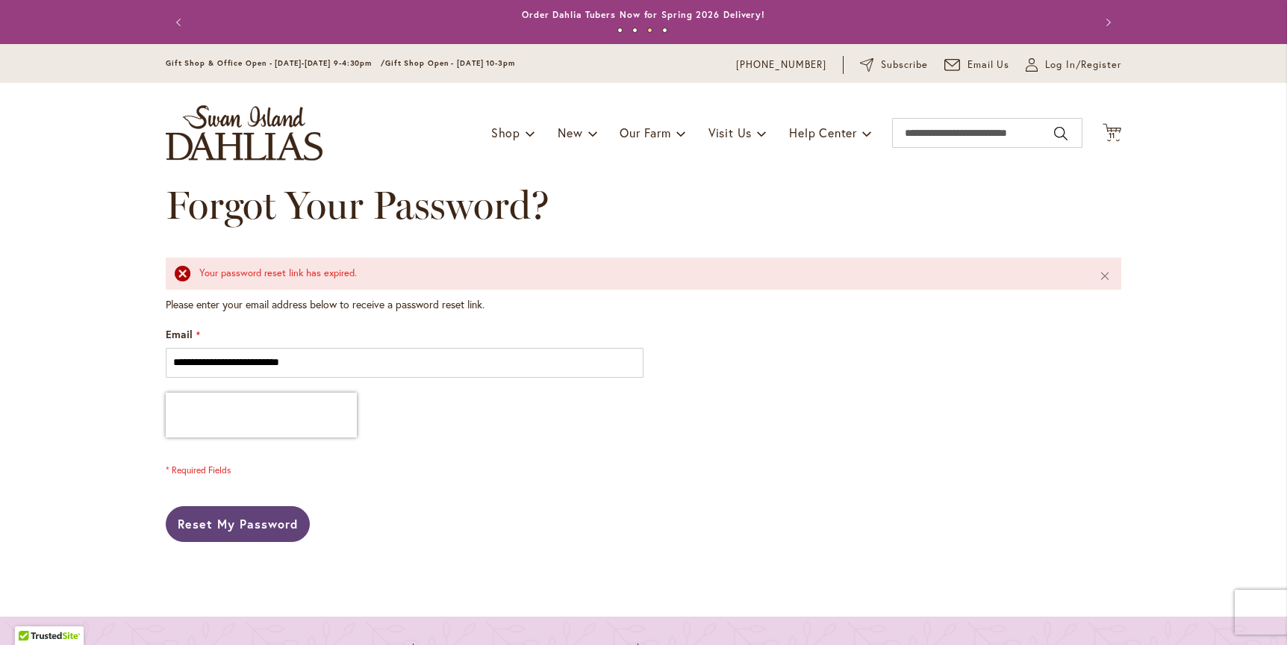
click at [232, 517] on span "Reset My Password" at bounding box center [238, 524] width 120 height 16
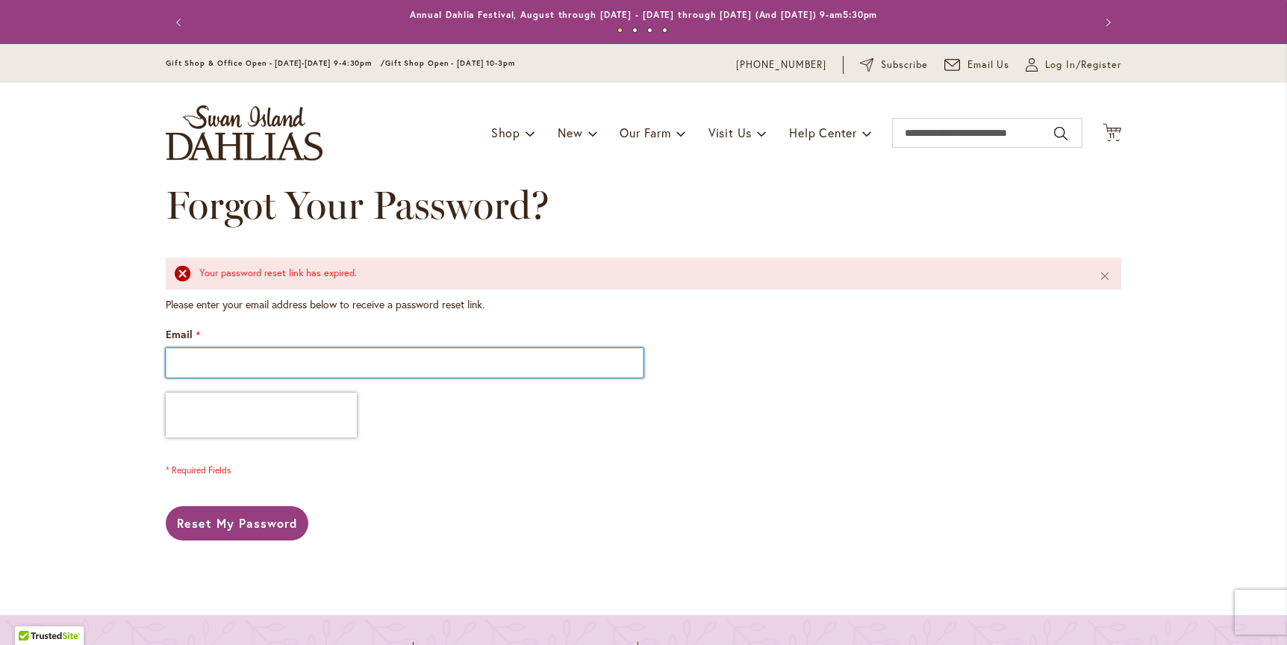
click at [176, 359] on input "Email" at bounding box center [405, 363] width 478 height 30
type input "**********"
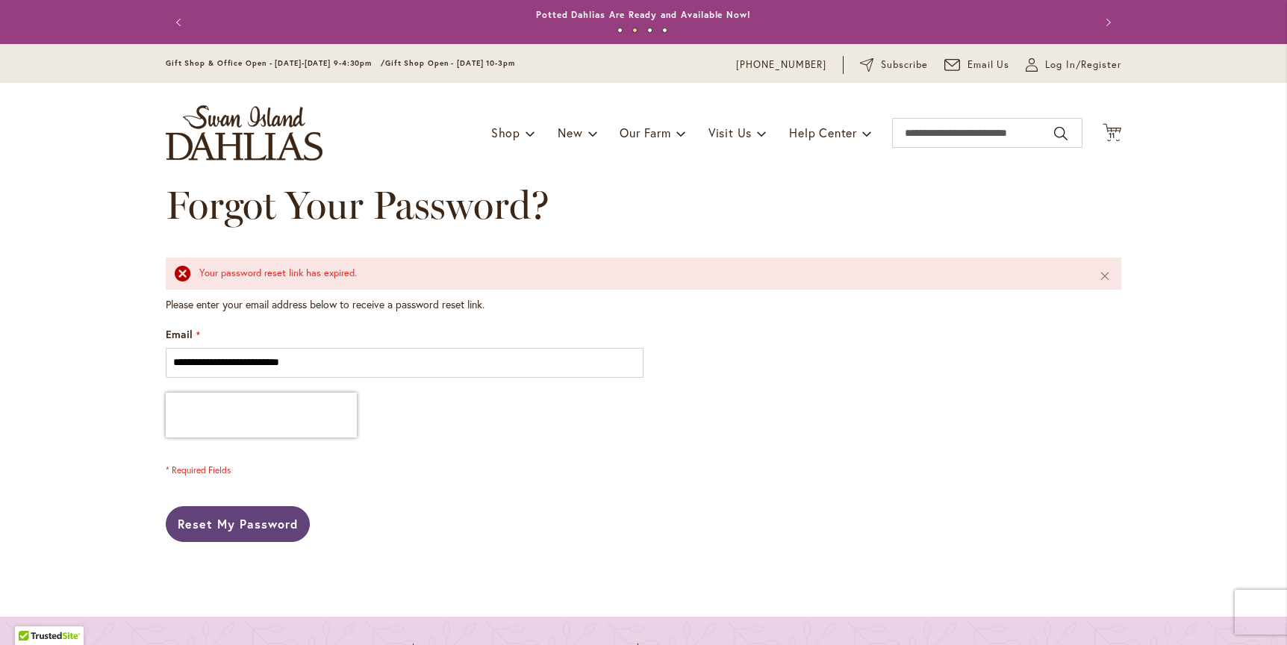
click at [232, 516] on span "Reset My Password" at bounding box center [238, 524] width 120 height 16
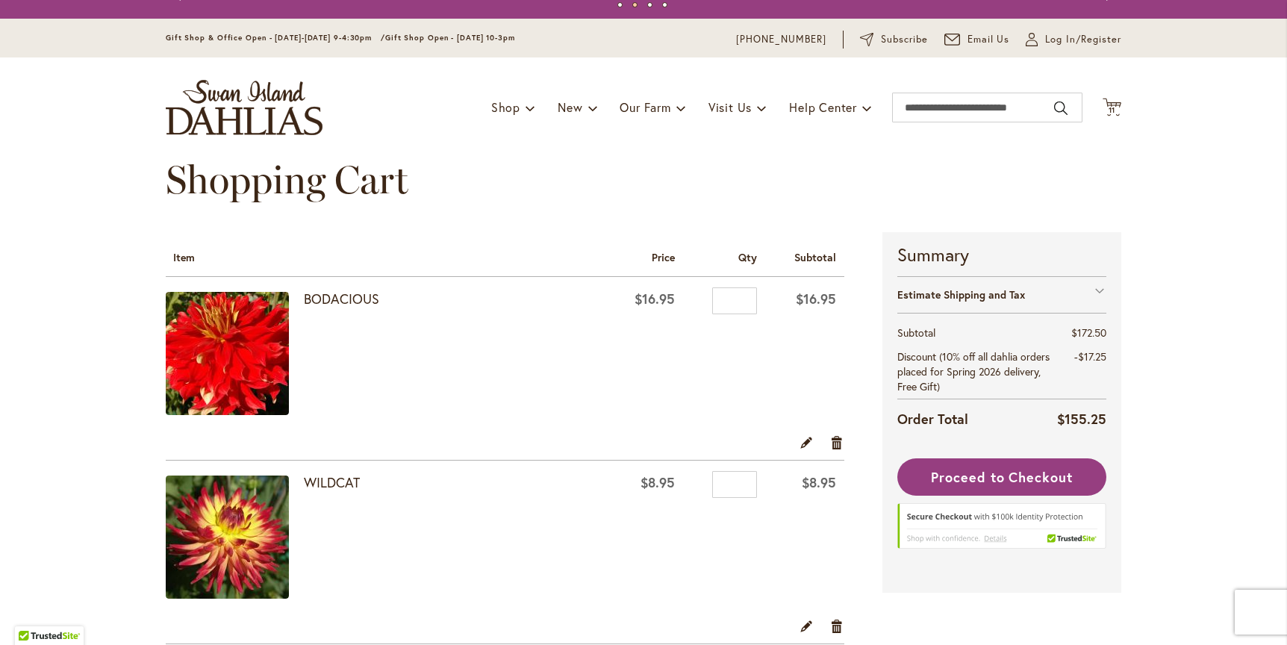
scroll to position [24, 0]
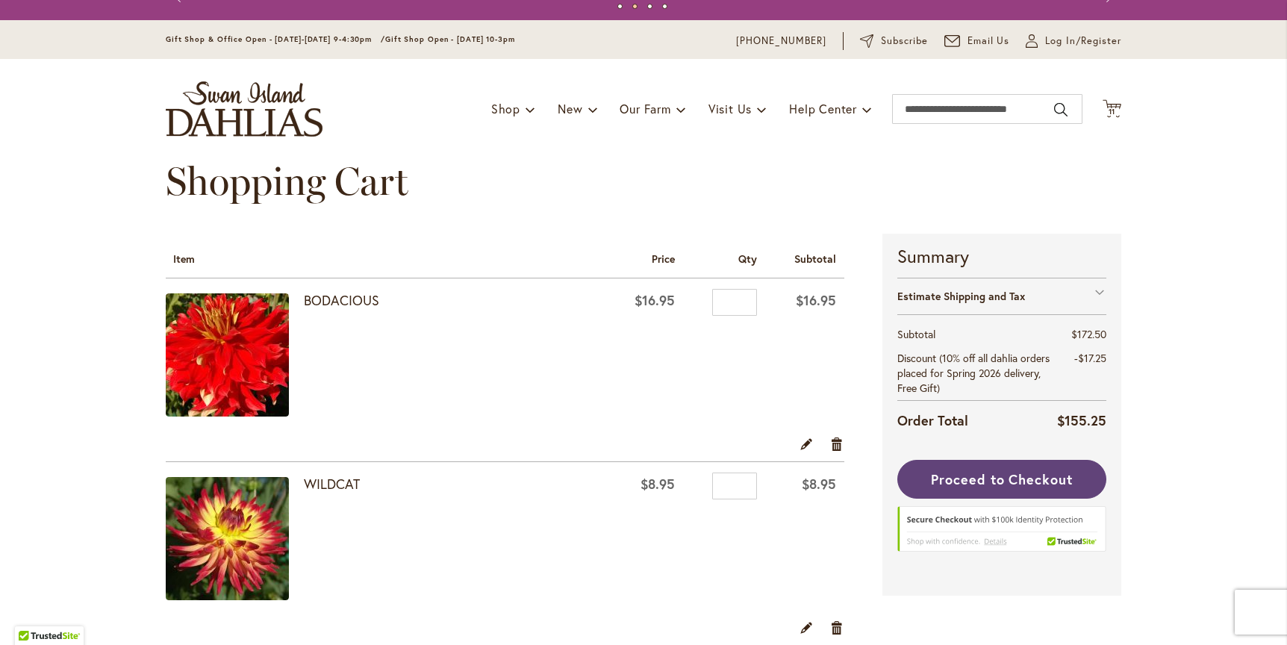
click at [999, 475] on span "Proceed to Checkout" at bounding box center [1002, 479] width 142 height 18
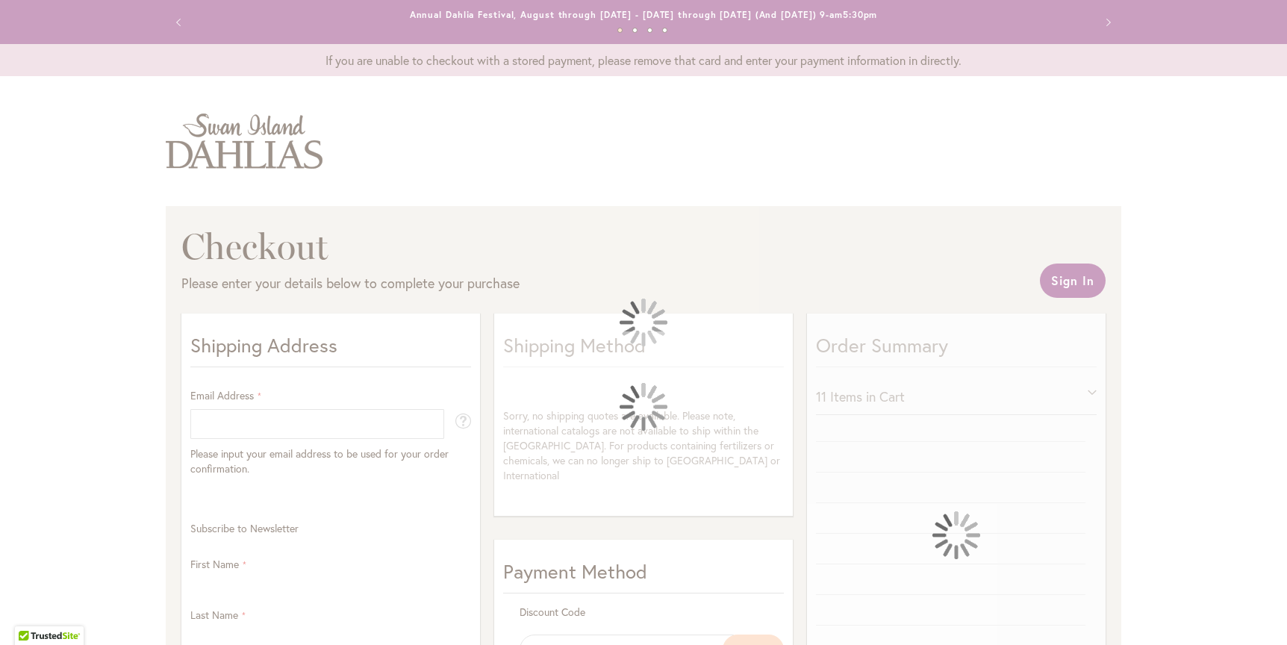
select select "**"
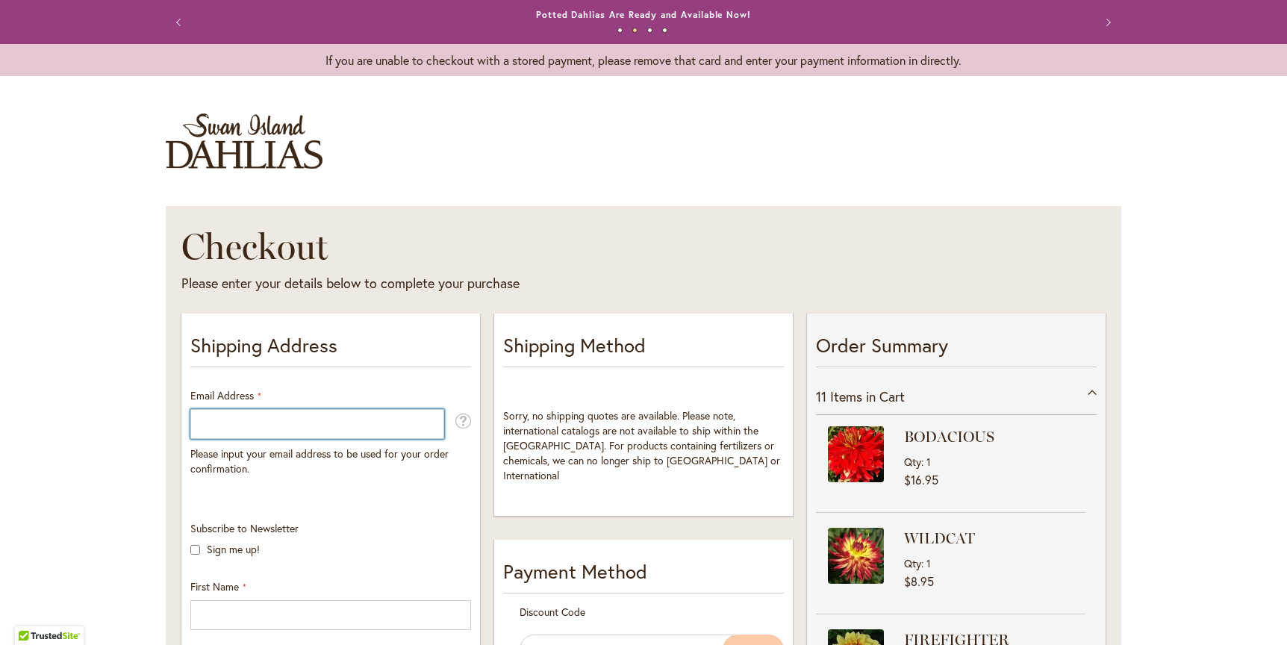
click at [204, 423] on input "Email Address" at bounding box center [317, 424] width 254 height 30
type input "**********"
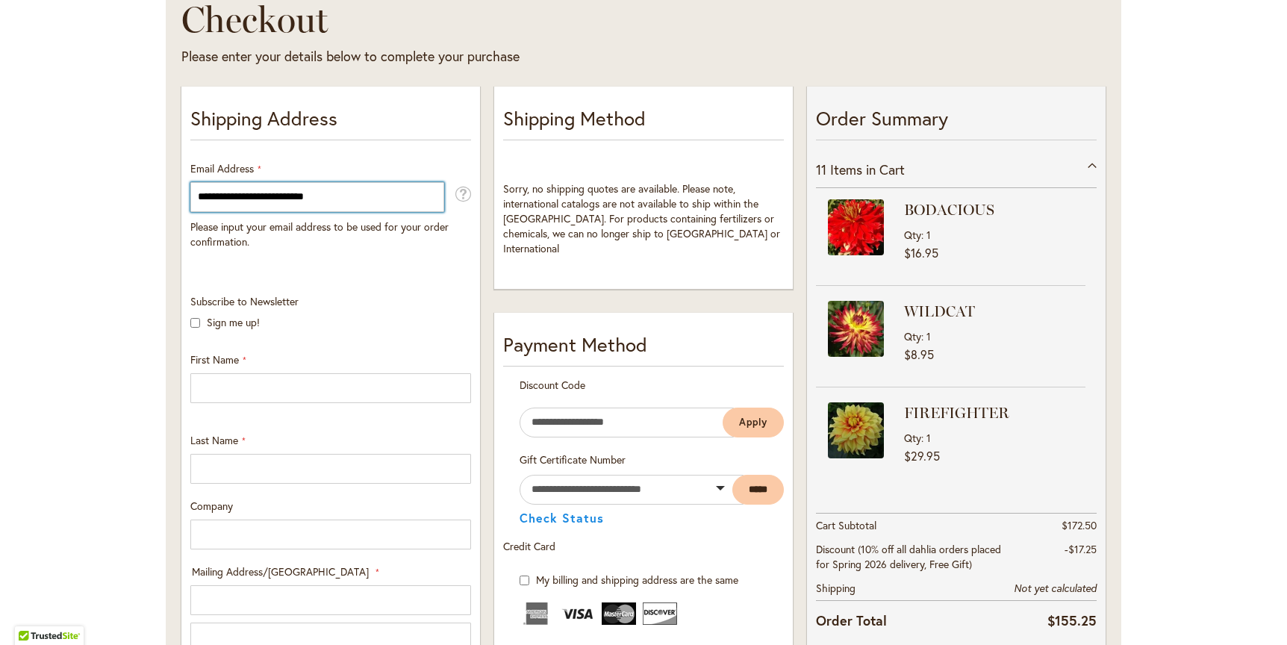
scroll to position [265, 0]
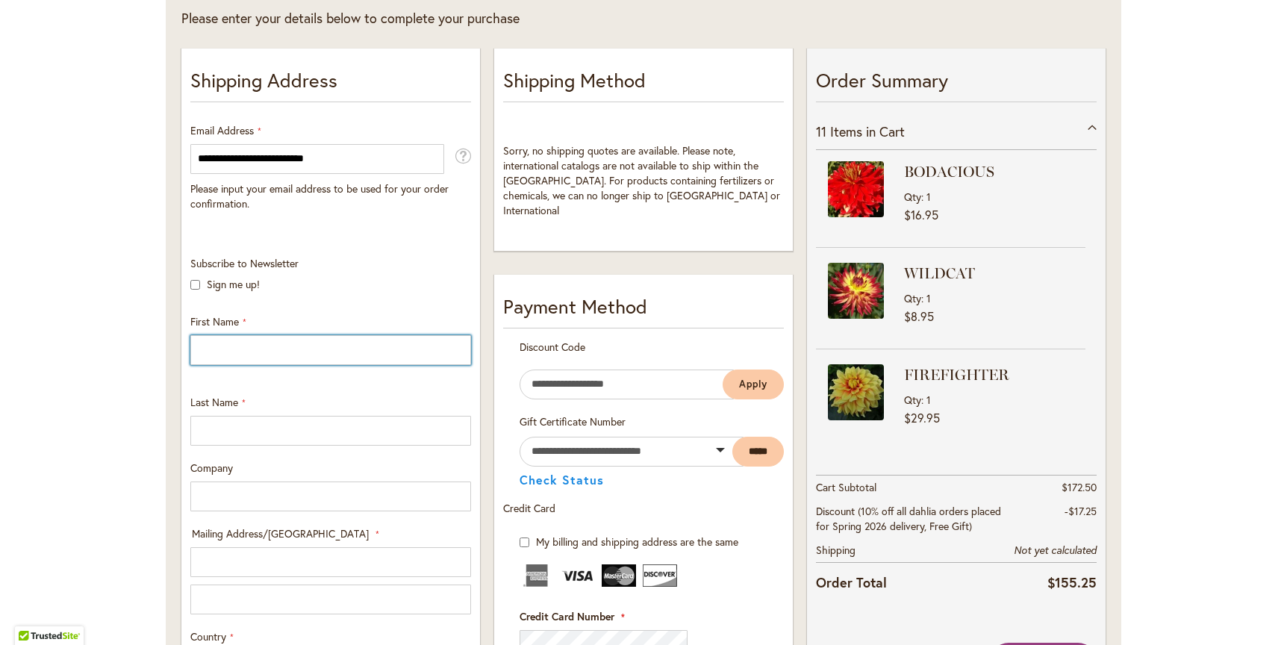
click at [192, 349] on input "First Name" at bounding box center [330, 350] width 281 height 30
type input "******"
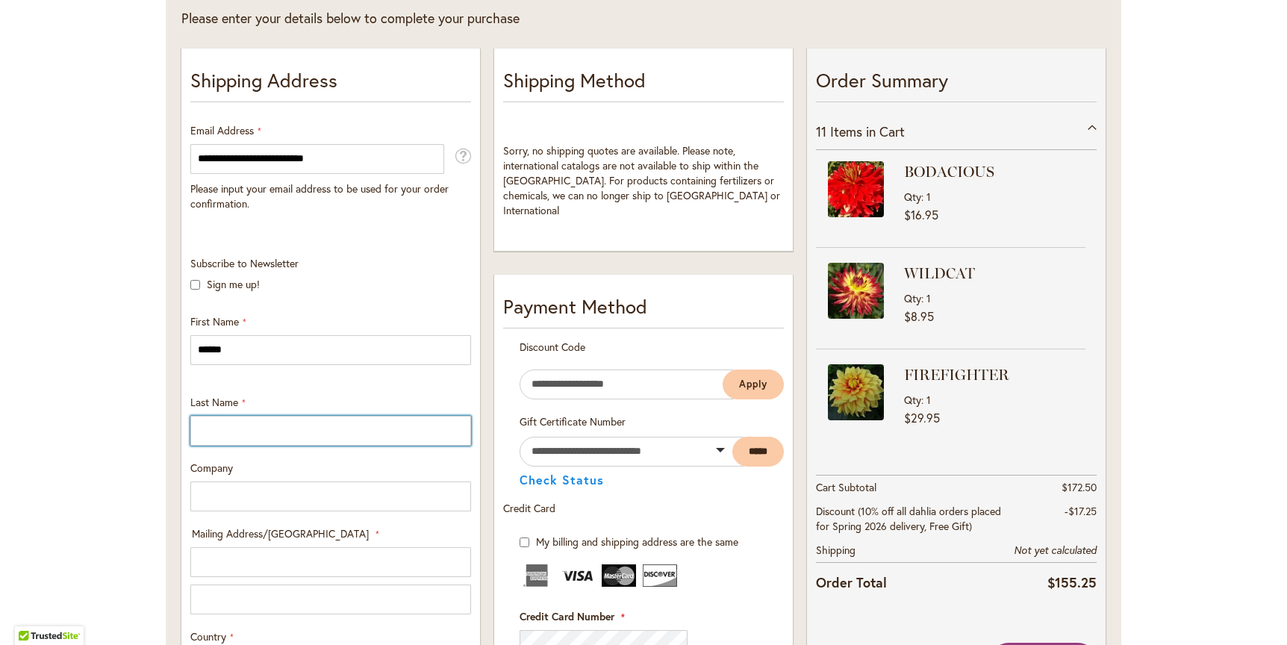
type input "********"
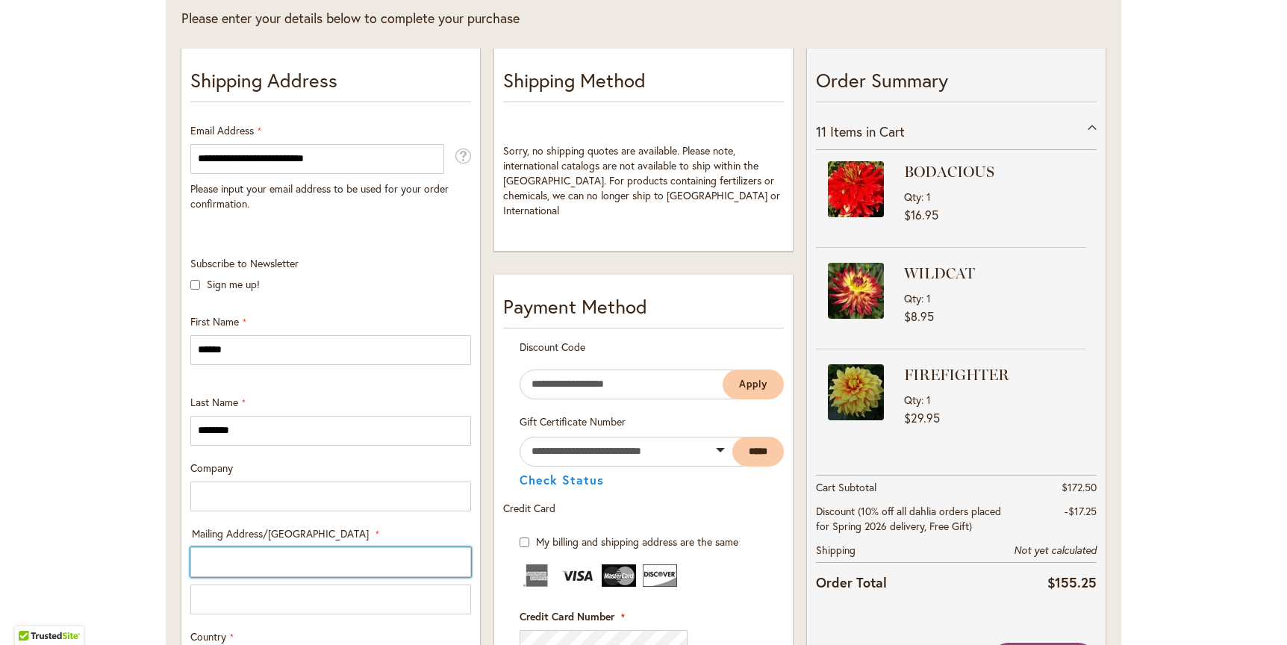
type input "**********"
select select "**"
type input "********"
type input "*****"
type input "**********"
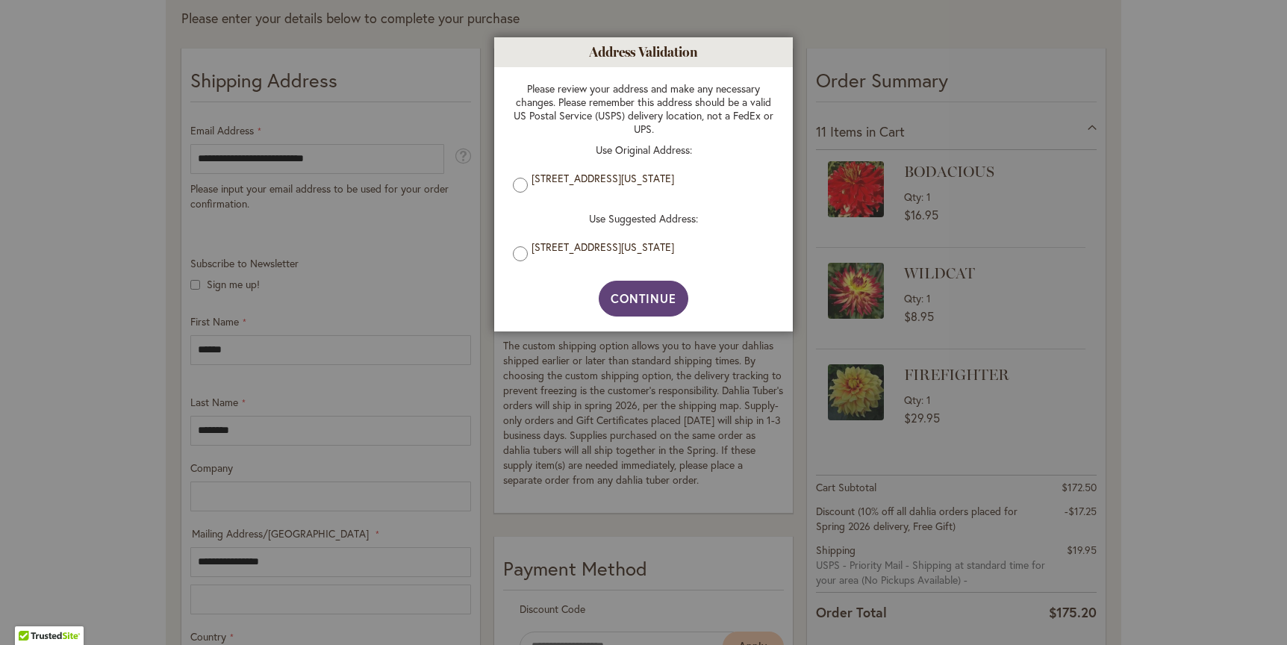
click at [646, 296] on span "Continue" at bounding box center [644, 298] width 66 height 16
type input "**********"
type input "********"
type input "**********"
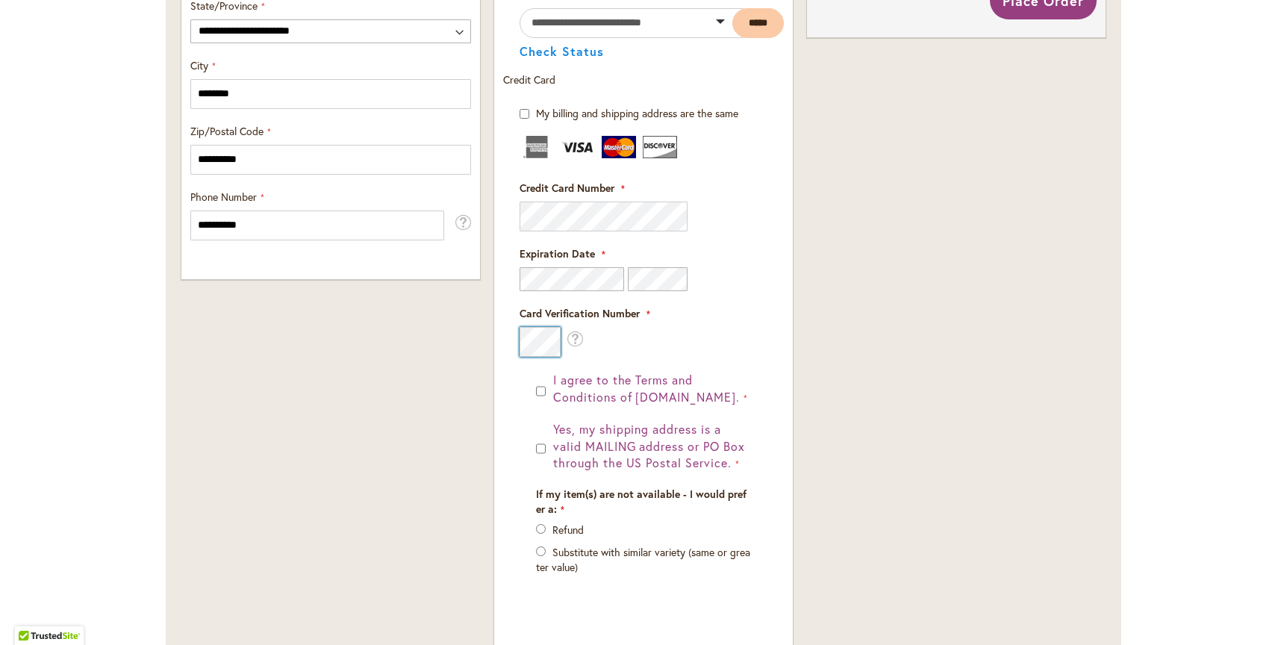
scroll to position [969, 0]
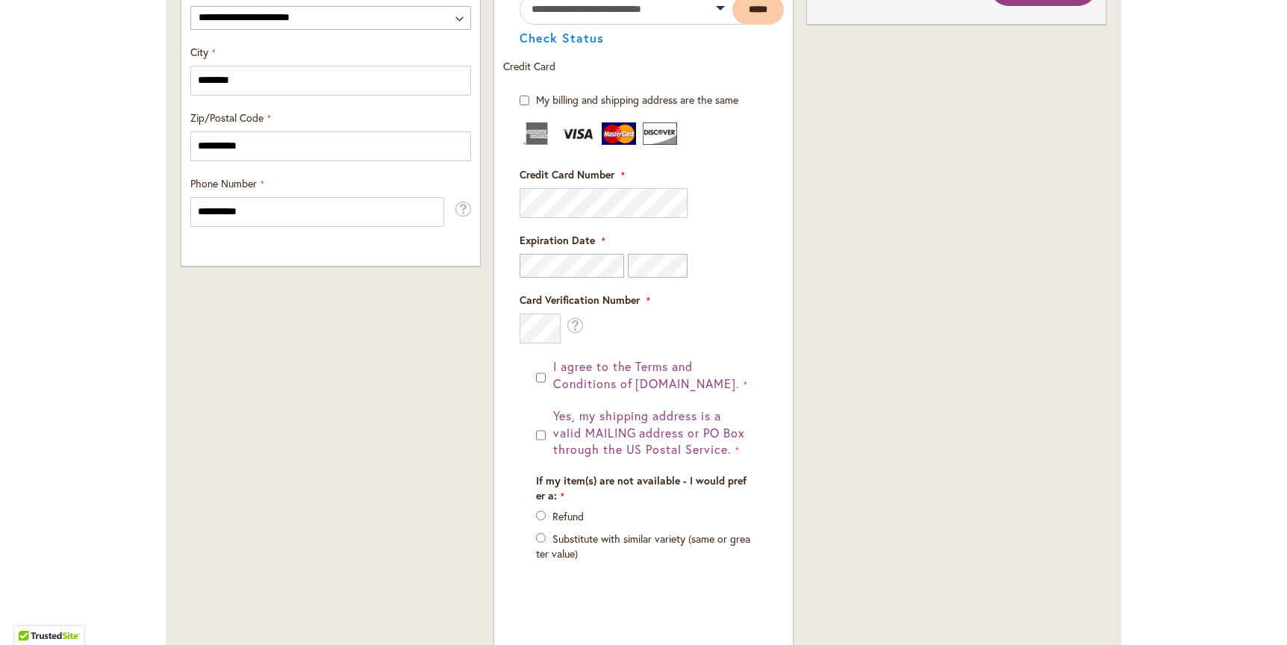
click at [549, 431] on button "Yes, my shipping address is a valid MAILING address or PO Box through the US Po…" at bounding box center [650, 434] width 202 height 52
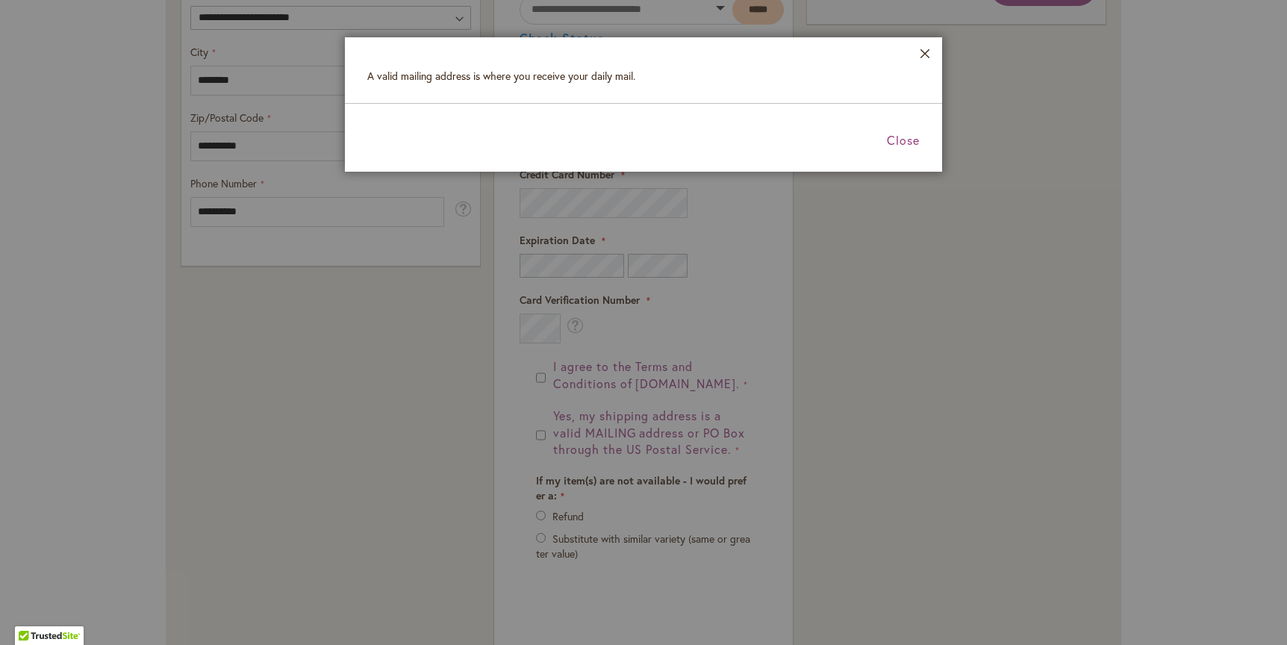
click at [538, 432] on div at bounding box center [643, 322] width 1287 height 645
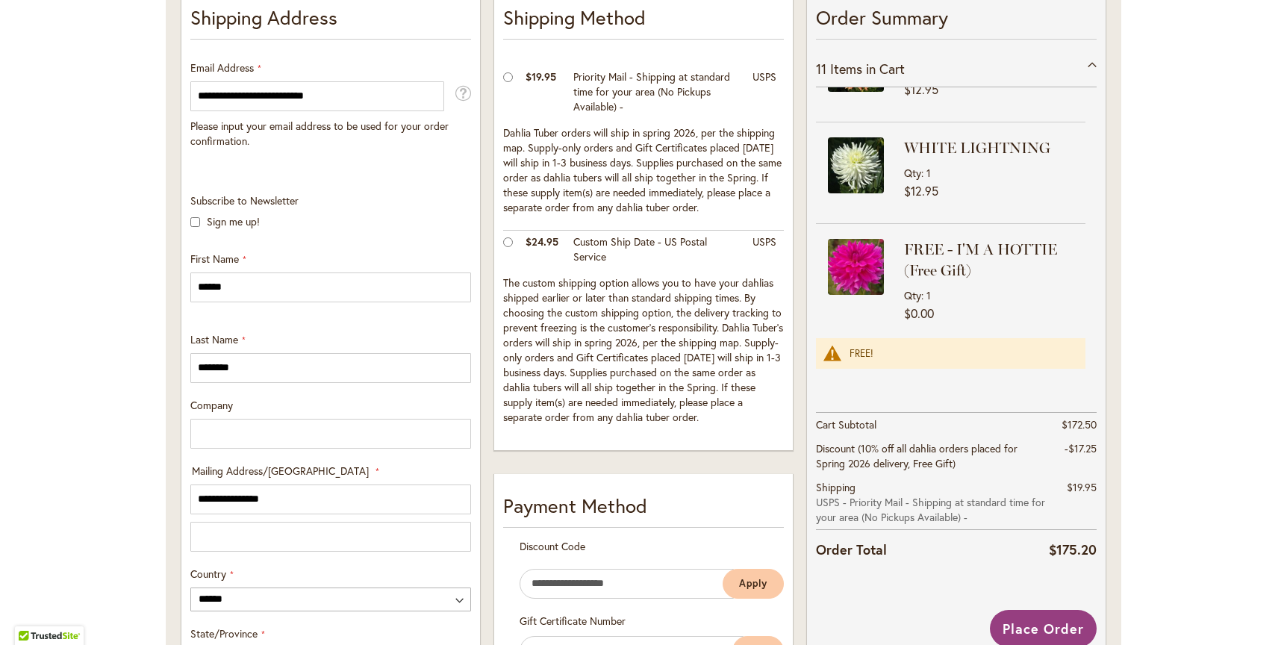
scroll to position [449, 0]
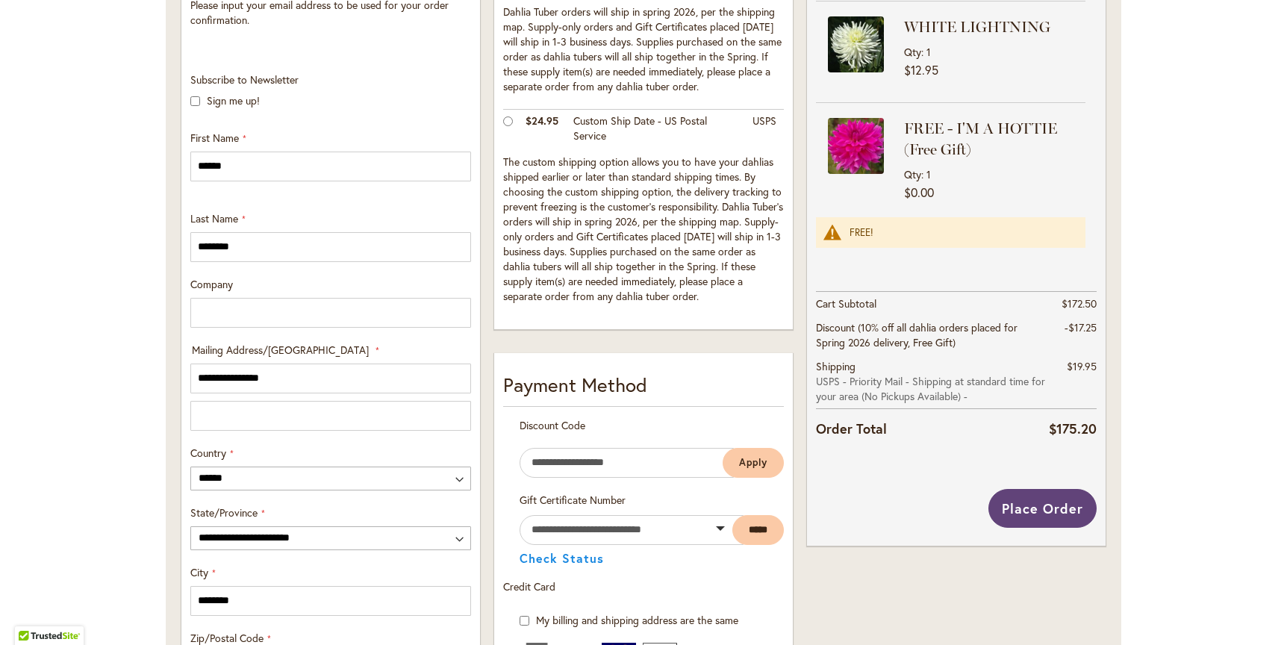
drag, startPoint x: 1042, startPoint y: 503, endPoint x: 1050, endPoint y: 512, distance: 12.2
click at [1044, 504] on span "Place Order" at bounding box center [1042, 508] width 81 height 18
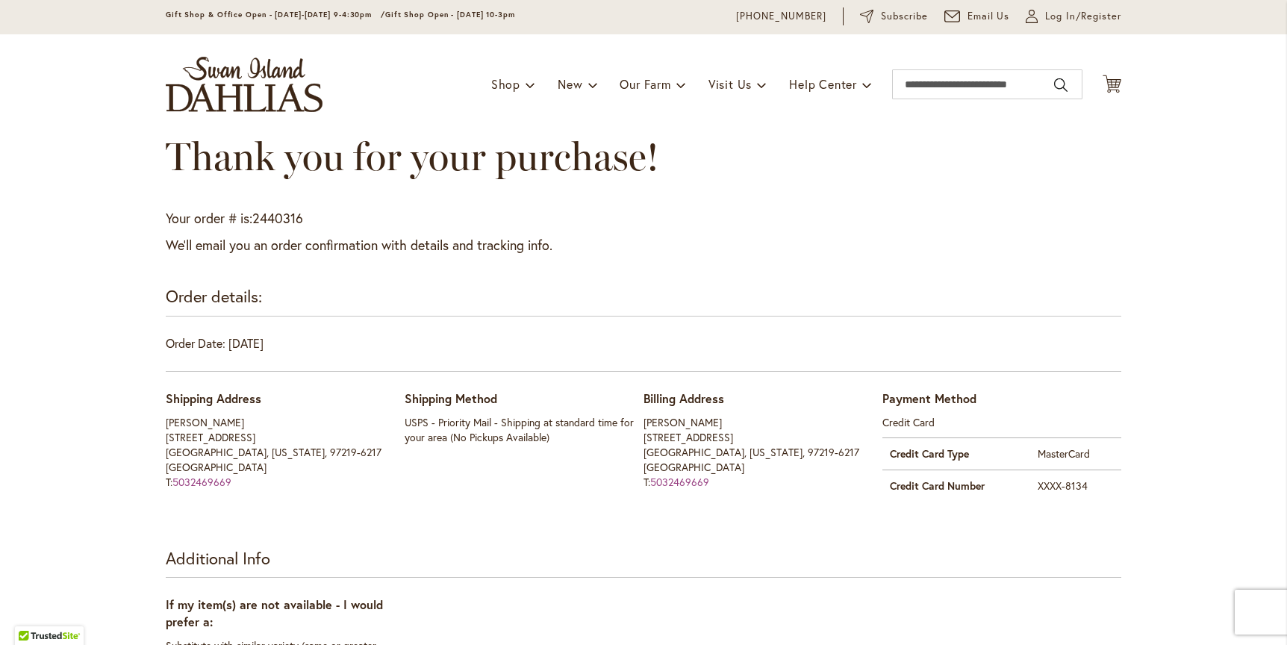
scroll to position [15, 0]
